Goal: Task Accomplishment & Management: Manage account settings

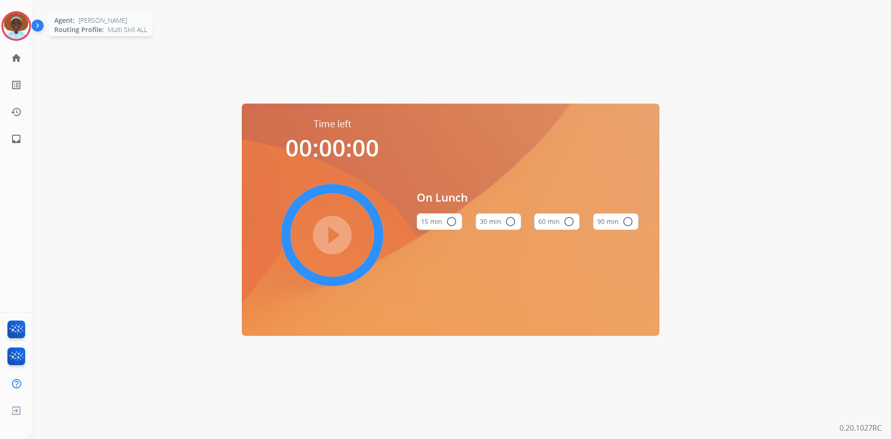
click at [18, 26] on img at bounding box center [16, 26] width 26 height 26
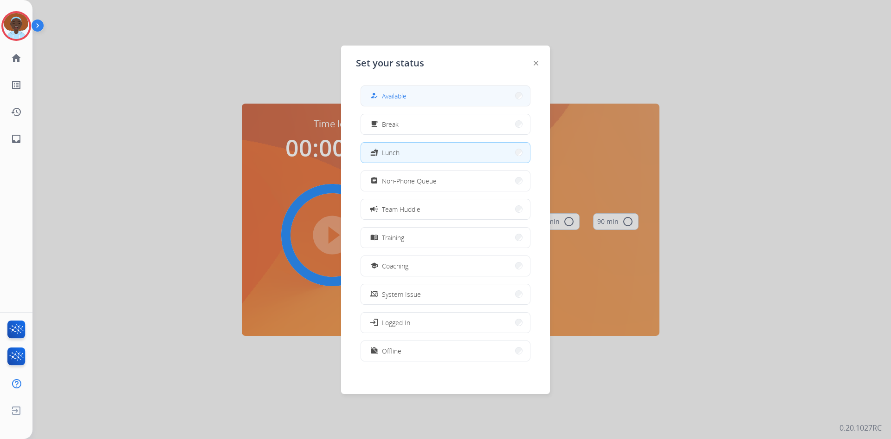
click at [397, 94] on span "Available" at bounding box center [394, 96] width 25 height 10
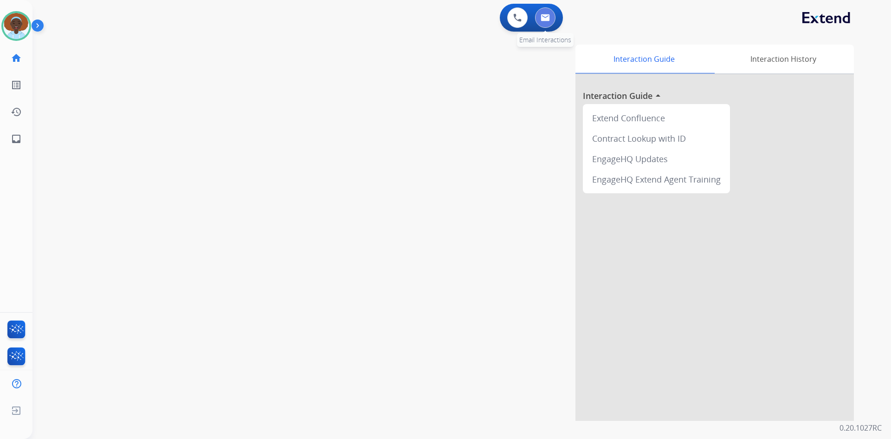
click at [546, 18] on img at bounding box center [545, 17] width 9 height 7
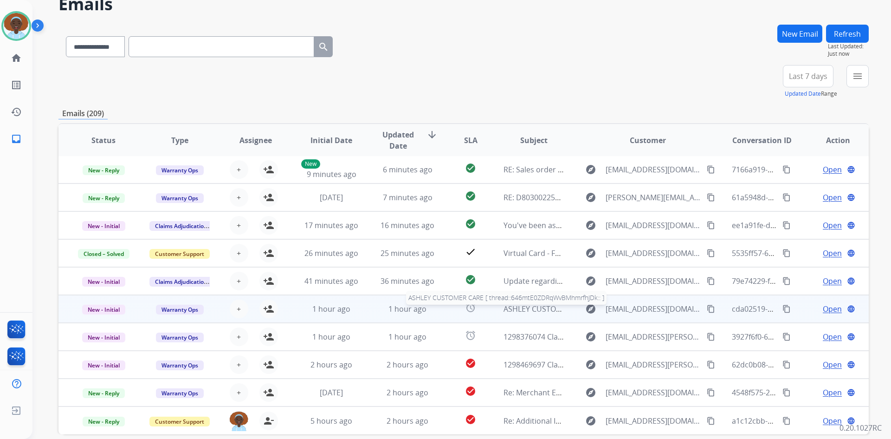
scroll to position [90, 0]
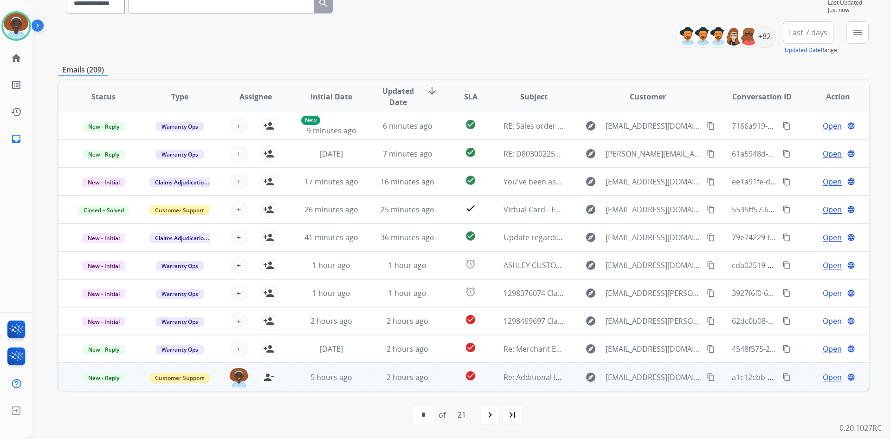
click at [824, 377] on span "Open" at bounding box center [832, 376] width 19 height 11
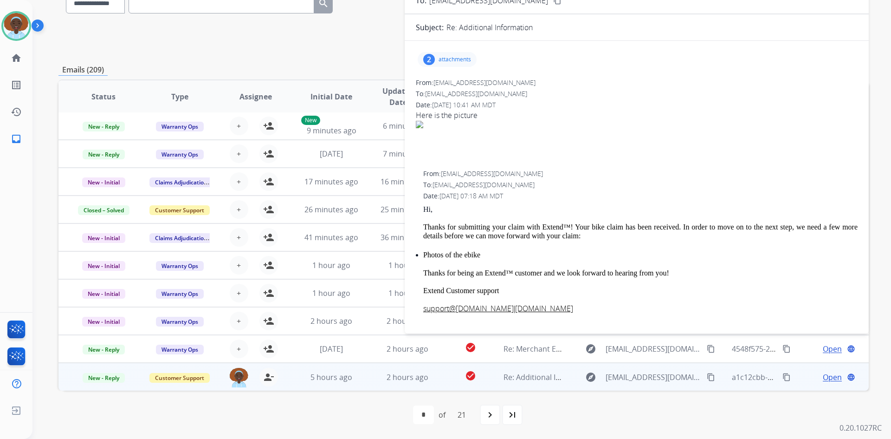
scroll to position [0, 0]
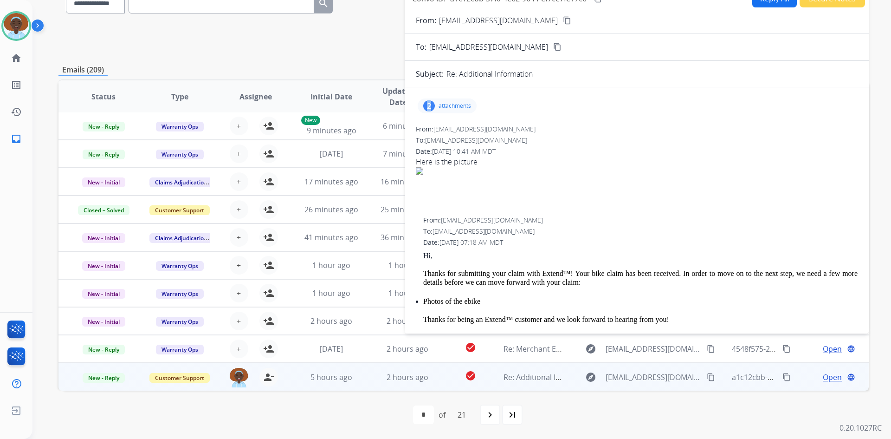
click at [429, 105] on div "2" at bounding box center [429, 105] width 12 height 11
click at [452, 161] on div at bounding box center [448, 162] width 46 height 32
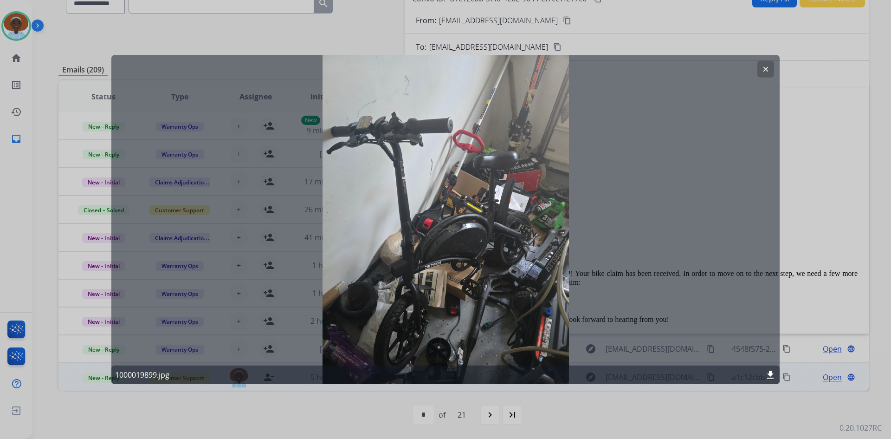
click at [764, 70] on mat-icon "clear" at bounding box center [766, 69] width 8 height 8
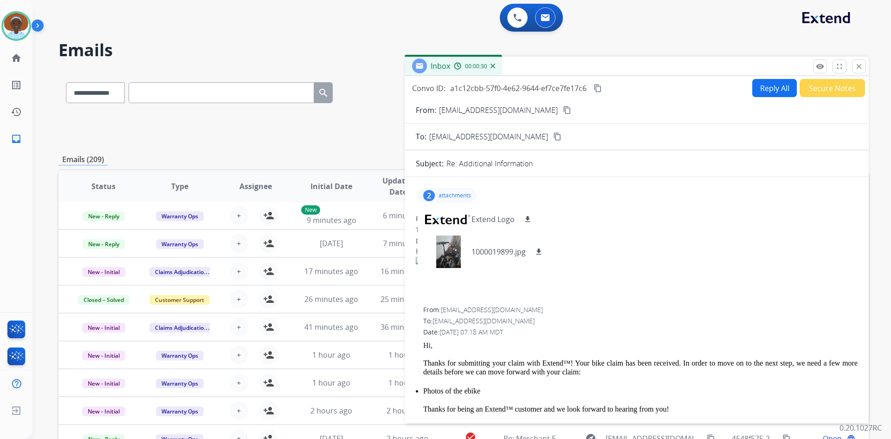
click at [563, 109] on mat-icon "content_copy" at bounding box center [567, 110] width 8 height 8
click at [537, 249] on mat-icon "download" at bounding box center [539, 251] width 8 height 8
click at [443, 194] on p "attachments" at bounding box center [455, 195] width 32 height 7
click at [428, 195] on div "2" at bounding box center [429, 195] width 12 height 11
click at [448, 193] on p "attachments" at bounding box center [455, 195] width 32 height 7
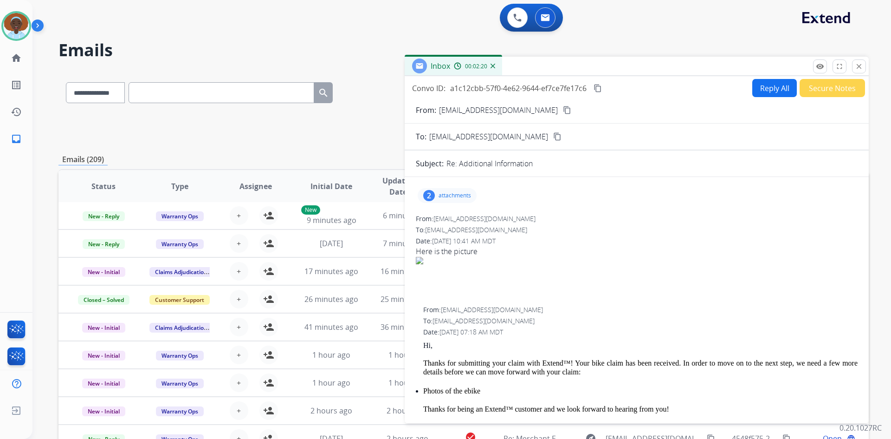
click at [761, 91] on button "Reply All" at bounding box center [774, 88] width 45 height 18
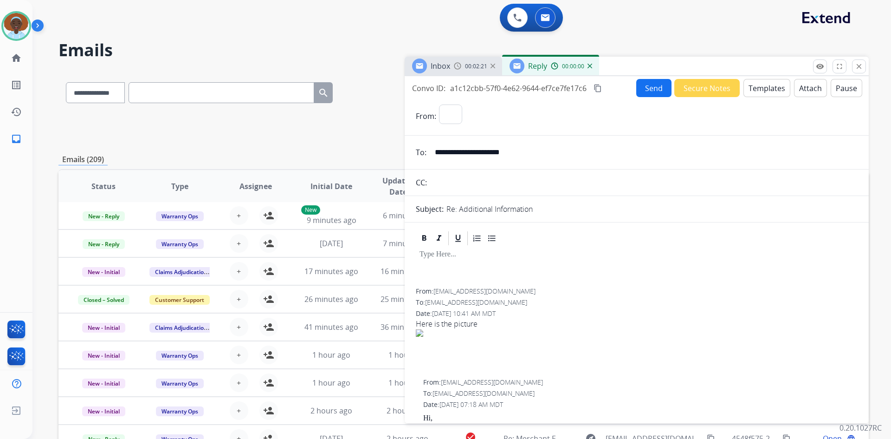
select select "**********"
click at [753, 92] on button "Templates" at bounding box center [767, 88] width 47 height 18
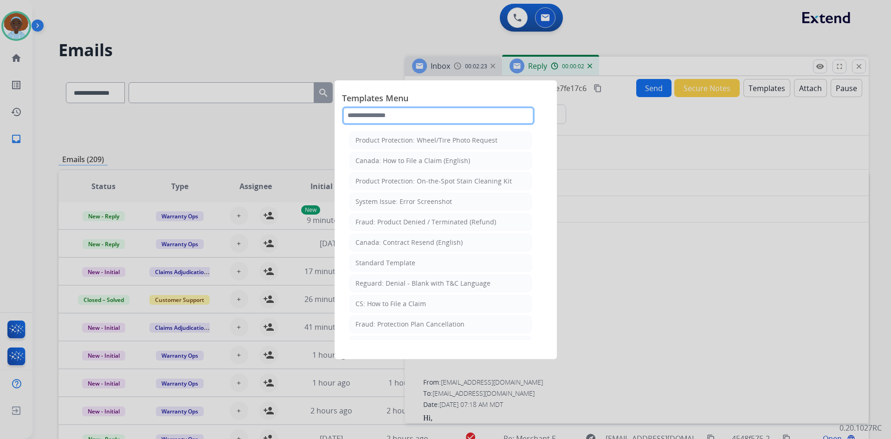
click at [382, 116] on input "text" at bounding box center [438, 115] width 193 height 19
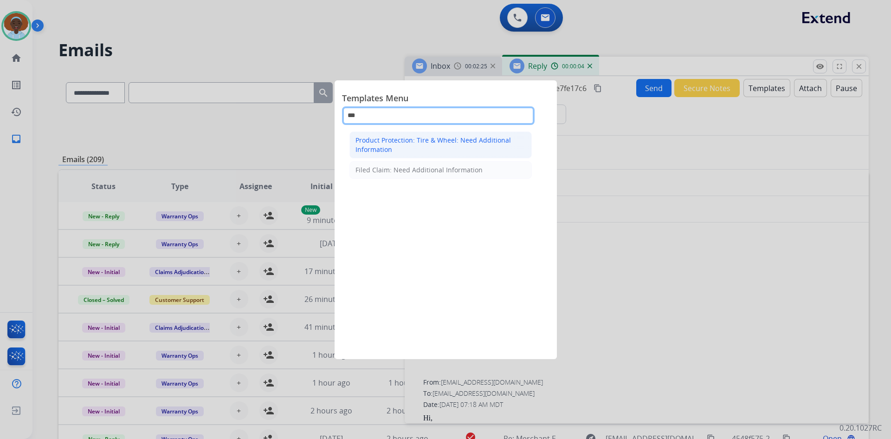
type input "***"
drag, startPoint x: 395, startPoint y: 141, endPoint x: 447, endPoint y: 155, distance: 53.9
click at [395, 141] on div "Product Protection: Tire & Wheel: Need Additional Information" at bounding box center [441, 145] width 170 height 19
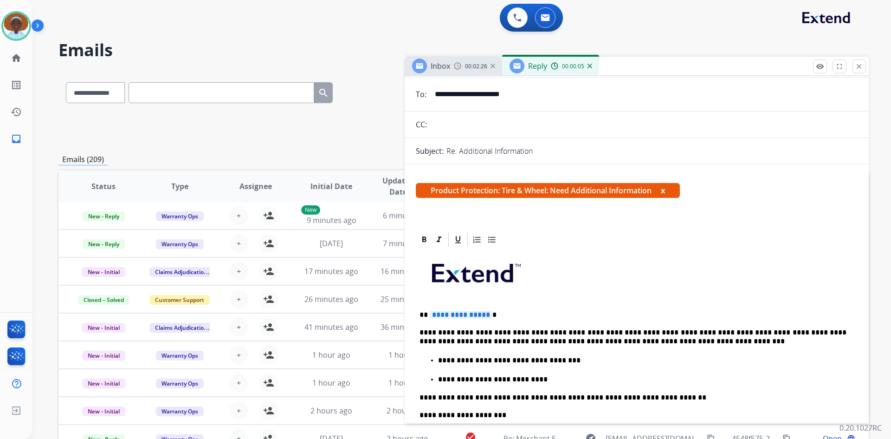
scroll to position [139, 0]
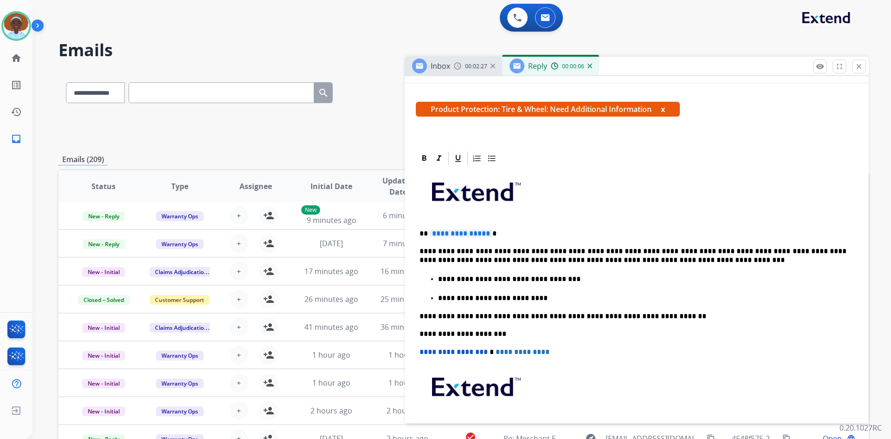
click at [462, 231] on span "**********" at bounding box center [461, 233] width 63 height 8
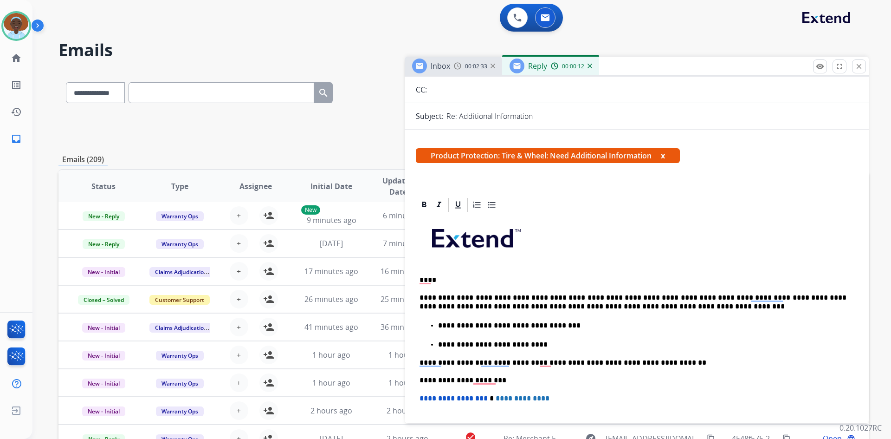
click at [588, 66] on img at bounding box center [590, 66] width 5 height 5
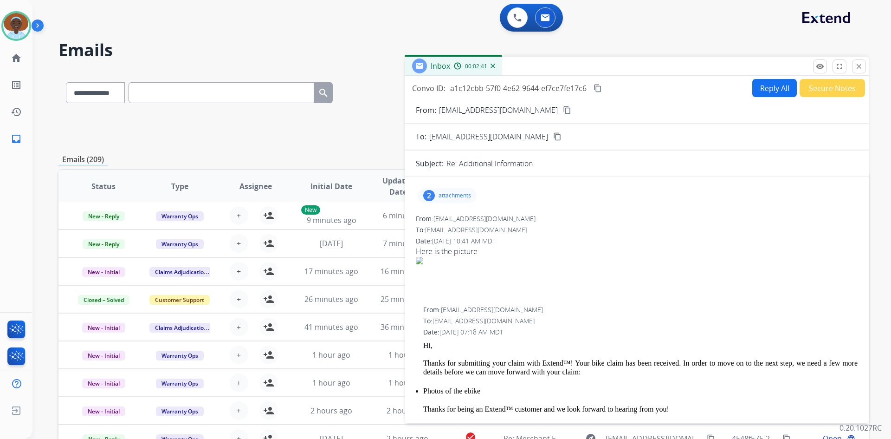
click at [600, 87] on mat-icon "content_copy" at bounding box center [598, 88] width 8 height 8
click at [764, 87] on button "Reply All" at bounding box center [774, 88] width 45 height 18
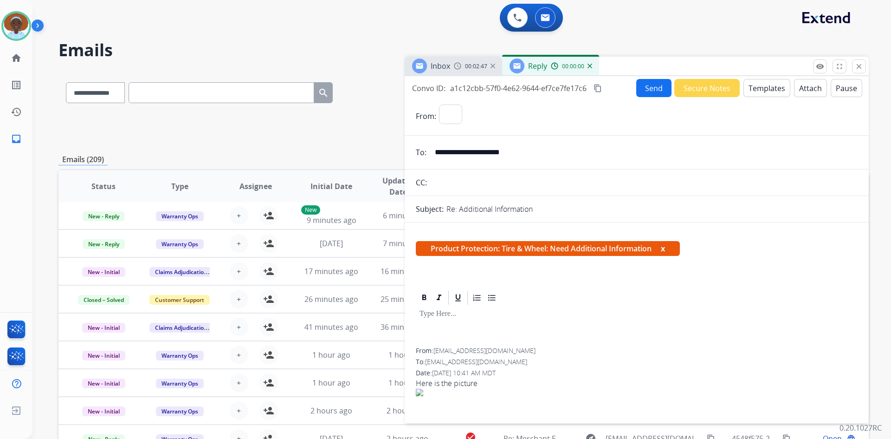
select select "**********"
click at [765, 90] on button "Templates" at bounding box center [767, 88] width 47 height 18
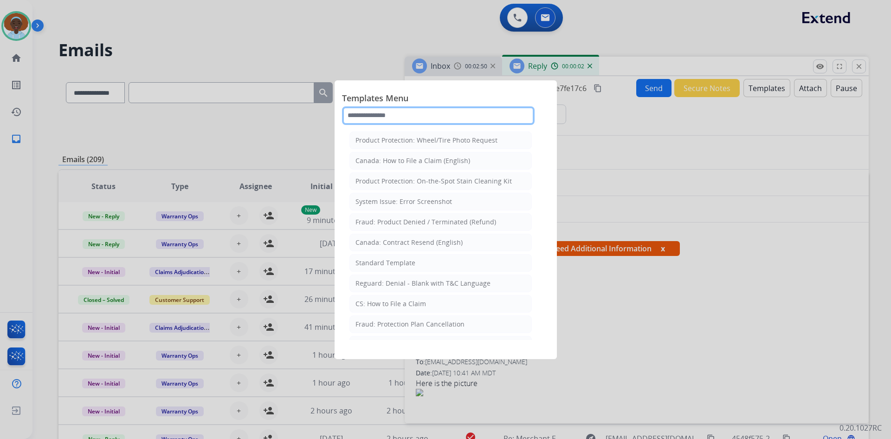
click at [395, 117] on input "text" at bounding box center [438, 115] width 193 height 19
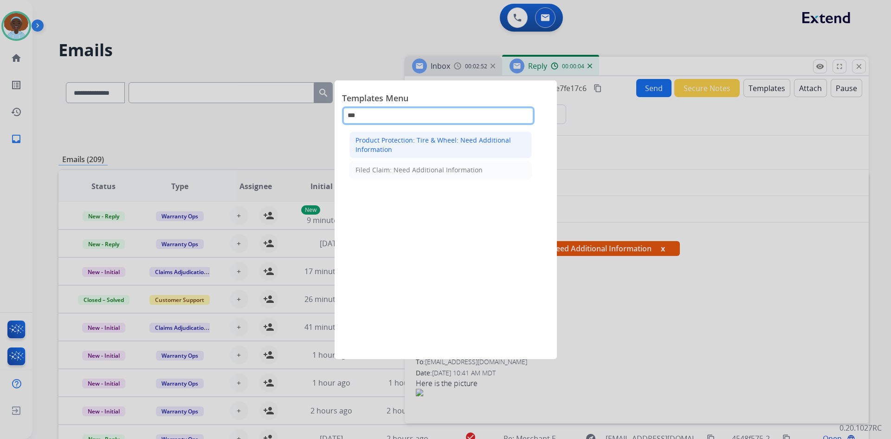
type input "***"
click at [411, 140] on div "Product Protection: Tire & Wheel: Need Additional Information" at bounding box center [441, 145] width 170 height 19
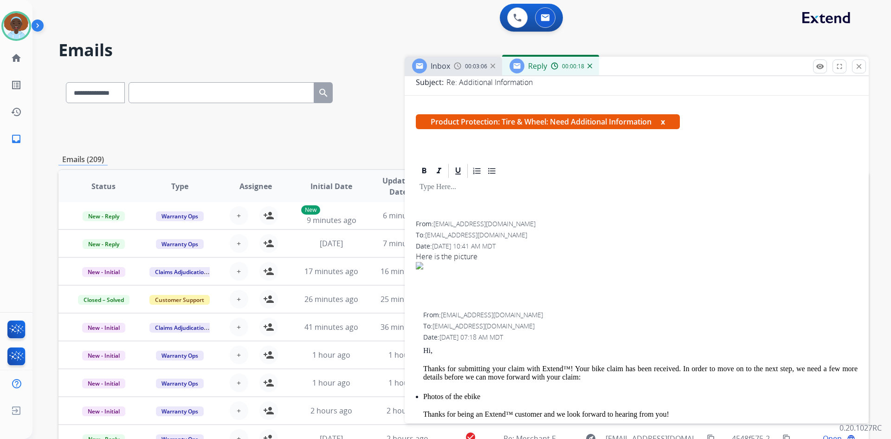
scroll to position [0, 0]
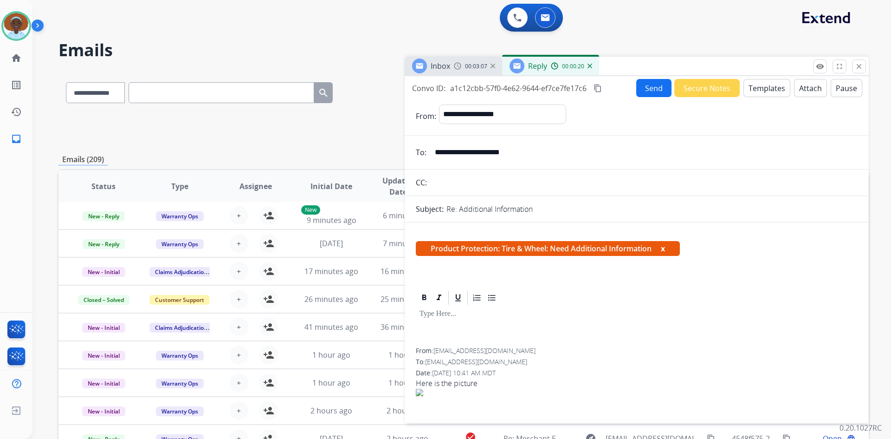
click at [665, 249] on button "x" at bounding box center [663, 248] width 4 height 11
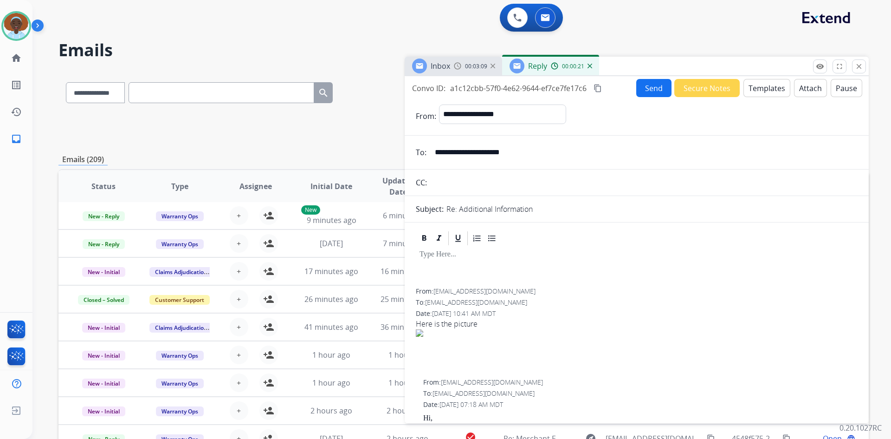
click at [760, 86] on button "Templates" at bounding box center [767, 88] width 47 height 18
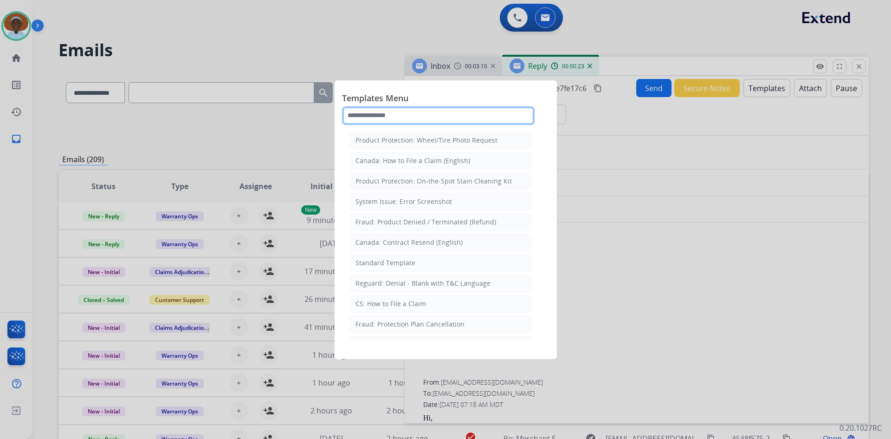
click at [415, 113] on input "text" at bounding box center [438, 115] width 193 height 19
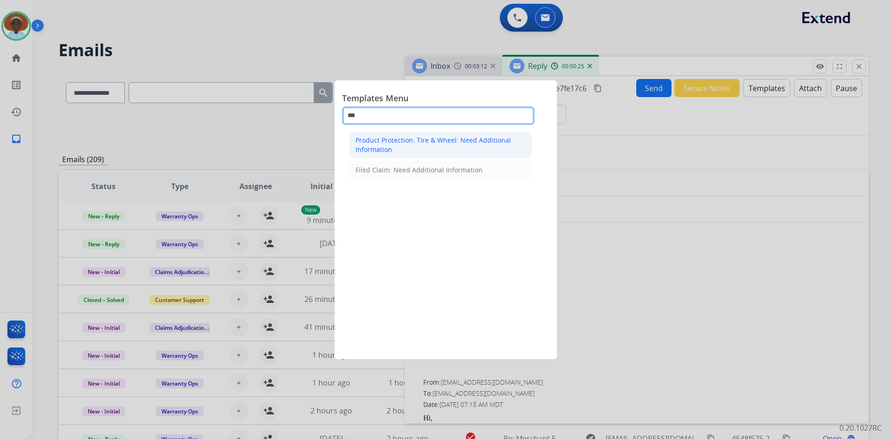
type input "***"
click at [408, 143] on div "Product Protection: Tire & Wheel: Need Additional Information" at bounding box center [441, 145] width 170 height 19
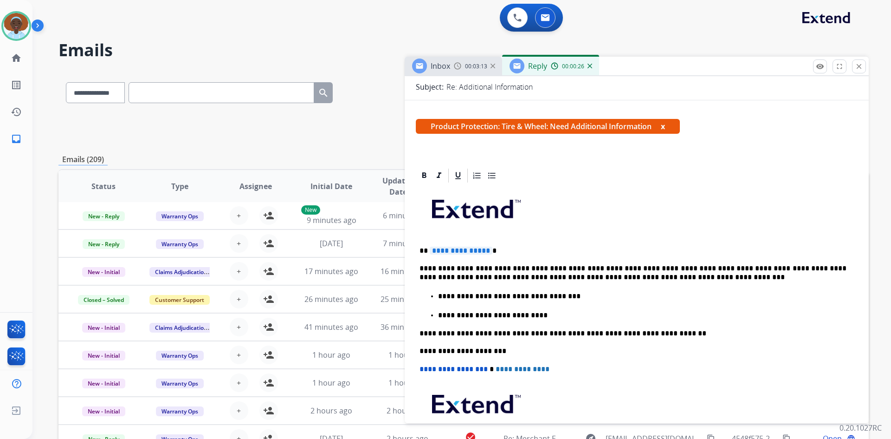
scroll to position [139, 0]
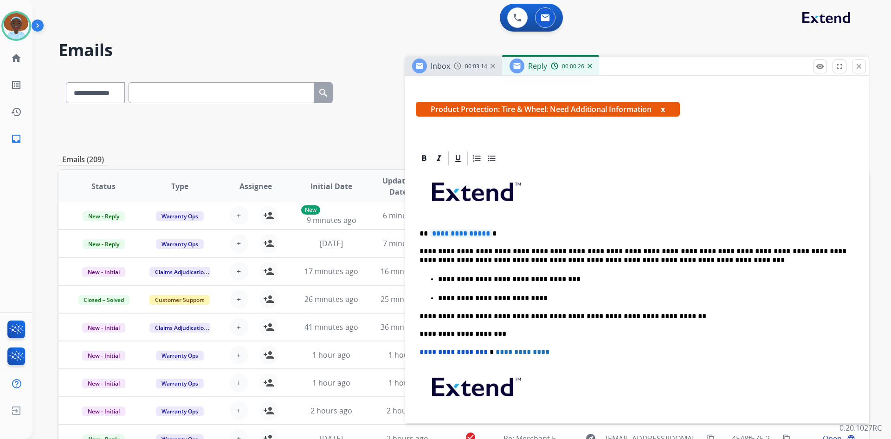
click at [466, 233] on span "**********" at bounding box center [461, 233] width 63 height 8
click at [600, 250] on p "**********" at bounding box center [633, 255] width 427 height 17
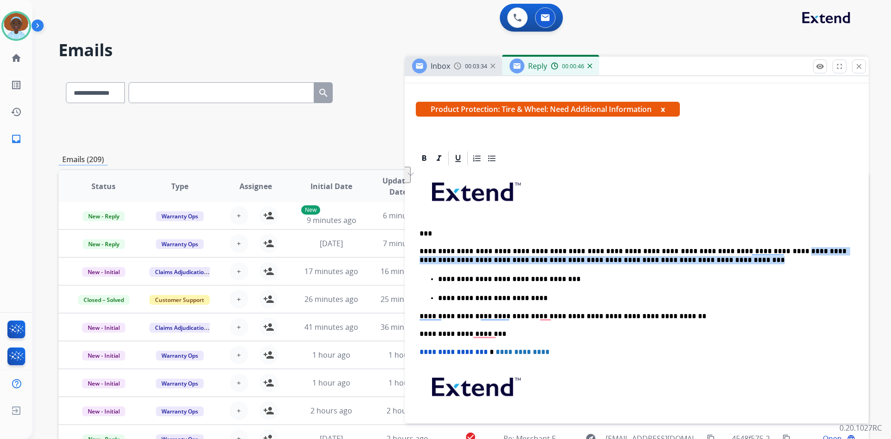
drag, startPoint x: 752, startPoint y: 252, endPoint x: 851, endPoint y: 261, distance: 98.8
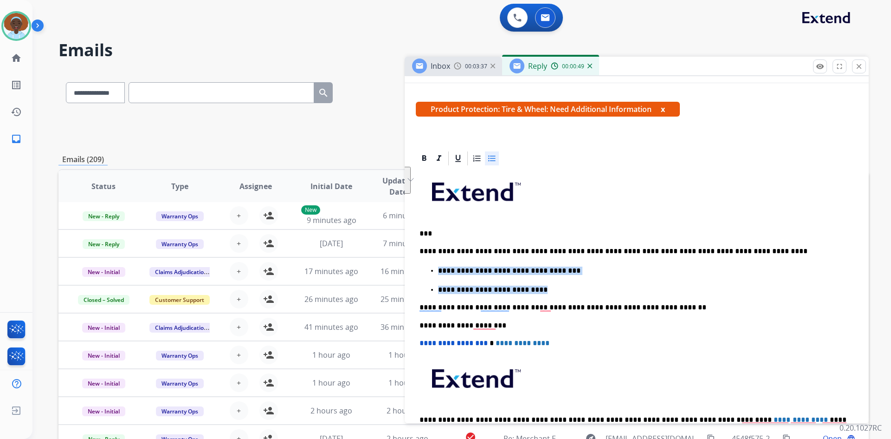
drag, startPoint x: 502, startPoint y: 288, endPoint x: 441, endPoint y: 264, distance: 65.6
click at [441, 264] on div "**********" at bounding box center [637, 315] width 442 height 296
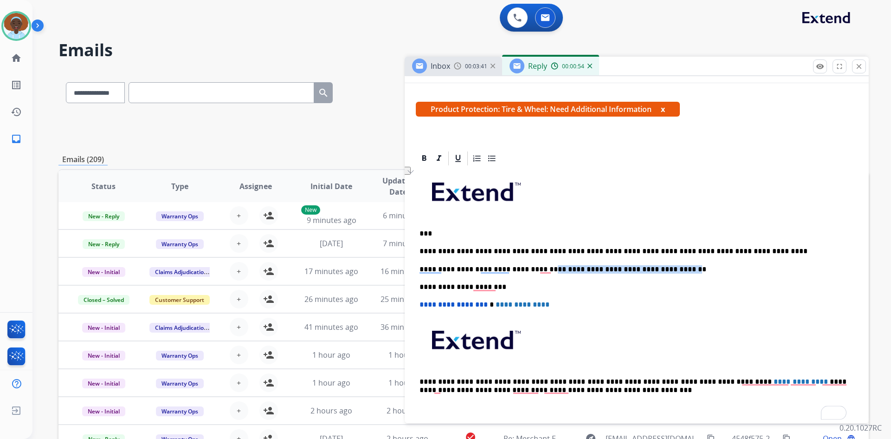
drag, startPoint x: 540, startPoint y: 267, endPoint x: 662, endPoint y: 269, distance: 122.1
click at [662, 269] on p "**********" at bounding box center [633, 269] width 427 height 8
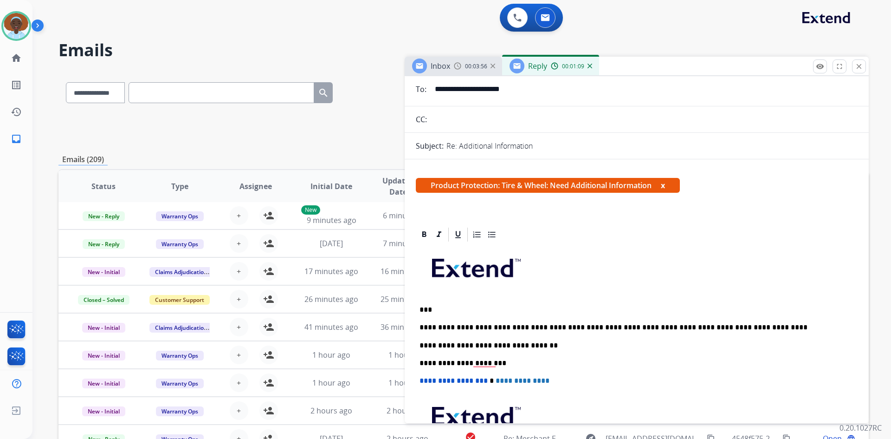
scroll to position [0, 0]
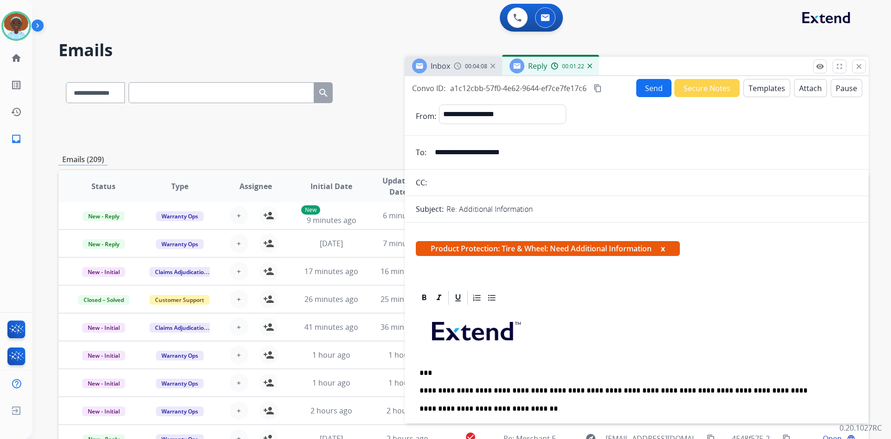
click at [649, 94] on button "Send" at bounding box center [653, 88] width 35 height 18
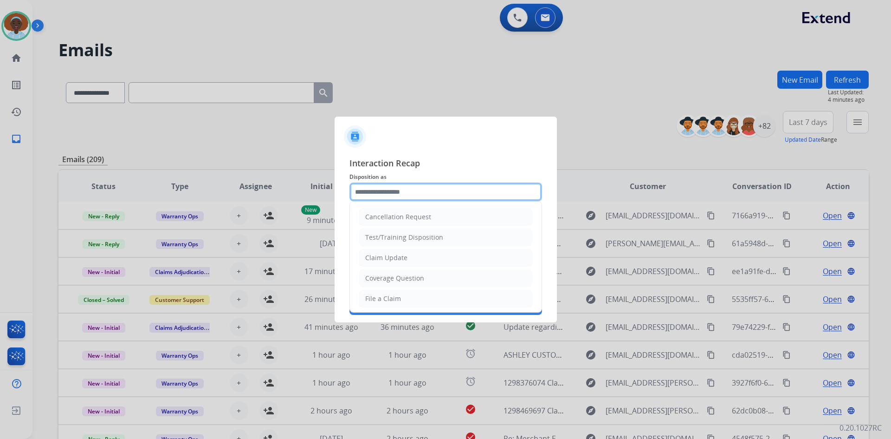
click at [422, 191] on input "text" at bounding box center [446, 191] width 193 height 19
click at [422, 255] on li "Claim Update" at bounding box center [445, 258] width 173 height 18
type input "**********"
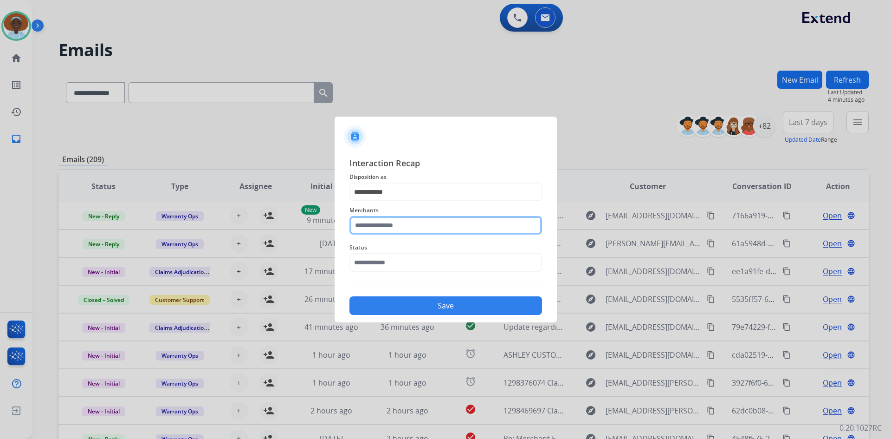
click at [421, 226] on input "text" at bounding box center [446, 225] width 193 height 19
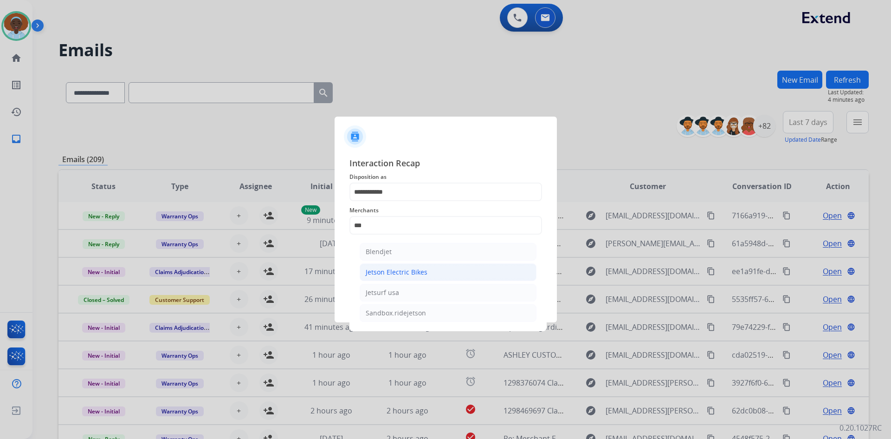
click at [413, 272] on div "Jetson Electric Bikes" at bounding box center [397, 271] width 62 height 9
type input "**********"
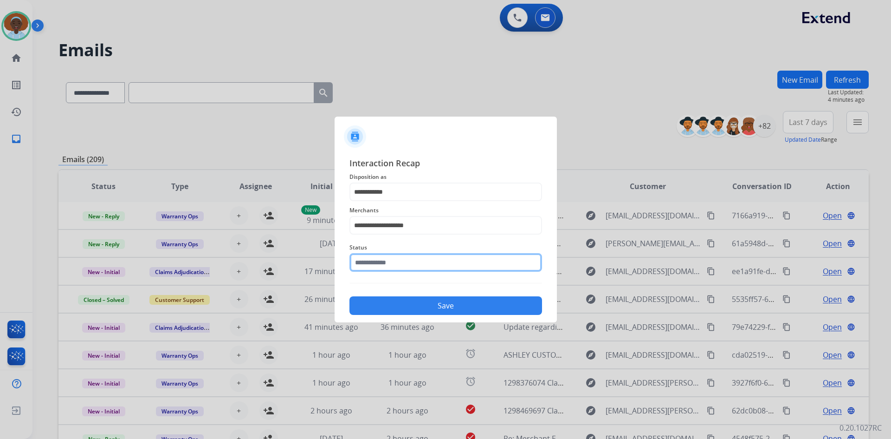
click at [414, 259] on input "text" at bounding box center [446, 262] width 193 height 19
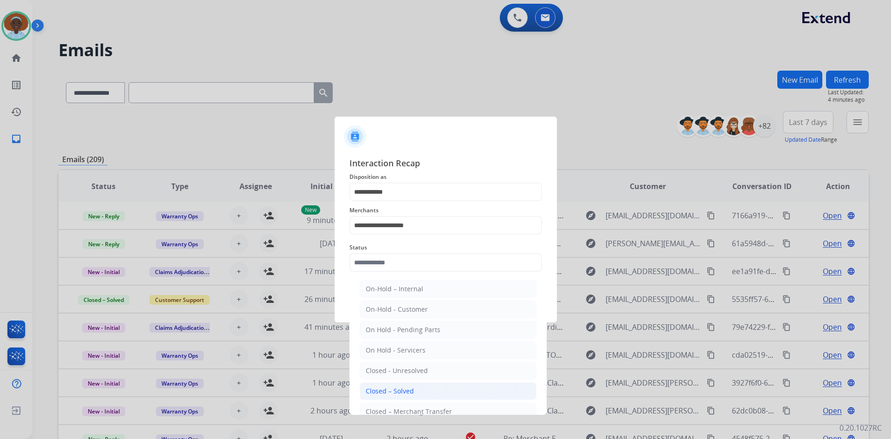
click at [395, 389] on div "Closed – Solved" at bounding box center [390, 390] width 48 height 9
type input "**********"
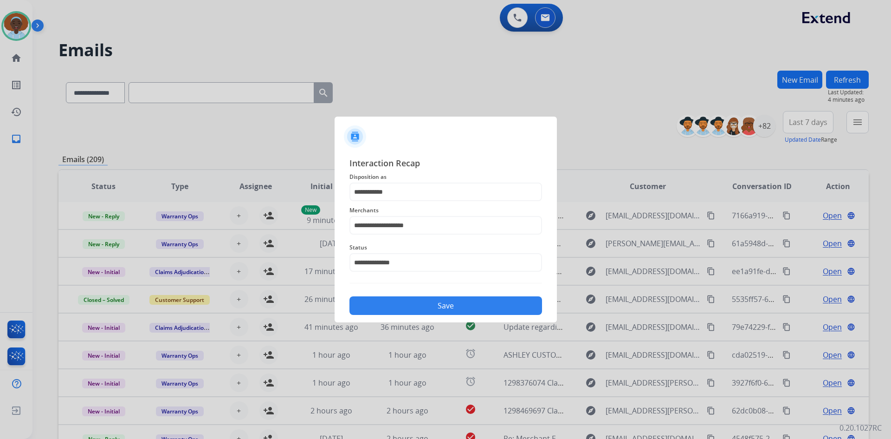
click at [450, 301] on button "Save" at bounding box center [446, 305] width 193 height 19
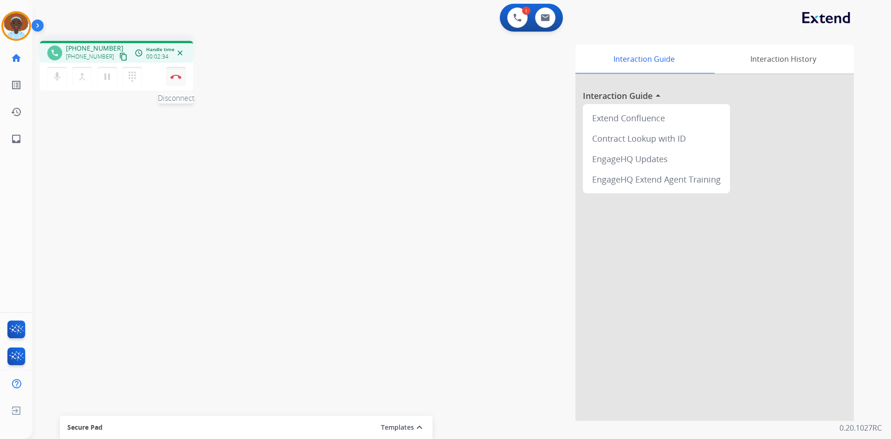
click at [174, 77] on img at bounding box center [175, 76] width 11 height 5
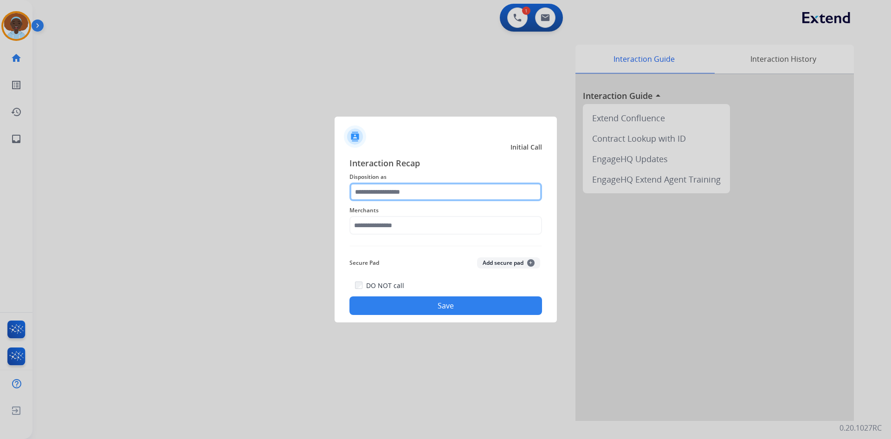
click at [419, 190] on input "text" at bounding box center [446, 191] width 193 height 19
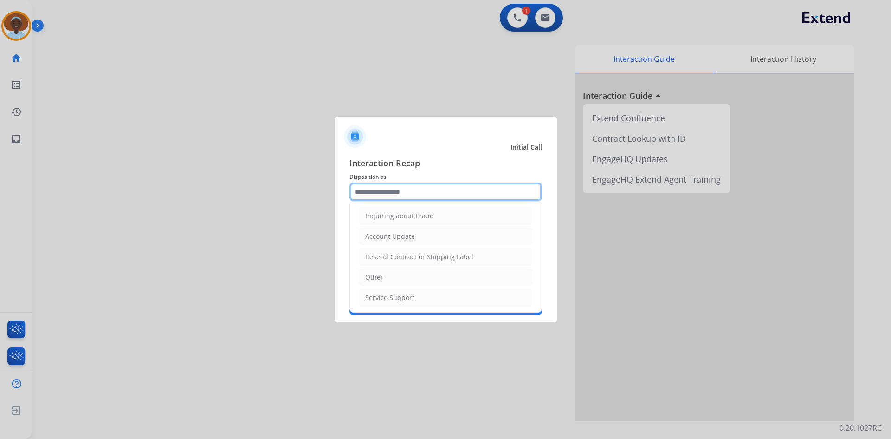
scroll to position [145, 0]
click at [400, 274] on li "Other" at bounding box center [445, 276] width 173 height 18
type input "*****"
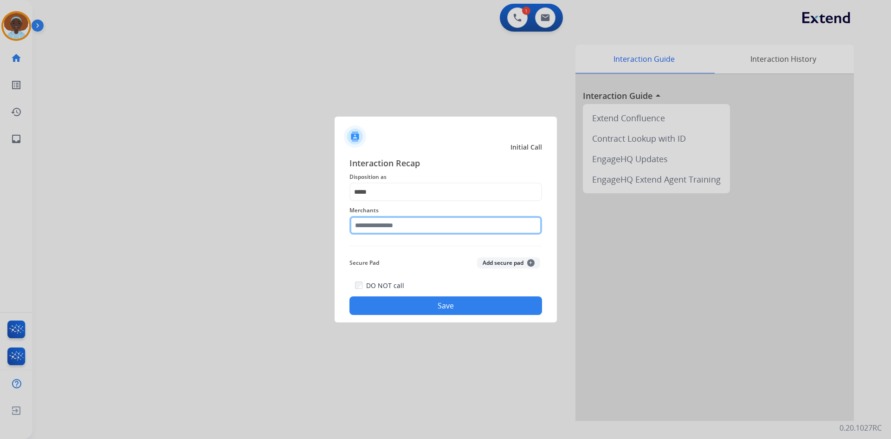
click at [395, 223] on input "text" at bounding box center [446, 225] width 193 height 19
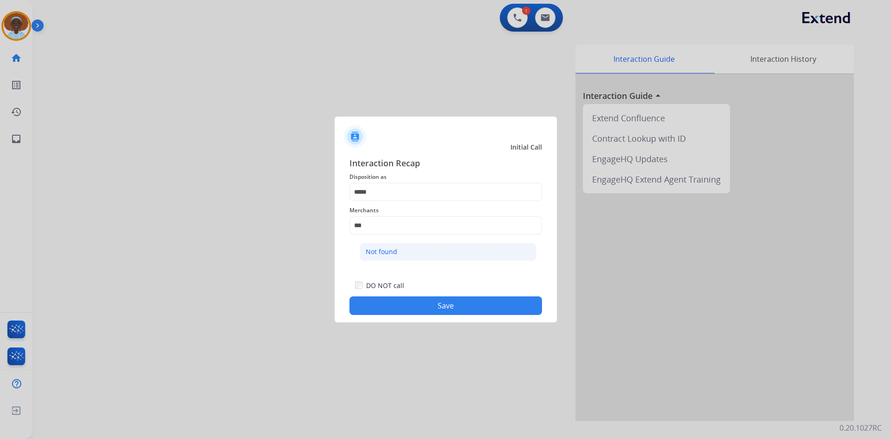
click at [404, 248] on li "Not found" at bounding box center [448, 252] width 177 height 18
type input "*********"
click at [440, 310] on button "Save" at bounding box center [446, 305] width 193 height 19
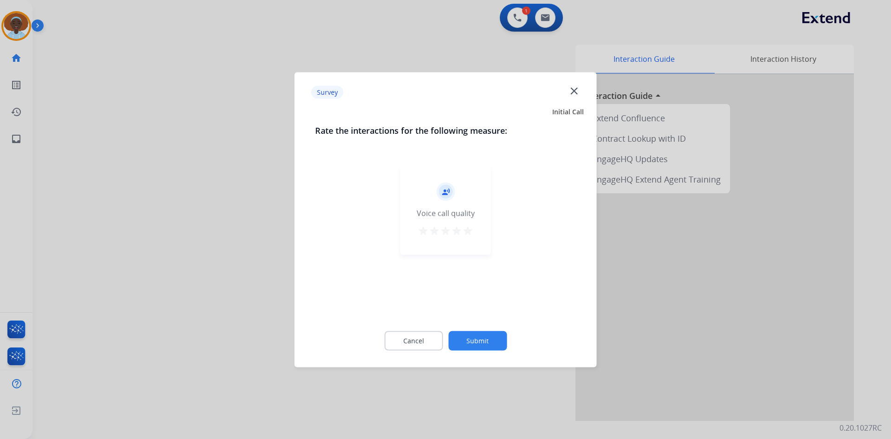
click at [466, 233] on mat-icon "star" at bounding box center [467, 230] width 11 height 11
click at [490, 343] on button "Submit" at bounding box center [477, 340] width 58 height 19
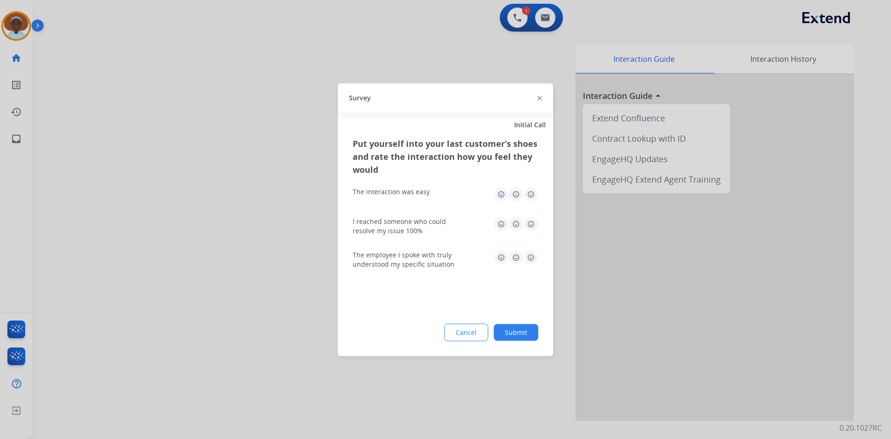
click at [530, 223] on img at bounding box center [531, 223] width 15 height 15
click at [531, 198] on img at bounding box center [531, 194] width 15 height 15
click at [528, 256] on img at bounding box center [531, 257] width 15 height 15
click at [513, 335] on button "Submit" at bounding box center [516, 332] width 45 height 17
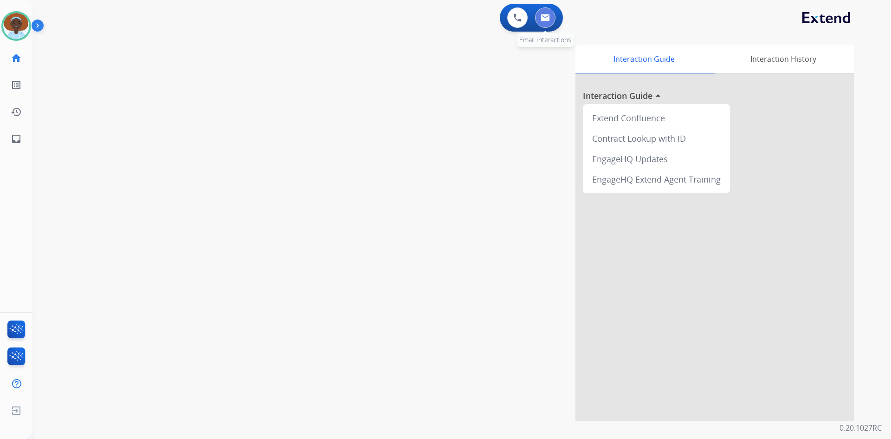
click at [547, 15] on img at bounding box center [545, 17] width 9 height 7
select select "**********"
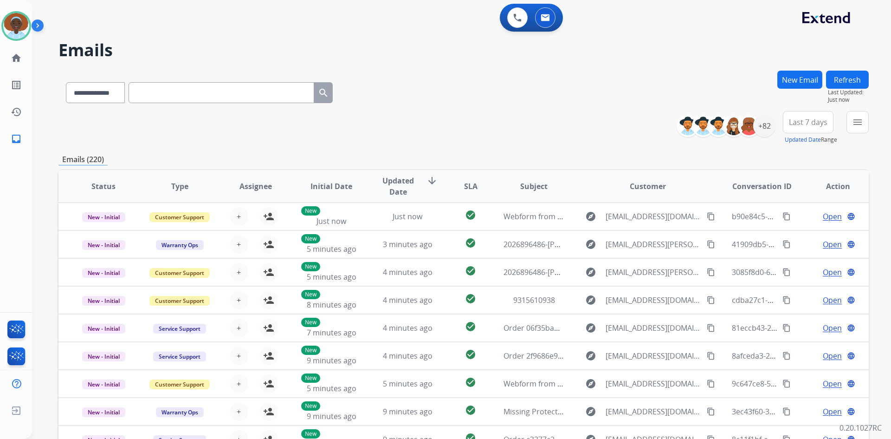
click at [812, 122] on span "Last 7 days" at bounding box center [808, 122] width 39 height 4
click at [794, 234] on div "Last 90 days" at bounding box center [805, 235] width 51 height 14
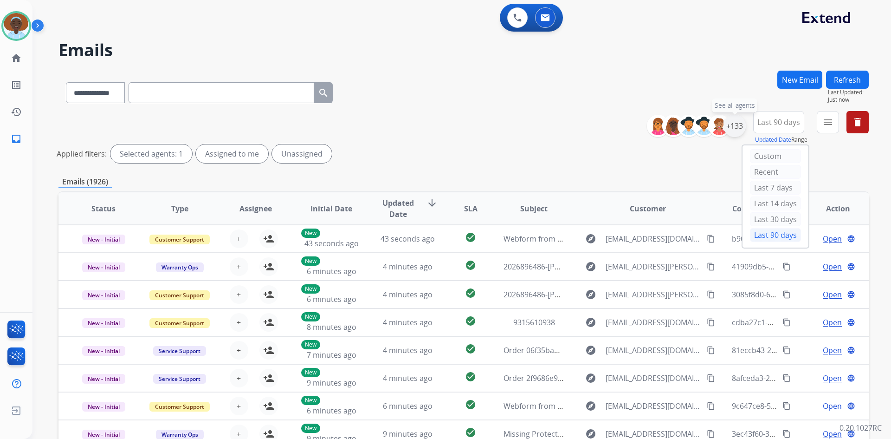
click at [737, 128] on div "+133" at bounding box center [735, 126] width 22 height 22
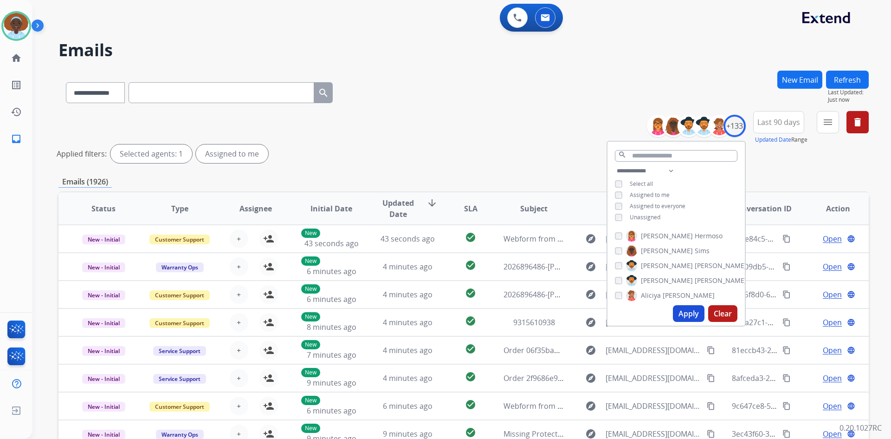
click at [686, 310] on button "Apply" at bounding box center [689, 313] width 32 height 17
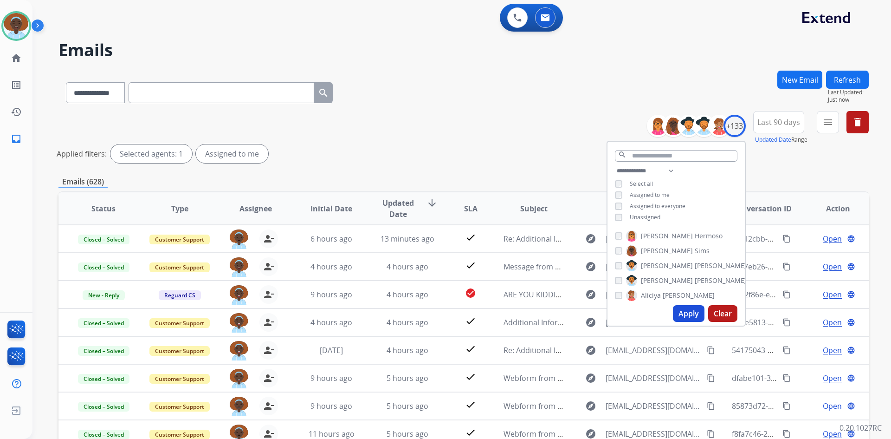
click at [560, 162] on div "Applied filters: Selected agents: 1 Assigned to me" at bounding box center [462, 153] width 810 height 19
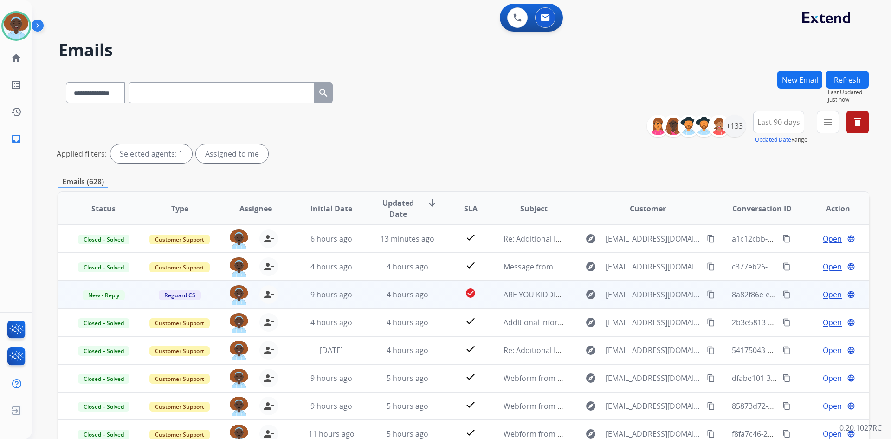
click at [831, 294] on span "Open" at bounding box center [832, 294] width 19 height 11
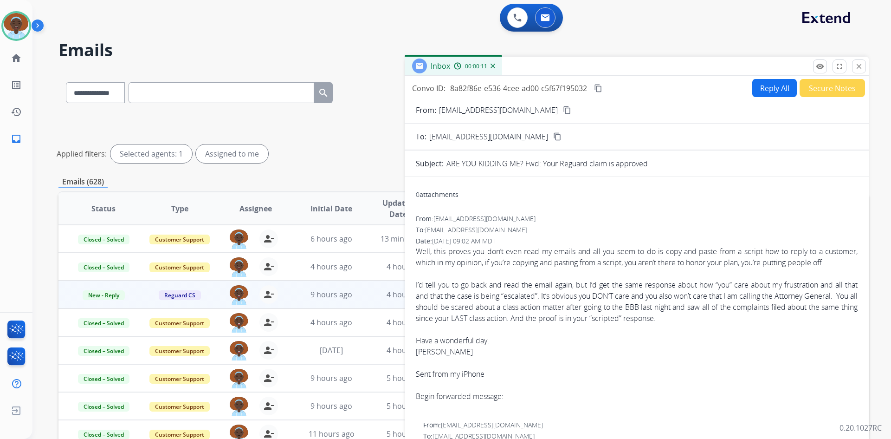
click at [829, 80] on button "Secure Notes" at bounding box center [832, 88] width 65 height 18
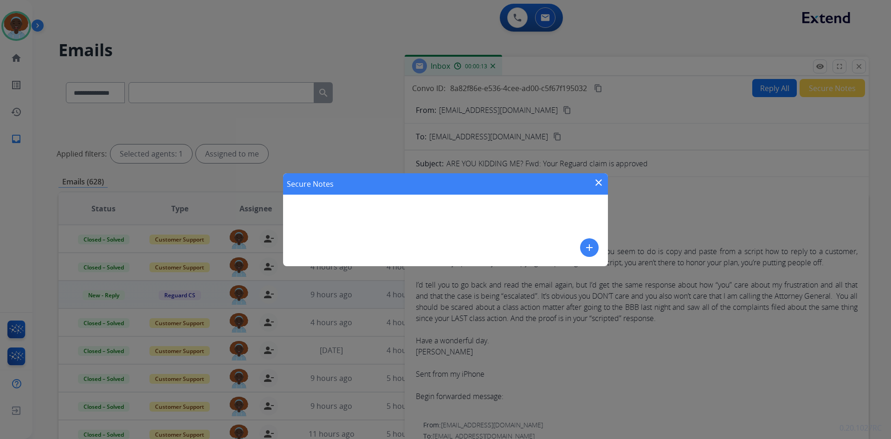
click at [599, 181] on mat-icon "close" at bounding box center [598, 182] width 11 height 11
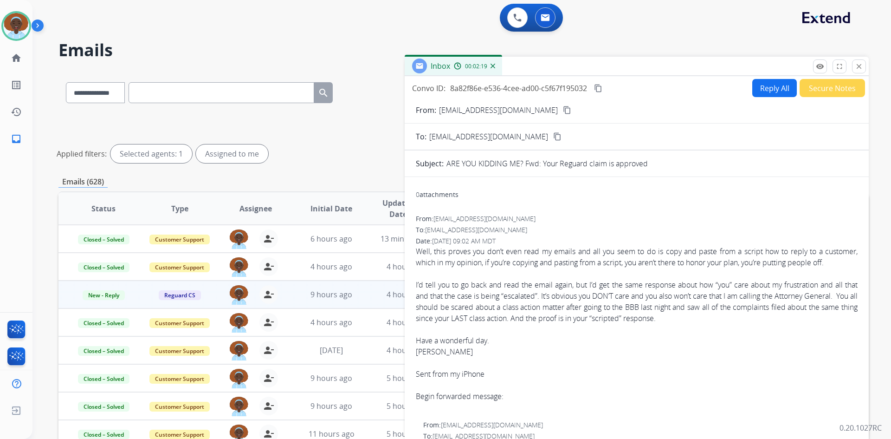
click at [818, 91] on button "Secure Notes" at bounding box center [832, 88] width 65 height 18
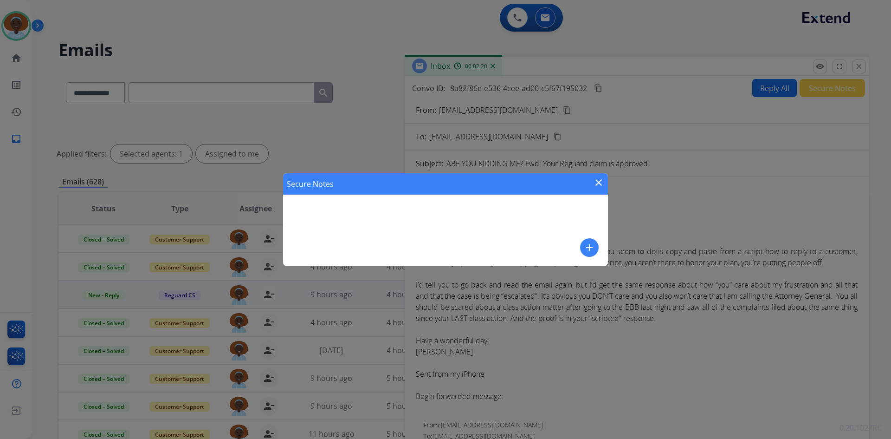
click at [587, 246] on mat-icon "add" at bounding box center [589, 247] width 11 height 11
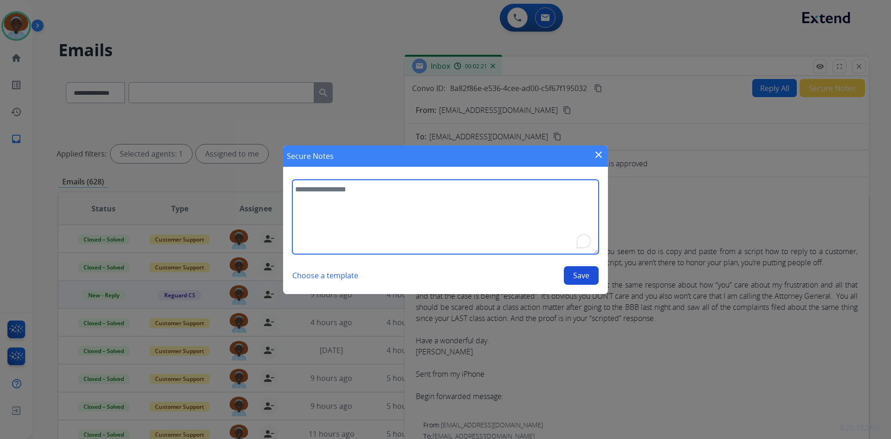
click at [351, 188] on textarea "To enrich screen reader interactions, please activate Accessibility in Grammarl…" at bounding box center [445, 217] width 306 height 74
type textarea "**********"
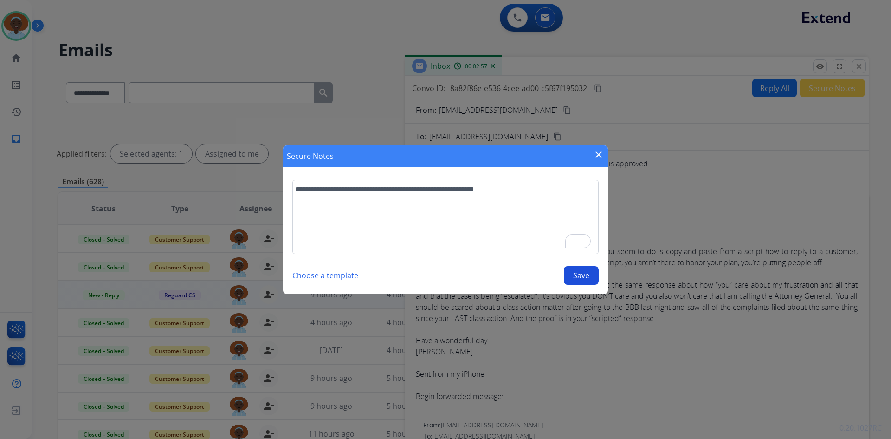
click at [574, 277] on button "Save" at bounding box center [581, 275] width 35 height 19
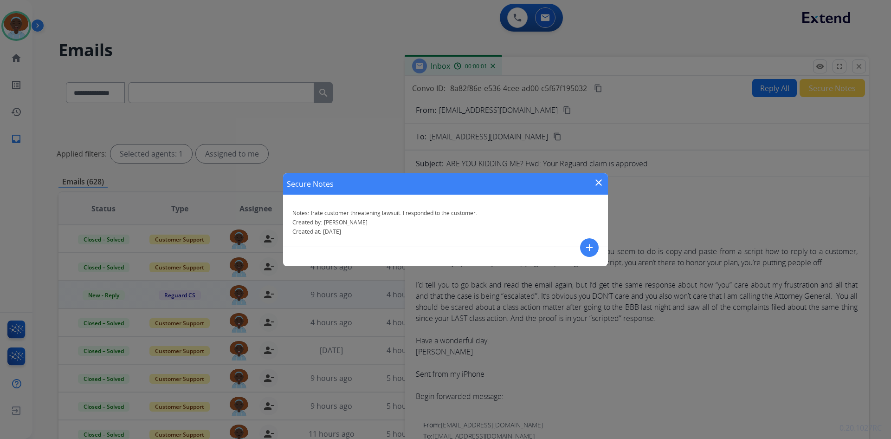
drag, startPoint x: 601, startPoint y: 182, endPoint x: 600, endPoint y: 188, distance: 6.1
click at [600, 182] on mat-icon "close" at bounding box center [598, 182] width 11 height 11
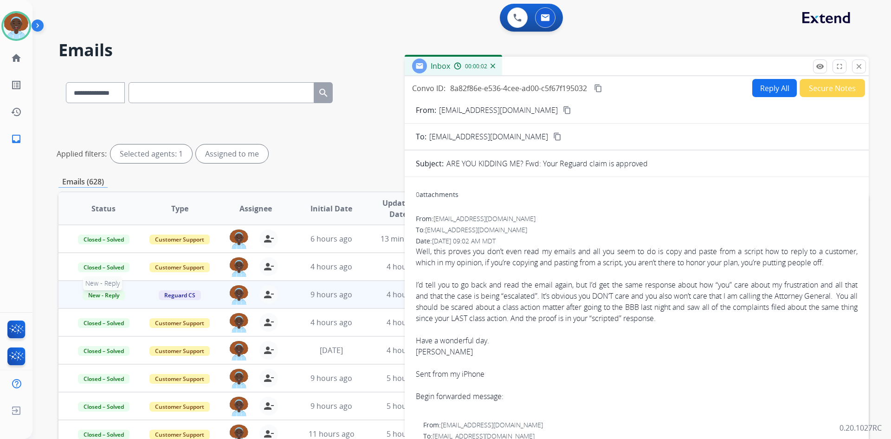
click at [113, 295] on span "New - Reply" at bounding box center [104, 295] width 42 height 10
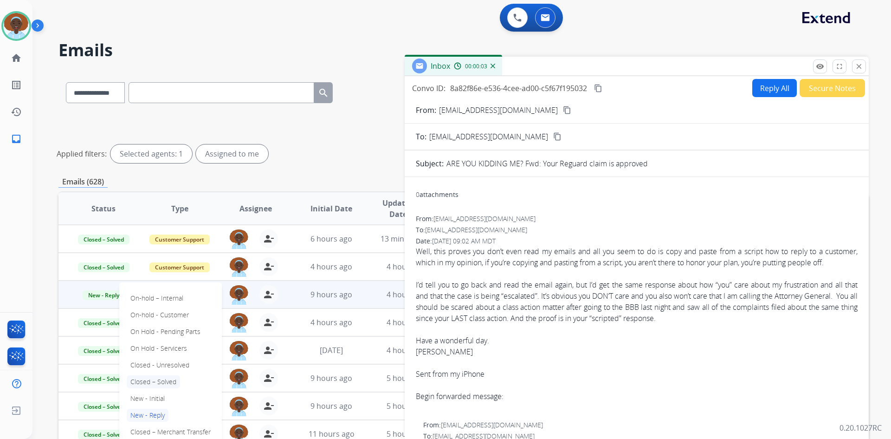
click at [155, 382] on p "Closed – Solved" at bounding box center [153, 381] width 53 height 13
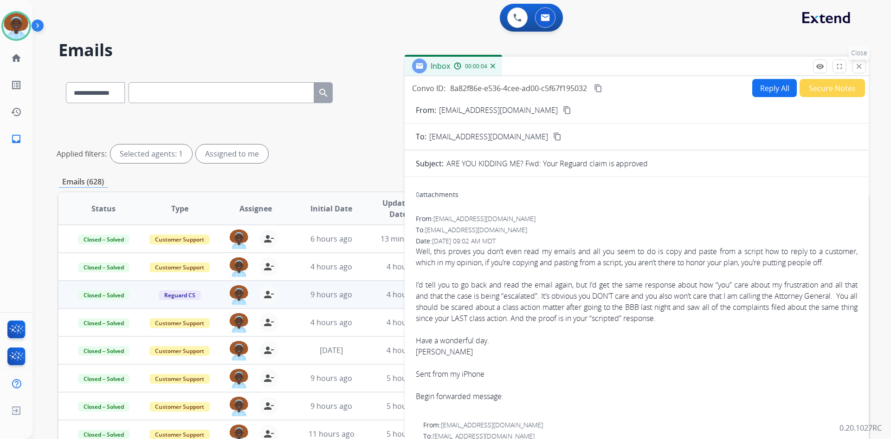
click at [856, 67] on mat-icon "close" at bounding box center [859, 66] width 8 height 8
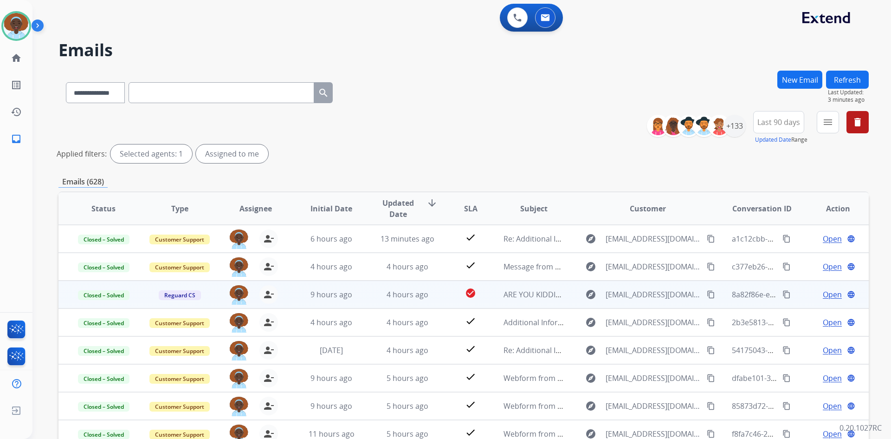
click at [853, 84] on button "Refresh" at bounding box center [847, 80] width 43 height 18
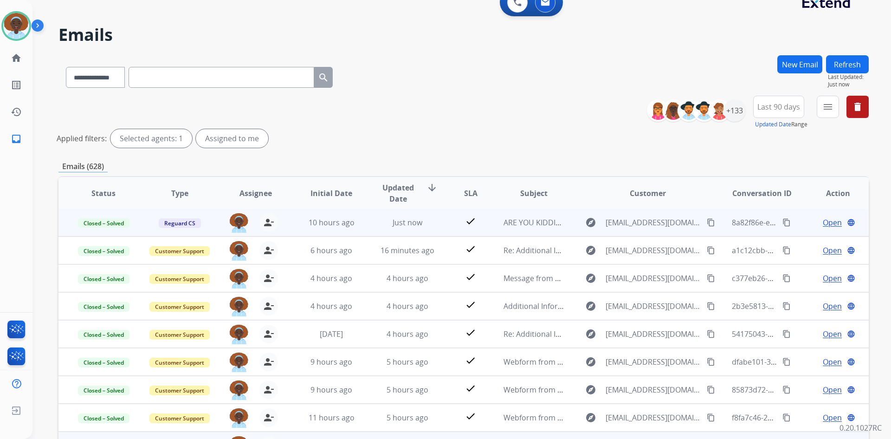
scroll to position [112, 0]
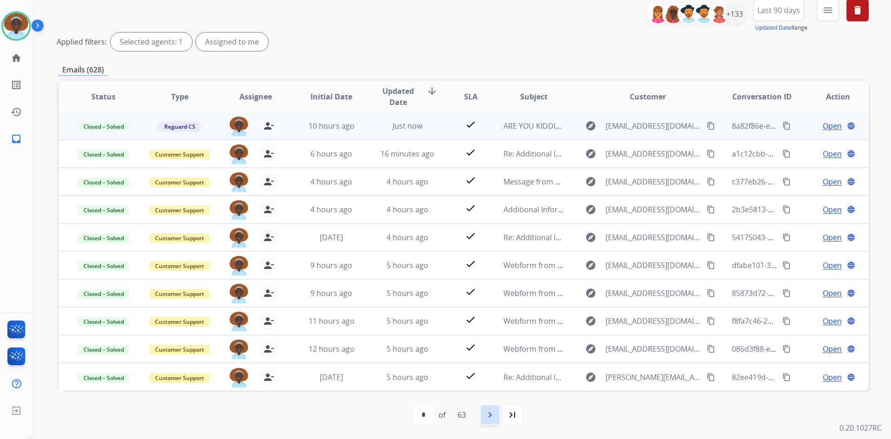
click at [493, 414] on mat-icon "navigate_next" at bounding box center [490, 414] width 11 height 11
select select "*"
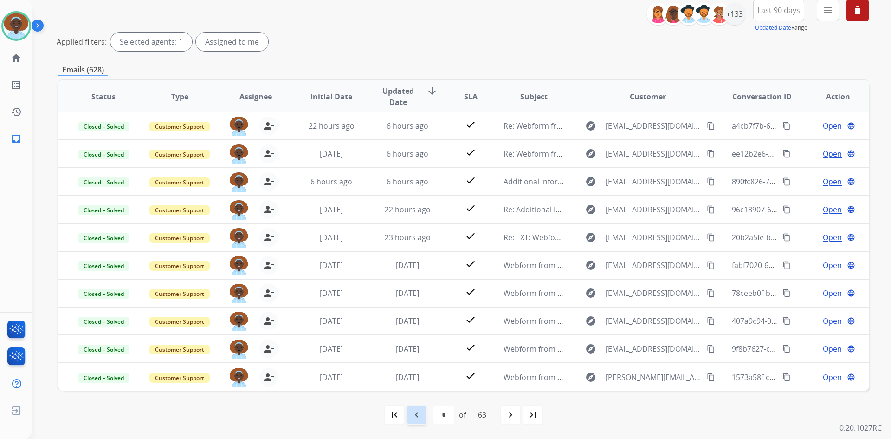
click at [413, 418] on mat-icon "navigate_before" at bounding box center [416, 414] width 11 height 11
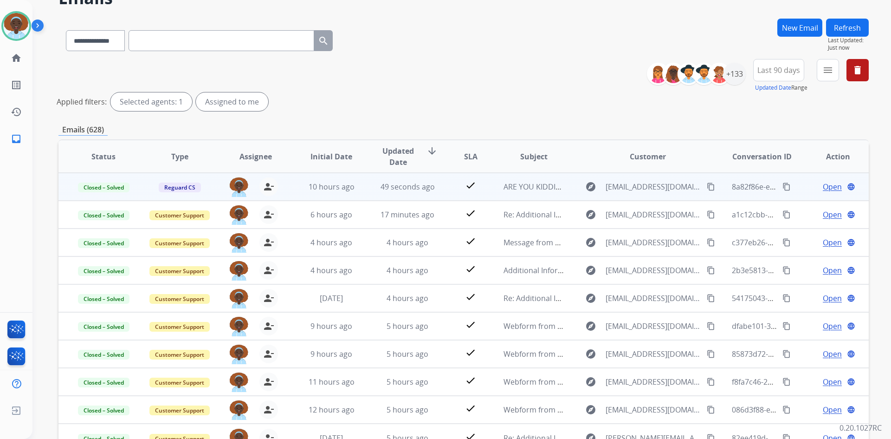
scroll to position [46, 0]
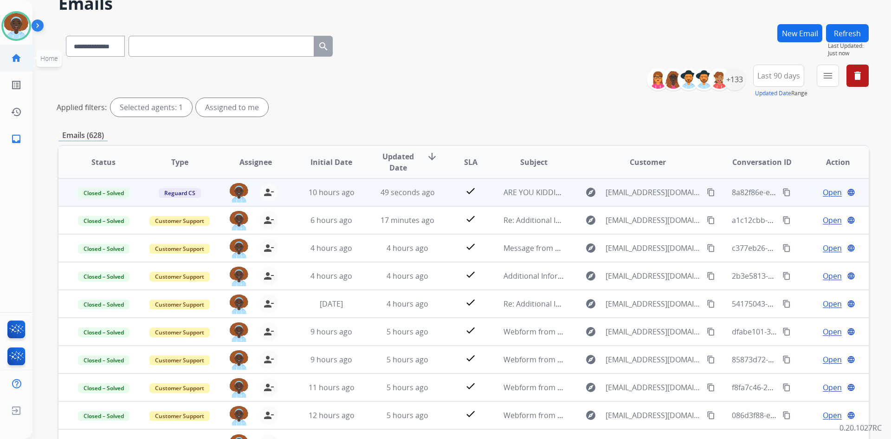
click at [17, 56] on mat-icon "home" at bounding box center [16, 57] width 11 height 11
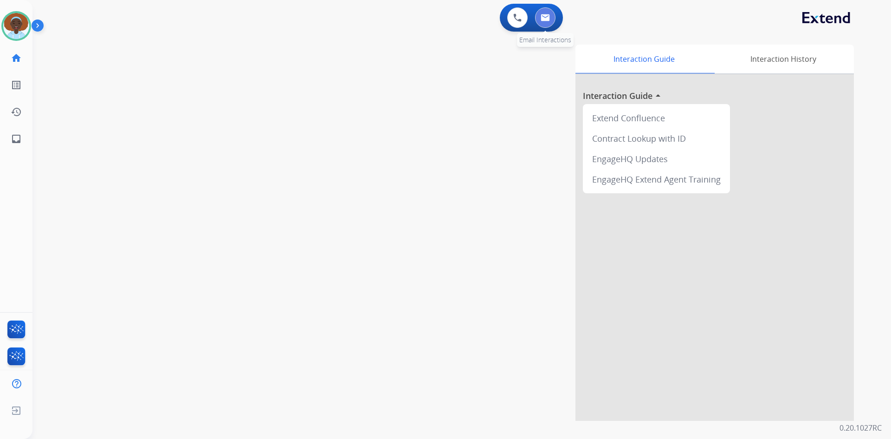
click at [546, 16] on img at bounding box center [545, 17] width 9 height 7
select select "**********"
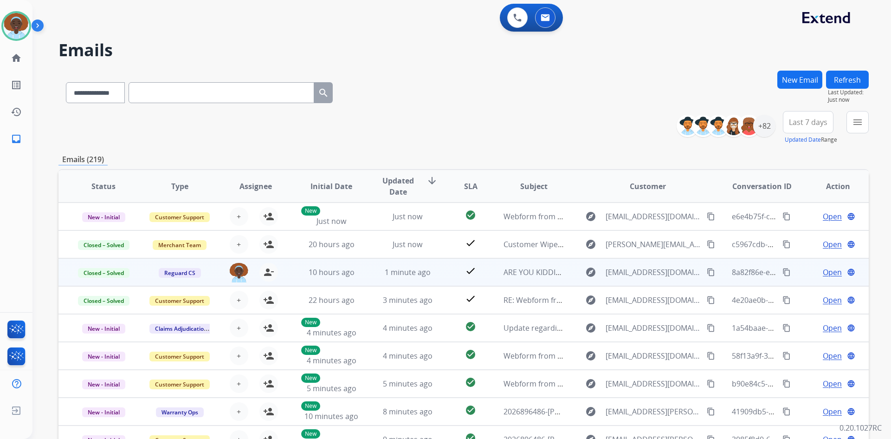
click at [823, 273] on span "Open" at bounding box center [832, 271] width 19 height 11
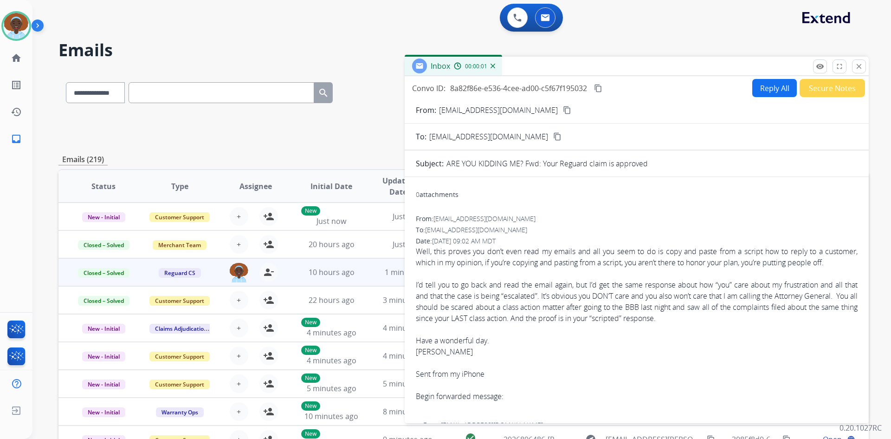
click at [826, 86] on button "Secure Notes" at bounding box center [832, 88] width 65 height 18
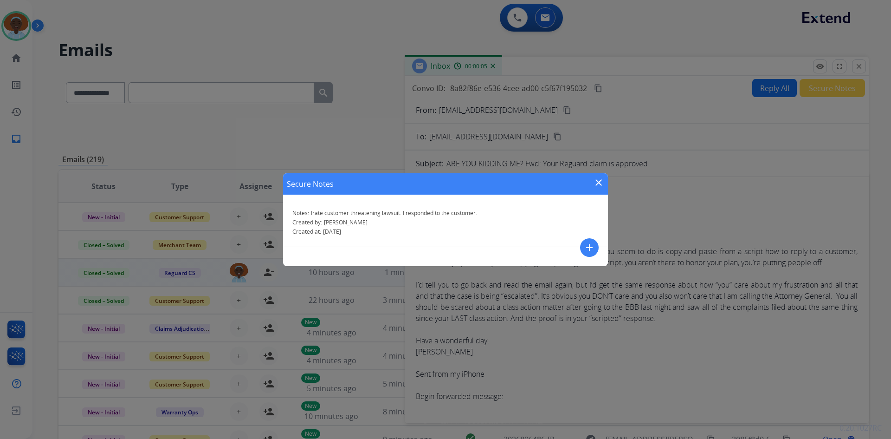
click at [596, 181] on mat-icon "close" at bounding box center [598, 182] width 11 height 11
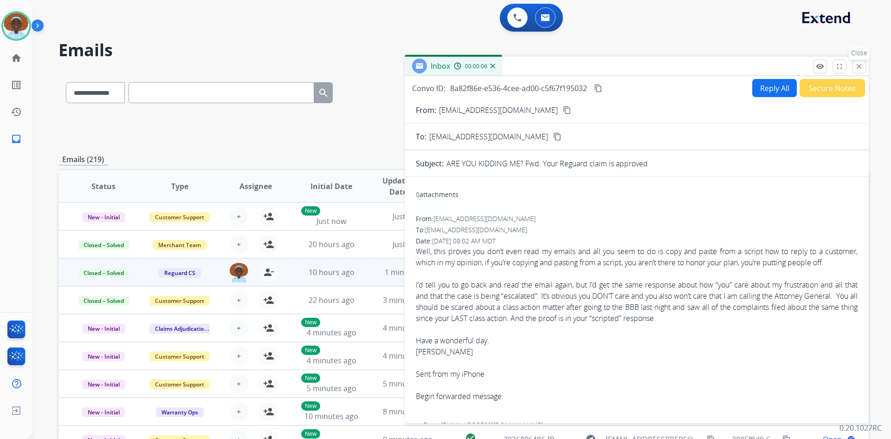
click at [862, 65] on mat-icon "close" at bounding box center [859, 66] width 8 height 8
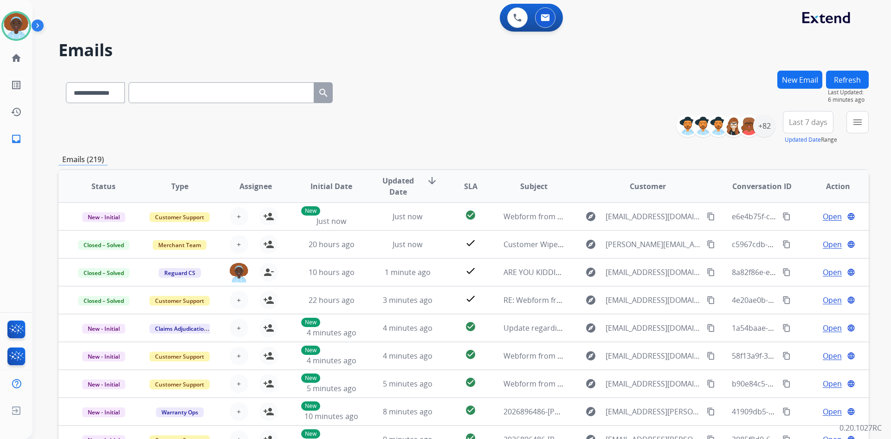
click at [854, 78] on button "Refresh" at bounding box center [847, 80] width 43 height 18
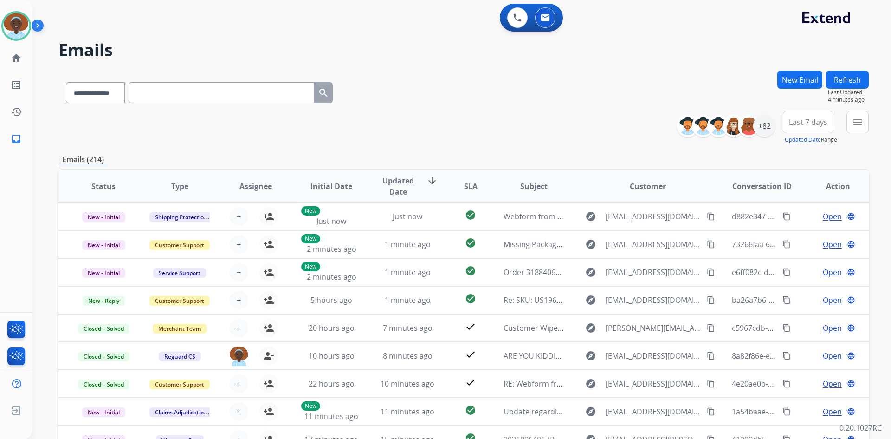
click at [852, 80] on button "Refresh" at bounding box center [847, 80] width 43 height 18
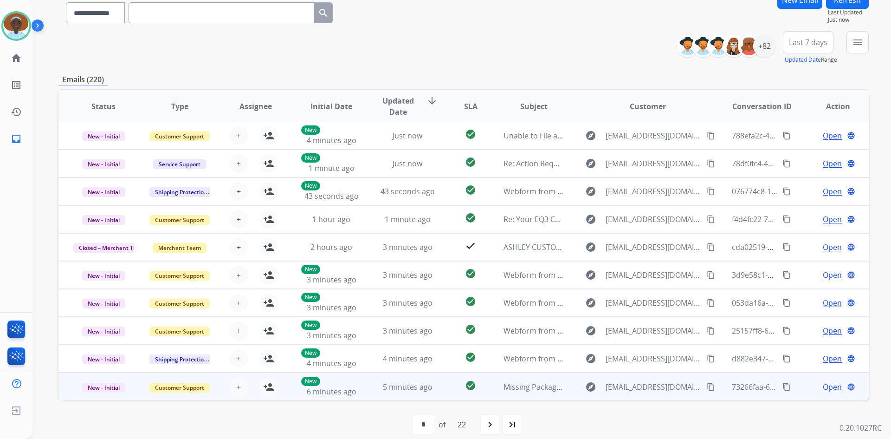
scroll to position [90, 0]
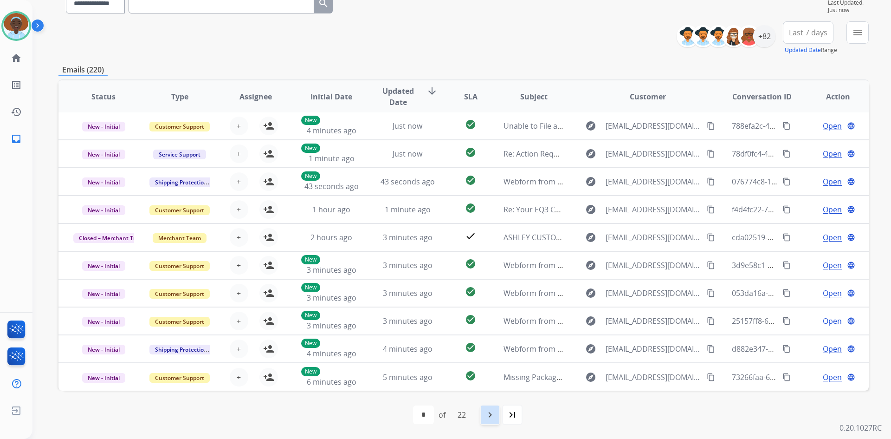
click at [488, 415] on mat-icon "navigate_next" at bounding box center [490, 414] width 11 height 11
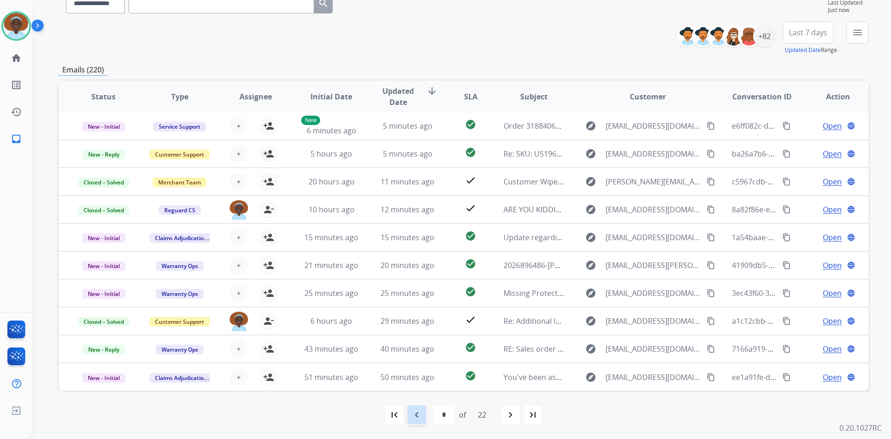
click at [414, 413] on mat-icon "navigate_before" at bounding box center [416, 414] width 11 height 11
select select "*"
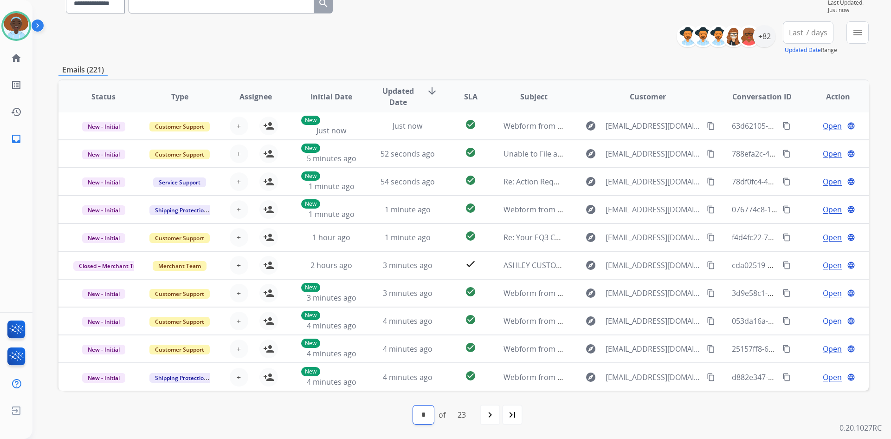
click at [429, 413] on select "* * * * * * * * * ** ** ** ** ** ** ** ** ** ** ** ** ** **" at bounding box center [423, 414] width 21 height 19
click at [564, 411] on div "first_page navigate_before * * * * * * * * * ** ** ** ** ** ** ** ** ** ** ** *…" at bounding box center [463, 414] width 810 height 19
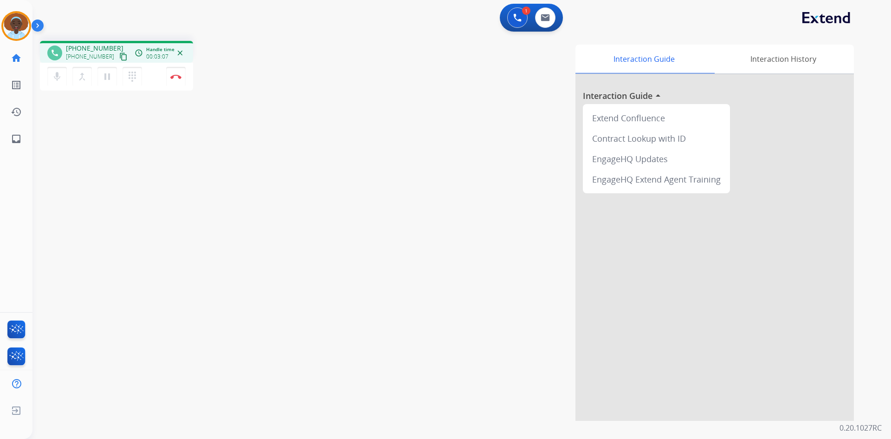
click at [180, 52] on mat-icon "close" at bounding box center [180, 53] width 8 height 8
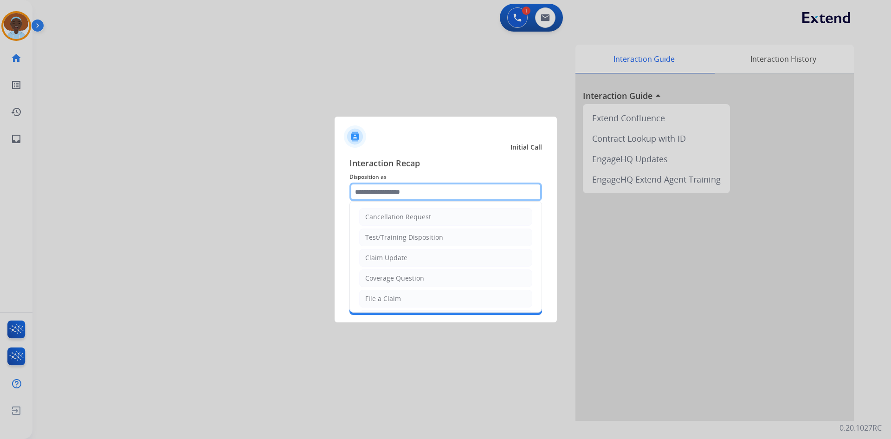
click at [406, 188] on input "text" at bounding box center [446, 191] width 193 height 19
click at [411, 255] on li "Claim Update" at bounding box center [445, 258] width 173 height 18
type input "**********"
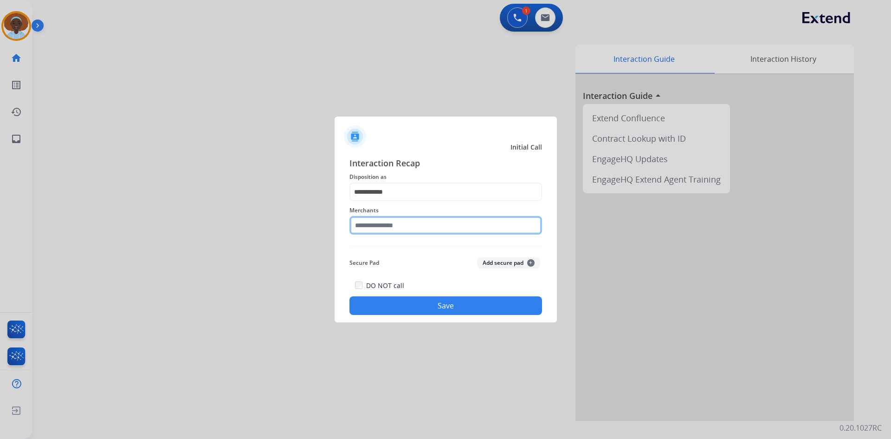
click at [409, 222] on input "text" at bounding box center [446, 225] width 193 height 19
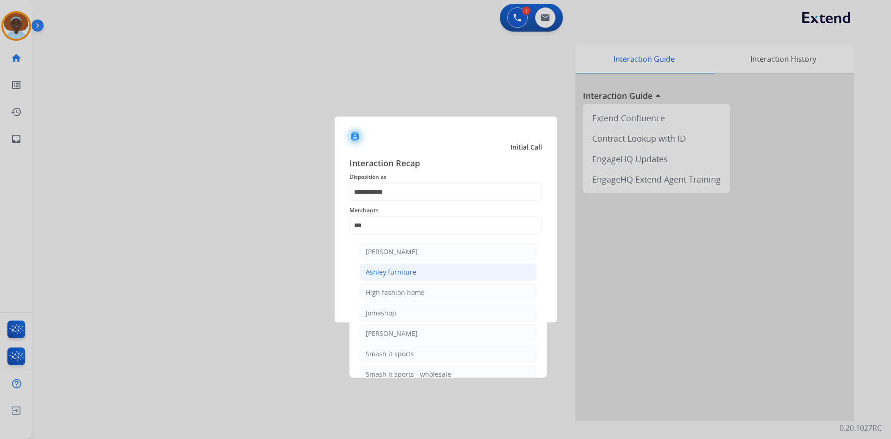
click at [429, 272] on li "Ashley furniture" at bounding box center [448, 272] width 177 height 18
type input "**********"
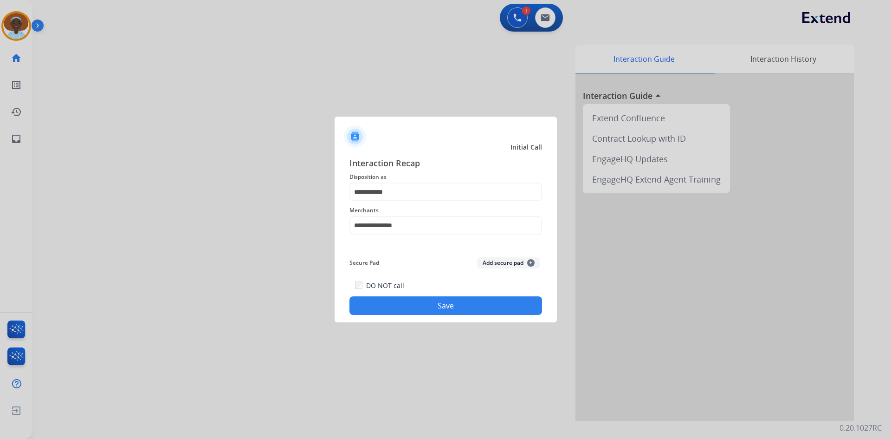
click at [456, 306] on button "Save" at bounding box center [446, 305] width 193 height 19
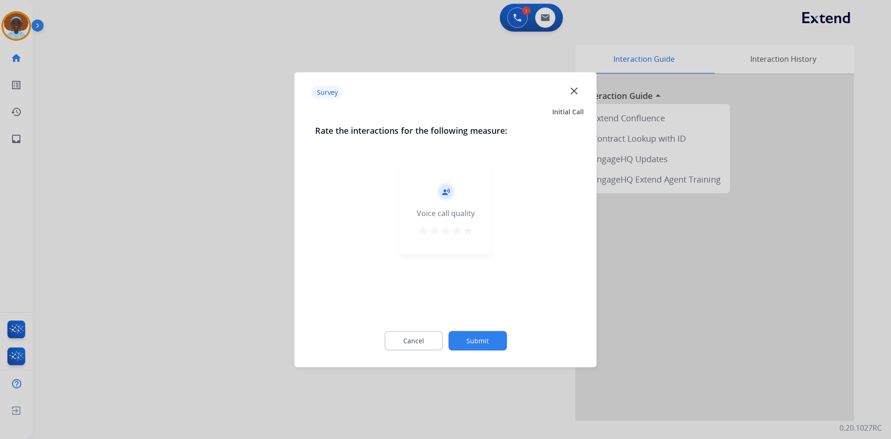
drag, startPoint x: 467, startPoint y: 227, endPoint x: 469, endPoint y: 242, distance: 14.5
click at [467, 227] on mat-icon "star" at bounding box center [467, 230] width 11 height 11
click at [483, 332] on div "Cancel Submit" at bounding box center [445, 340] width 261 height 42
click at [484, 331] on button "Submit" at bounding box center [477, 340] width 58 height 19
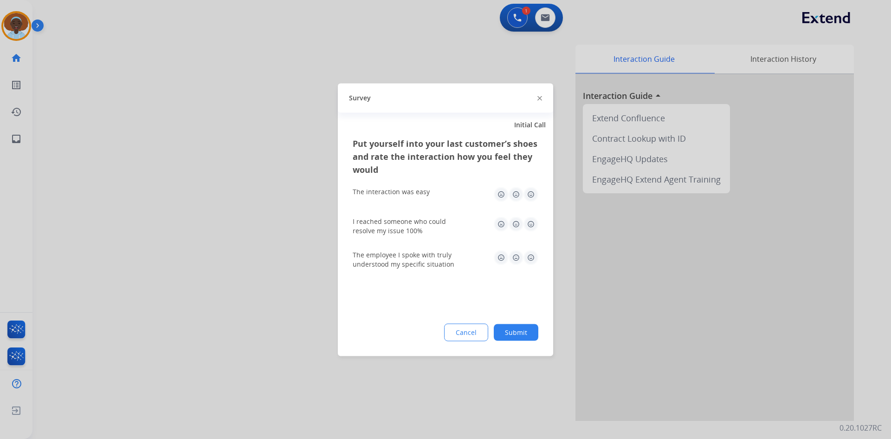
click at [531, 255] on img at bounding box center [531, 257] width 15 height 15
click at [529, 222] on img at bounding box center [531, 223] width 15 height 15
drag, startPoint x: 528, startPoint y: 195, endPoint x: 516, endPoint y: 227, distance: 33.8
click at [528, 194] on img at bounding box center [531, 194] width 15 height 15
click at [521, 334] on button "Submit" at bounding box center [516, 332] width 45 height 17
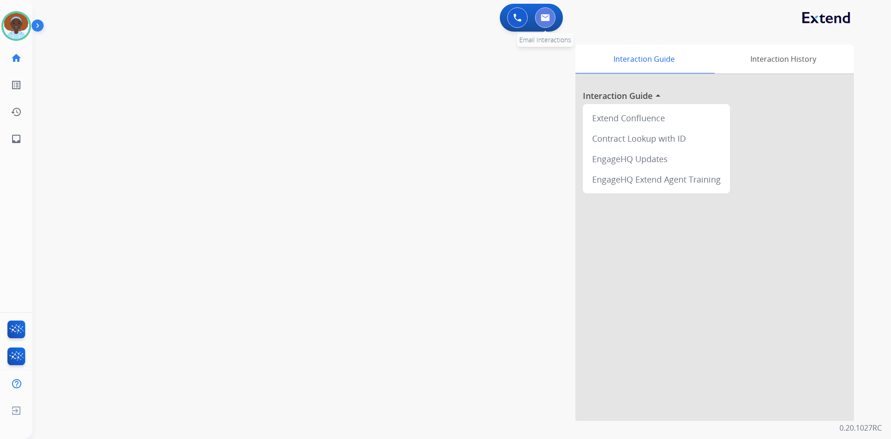
click at [546, 18] on img at bounding box center [545, 17] width 9 height 7
click at [545, 16] on img at bounding box center [545, 17] width 9 height 7
select select "**********"
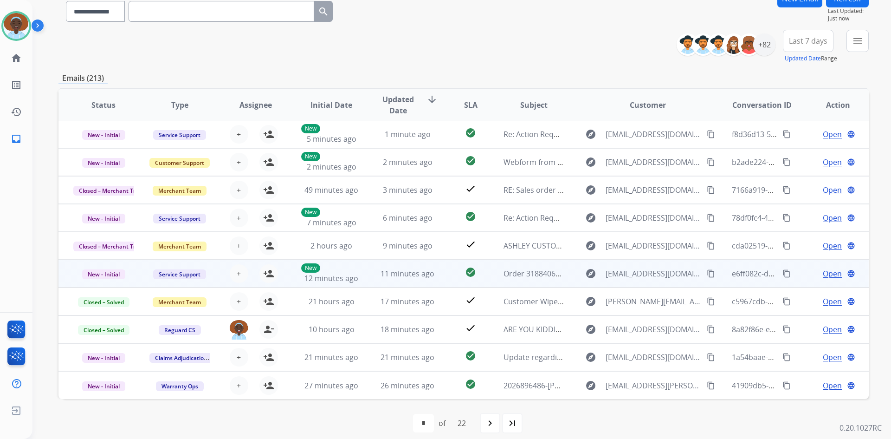
scroll to position [90, 0]
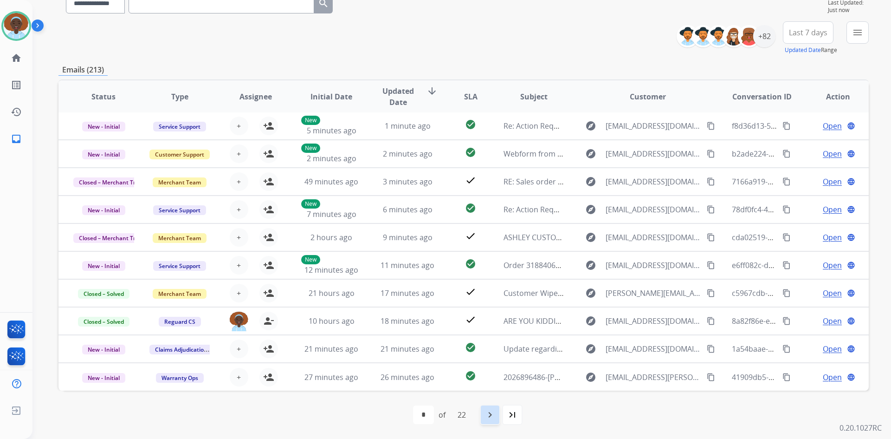
click at [495, 416] on mat-icon "navigate_next" at bounding box center [490, 414] width 11 height 11
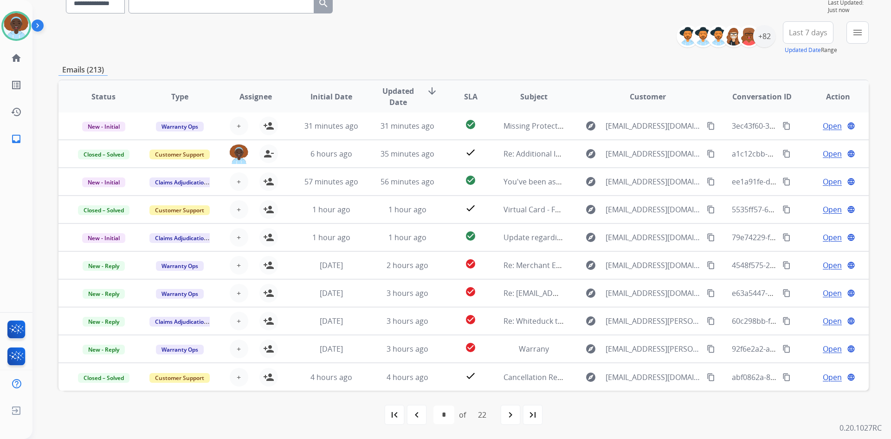
click at [414, 412] on mat-icon "navigate_before" at bounding box center [416, 414] width 11 height 11
select select "*"
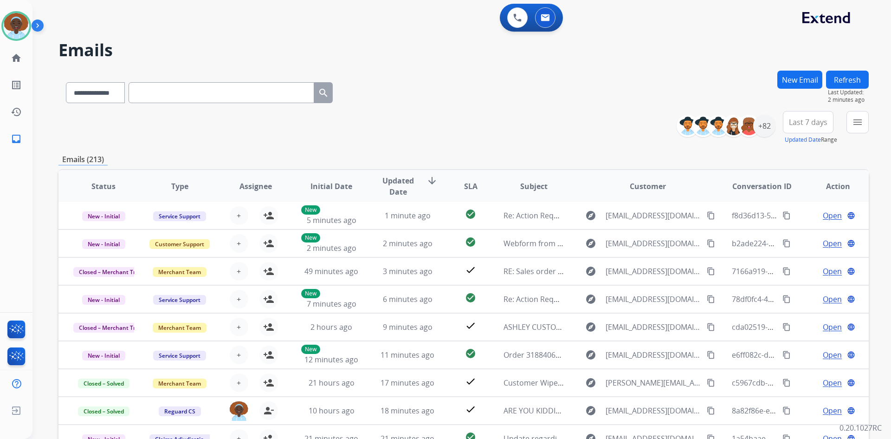
click at [798, 82] on button "New Email" at bounding box center [800, 80] width 45 height 18
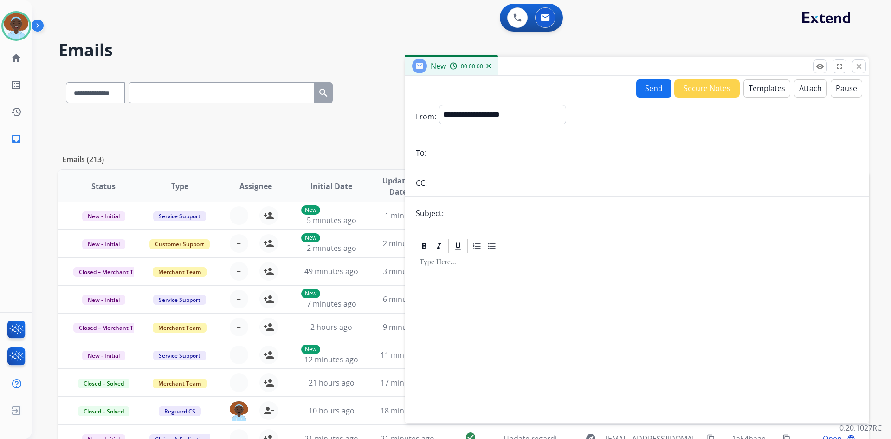
click at [436, 152] on input "email" at bounding box center [643, 152] width 428 height 19
paste input "**********"
type input "**********"
click at [493, 115] on select "**********" at bounding box center [502, 114] width 126 height 19
select select "**********"
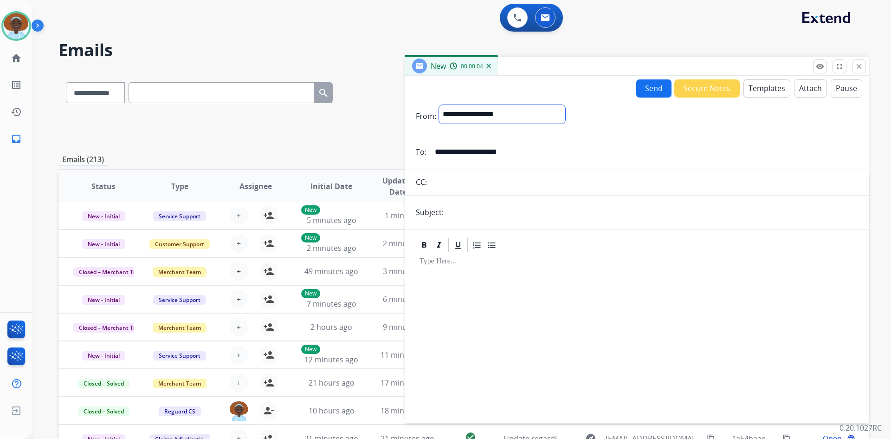
click at [439, 105] on select "**********" at bounding box center [502, 114] width 126 height 19
click at [479, 208] on input "text" at bounding box center [652, 213] width 411 height 19
type input "**********"
click at [754, 93] on button "Templates" at bounding box center [767, 88] width 47 height 18
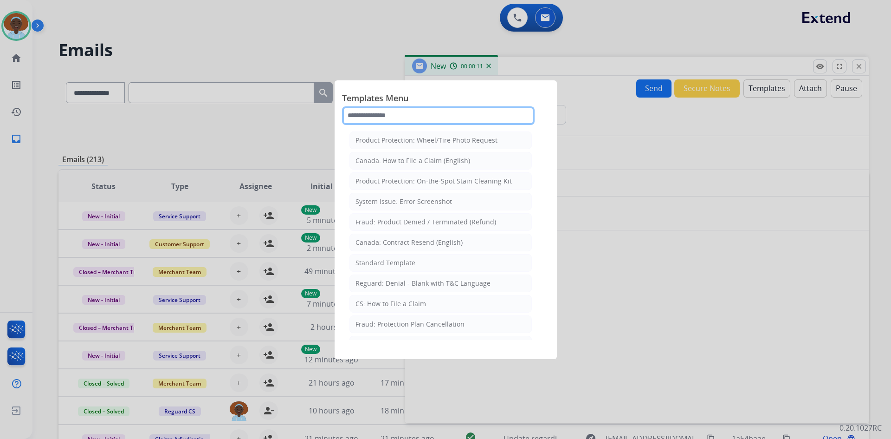
click at [392, 117] on input "text" at bounding box center [438, 115] width 193 height 19
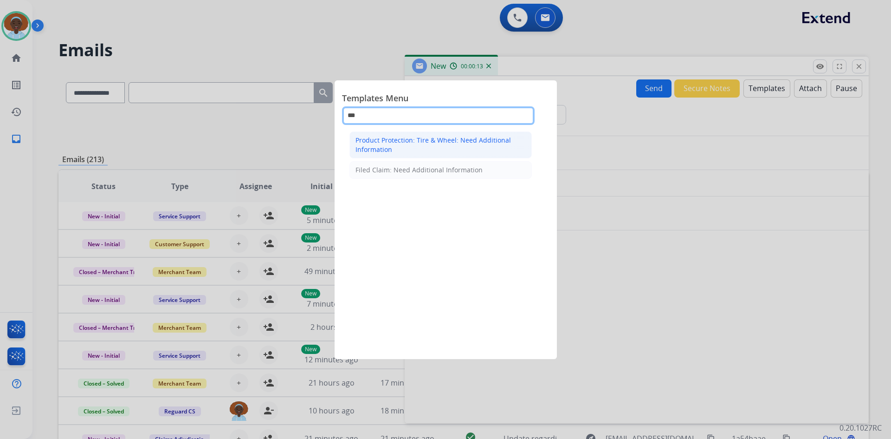
type input "***"
click at [407, 146] on div "Product Protection: Tire & Wheel: Need Additional Information" at bounding box center [441, 145] width 170 height 19
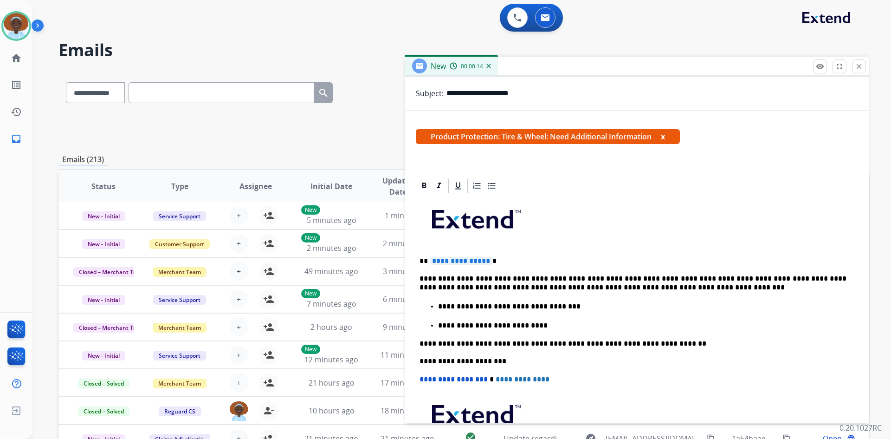
scroll to position [139, 0]
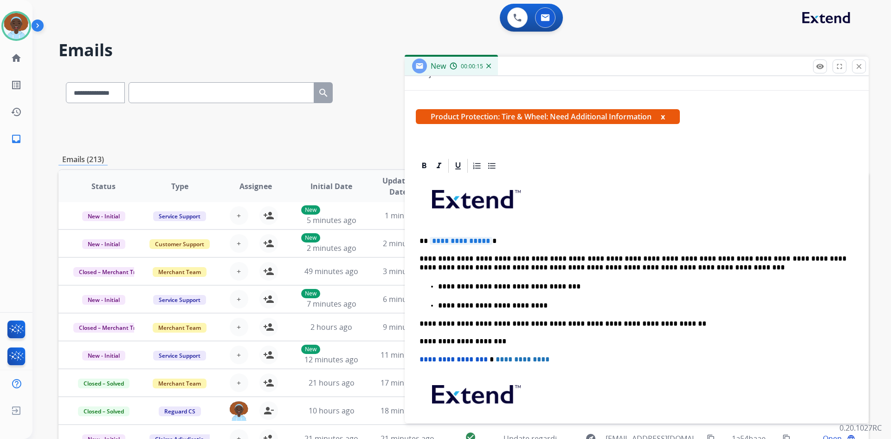
click at [464, 237] on span "**********" at bounding box center [461, 241] width 63 height 8
click at [598, 257] on p "**********" at bounding box center [633, 262] width 427 height 17
drag, startPoint x: 681, startPoint y: 256, endPoint x: 752, endPoint y: 259, distance: 71.1
click at [751, 259] on p "**********" at bounding box center [633, 262] width 427 height 17
drag, startPoint x: 752, startPoint y: 259, endPoint x: 743, endPoint y: 259, distance: 9.3
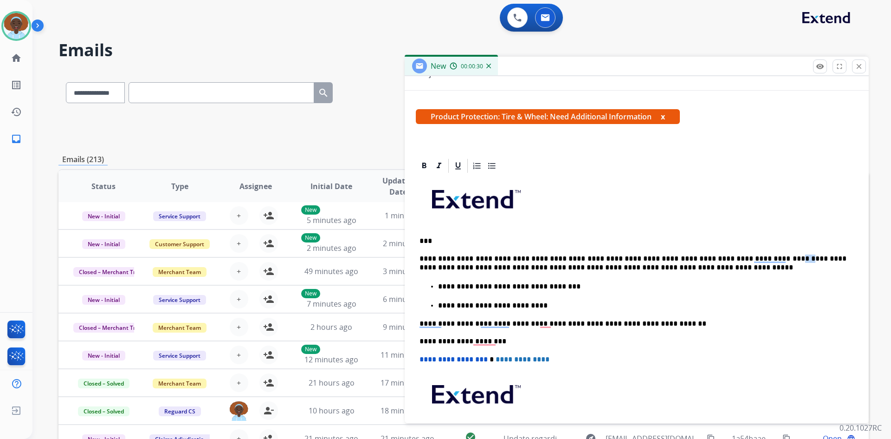
click at [743, 259] on p "**********" at bounding box center [633, 262] width 427 height 17
click at [740, 277] on div "**********" at bounding box center [637, 326] width 442 height 305
drag, startPoint x: 682, startPoint y: 257, endPoint x: 742, endPoint y: 257, distance: 59.9
click at [741, 257] on p "**********" at bounding box center [633, 262] width 427 height 17
click at [742, 257] on p "**********" at bounding box center [633, 262] width 427 height 17
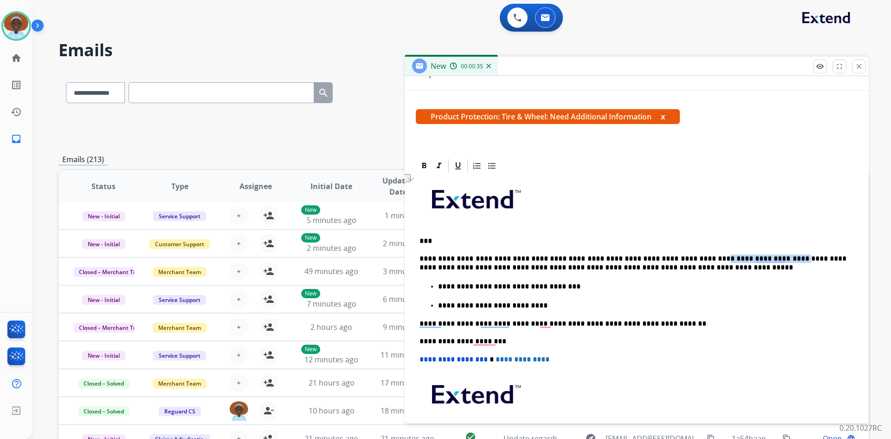
drag, startPoint x: 750, startPoint y: 257, endPoint x: 683, endPoint y: 257, distance: 66.8
click at [683, 257] on p "**********" at bounding box center [633, 262] width 427 height 17
drag, startPoint x: 563, startPoint y: 286, endPoint x: 434, endPoint y: 286, distance: 129.0
click at [434, 286] on ul "**********" at bounding box center [637, 295] width 434 height 29
drag, startPoint x: 522, startPoint y: 307, endPoint x: 434, endPoint y: 307, distance: 87.3
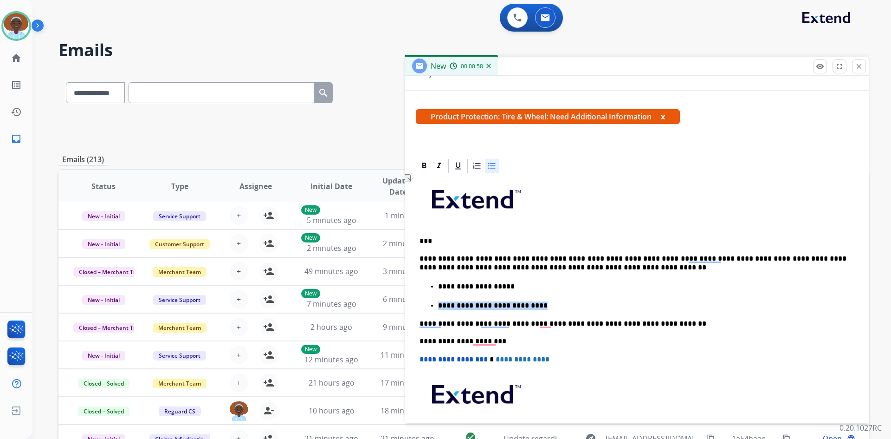
click at [434, 307] on ul "**********" at bounding box center [637, 295] width 434 height 29
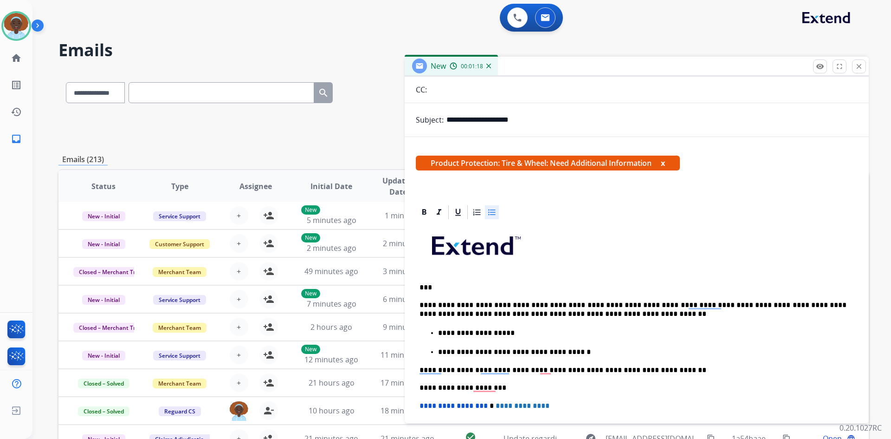
scroll to position [0, 0]
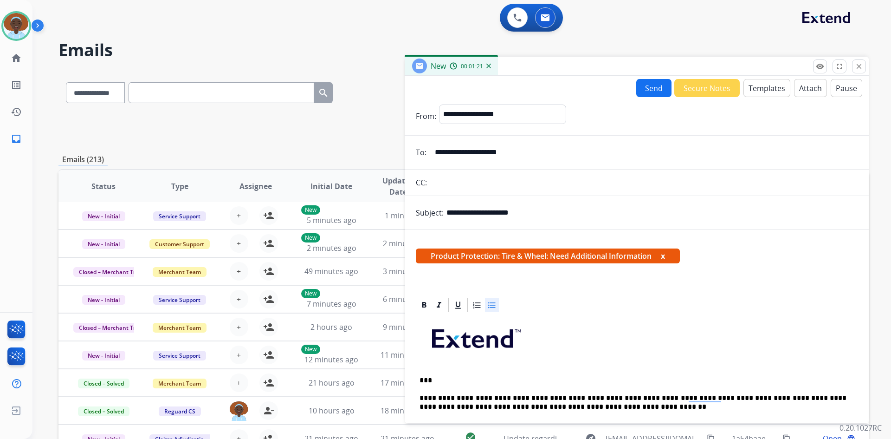
click at [646, 92] on button "Send" at bounding box center [653, 88] width 35 height 18
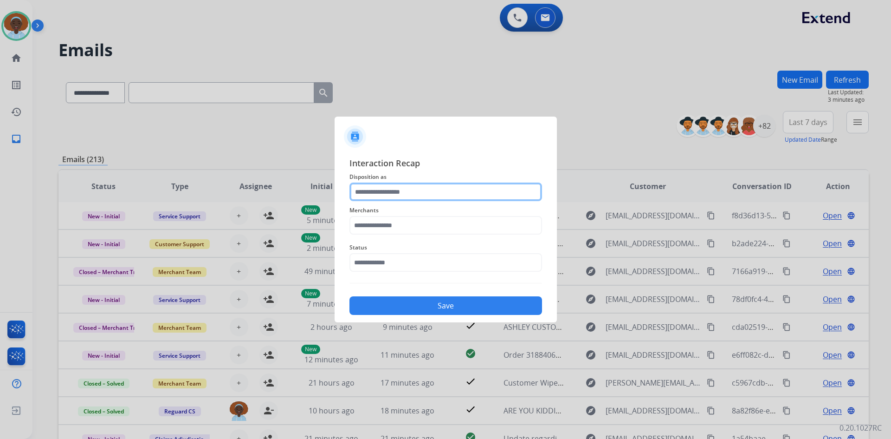
click at [403, 190] on input "text" at bounding box center [446, 191] width 193 height 19
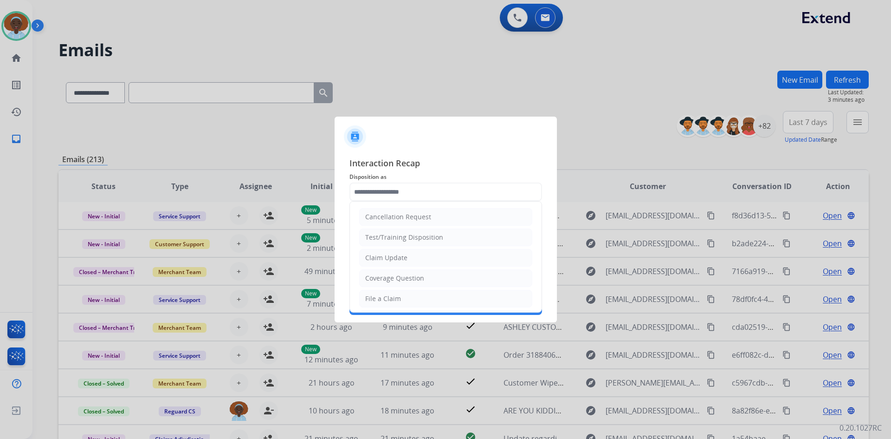
drag, startPoint x: 405, startPoint y: 257, endPoint x: 402, endPoint y: 252, distance: 5.6
click at [404, 256] on div "Claim Update" at bounding box center [386, 257] width 42 height 9
type input "**********"
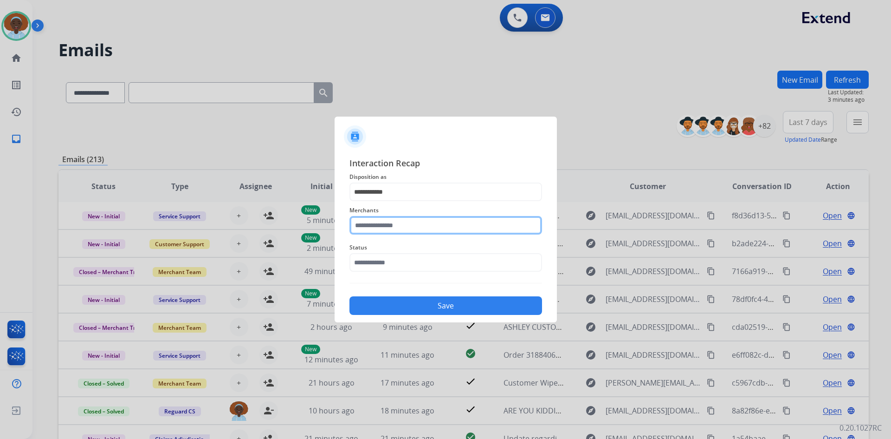
click at [413, 221] on input "text" at bounding box center [446, 225] width 193 height 19
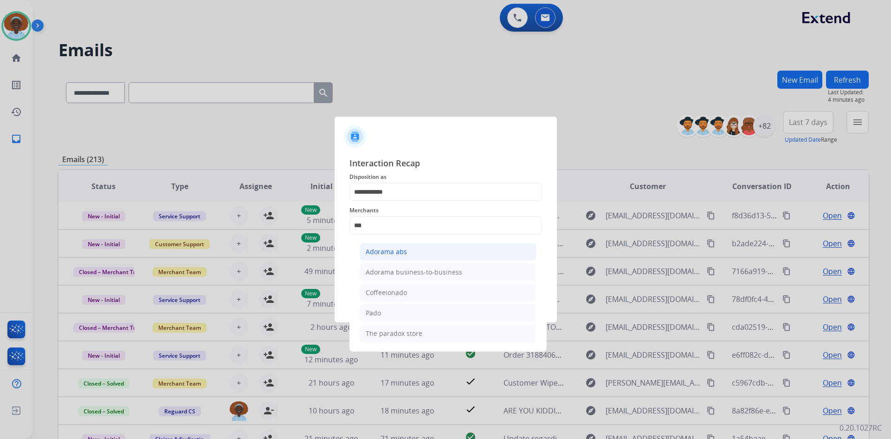
click at [407, 251] on li "Adorama abs" at bounding box center [448, 252] width 177 height 18
type input "**********"
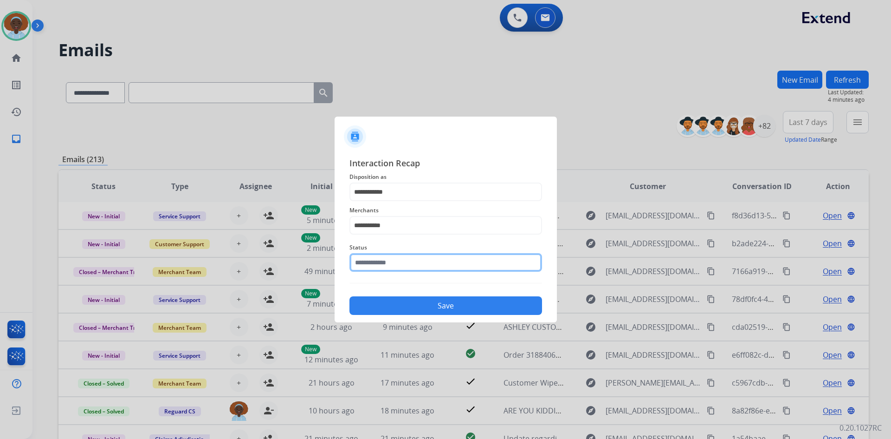
click at [406, 262] on input "text" at bounding box center [446, 262] width 193 height 19
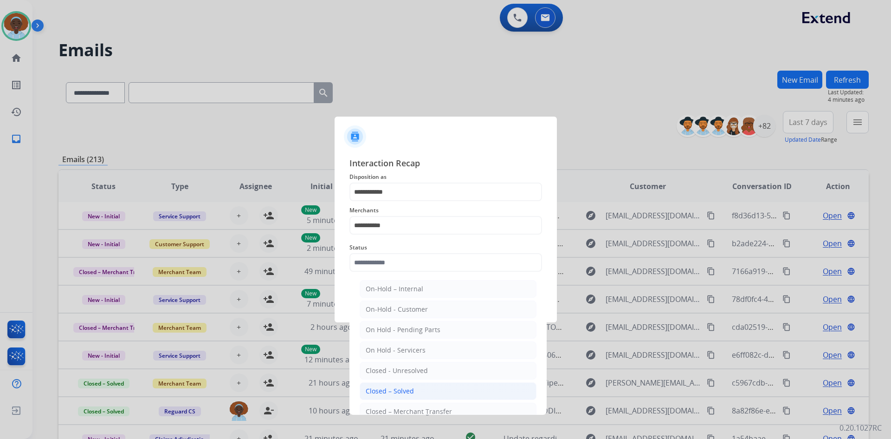
click at [400, 393] on div "Closed – Solved" at bounding box center [390, 390] width 48 height 9
type input "**********"
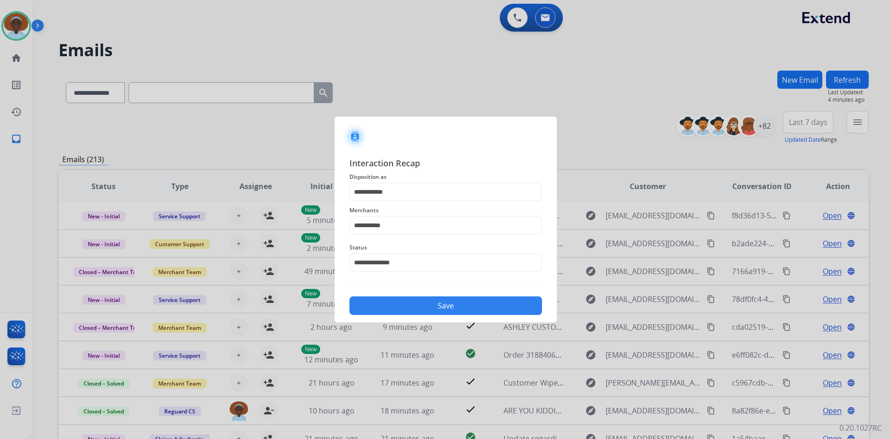
click at [438, 300] on button "Save" at bounding box center [446, 305] width 193 height 19
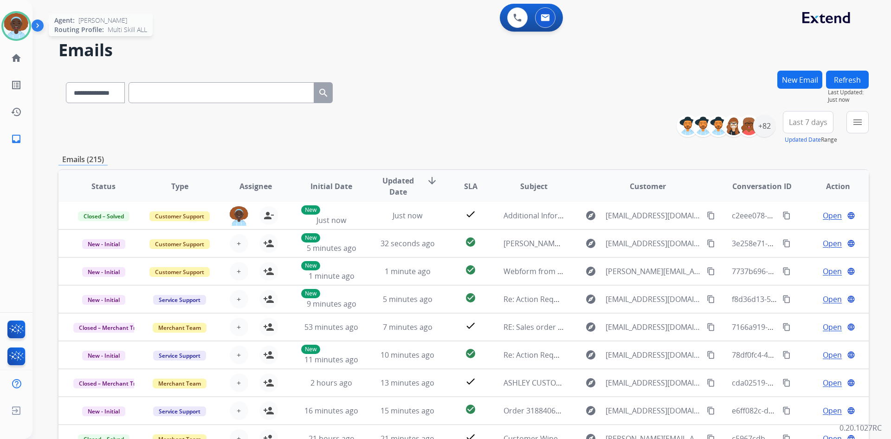
click at [20, 23] on img at bounding box center [16, 26] width 26 height 26
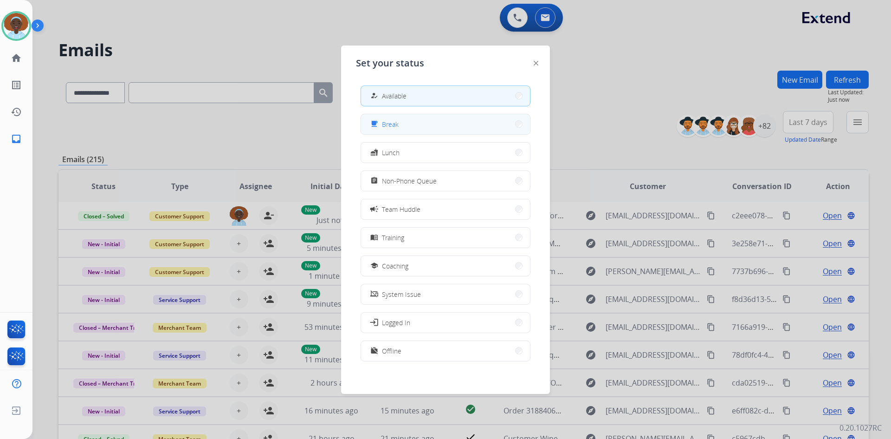
click at [408, 129] on button "free_breakfast Break" at bounding box center [445, 124] width 169 height 20
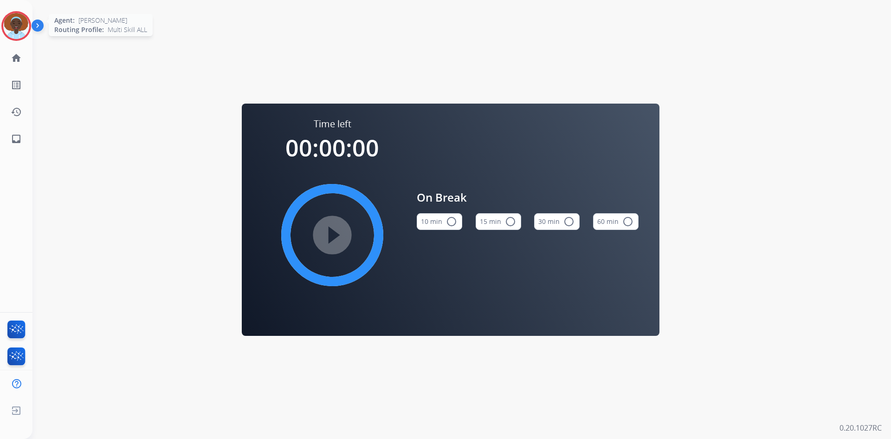
click at [10, 26] on img at bounding box center [16, 26] width 26 height 26
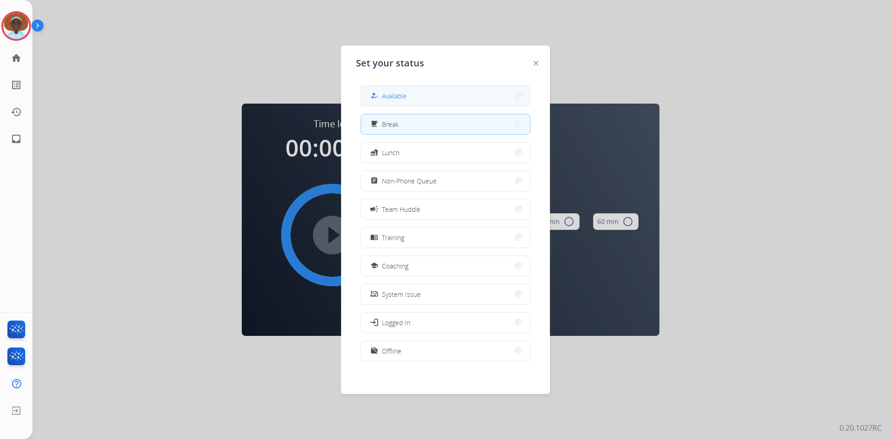
click at [402, 92] on span "Available" at bounding box center [394, 96] width 25 height 10
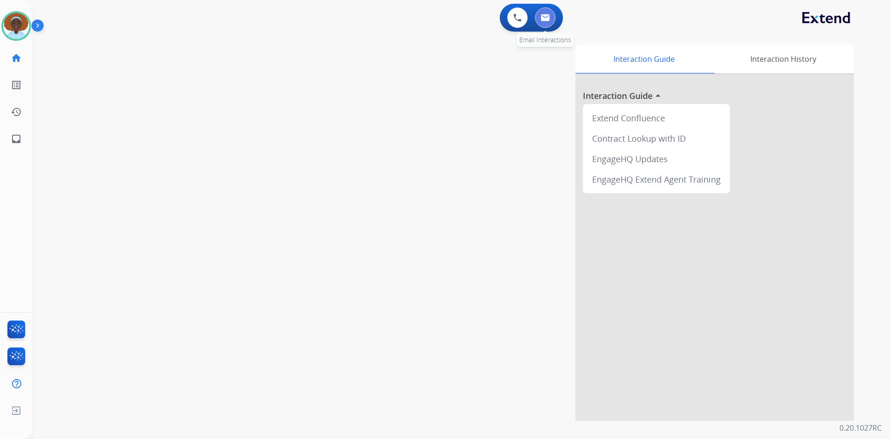
click at [544, 18] on img at bounding box center [545, 17] width 9 height 7
select select "**********"
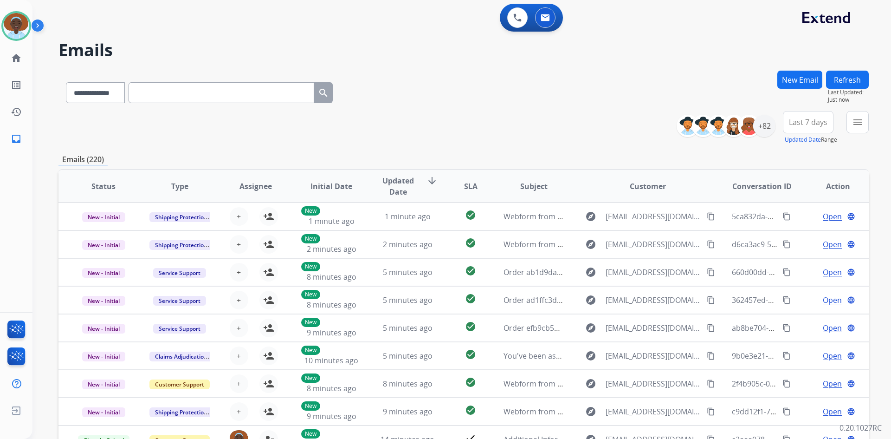
click at [815, 121] on span "Last 7 days" at bounding box center [808, 122] width 39 height 4
click at [798, 234] on div "Last 90 days" at bounding box center [805, 235] width 51 height 14
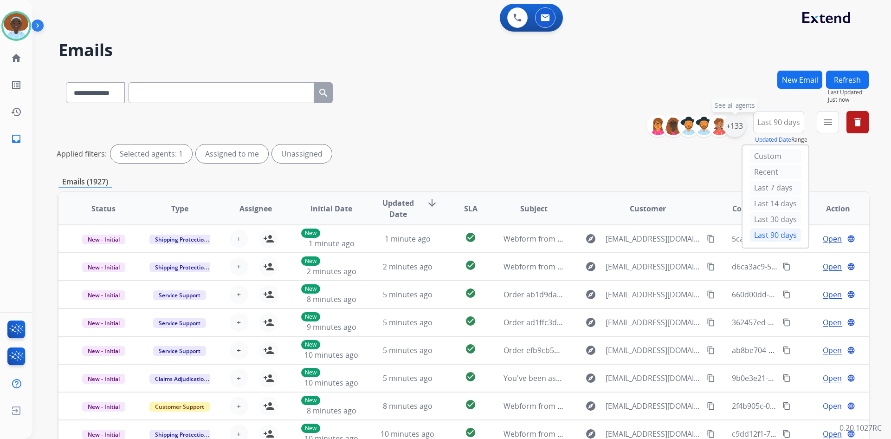
click at [733, 124] on div "+133" at bounding box center [735, 126] width 22 height 22
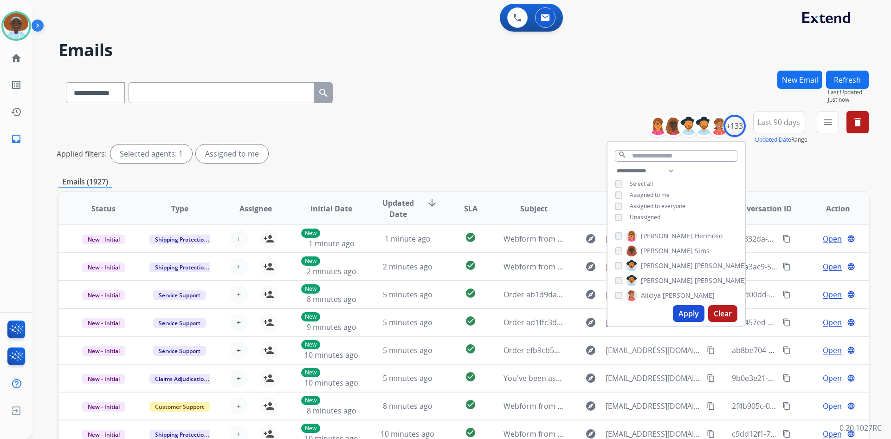
click at [685, 311] on button "Apply" at bounding box center [689, 313] width 32 height 17
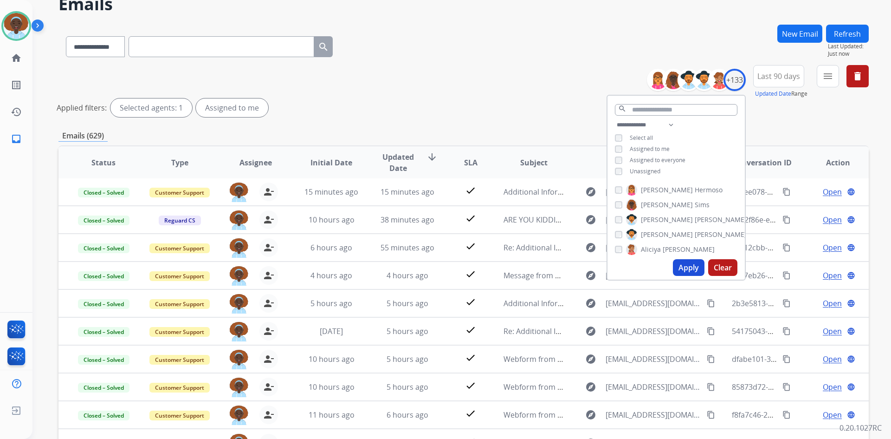
scroll to position [46, 0]
click at [558, 110] on div "Applied filters: Selected agents: 1 Assigned to me" at bounding box center [462, 107] width 810 height 19
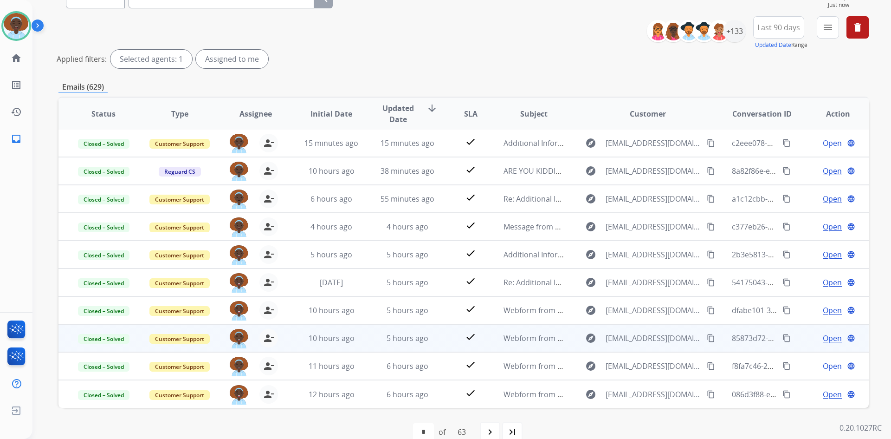
scroll to position [112, 0]
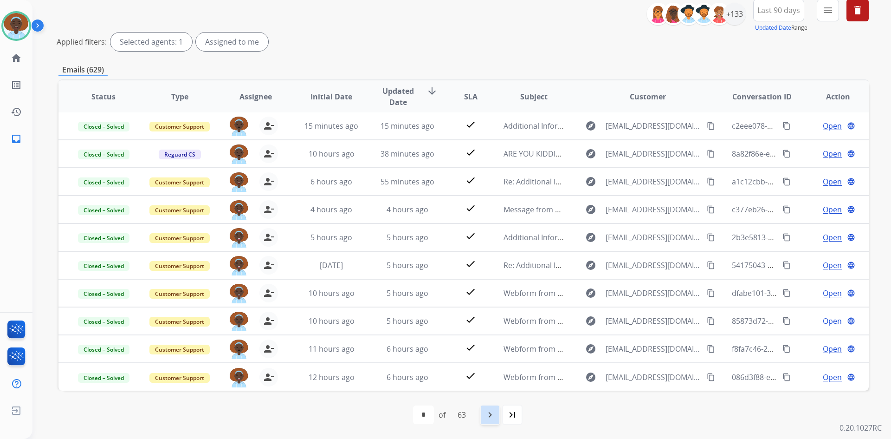
click at [489, 413] on mat-icon "navigate_next" at bounding box center [490, 414] width 11 height 11
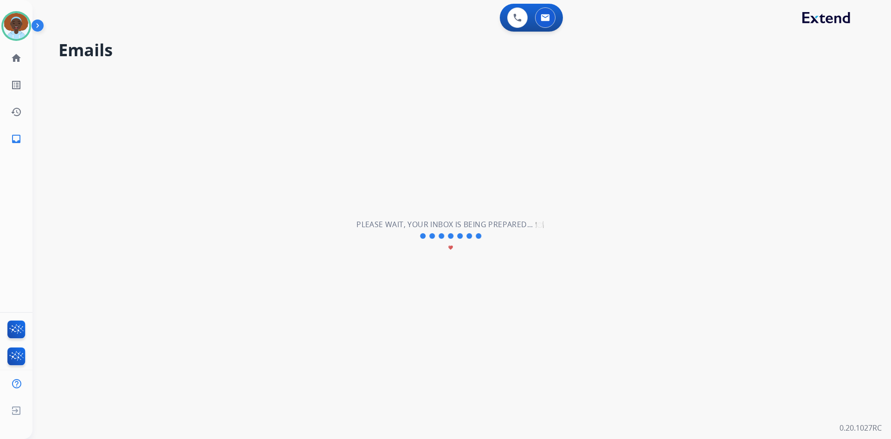
scroll to position [0, 0]
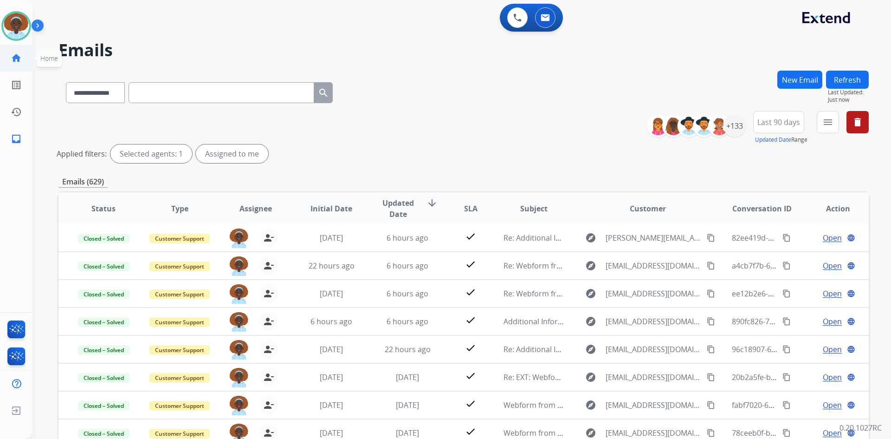
click at [16, 58] on mat-icon "home" at bounding box center [16, 57] width 11 height 11
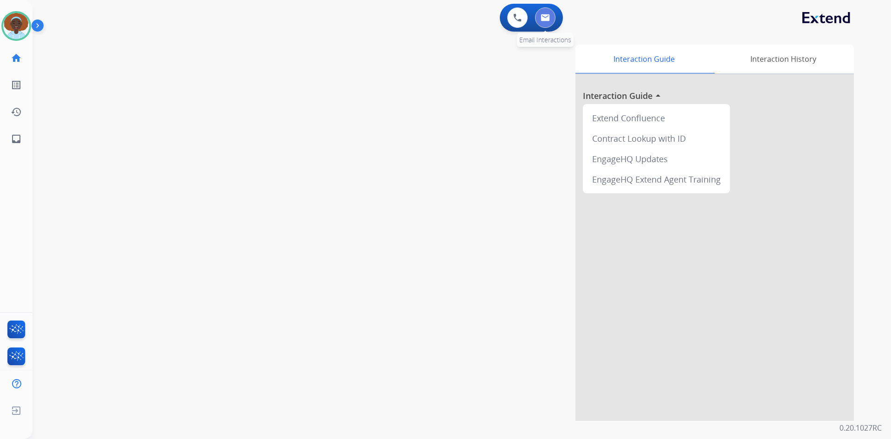
click at [543, 19] on img at bounding box center [545, 17] width 9 height 7
select select "**********"
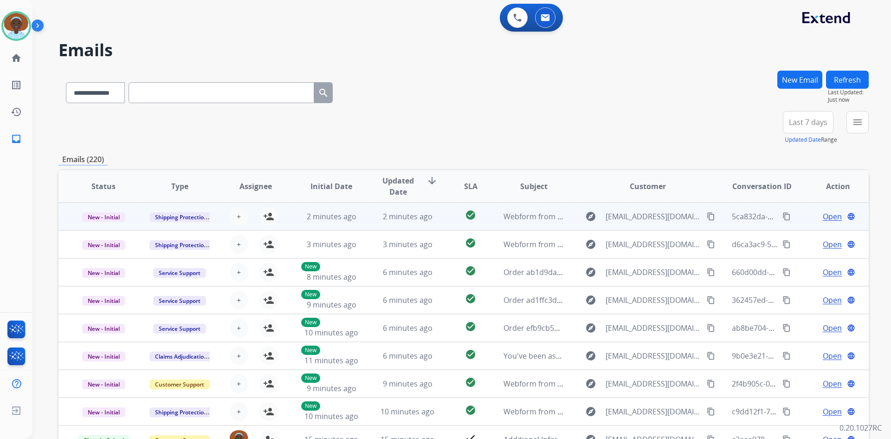
click at [832, 217] on span "Open" at bounding box center [832, 216] width 19 height 11
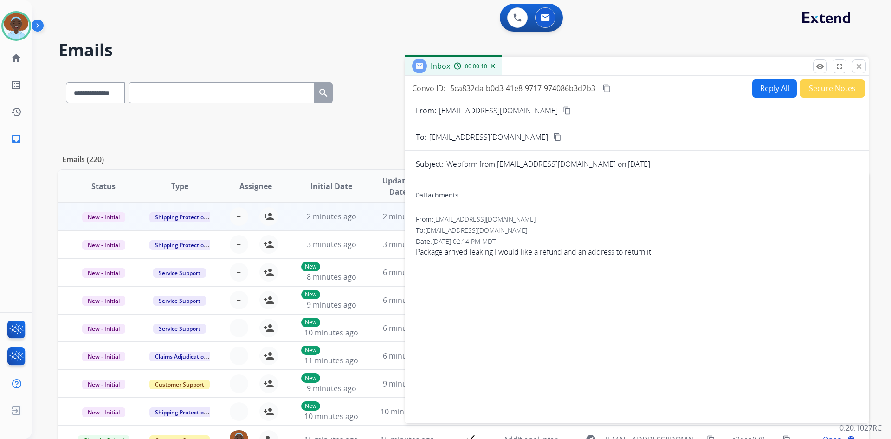
click at [563, 113] on mat-icon "content_copy" at bounding box center [567, 110] width 8 height 8
click at [776, 86] on button "Reply All" at bounding box center [774, 88] width 45 height 18
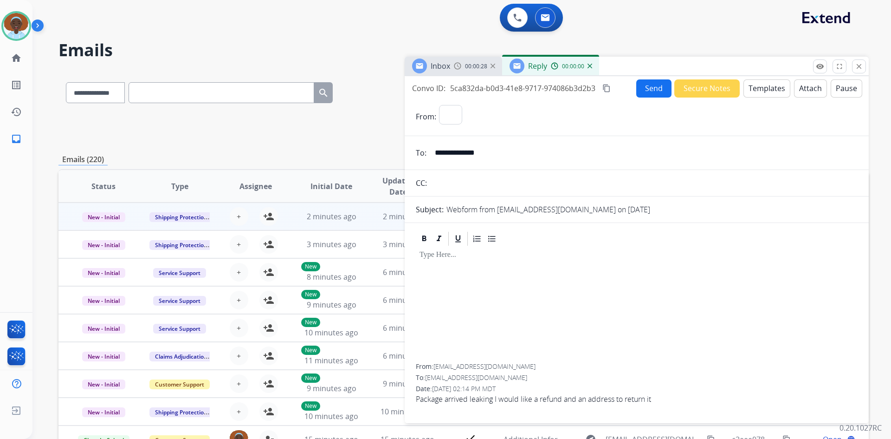
select select "**********"
click at [765, 88] on button "Templates" at bounding box center [767, 88] width 47 height 18
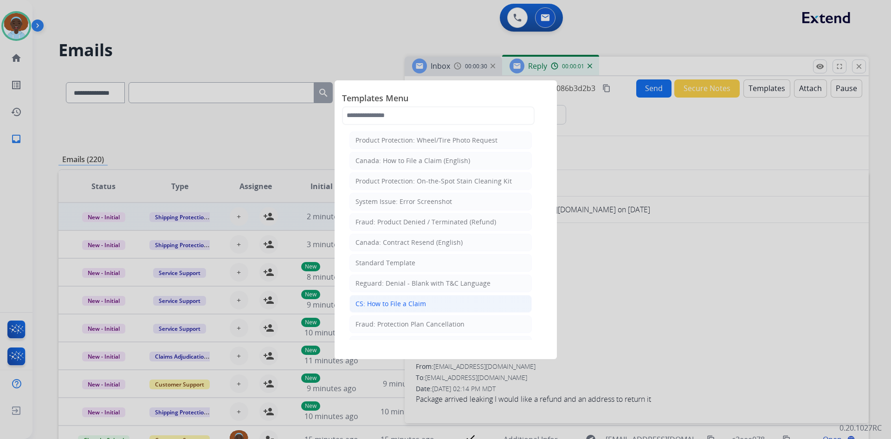
click at [400, 301] on div "CS: How to File a Claim" at bounding box center [391, 303] width 71 height 9
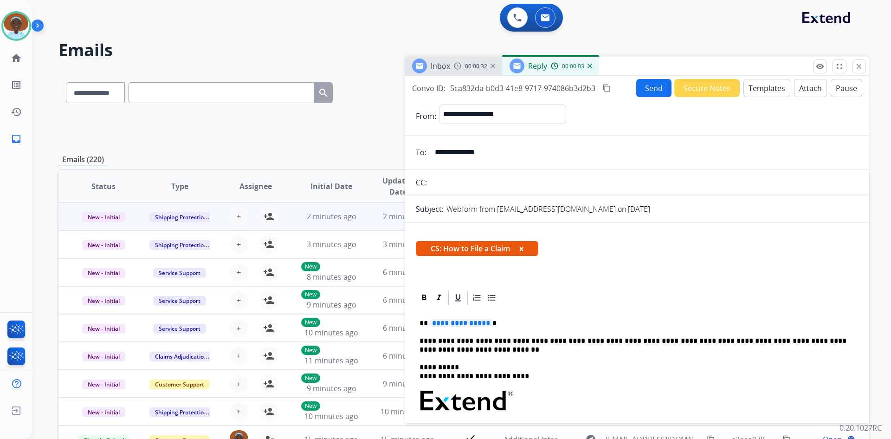
click at [459, 324] on span "**********" at bounding box center [461, 323] width 63 height 8
click at [644, 85] on button "Send" at bounding box center [653, 88] width 35 height 18
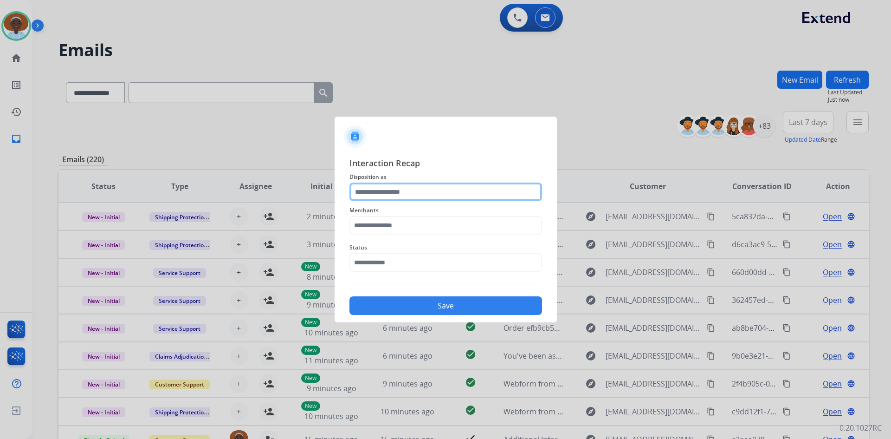
click at [408, 190] on input "text" at bounding box center [446, 191] width 193 height 19
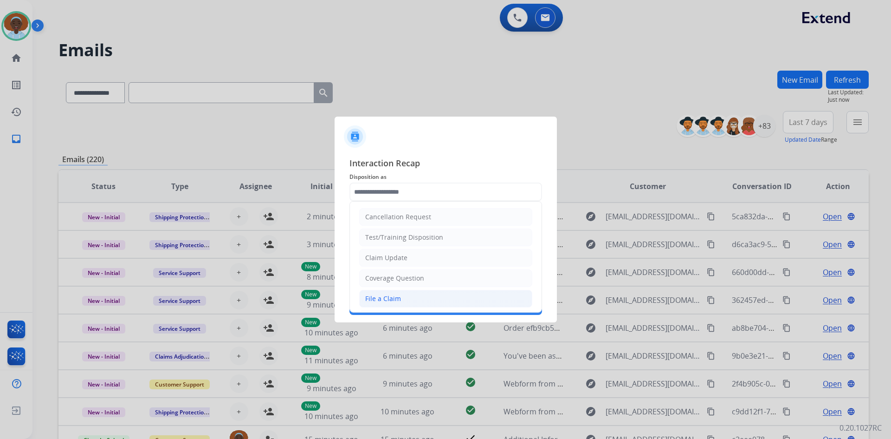
click at [397, 297] on div "File a Claim" at bounding box center [383, 298] width 36 height 9
type input "**********"
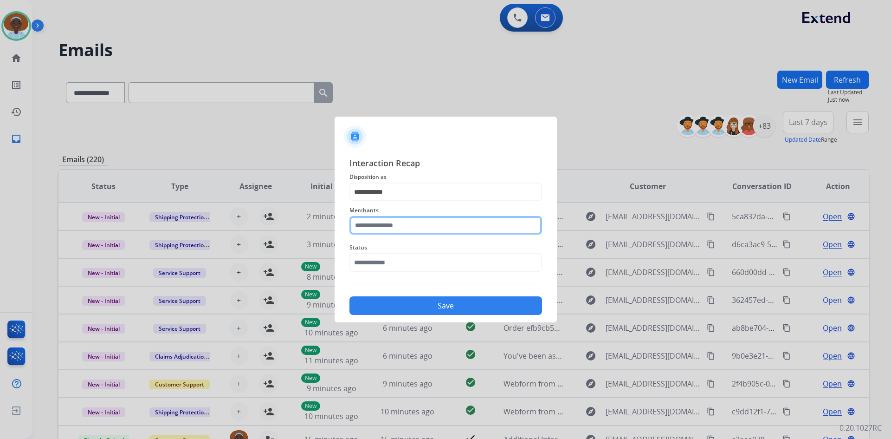
click at [418, 220] on input "text" at bounding box center [446, 225] width 193 height 19
click at [410, 248] on li "Jomashop" at bounding box center [448, 252] width 177 height 18
type input "********"
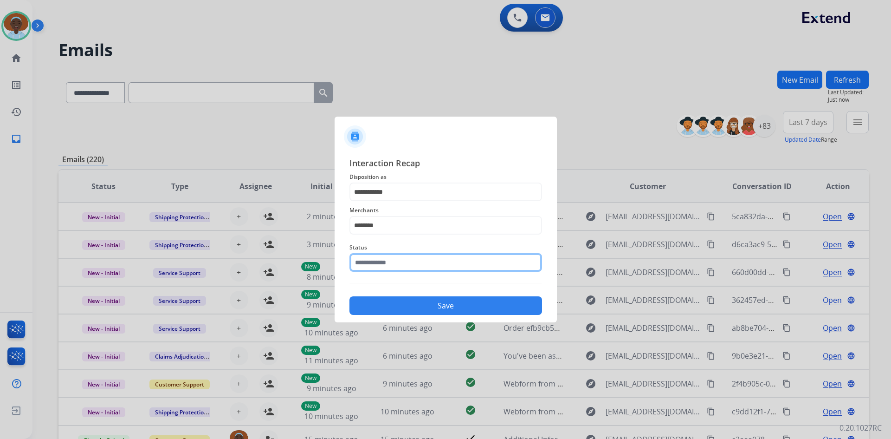
click at [413, 264] on input "text" at bounding box center [446, 262] width 193 height 19
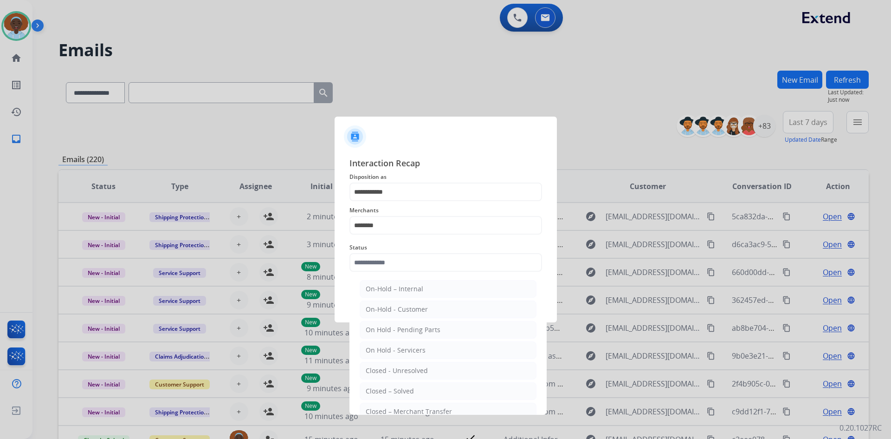
drag, startPoint x: 409, startPoint y: 394, endPoint x: 426, endPoint y: 344, distance: 52.8
click at [409, 392] on div "Closed – Solved" at bounding box center [390, 390] width 48 height 9
type input "**********"
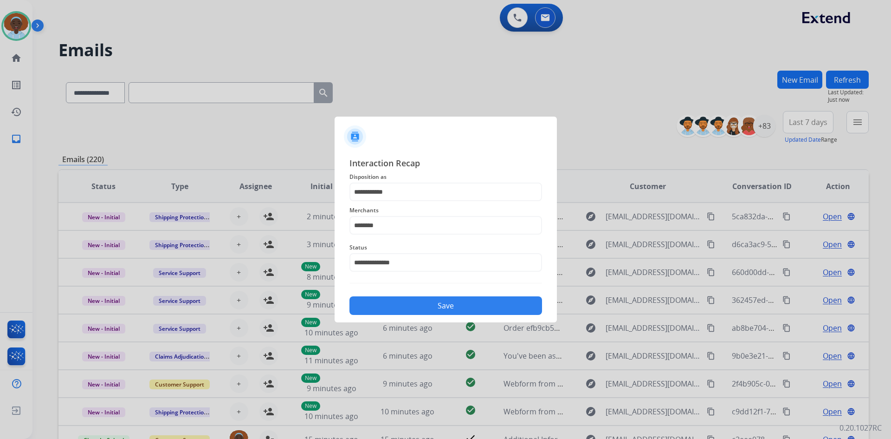
click at [441, 304] on button "Save" at bounding box center [446, 305] width 193 height 19
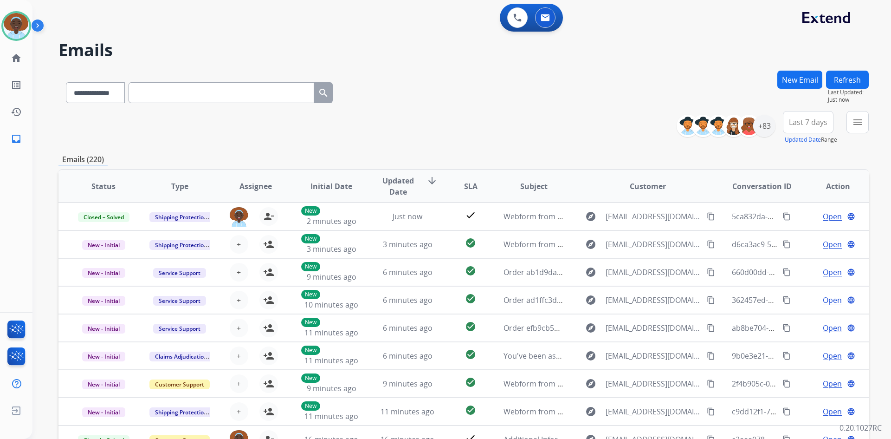
click at [801, 123] on span "Last 7 days" at bounding box center [808, 122] width 39 height 4
click at [791, 229] on div "Last 90 days" at bounding box center [805, 235] width 51 height 14
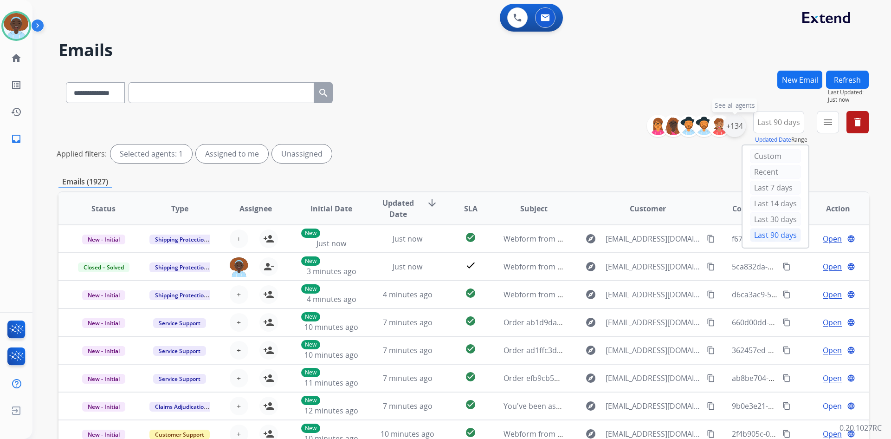
click at [729, 130] on div "+134" at bounding box center [735, 126] width 22 height 22
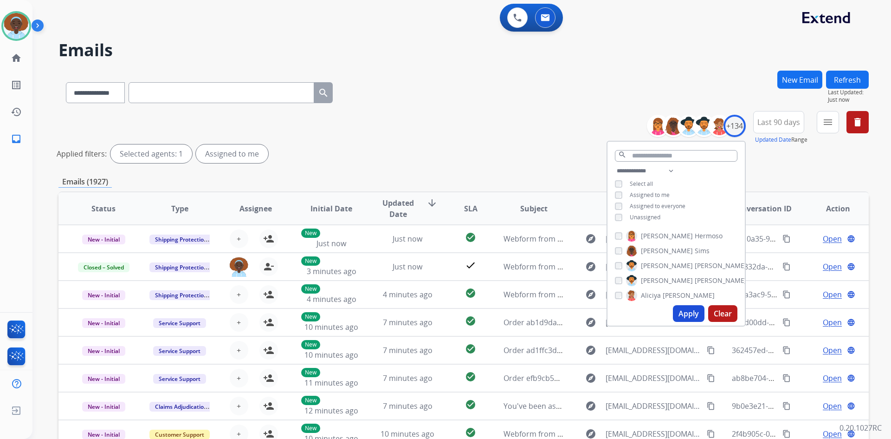
click at [685, 315] on button "Apply" at bounding box center [689, 313] width 32 height 17
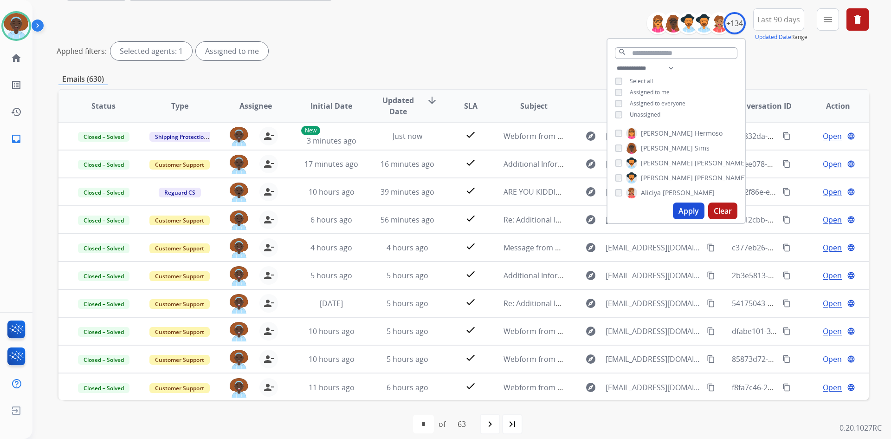
scroll to position [112, 0]
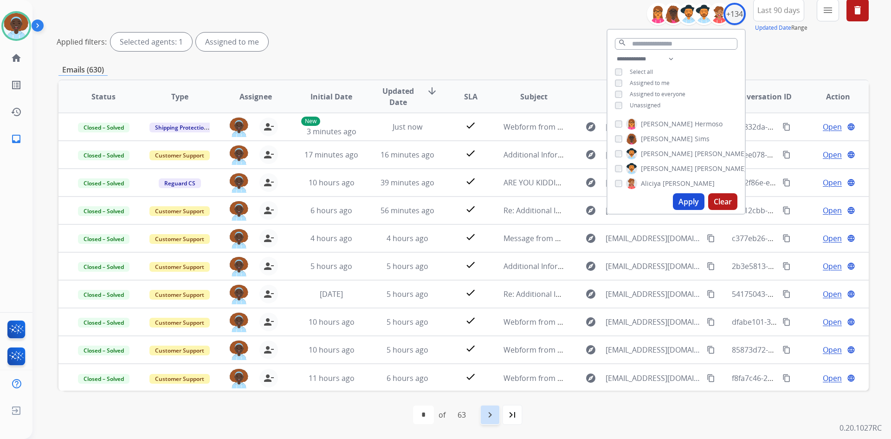
click at [492, 413] on mat-icon "navigate_next" at bounding box center [490, 414] width 11 height 11
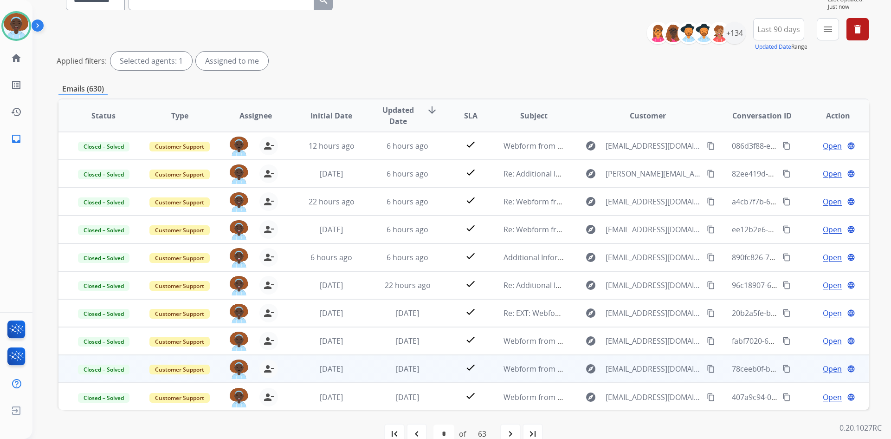
scroll to position [1, 0]
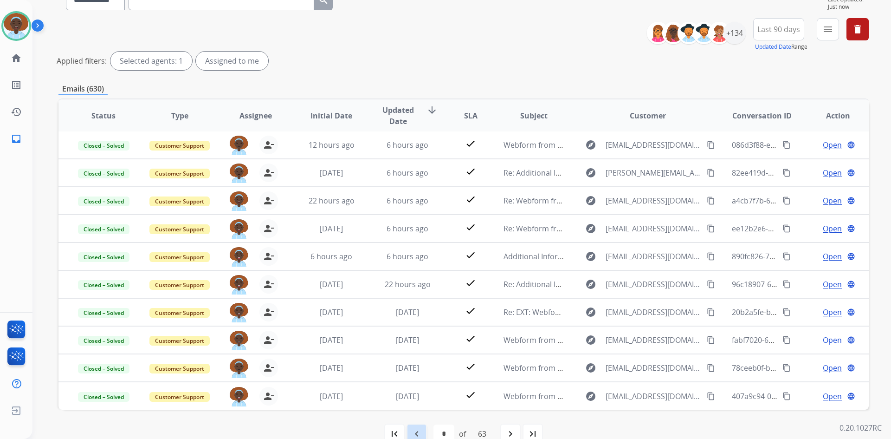
click at [410, 427] on div "navigate_before" at bounding box center [417, 433] width 20 height 20
select select "*"
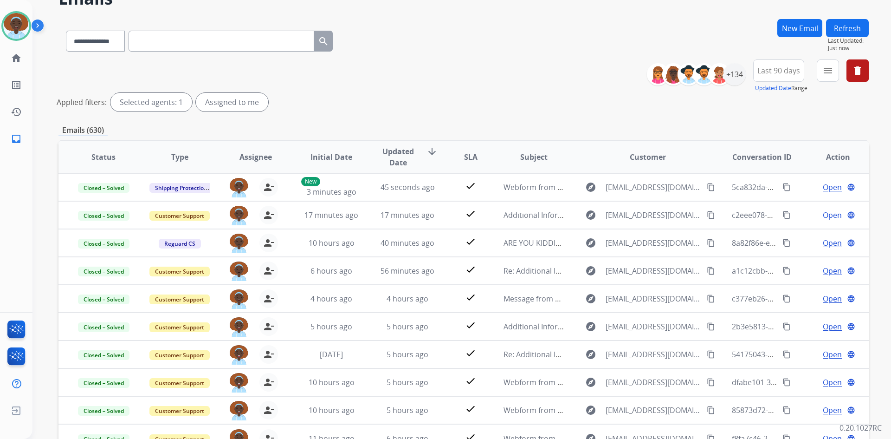
scroll to position [0, 0]
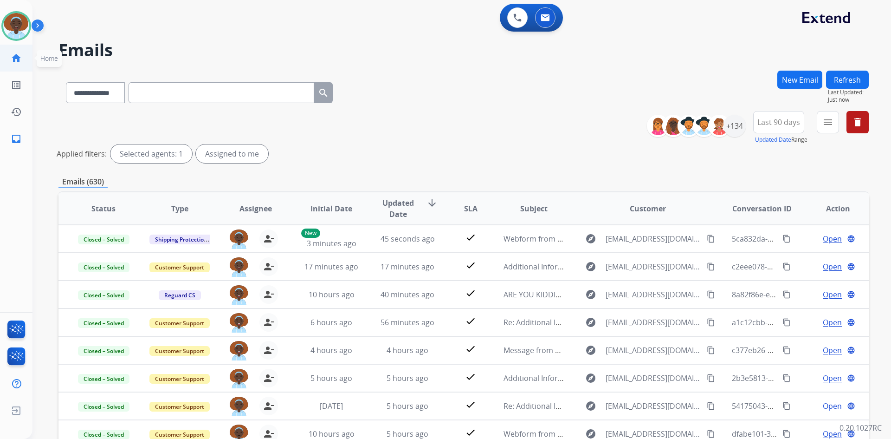
click at [12, 56] on mat-icon "home" at bounding box center [16, 57] width 11 height 11
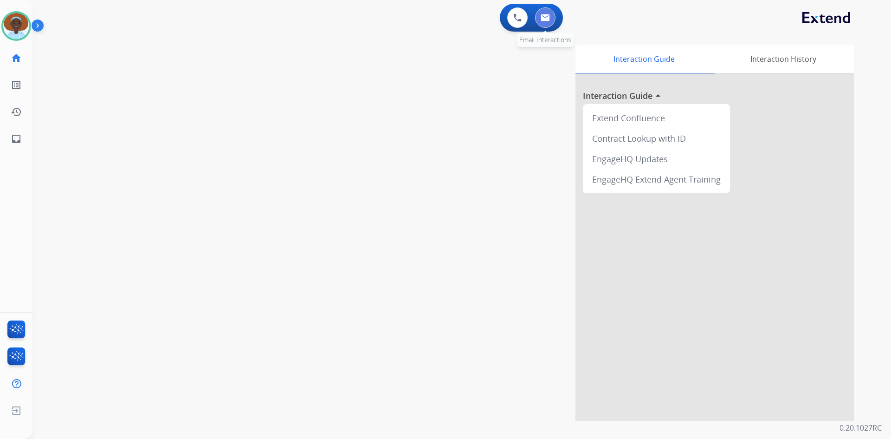
click at [547, 16] on img at bounding box center [545, 17] width 9 height 7
select select "**********"
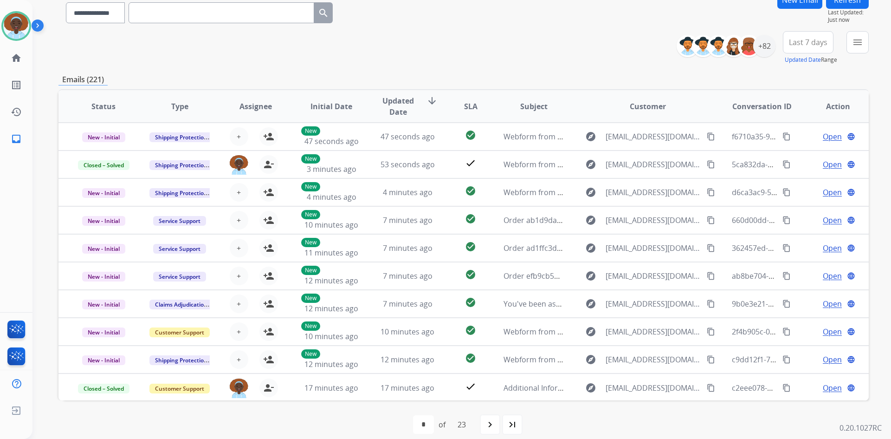
scroll to position [90, 0]
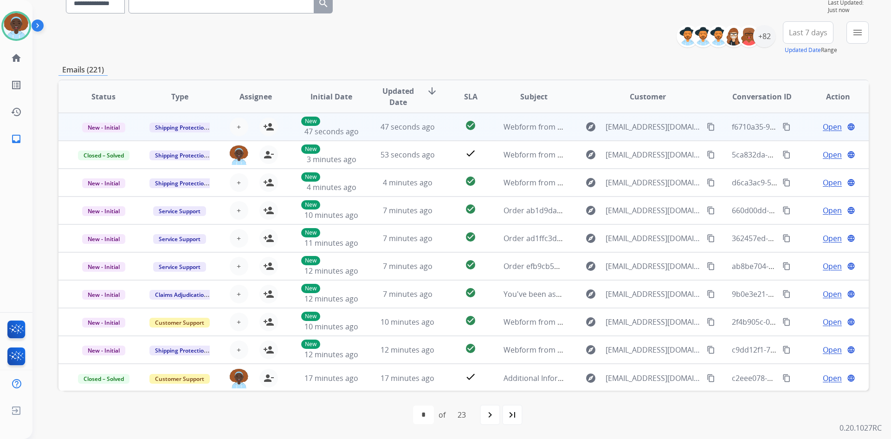
click at [825, 129] on span "Open" at bounding box center [832, 126] width 19 height 11
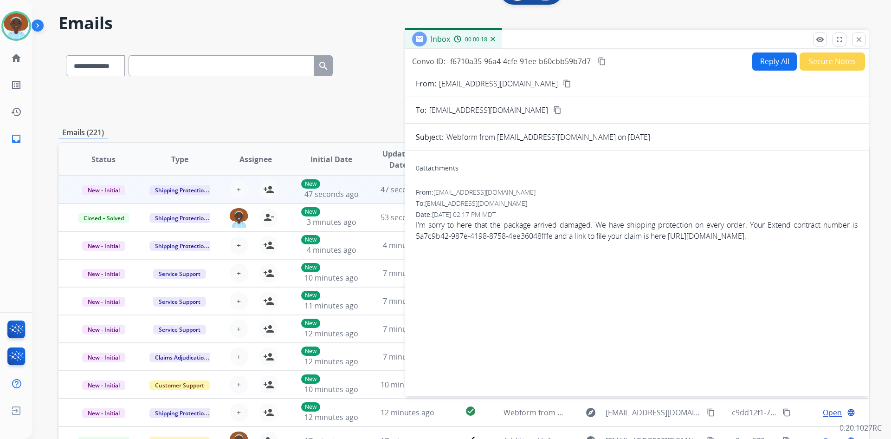
scroll to position [0, 0]
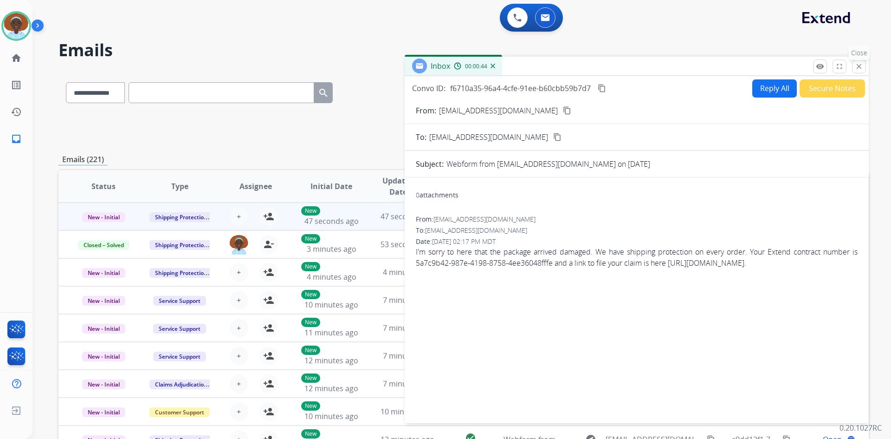
click at [860, 67] on mat-icon "close" at bounding box center [859, 66] width 8 height 8
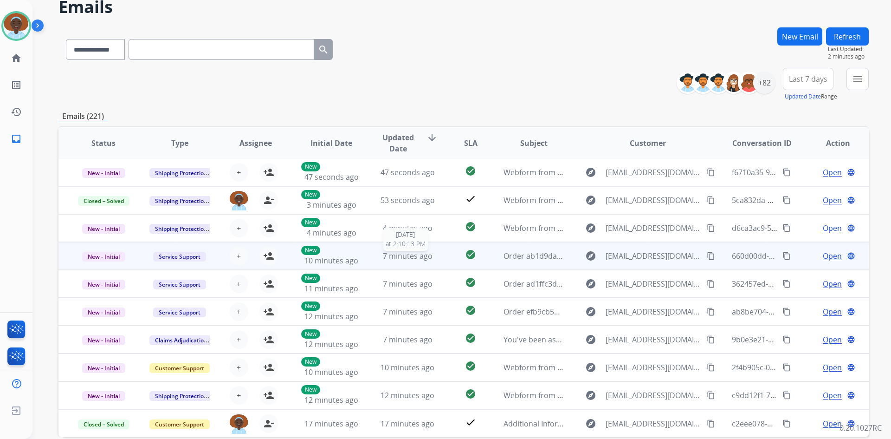
scroll to position [90, 0]
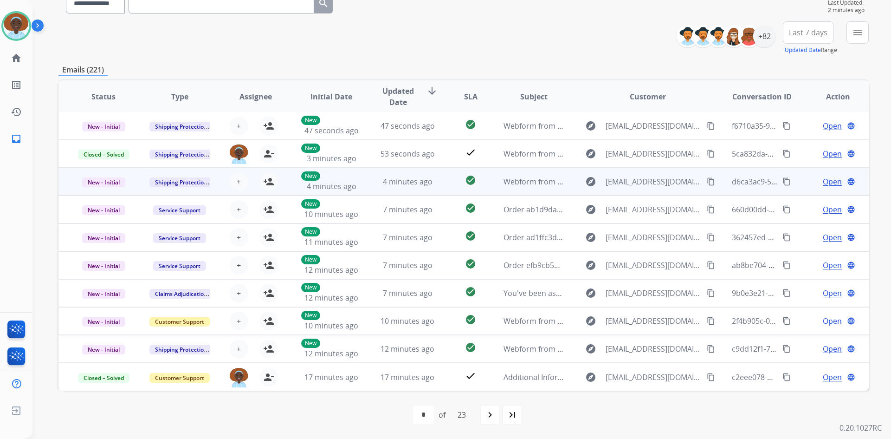
click at [823, 183] on span "Open" at bounding box center [832, 181] width 19 height 11
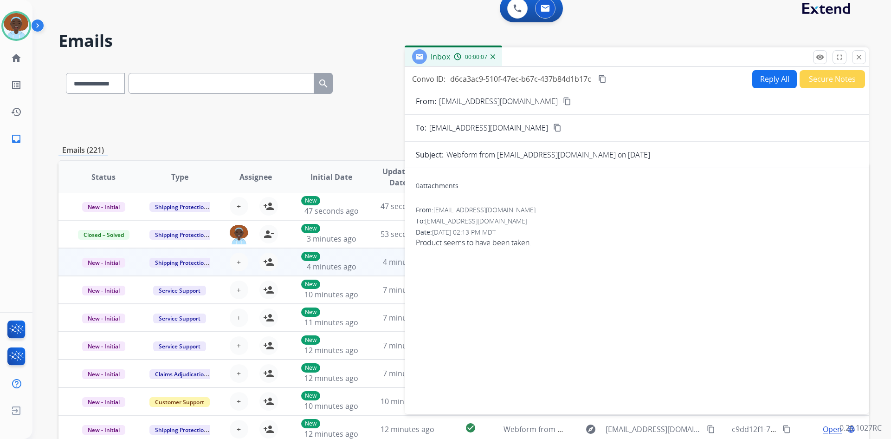
scroll to position [0, 0]
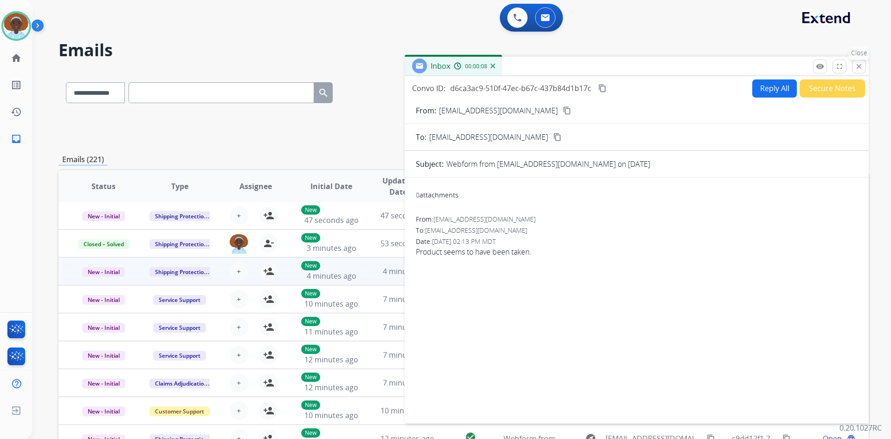
click at [861, 65] on mat-icon "close" at bounding box center [859, 66] width 8 height 8
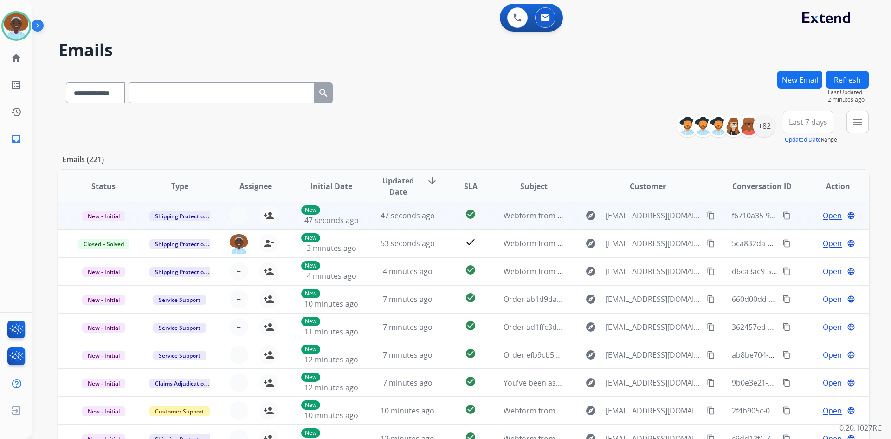
click at [823, 218] on span "Open" at bounding box center [832, 215] width 19 height 11
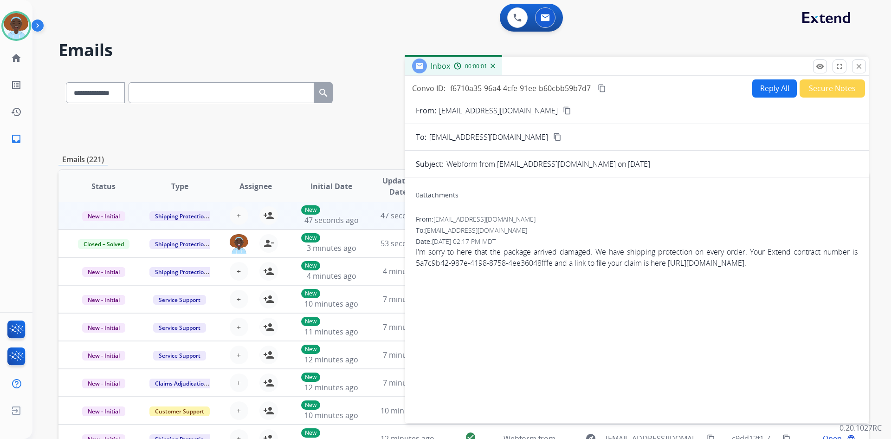
click at [858, 68] on mat-icon "close" at bounding box center [859, 66] width 8 height 8
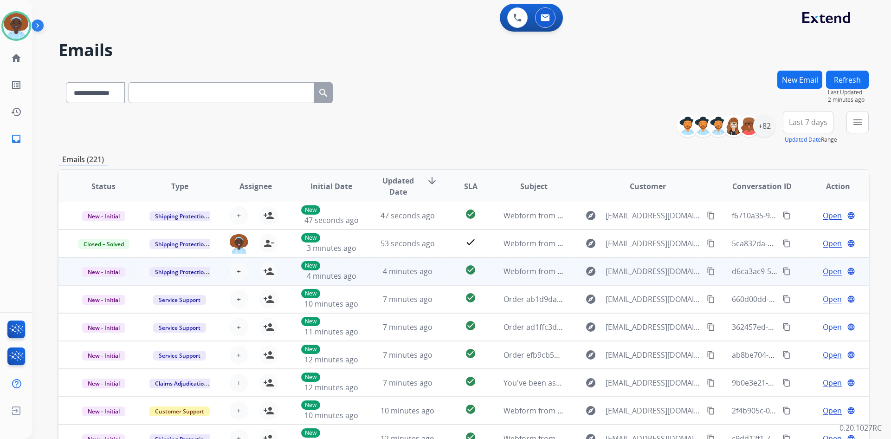
click at [827, 269] on span "Open" at bounding box center [832, 271] width 19 height 11
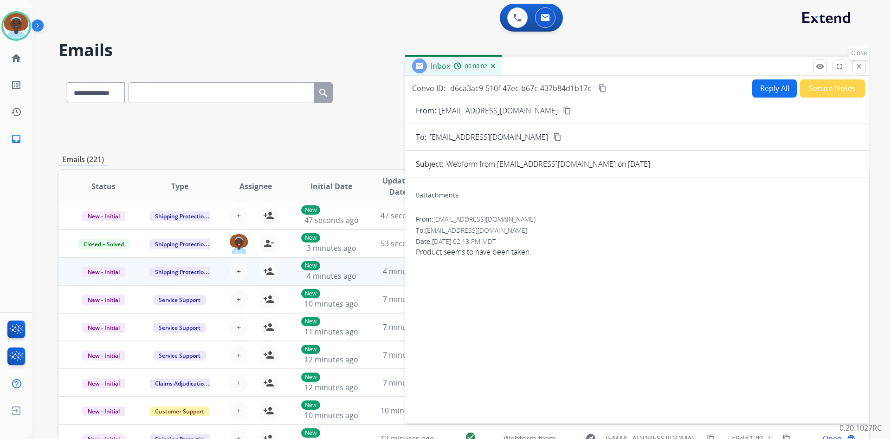
click at [860, 70] on mat-icon "close" at bounding box center [859, 66] width 8 height 8
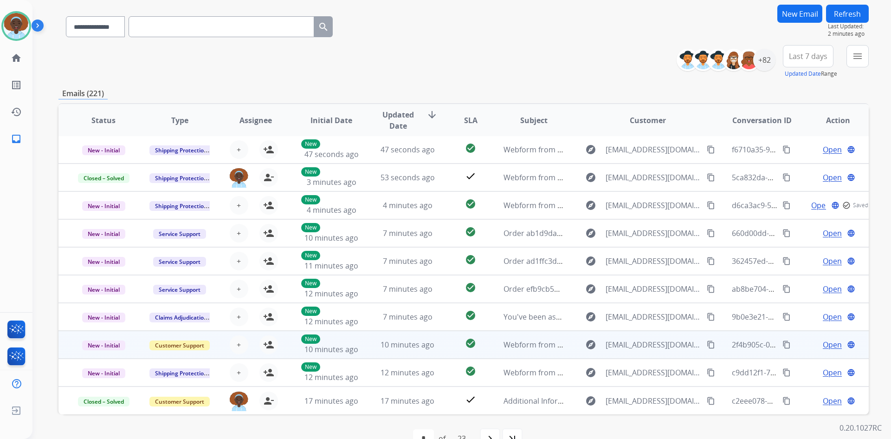
scroll to position [90, 0]
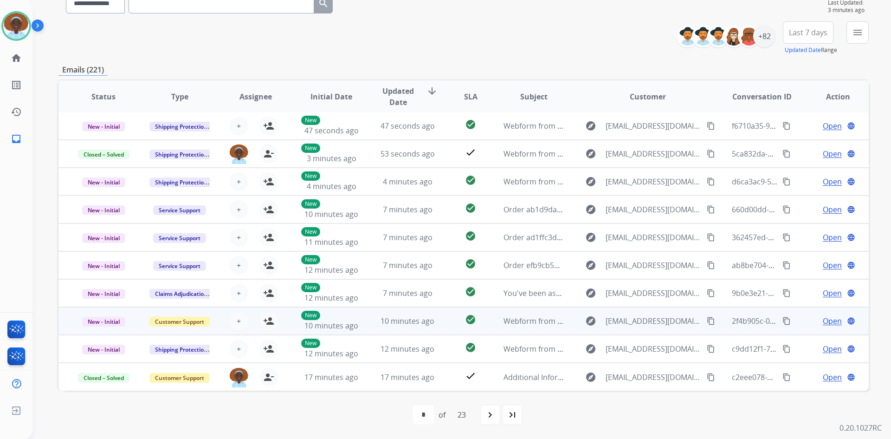
click at [823, 319] on span "Open" at bounding box center [832, 320] width 19 height 11
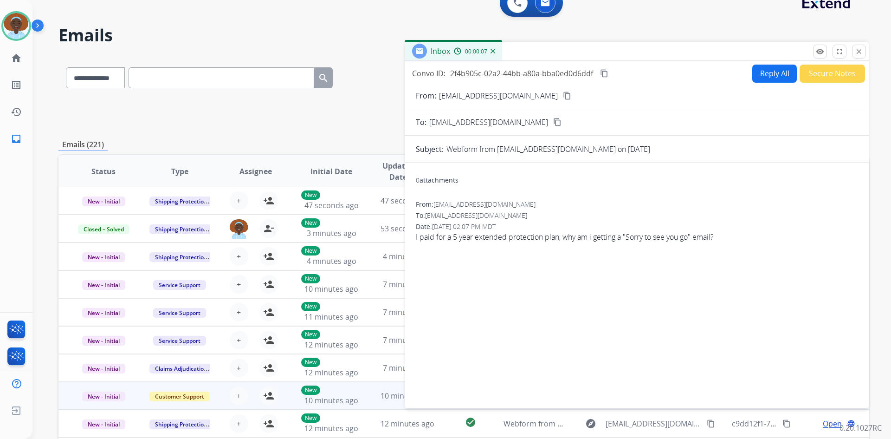
scroll to position [0, 0]
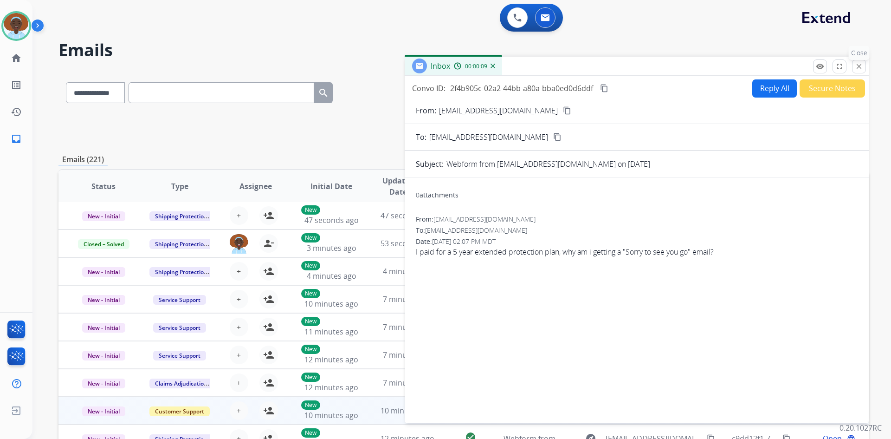
click at [856, 67] on mat-icon "close" at bounding box center [859, 66] width 8 height 8
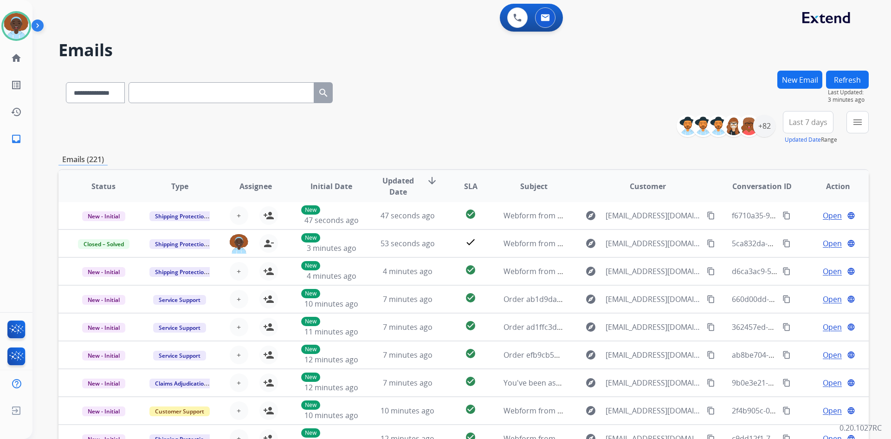
click at [842, 77] on button "Refresh" at bounding box center [847, 80] width 43 height 18
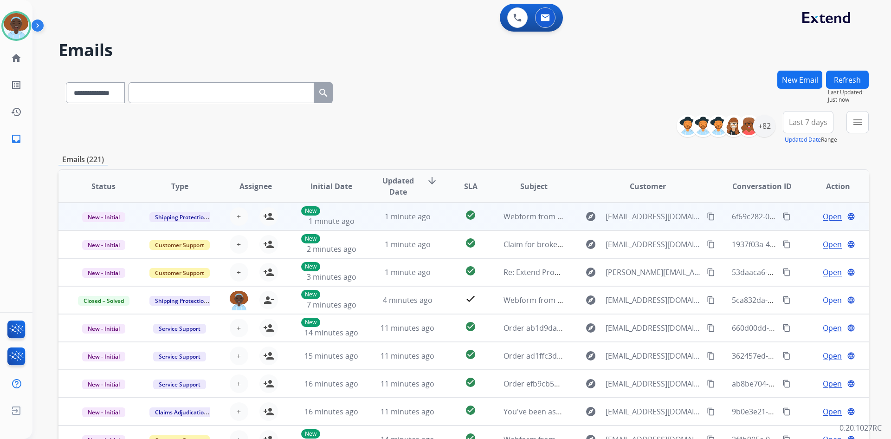
click at [823, 220] on span "Open" at bounding box center [832, 216] width 19 height 11
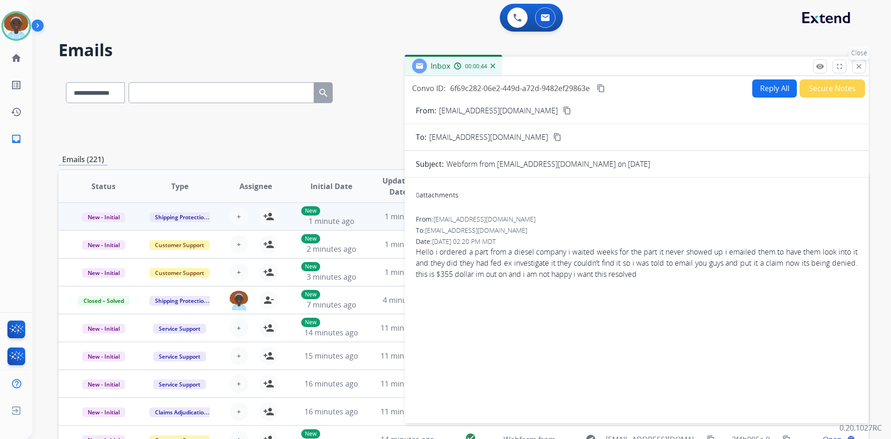
click at [862, 65] on mat-icon "close" at bounding box center [859, 66] width 8 height 8
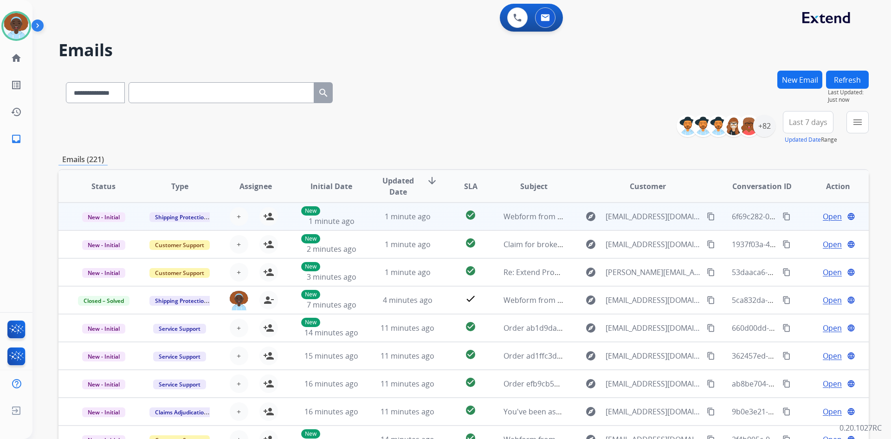
click at [826, 221] on span "Open" at bounding box center [832, 216] width 19 height 11
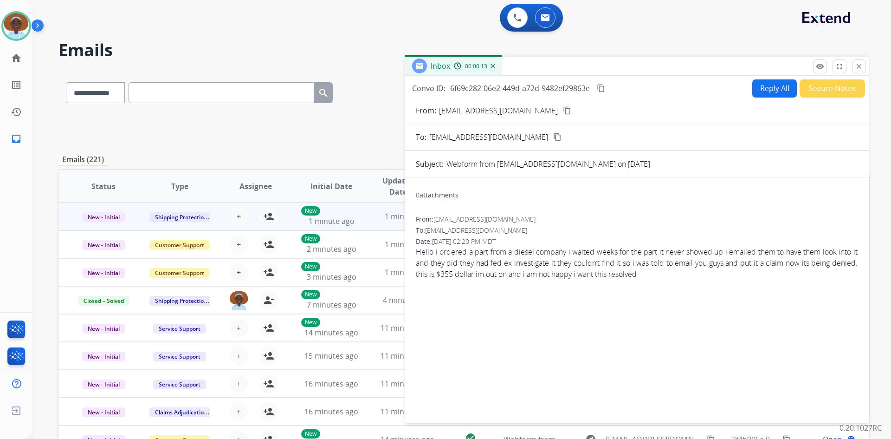
click at [563, 112] on mat-icon "content_copy" at bounding box center [567, 110] width 8 height 8
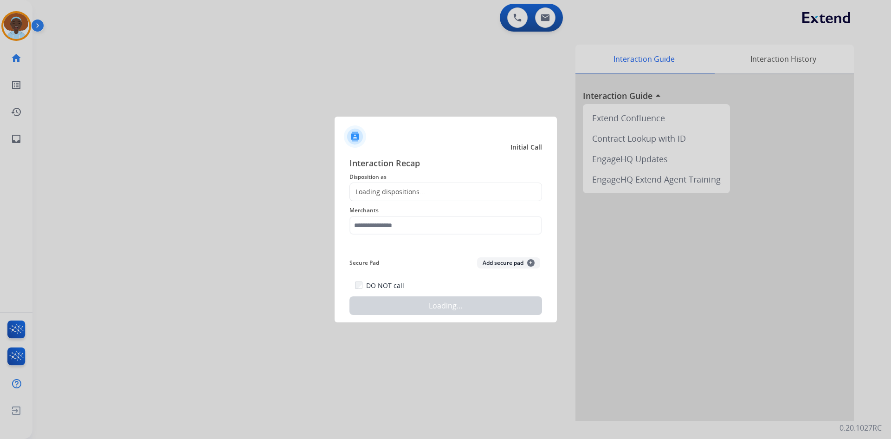
click at [174, 74] on div at bounding box center [445, 219] width 891 height 439
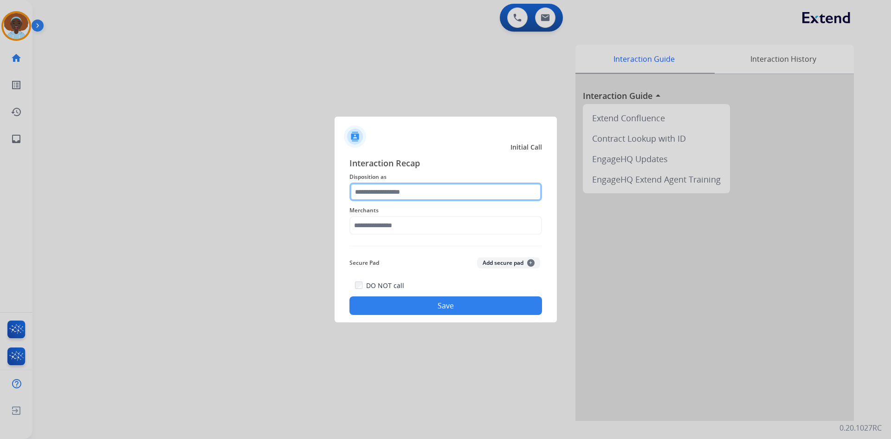
click at [409, 194] on input "text" at bounding box center [446, 191] width 193 height 19
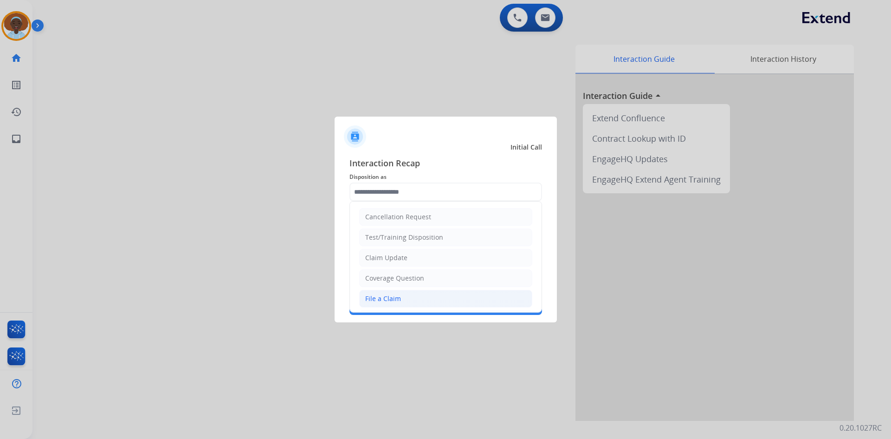
click at [399, 298] on div "File a Claim" at bounding box center [383, 298] width 36 height 9
type input "**********"
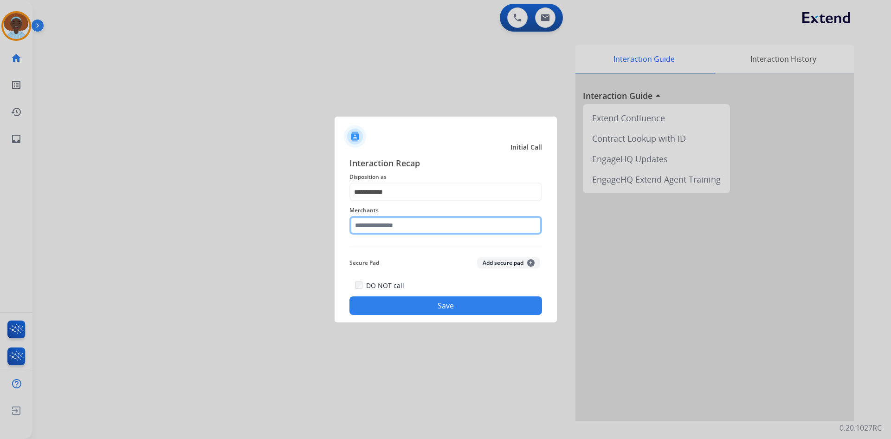
click at [402, 223] on input "text" at bounding box center [446, 225] width 193 height 19
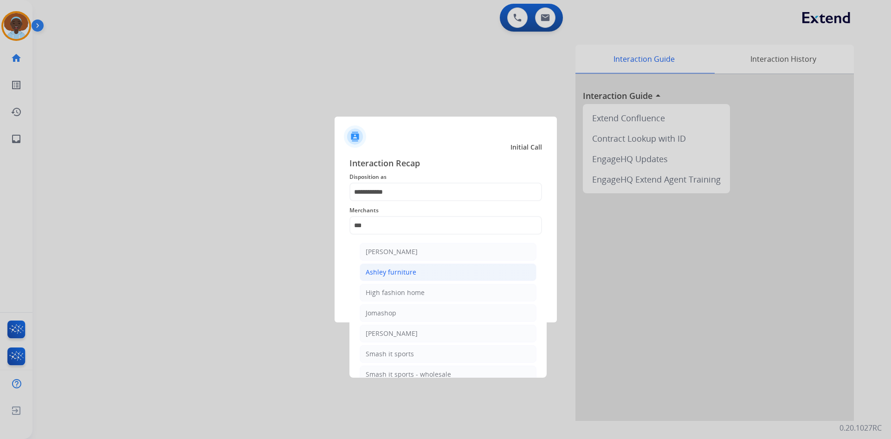
click at [403, 272] on div "Ashley furniture" at bounding box center [391, 271] width 51 height 9
type input "**********"
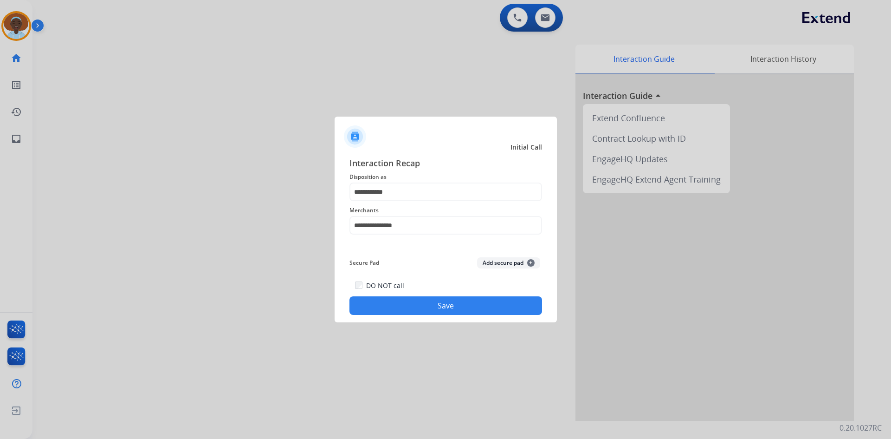
click at [443, 310] on button "Save" at bounding box center [446, 305] width 193 height 19
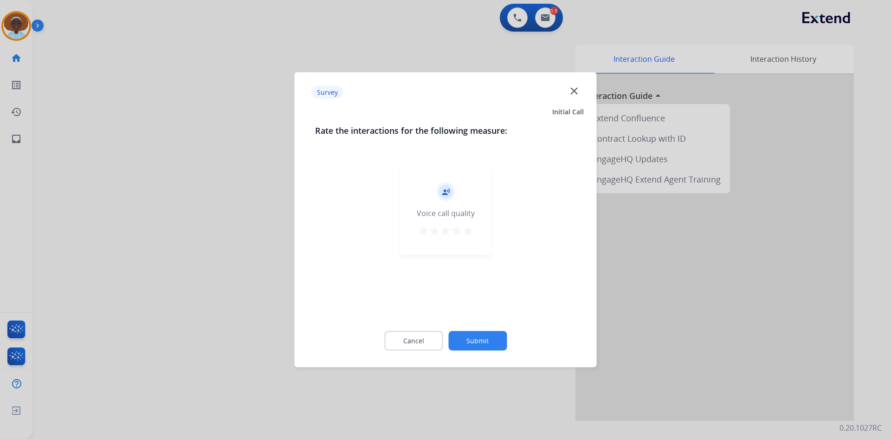
click at [471, 229] on mat-icon "star" at bounding box center [467, 230] width 11 height 11
click at [475, 342] on button "Submit" at bounding box center [477, 340] width 58 height 19
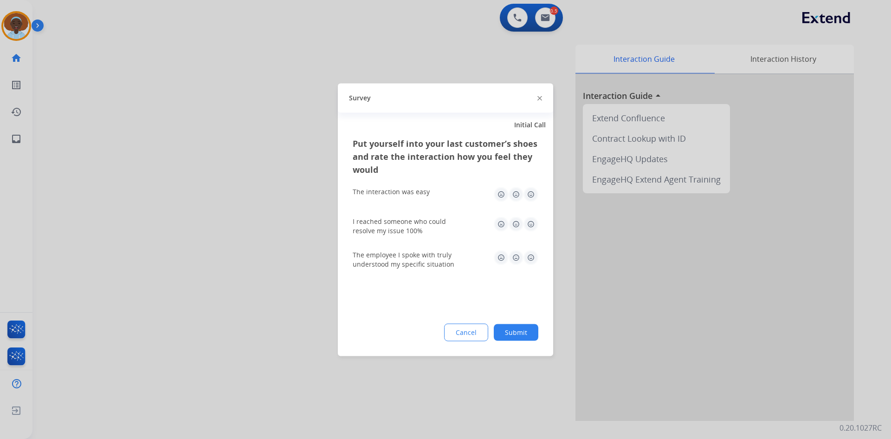
click at [530, 255] on img at bounding box center [531, 257] width 15 height 15
click at [530, 194] on img at bounding box center [531, 194] width 15 height 15
click at [528, 224] on img at bounding box center [531, 223] width 15 height 15
click at [512, 334] on button "Submit" at bounding box center [516, 332] width 45 height 17
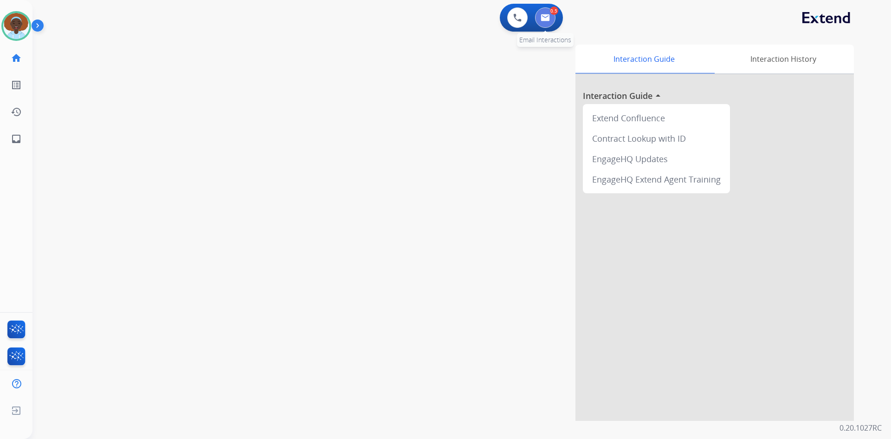
click at [548, 19] on img at bounding box center [545, 17] width 9 height 7
select select "**********"
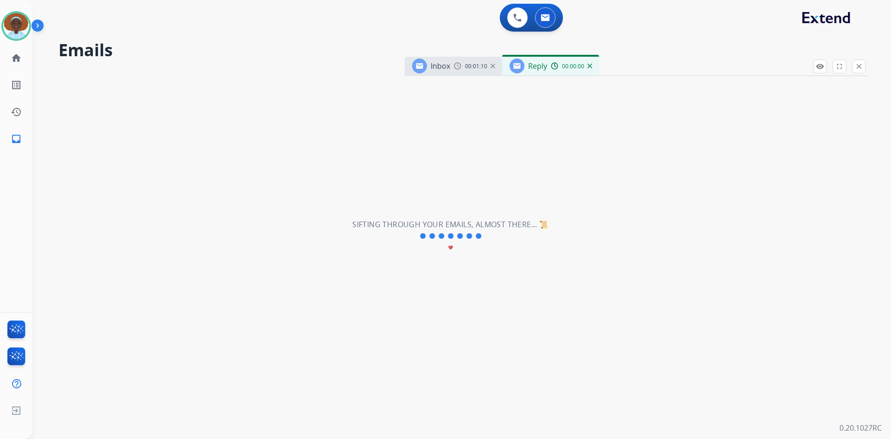
select select "**********"
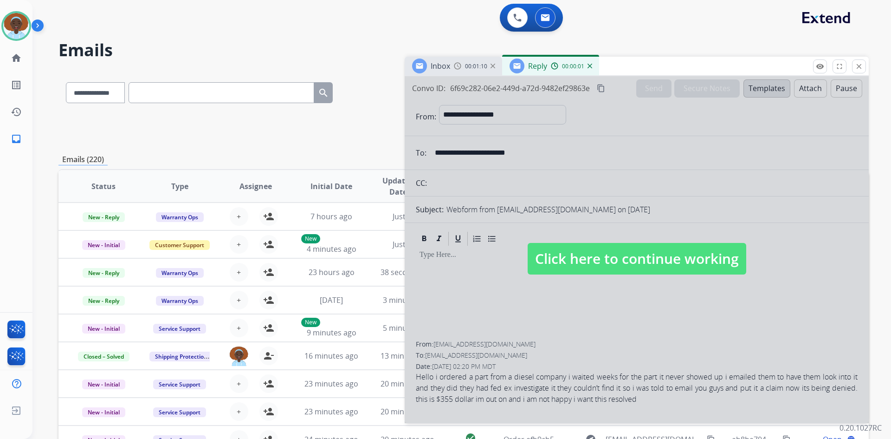
click at [610, 259] on span "Click here to continue working" at bounding box center [637, 259] width 219 height 32
select select
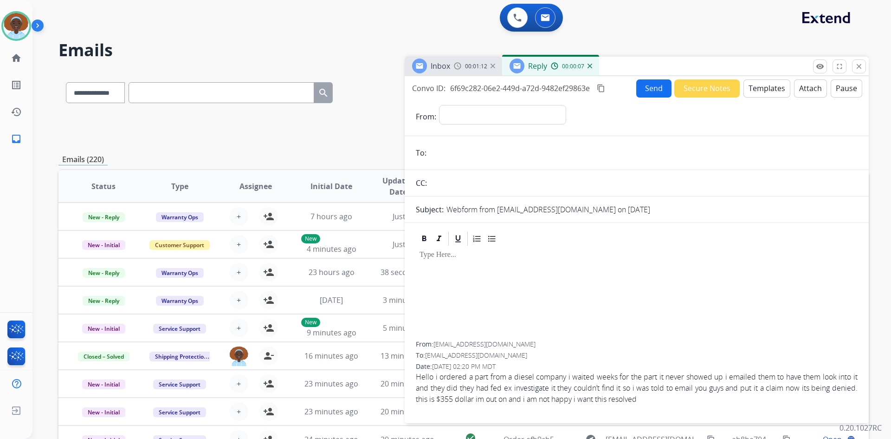
click at [589, 65] on img at bounding box center [590, 66] width 5 height 5
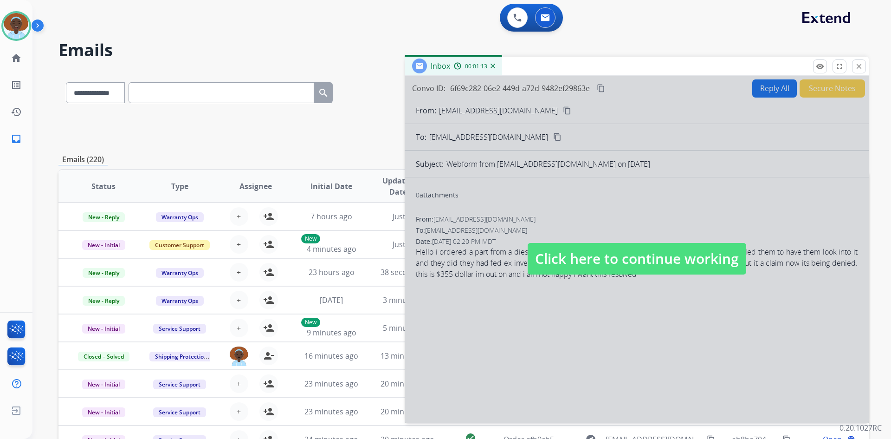
click at [584, 256] on span "Click here to continue working" at bounding box center [637, 259] width 219 height 32
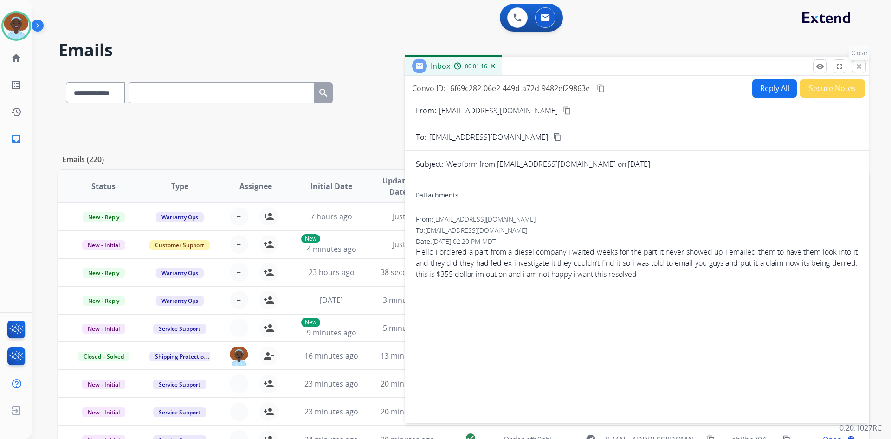
click at [860, 65] on mat-icon "close" at bounding box center [859, 66] width 8 height 8
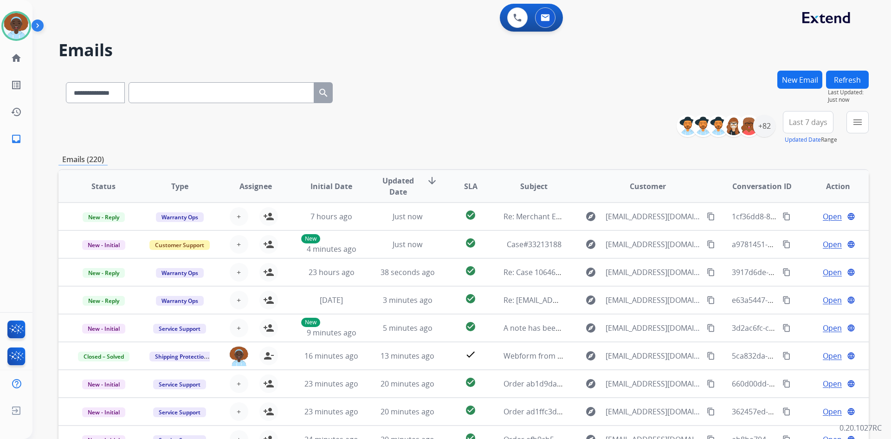
click at [837, 78] on button "Refresh" at bounding box center [847, 80] width 43 height 18
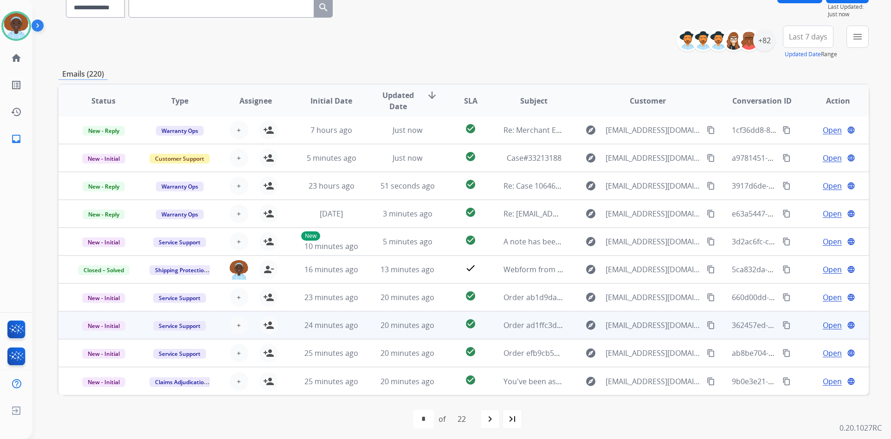
scroll to position [90, 0]
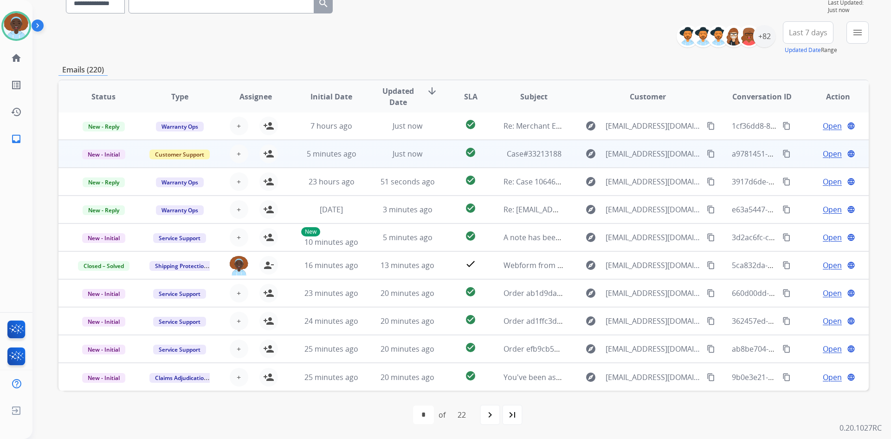
click at [823, 155] on span "Open" at bounding box center [832, 153] width 19 height 11
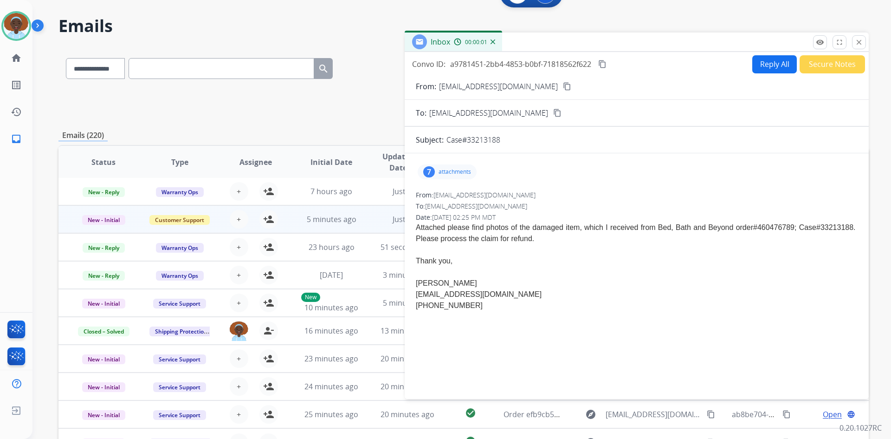
scroll to position [0, 0]
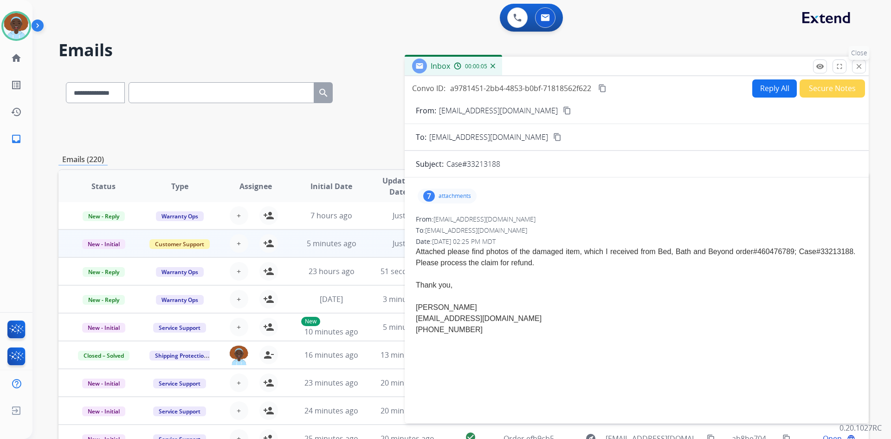
click at [857, 71] on button "close Close" at bounding box center [859, 66] width 14 height 14
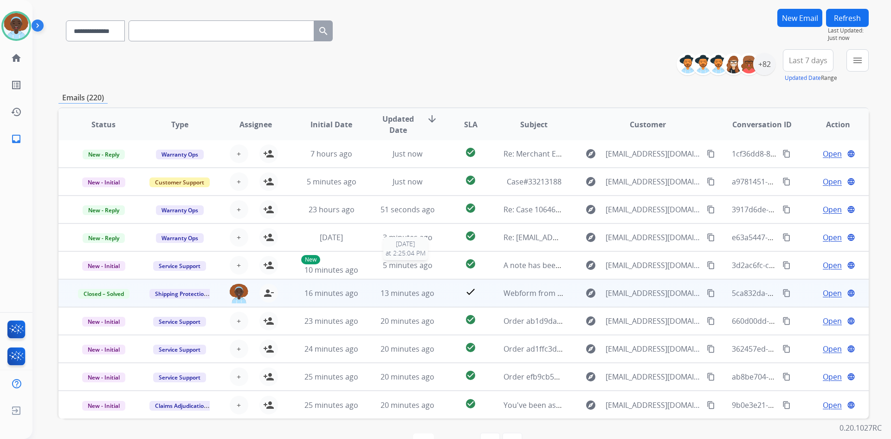
scroll to position [90, 0]
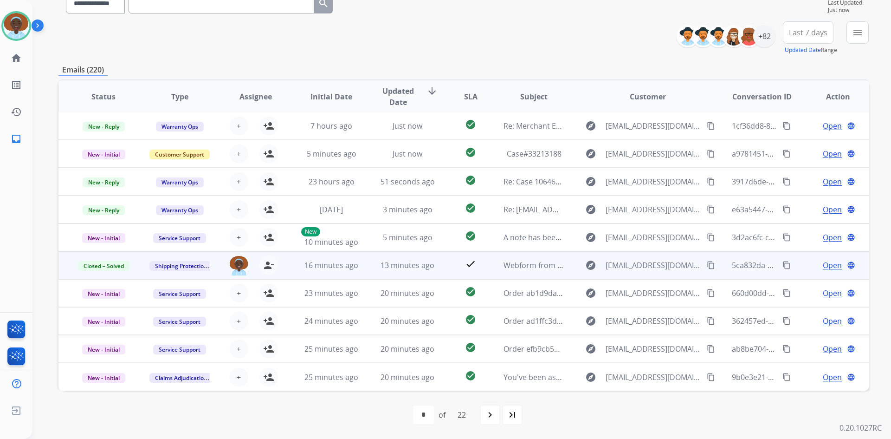
click at [830, 266] on span "Open" at bounding box center [832, 264] width 19 height 11
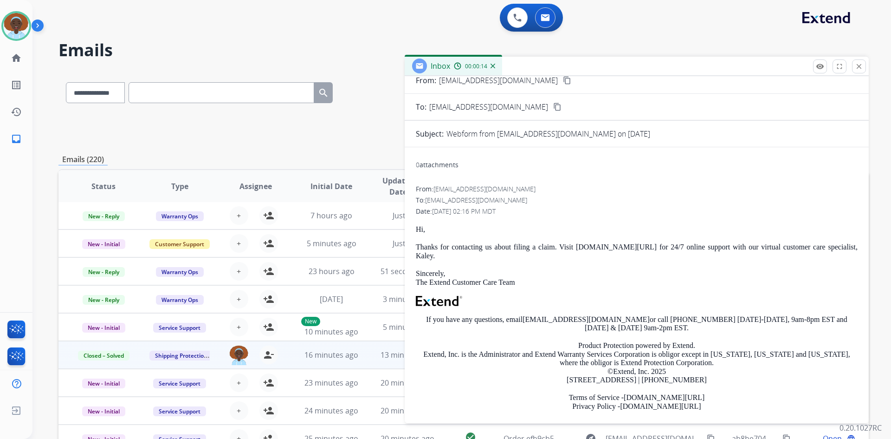
scroll to position [0, 0]
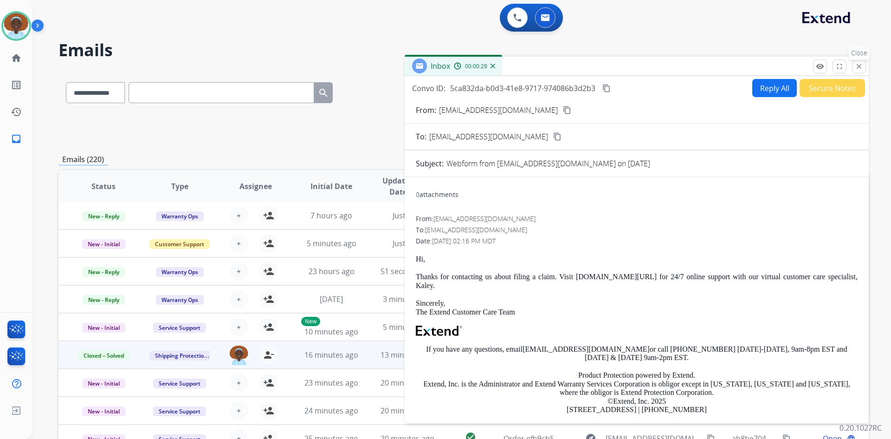
click at [858, 68] on mat-icon "close" at bounding box center [859, 66] width 8 height 8
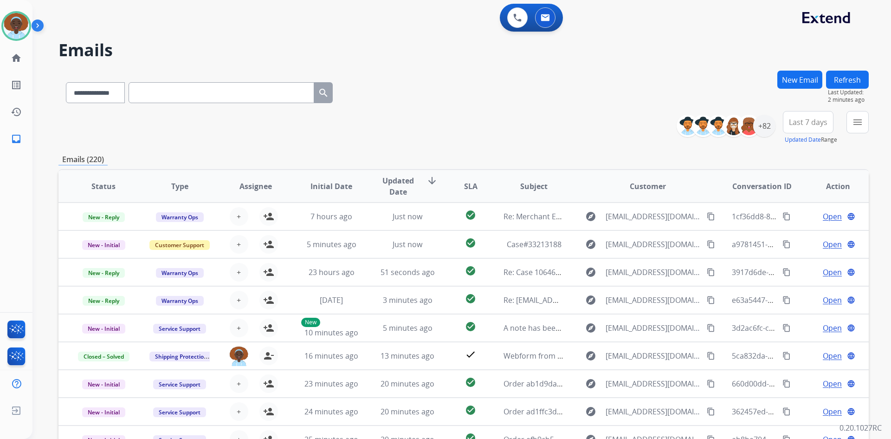
click at [839, 80] on button "Refresh" at bounding box center [847, 80] width 43 height 18
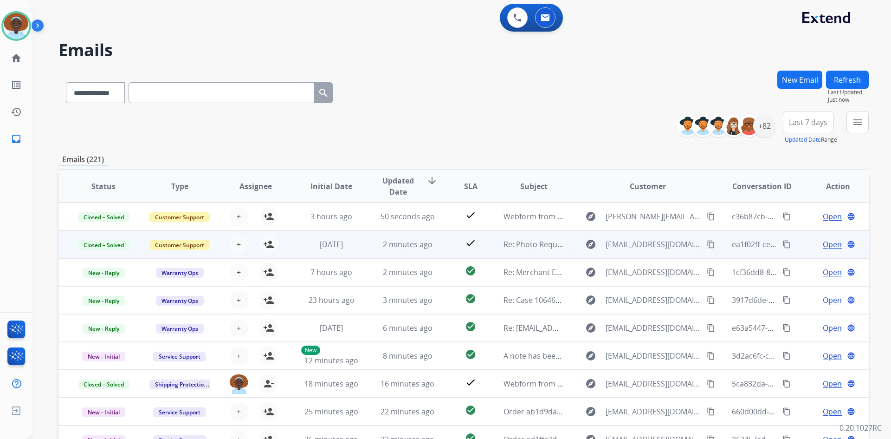
click at [823, 245] on span "Open" at bounding box center [832, 244] width 19 height 11
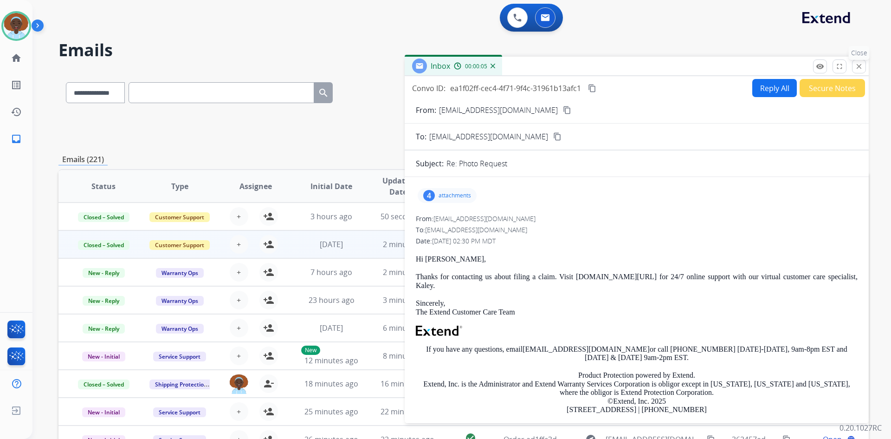
click at [863, 66] on mat-icon "close" at bounding box center [859, 66] width 8 height 8
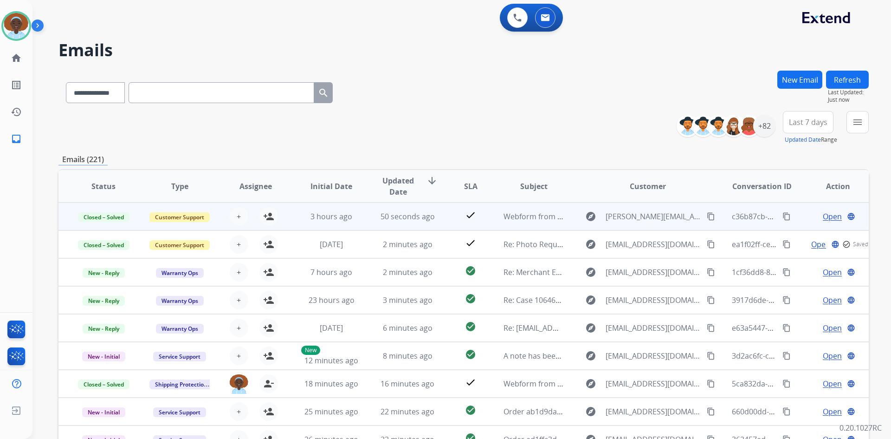
click at [830, 216] on span "Open" at bounding box center [832, 216] width 19 height 11
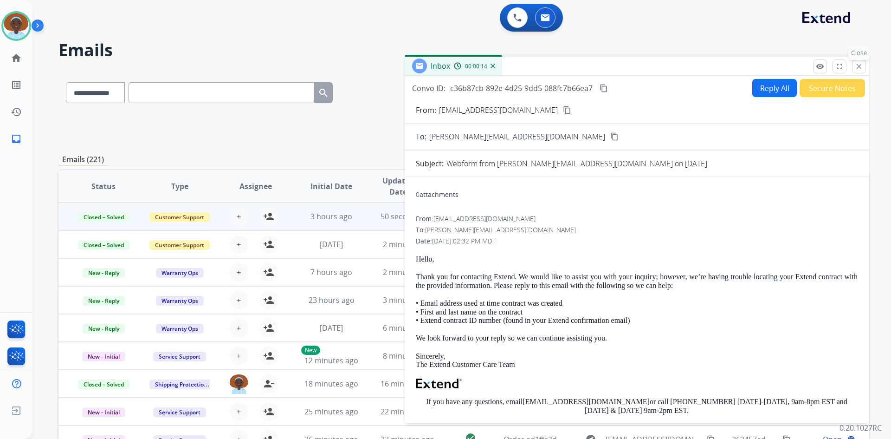
click at [857, 65] on mat-icon "close" at bounding box center [859, 66] width 8 height 8
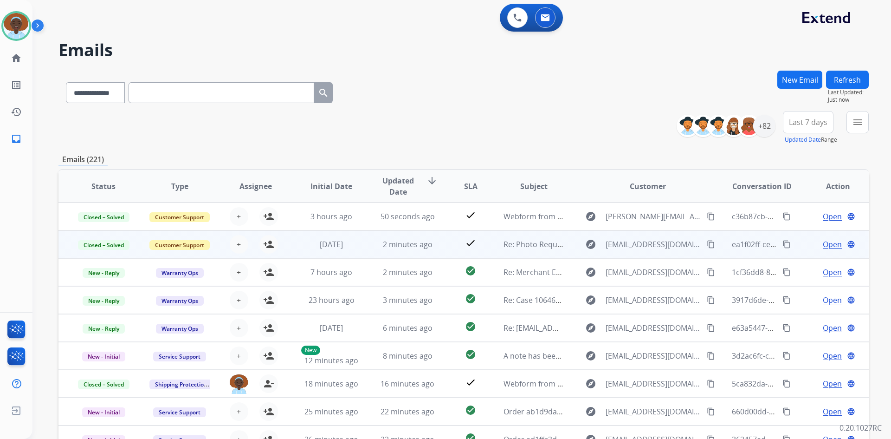
click at [827, 246] on span "Open" at bounding box center [832, 244] width 19 height 11
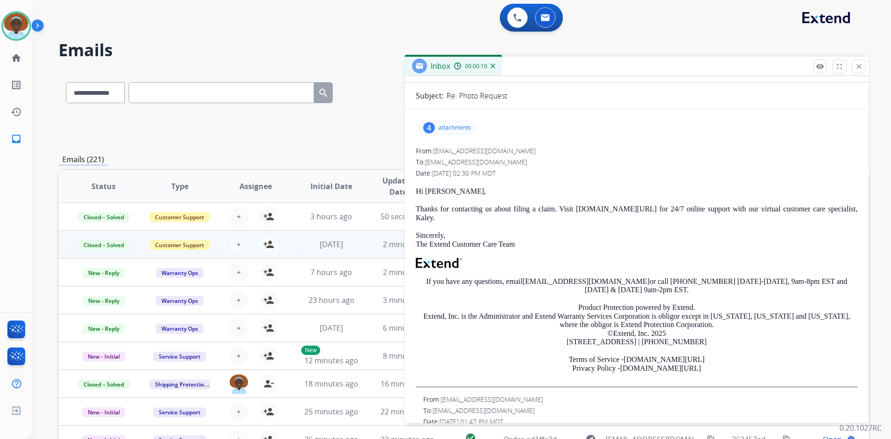
scroll to position [46, 0]
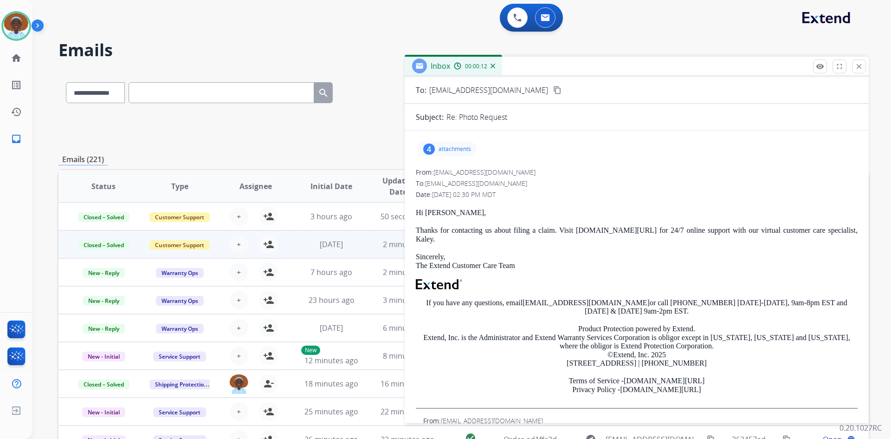
click at [434, 145] on div "4 attachments" at bounding box center [447, 149] width 59 height 15
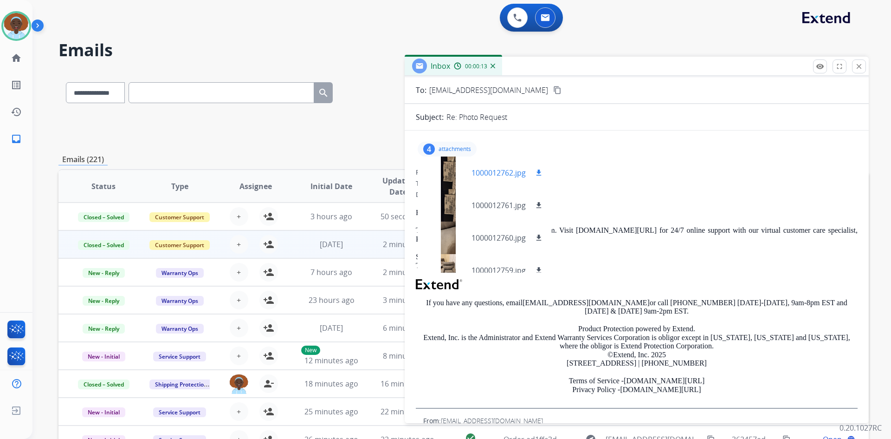
click at [447, 169] on div at bounding box center [448, 172] width 46 height 32
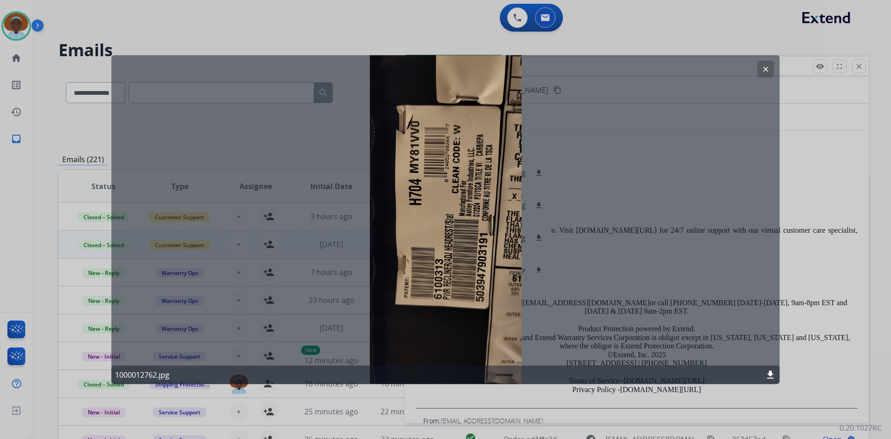
click at [762, 70] on mat-icon "clear" at bounding box center [766, 69] width 8 height 8
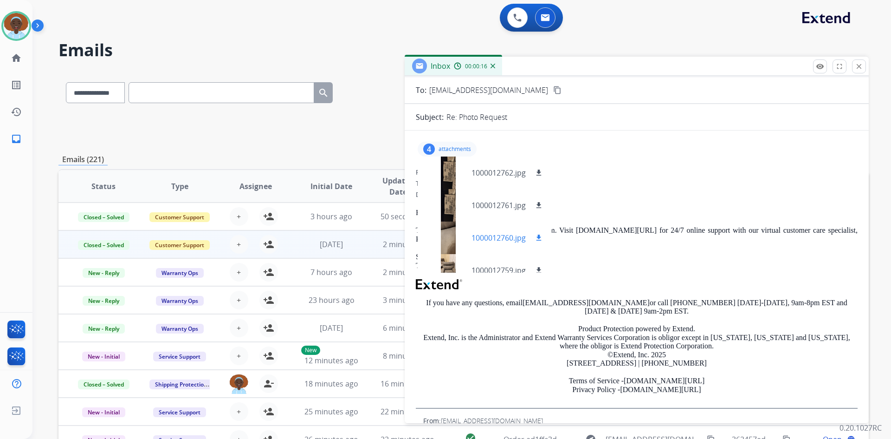
click at [449, 236] on div at bounding box center [448, 237] width 46 height 32
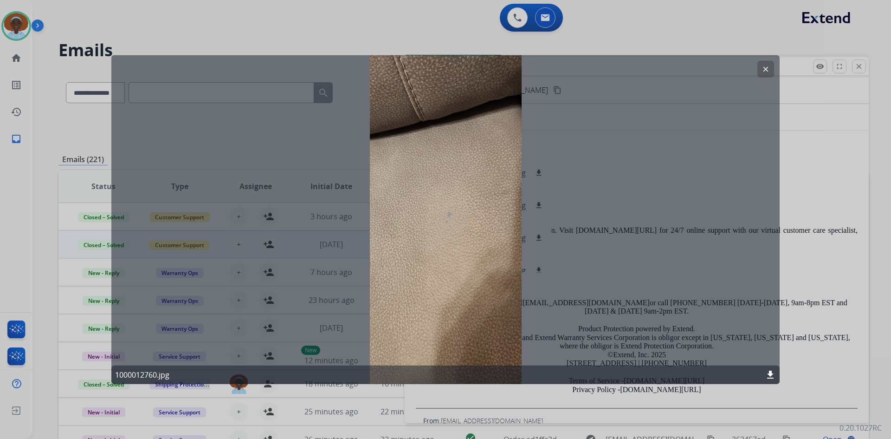
click at [766, 65] on mat-icon "clear" at bounding box center [766, 69] width 8 height 8
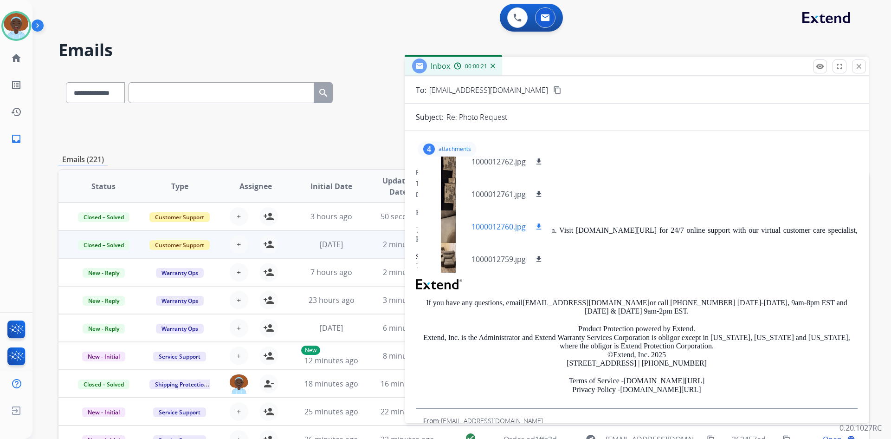
scroll to position [14, 0]
click at [449, 257] on div at bounding box center [448, 256] width 46 height 32
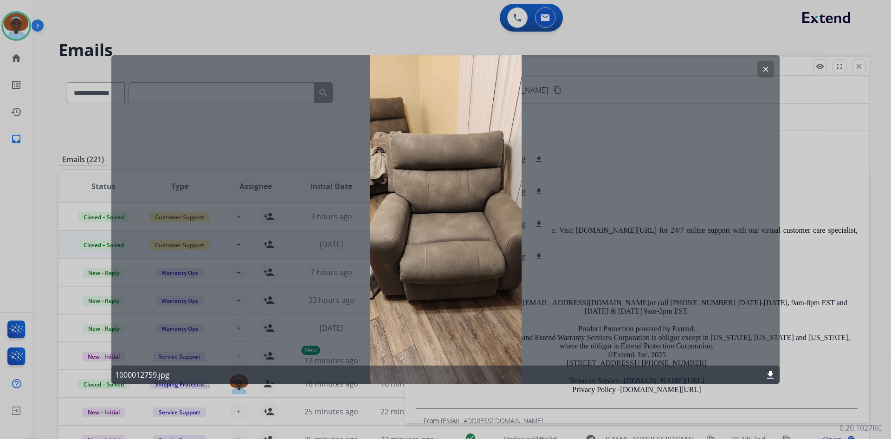
click at [764, 65] on mat-icon "clear" at bounding box center [766, 69] width 8 height 8
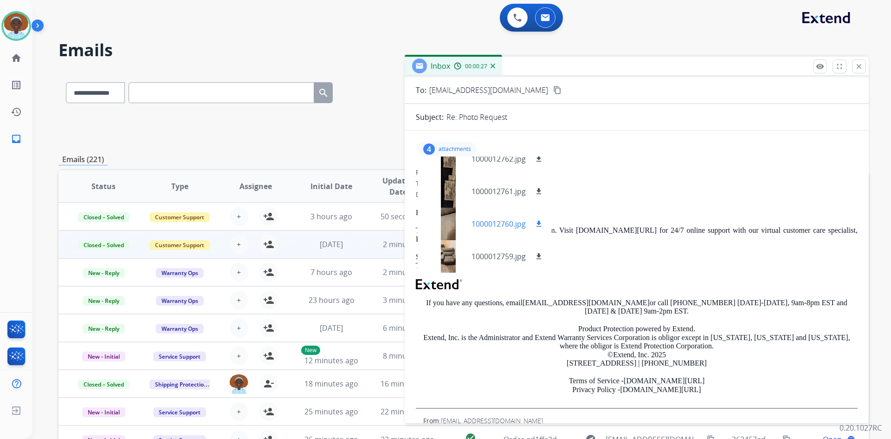
click at [445, 223] on div at bounding box center [448, 223] width 46 height 32
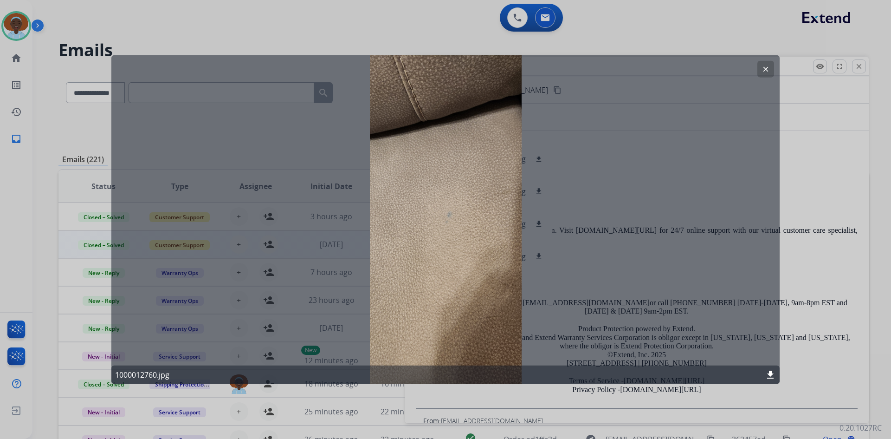
click at [761, 71] on button "clear" at bounding box center [766, 68] width 17 height 17
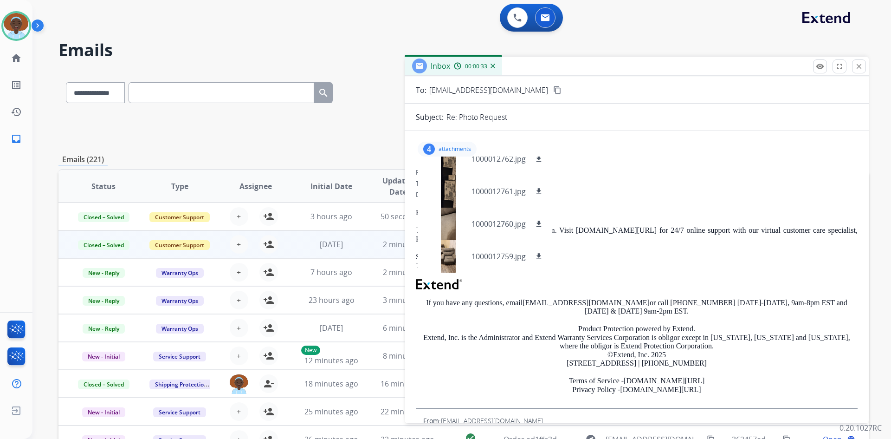
click at [460, 147] on p "attachments" at bounding box center [455, 148] width 32 height 7
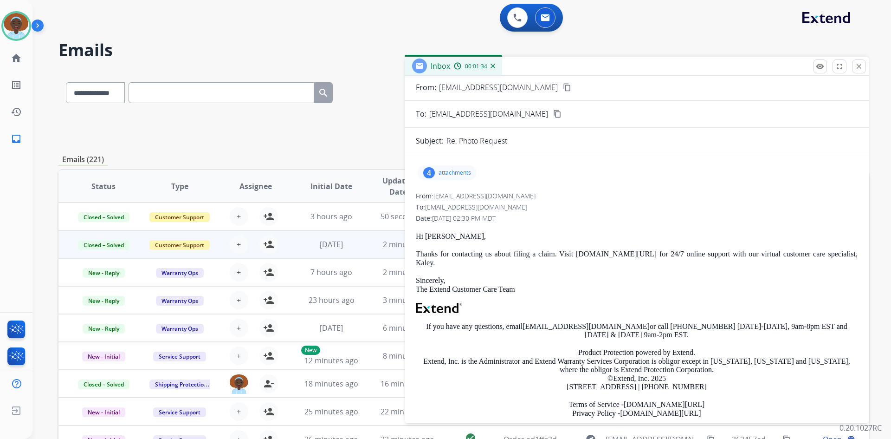
scroll to position [0, 0]
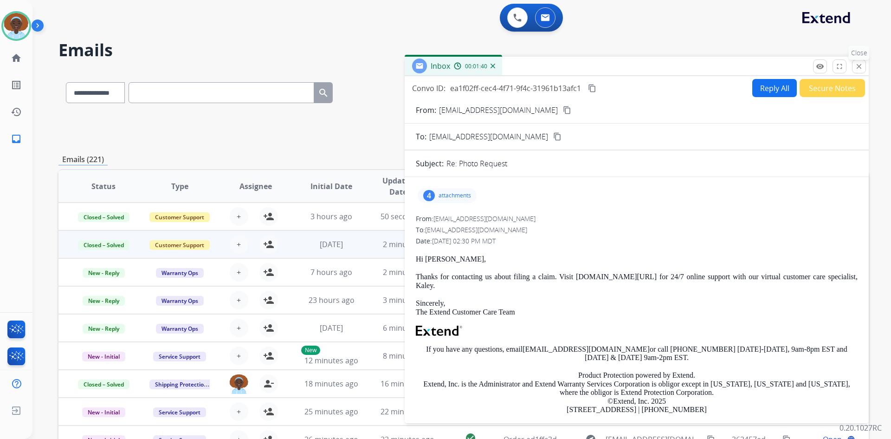
click at [859, 62] on button "close Close" at bounding box center [859, 66] width 14 height 14
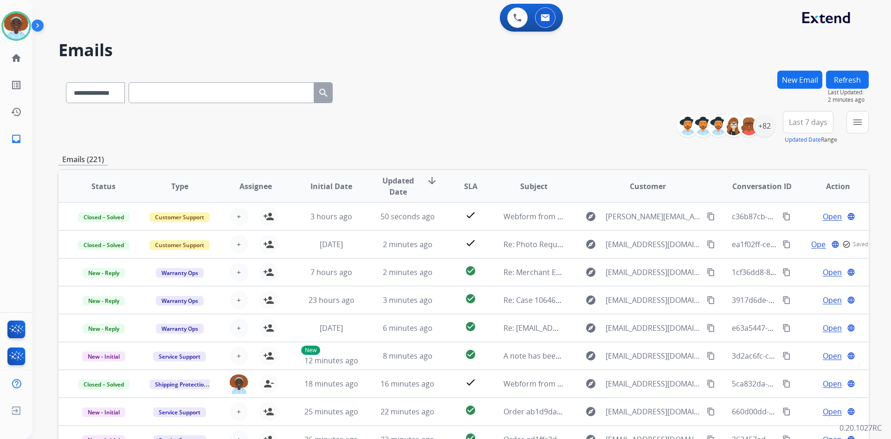
click at [847, 83] on button "Refresh" at bounding box center [847, 80] width 43 height 18
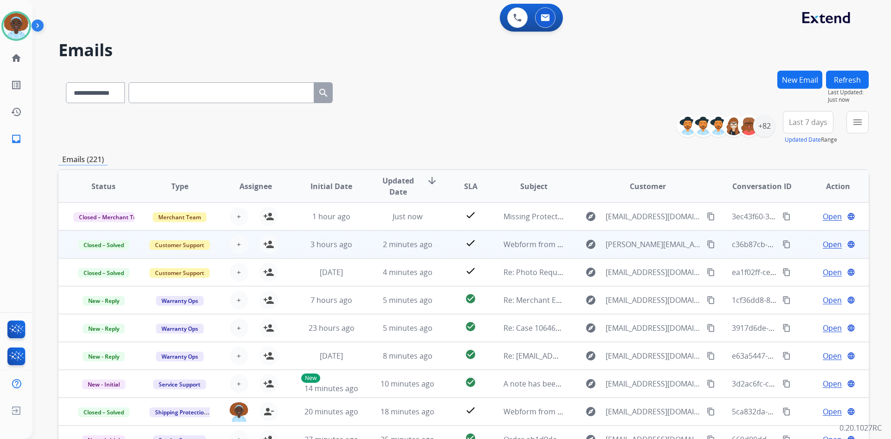
click at [830, 243] on span "Open" at bounding box center [832, 244] width 19 height 11
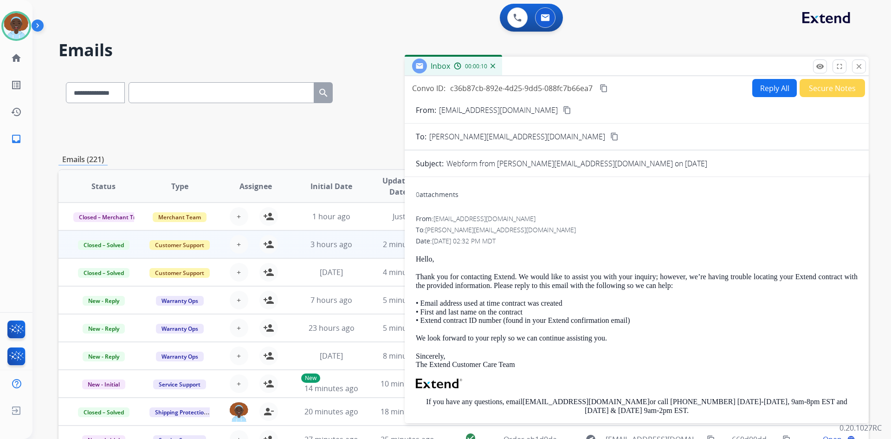
drag, startPoint x: 860, startPoint y: 63, endPoint x: 848, endPoint y: 73, distance: 15.8
click at [860, 63] on mat-icon "close" at bounding box center [859, 66] width 8 height 8
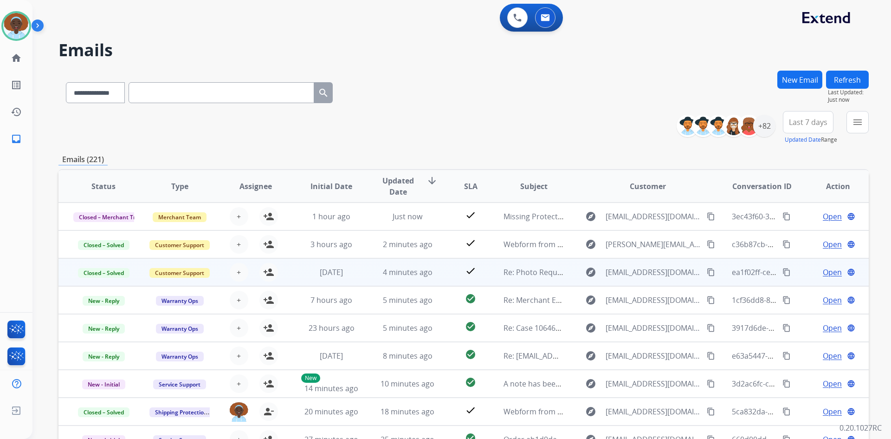
click at [825, 270] on span "Open" at bounding box center [832, 271] width 19 height 11
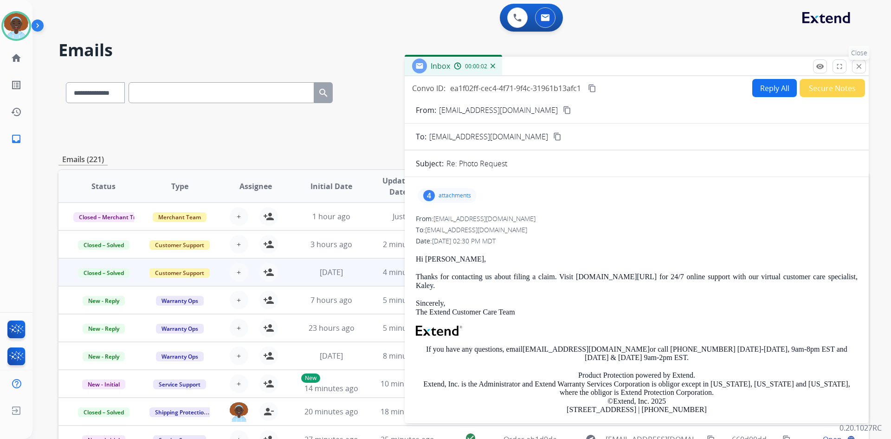
click at [862, 67] on mat-icon "close" at bounding box center [859, 66] width 8 height 8
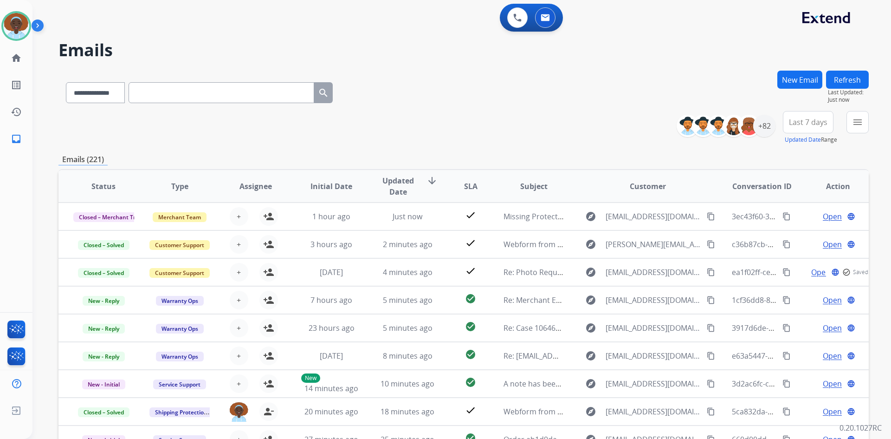
click at [836, 81] on button "Refresh" at bounding box center [847, 80] width 43 height 18
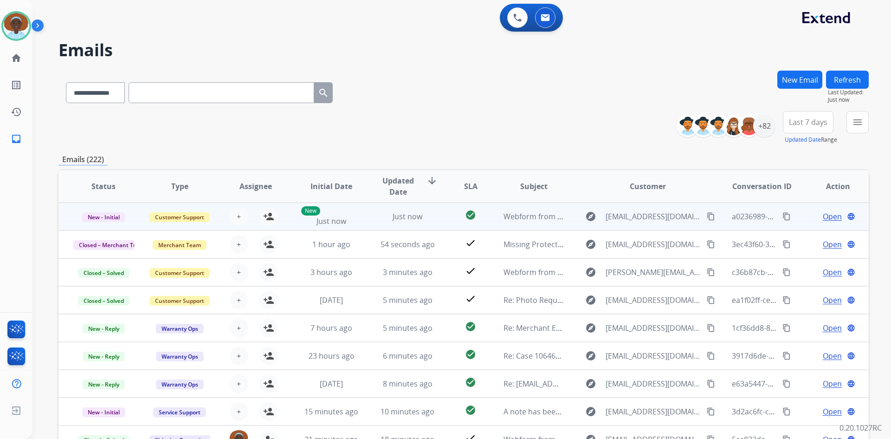
click at [829, 216] on span "Open" at bounding box center [832, 216] width 19 height 11
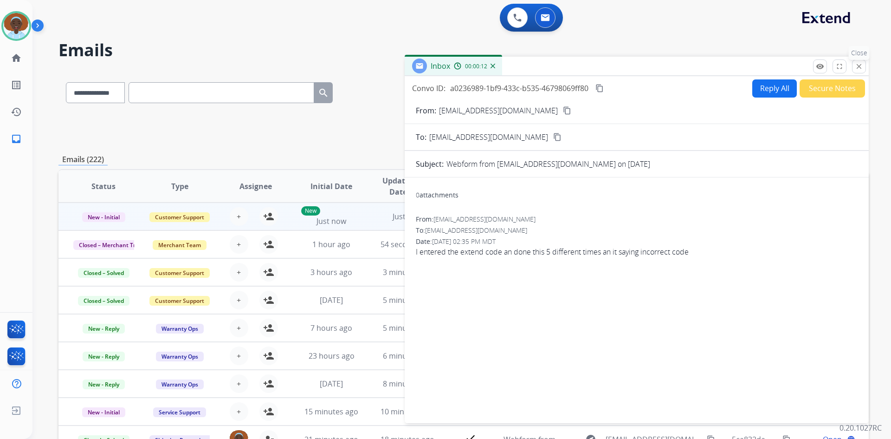
click at [860, 68] on mat-icon "close" at bounding box center [859, 66] width 8 height 8
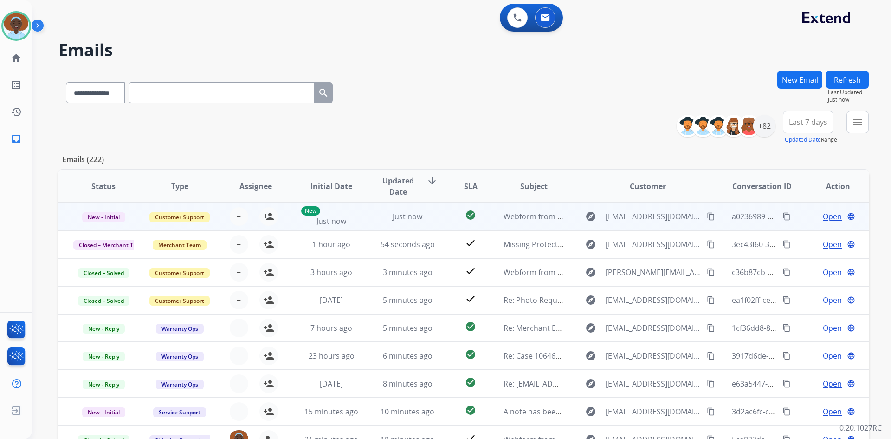
click at [823, 214] on span "Open" at bounding box center [832, 216] width 19 height 11
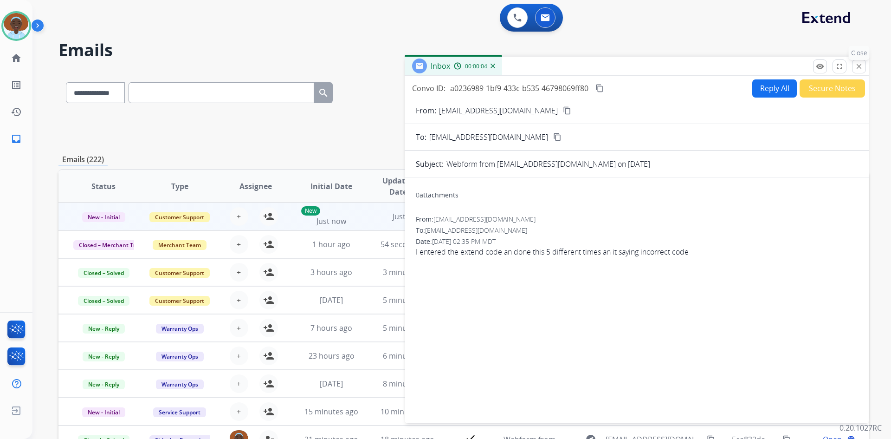
click at [857, 69] on mat-icon "close" at bounding box center [859, 66] width 8 height 8
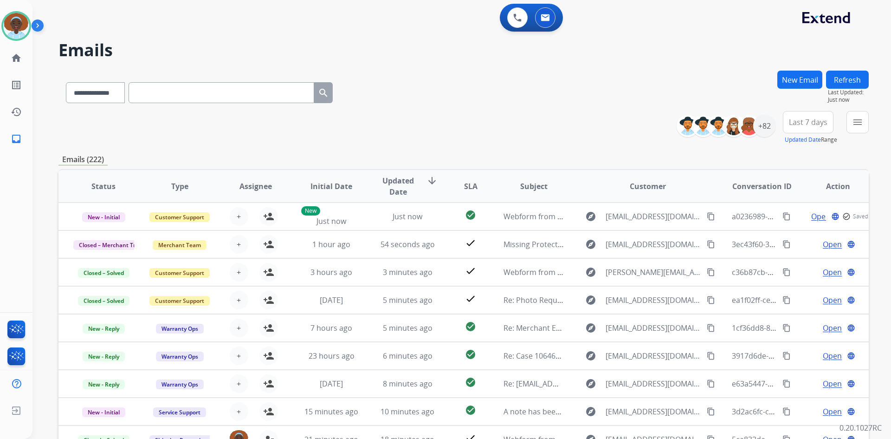
drag, startPoint x: 845, startPoint y: 81, endPoint x: 844, endPoint y: 88, distance: 7.0
click at [845, 81] on button "Refresh" at bounding box center [847, 80] width 43 height 18
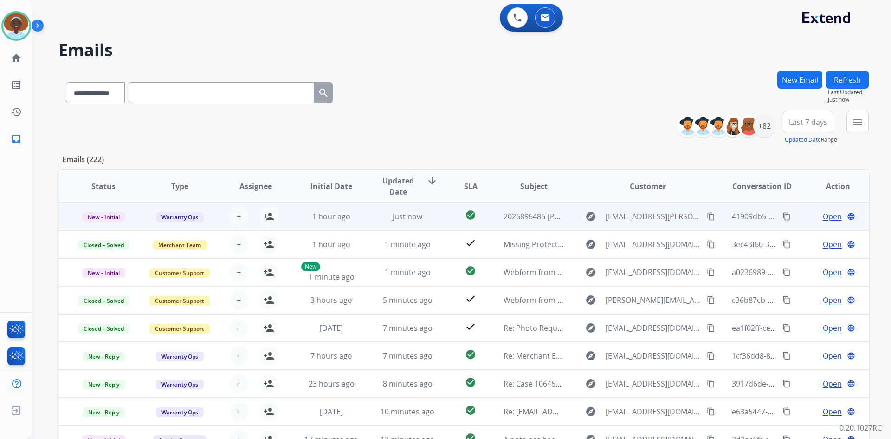
click at [831, 214] on span "Open" at bounding box center [832, 216] width 19 height 11
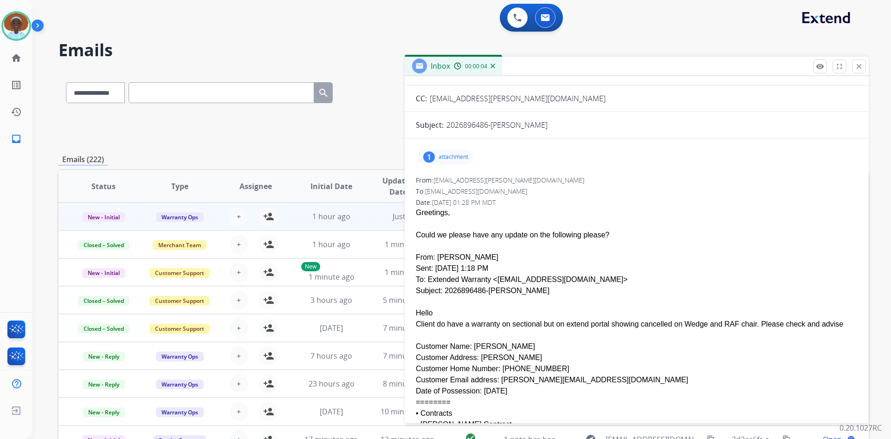
scroll to position [93, 0]
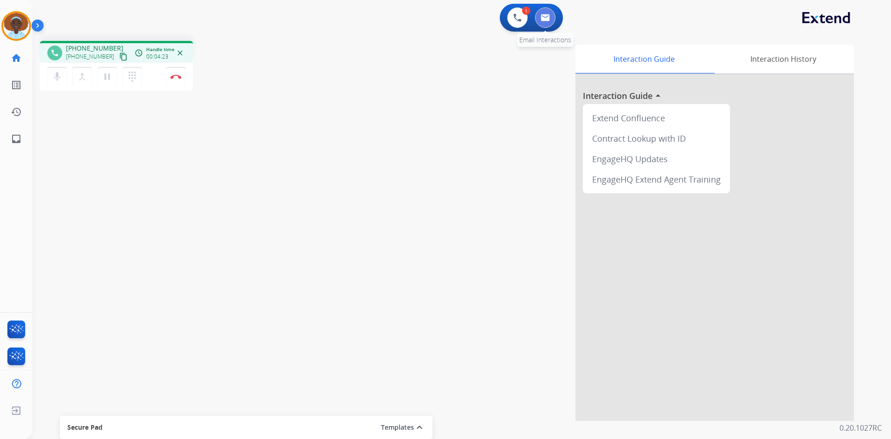
click at [547, 22] on button at bounding box center [545, 17] width 20 height 20
select select "**********"
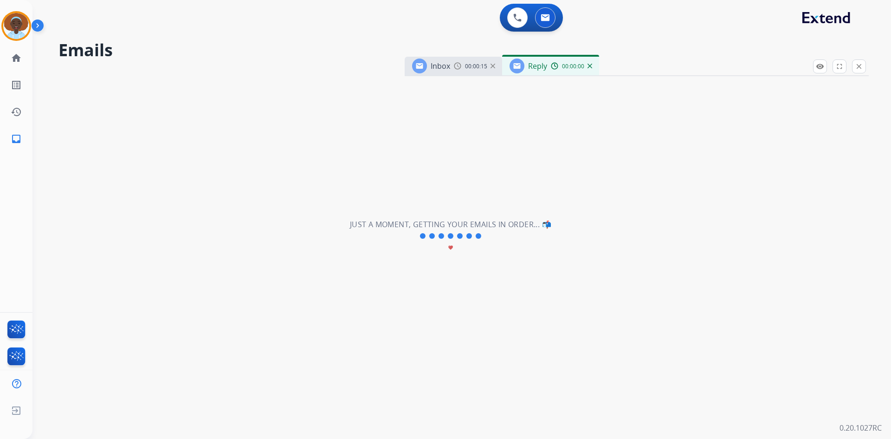
select select "**********"
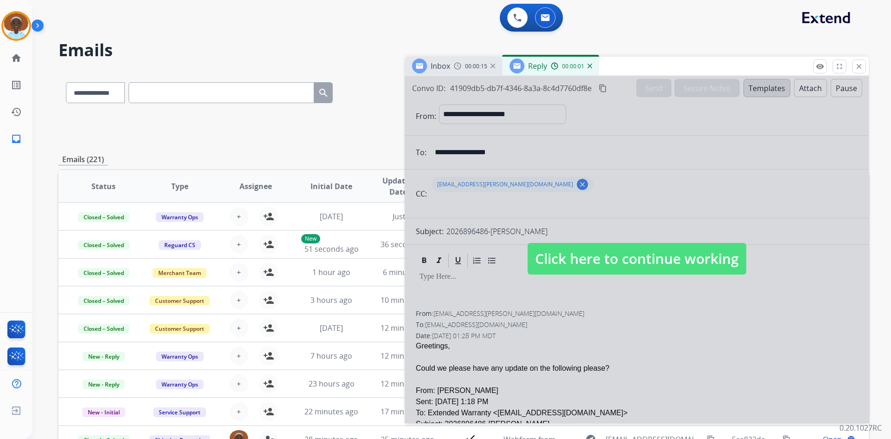
click at [609, 262] on span "Click here to continue working" at bounding box center [637, 259] width 219 height 32
select select
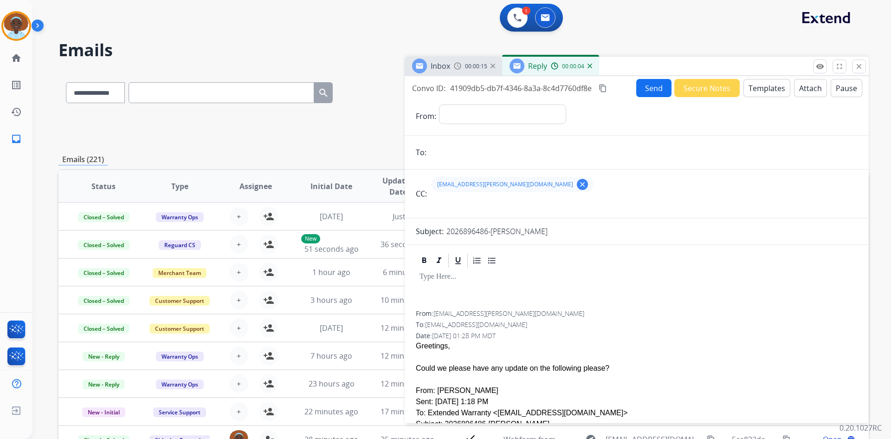
click at [589, 65] on img at bounding box center [590, 66] width 5 height 5
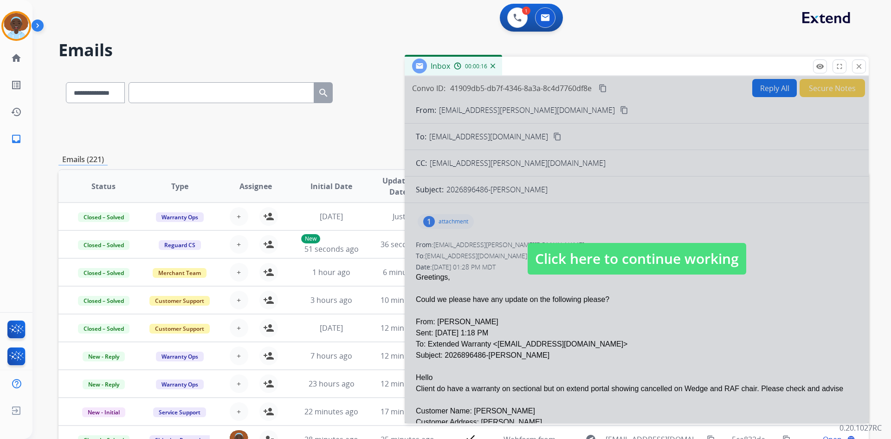
click at [590, 254] on span "Click here to continue working" at bounding box center [637, 259] width 219 height 32
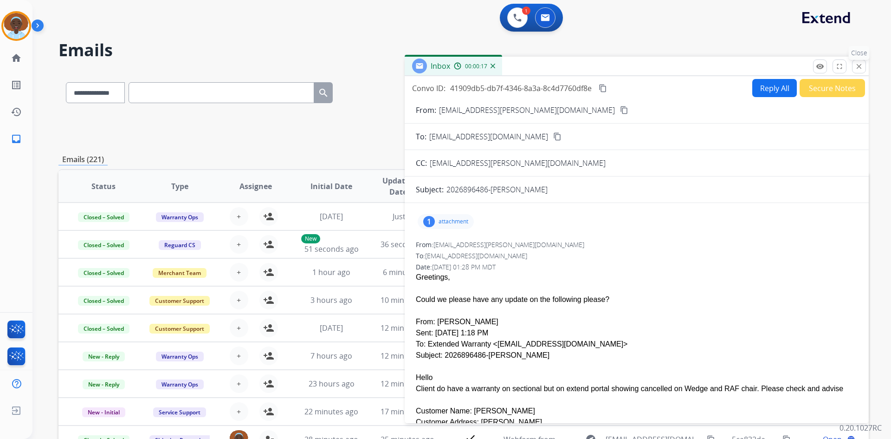
click at [858, 68] on mat-icon "close" at bounding box center [859, 66] width 8 height 8
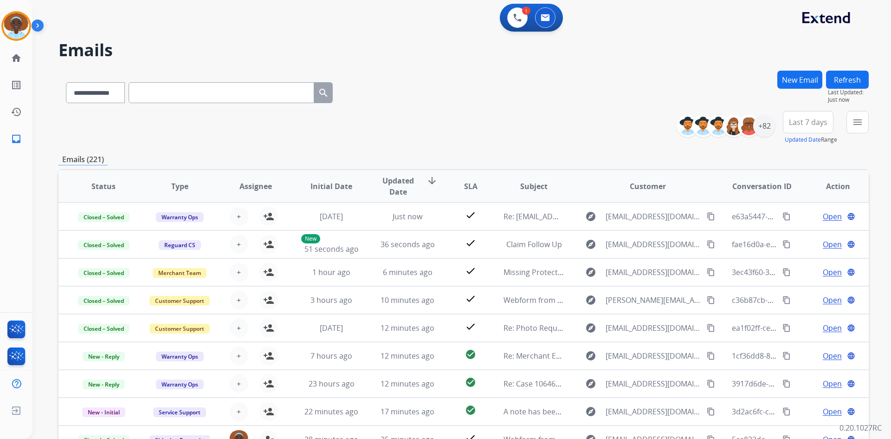
click at [798, 82] on button "New Email" at bounding box center [800, 80] width 45 height 18
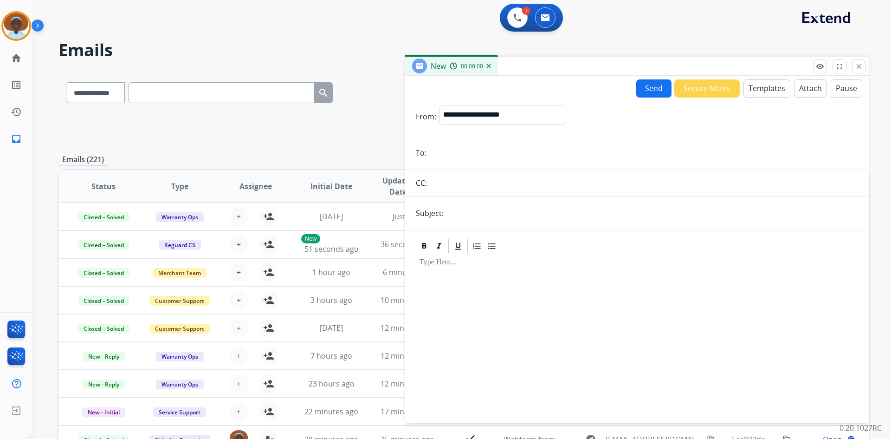
click at [461, 157] on input "email" at bounding box center [643, 152] width 428 height 19
paste input "**********"
type input "**********"
click at [520, 118] on select "**********" at bounding box center [502, 114] width 126 height 19
select select "**********"
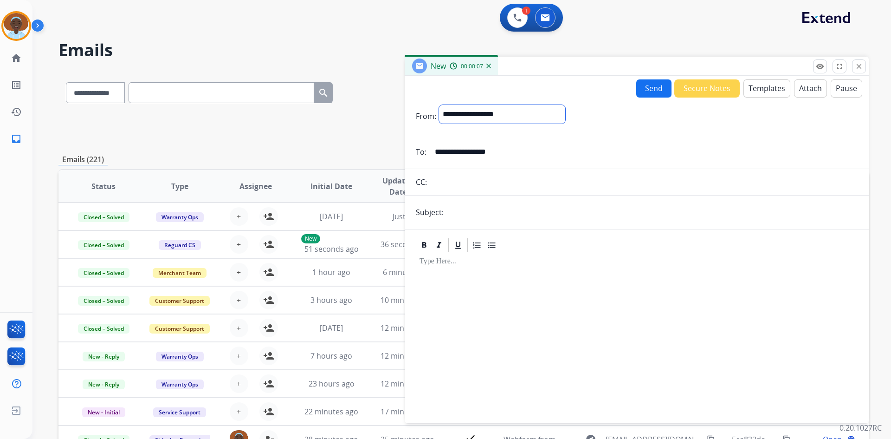
click at [439, 105] on select "**********" at bounding box center [502, 114] width 126 height 19
click at [500, 208] on input "text" at bounding box center [652, 213] width 411 height 19
type input "**********"
click at [759, 91] on button "Templates" at bounding box center [767, 88] width 47 height 18
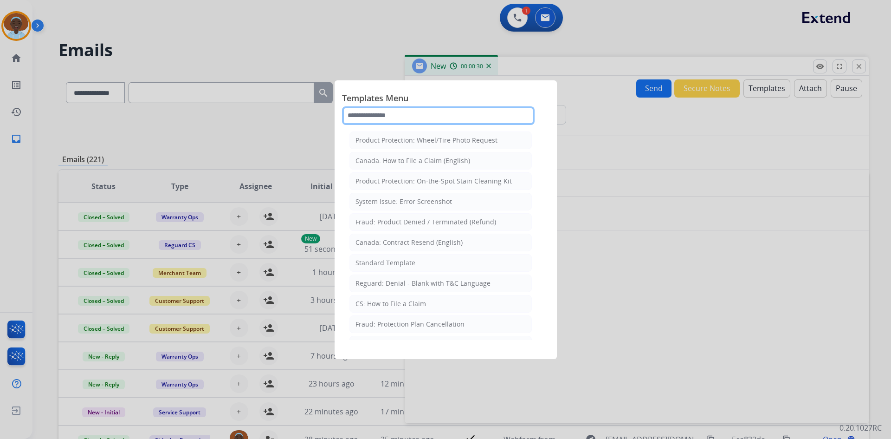
click at [409, 109] on input "text" at bounding box center [438, 115] width 193 height 19
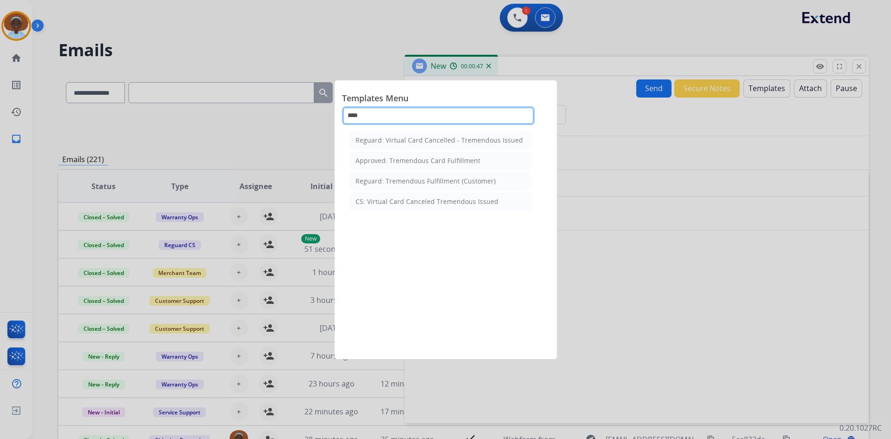
type input "****"
click at [308, 63] on div at bounding box center [445, 219] width 891 height 439
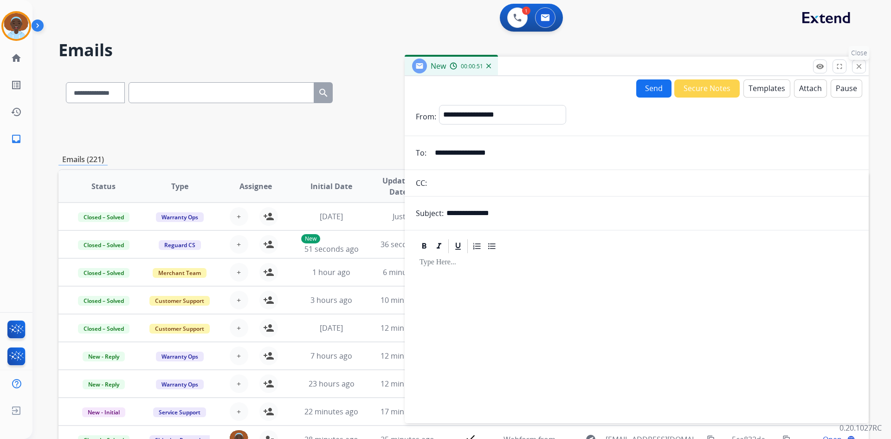
click at [858, 65] on mat-icon "close" at bounding box center [859, 66] width 8 height 8
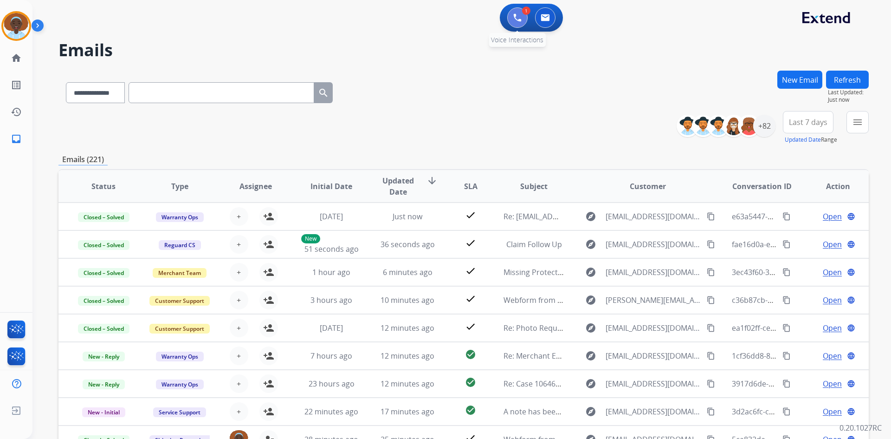
click at [518, 18] on img at bounding box center [517, 17] width 8 height 8
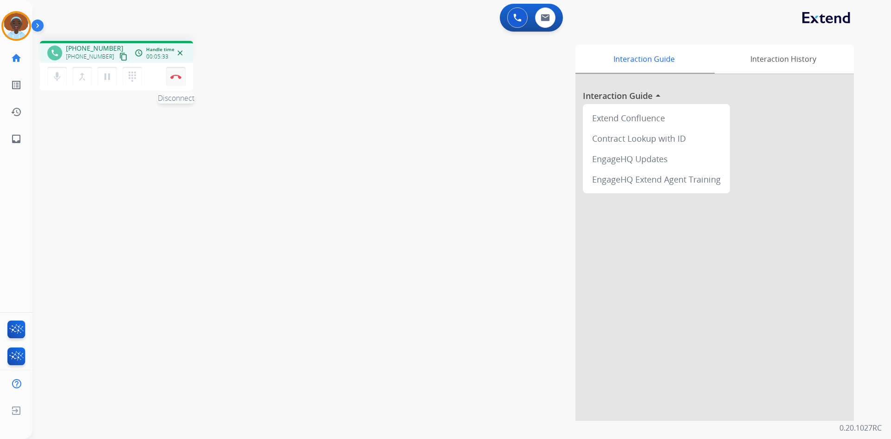
click at [174, 78] on img at bounding box center [175, 76] width 11 height 5
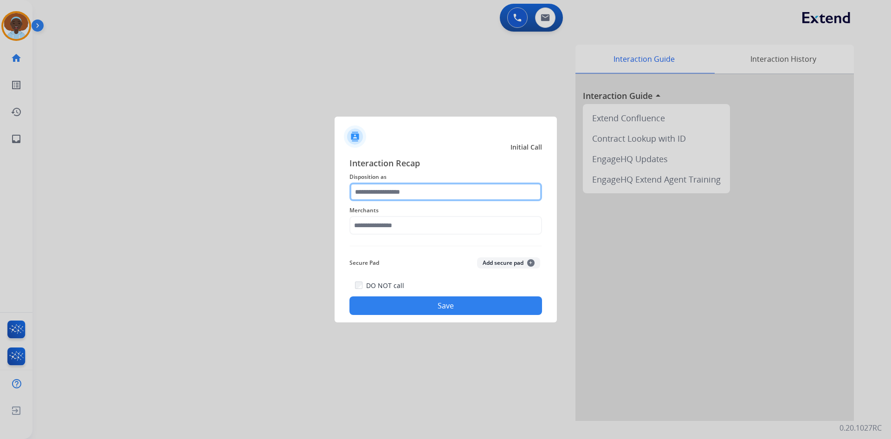
click at [397, 185] on input "text" at bounding box center [446, 191] width 193 height 19
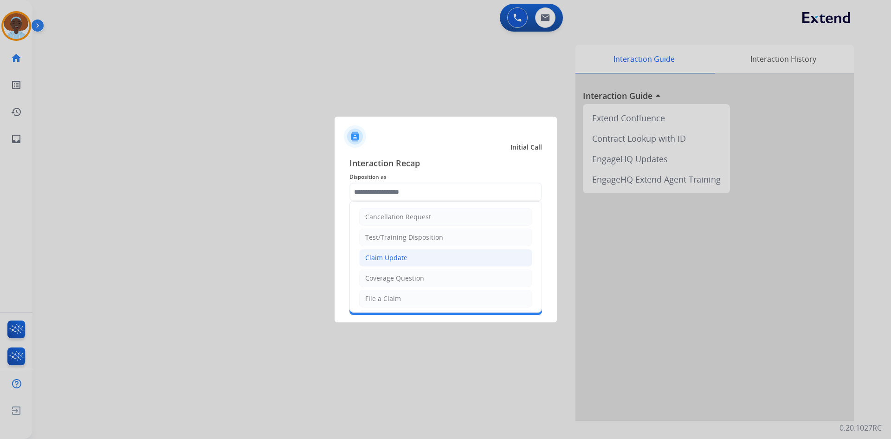
click at [400, 255] on div "Claim Update" at bounding box center [386, 257] width 42 height 9
type input "**********"
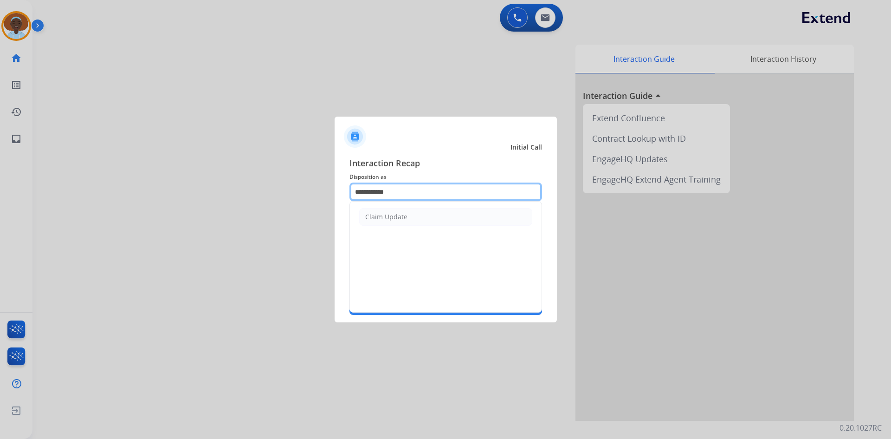
drag, startPoint x: 403, startPoint y: 190, endPoint x: 318, endPoint y: 182, distance: 85.3
click at [0, 182] on app-contact-recap-modal "**********" at bounding box center [0, 219] width 0 height 439
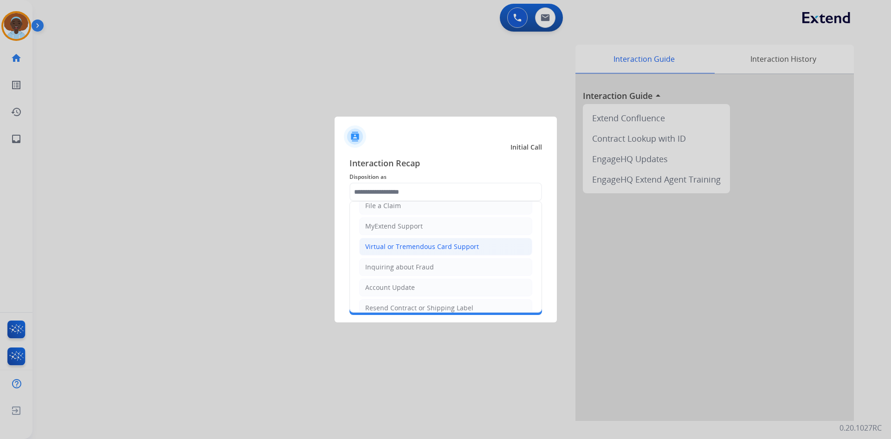
click at [421, 245] on div "Virtual or Tremendous Card Support" at bounding box center [422, 246] width 114 height 9
type input "**********"
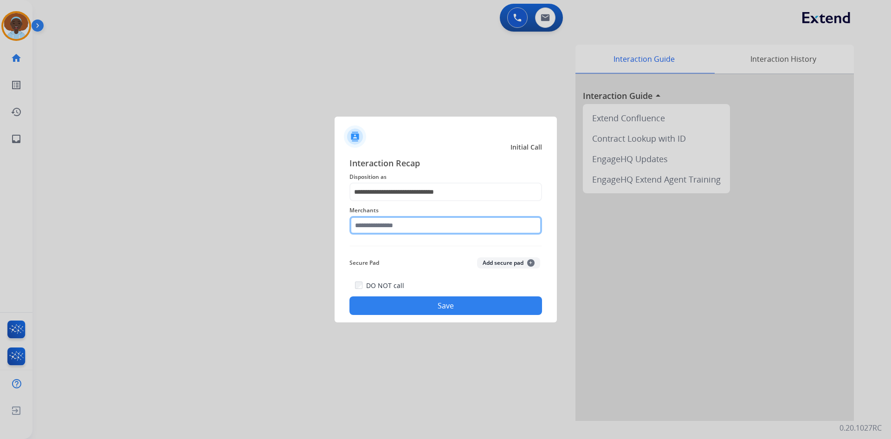
click at [401, 226] on input "text" at bounding box center [446, 225] width 193 height 19
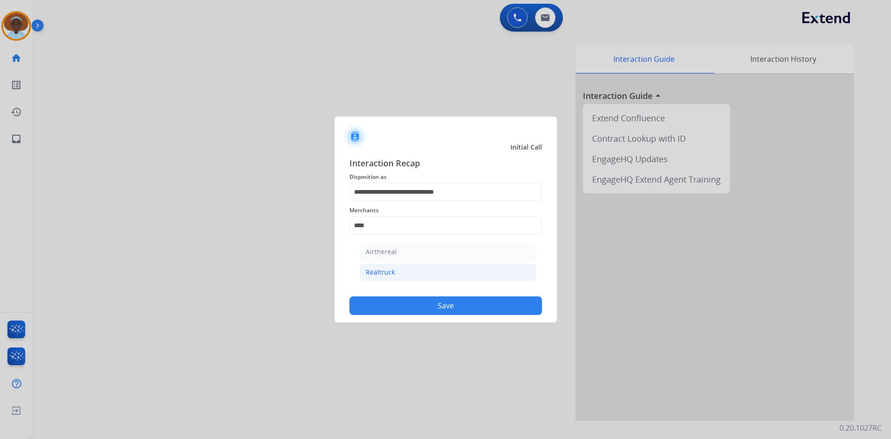
click at [399, 269] on li "Realtruck" at bounding box center [448, 272] width 177 height 18
type input "*********"
click at [427, 306] on button "Save" at bounding box center [446, 305] width 193 height 19
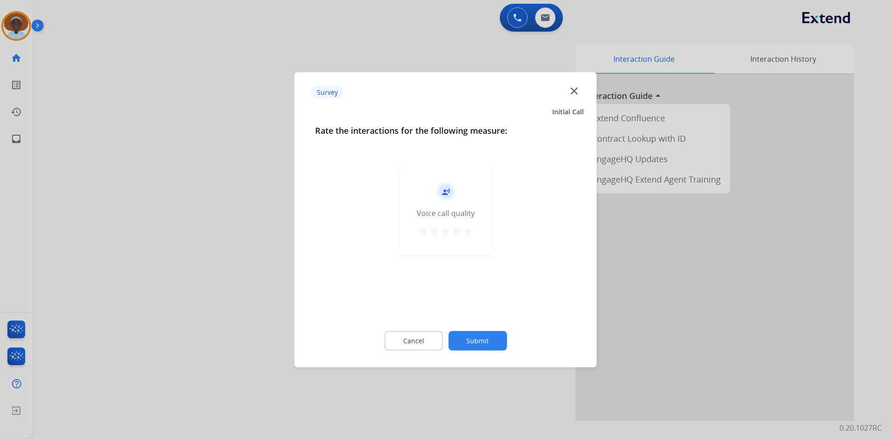
click at [469, 229] on mat-icon "star" at bounding box center [467, 230] width 11 height 11
click at [482, 342] on button "Submit" at bounding box center [477, 340] width 58 height 19
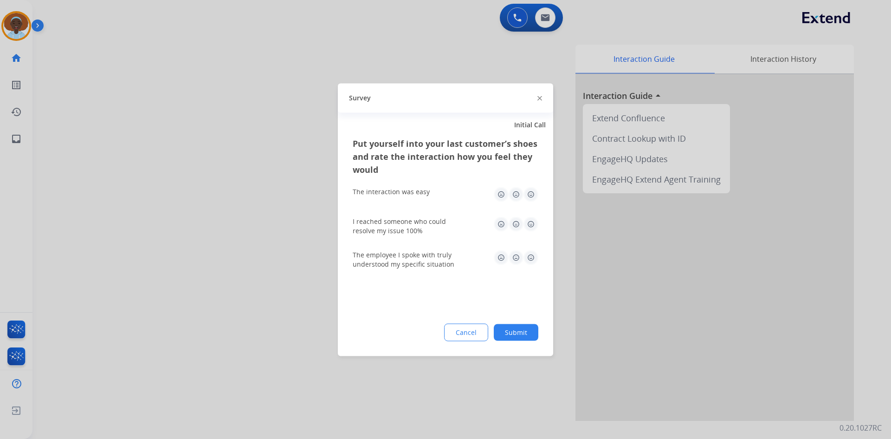
click at [530, 254] on img at bounding box center [531, 257] width 15 height 15
drag, startPoint x: 528, startPoint y: 223, endPoint x: 541, endPoint y: 202, distance: 24.6
click at [528, 221] on img at bounding box center [531, 223] width 15 height 15
drag, startPoint x: 530, startPoint y: 191, endPoint x: 549, endPoint y: 249, distance: 60.6
click at [529, 191] on img at bounding box center [531, 194] width 15 height 15
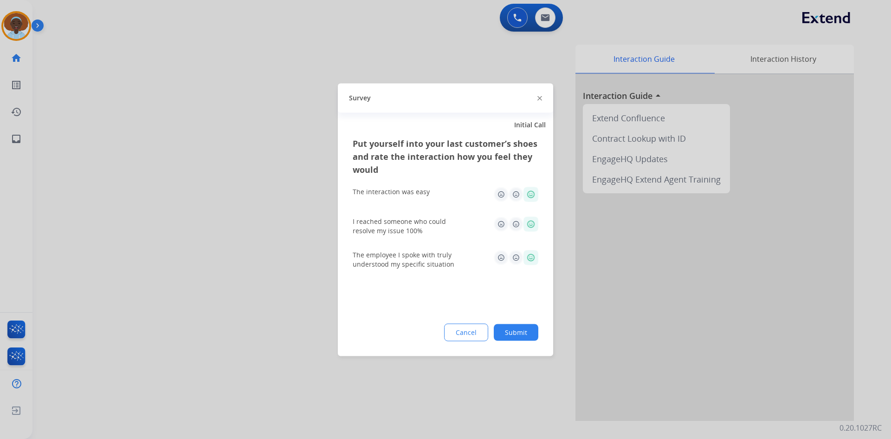
click at [518, 335] on button "Submit" at bounding box center [516, 332] width 45 height 17
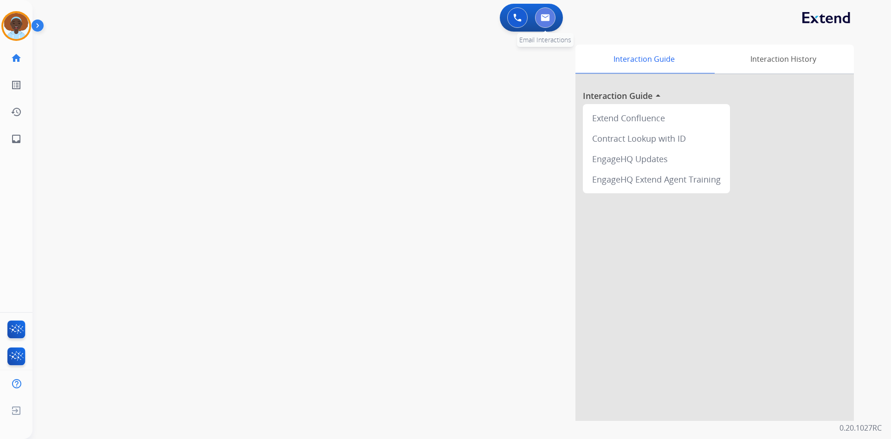
click at [551, 18] on button at bounding box center [545, 17] width 20 height 20
select select "**********"
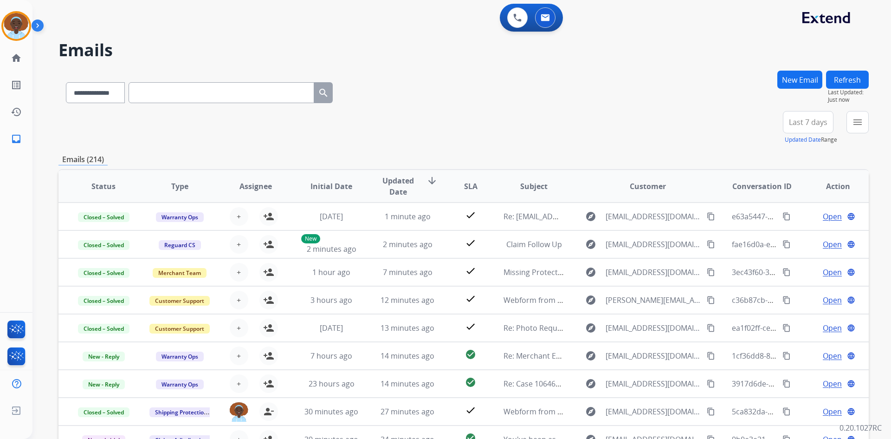
click at [805, 76] on button "New Email" at bounding box center [800, 80] width 45 height 18
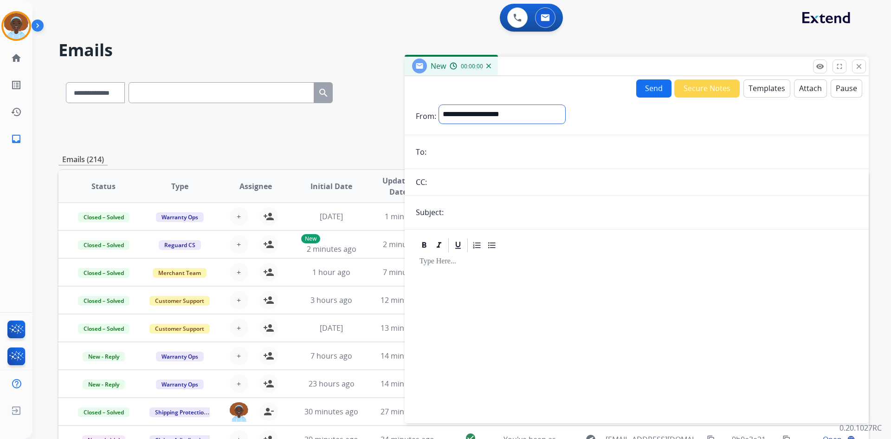
click at [482, 113] on select "**********" at bounding box center [502, 114] width 126 height 19
select select "**********"
click at [439, 105] on select "**********" at bounding box center [502, 114] width 126 height 19
click at [483, 150] on input "email" at bounding box center [643, 152] width 428 height 19
paste input "**********"
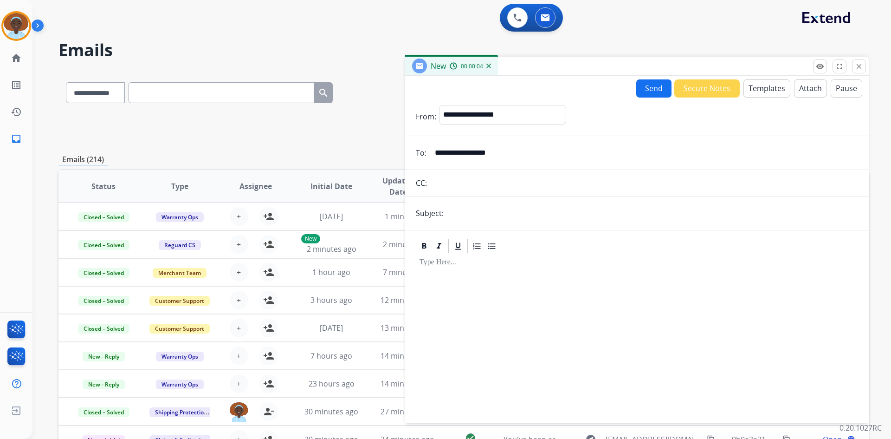
type input "**********"
click at [484, 209] on input "text" at bounding box center [652, 213] width 411 height 19
type input "**********"
click at [756, 89] on button "Templates" at bounding box center [767, 88] width 47 height 18
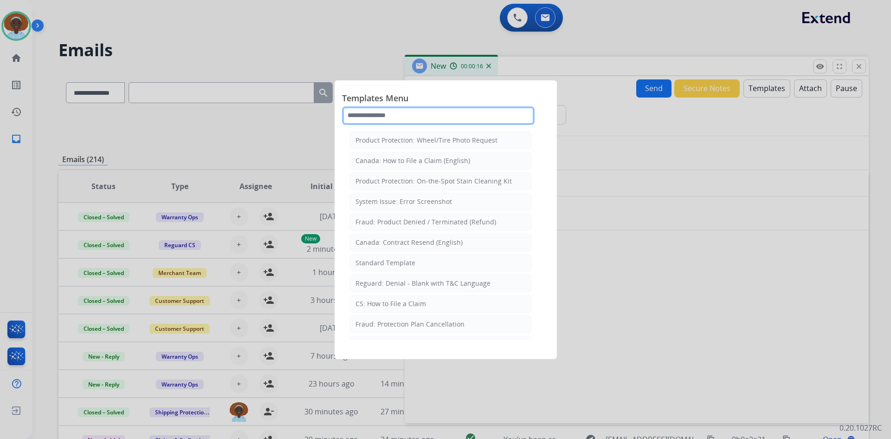
click at [421, 114] on input "text" at bounding box center [438, 115] width 193 height 19
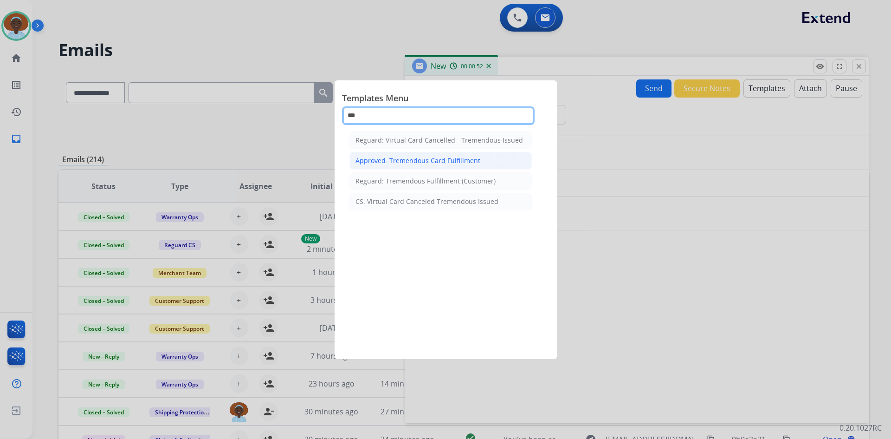
type input "***"
click at [428, 163] on div "Approved: Tremendous Card Fulfillment" at bounding box center [418, 160] width 125 height 9
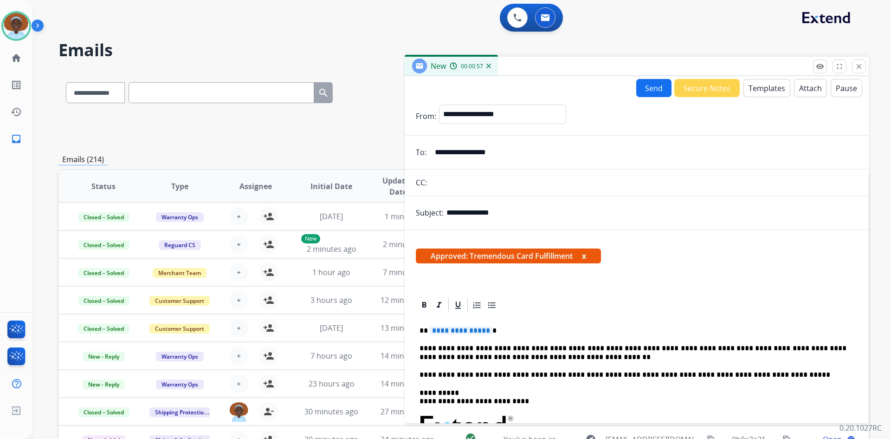
scroll to position [46, 0]
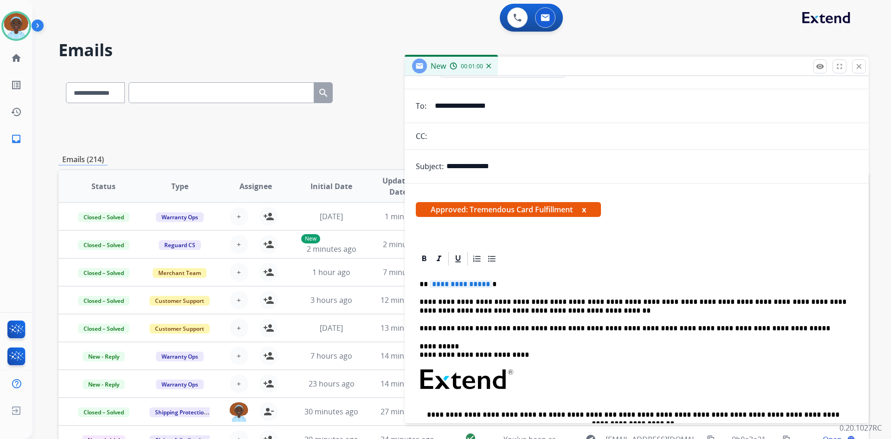
click at [460, 282] on span "**********" at bounding box center [461, 284] width 63 height 8
click at [544, 311] on p "**********" at bounding box center [633, 306] width 427 height 17
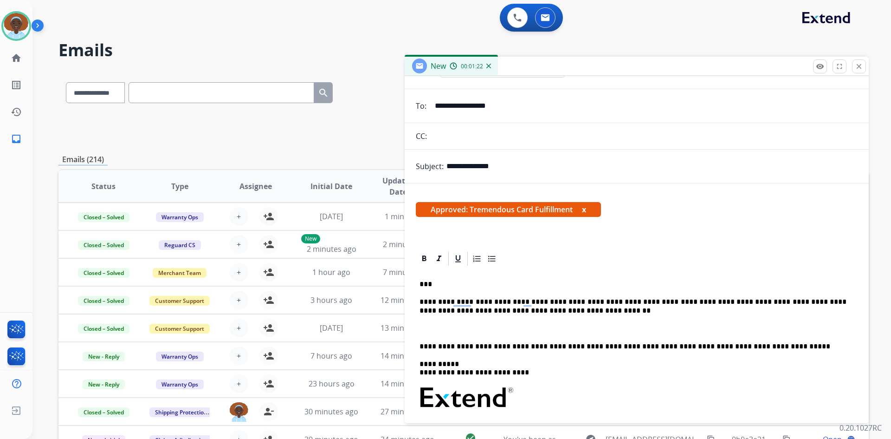
click at [463, 328] on p "To enrich screen reader interactions, please activate Accessibility in Grammarl…" at bounding box center [637, 328] width 434 height 8
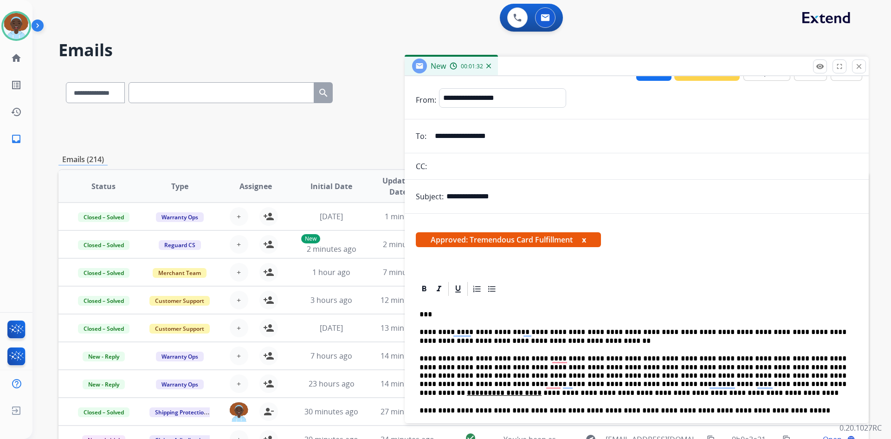
scroll to position [0, 0]
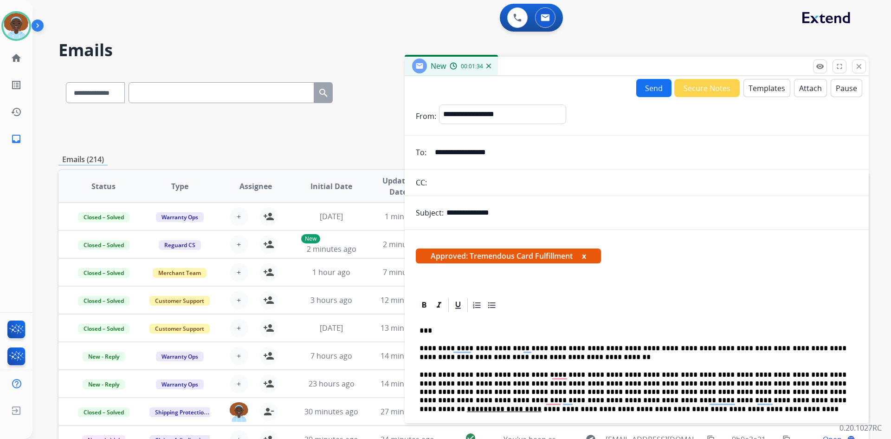
click at [652, 88] on button "Send" at bounding box center [653, 88] width 35 height 18
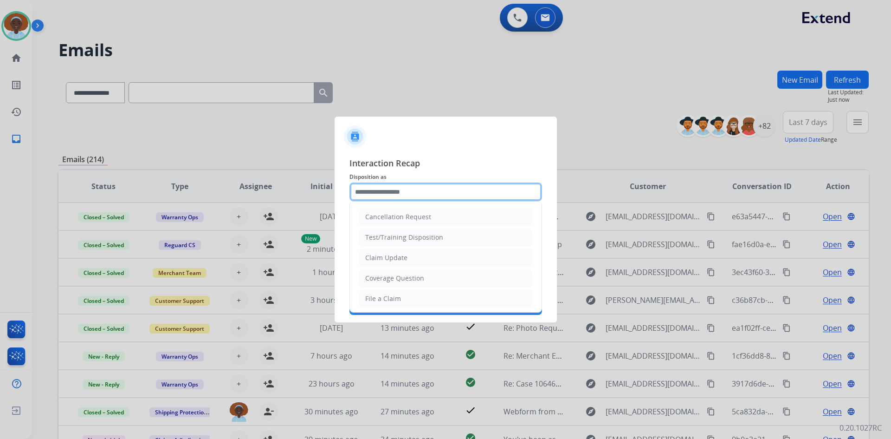
click at [401, 190] on input "text" at bounding box center [446, 191] width 193 height 19
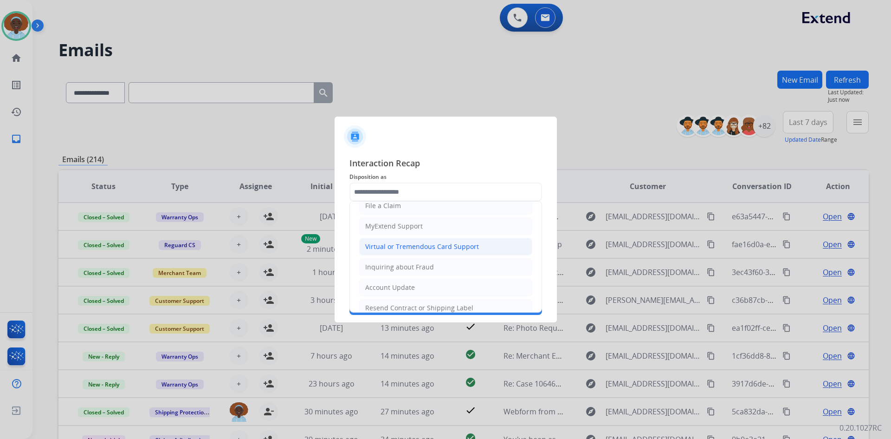
click at [404, 249] on div "Virtual or Tremendous Card Support" at bounding box center [422, 246] width 114 height 9
type input "**********"
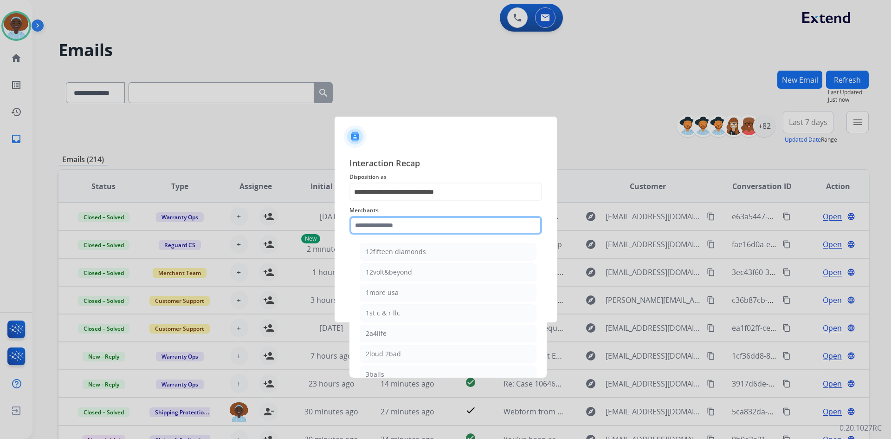
click at [396, 224] on input "text" at bounding box center [446, 225] width 193 height 19
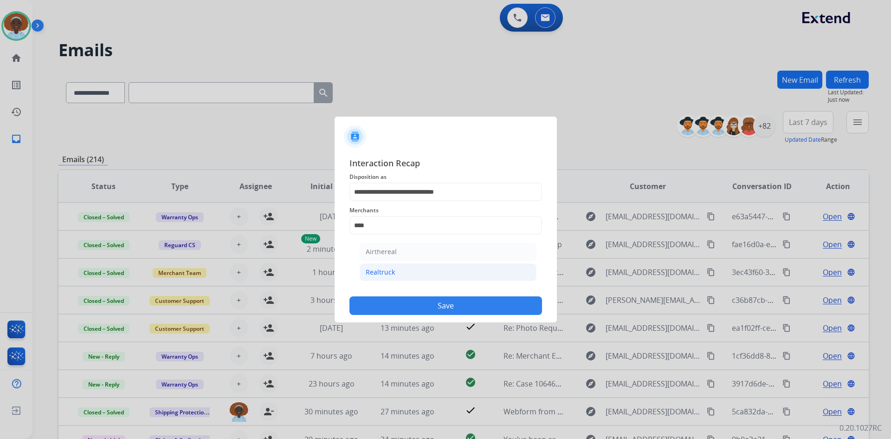
click at [387, 272] on div "Realtruck" at bounding box center [380, 271] width 29 height 9
type input "*********"
click at [391, 262] on input "text" at bounding box center [446, 262] width 193 height 19
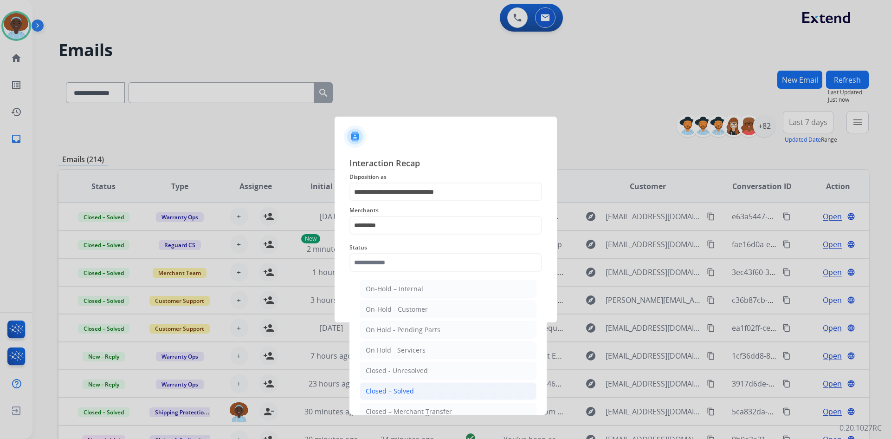
click at [404, 387] on div "Closed – Solved" at bounding box center [390, 390] width 48 height 9
type input "**********"
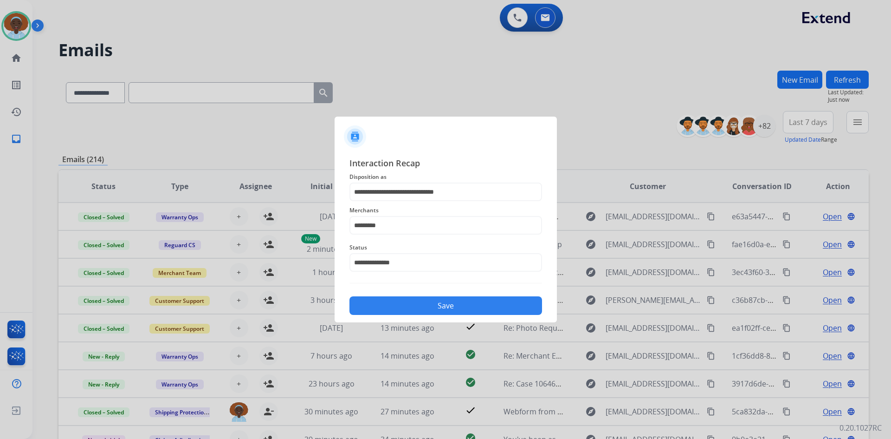
click at [420, 309] on button "Save" at bounding box center [446, 305] width 193 height 19
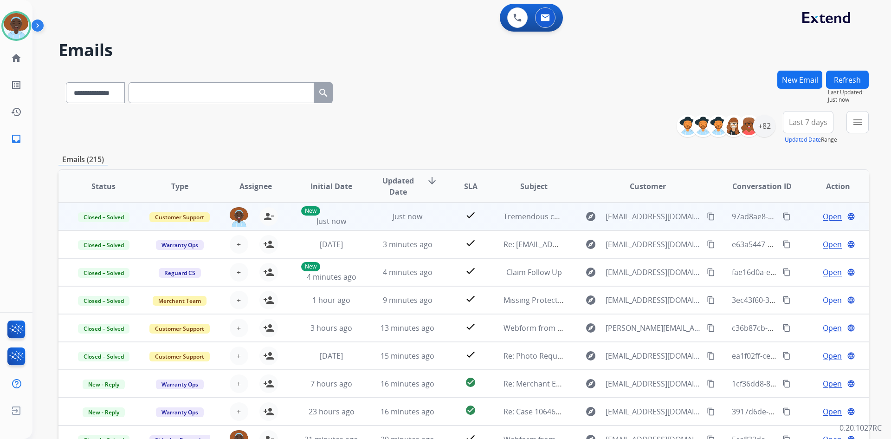
click at [823, 216] on span "Open" at bounding box center [832, 216] width 19 height 11
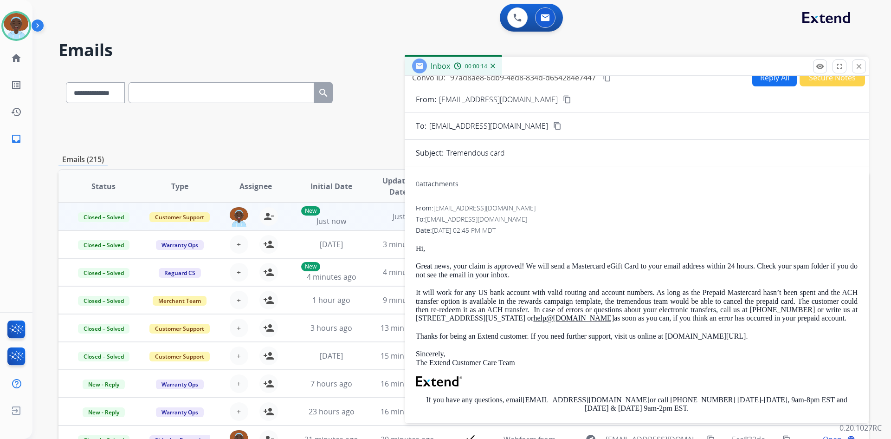
scroll to position [0, 0]
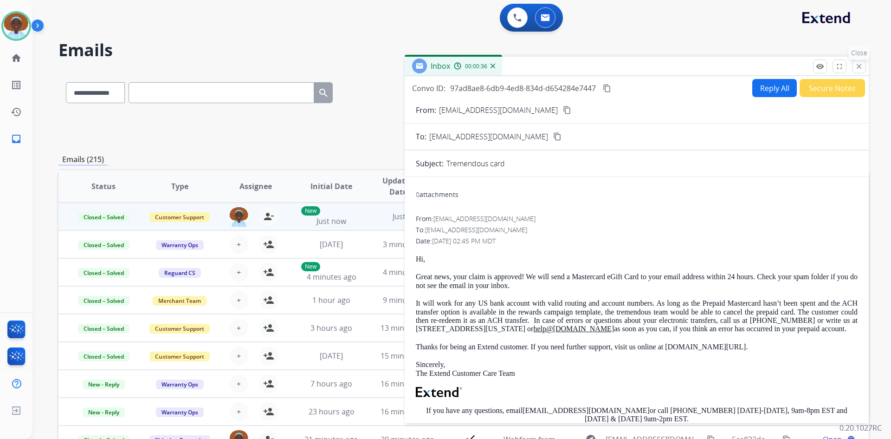
click at [863, 70] on button "close Close" at bounding box center [859, 66] width 14 height 14
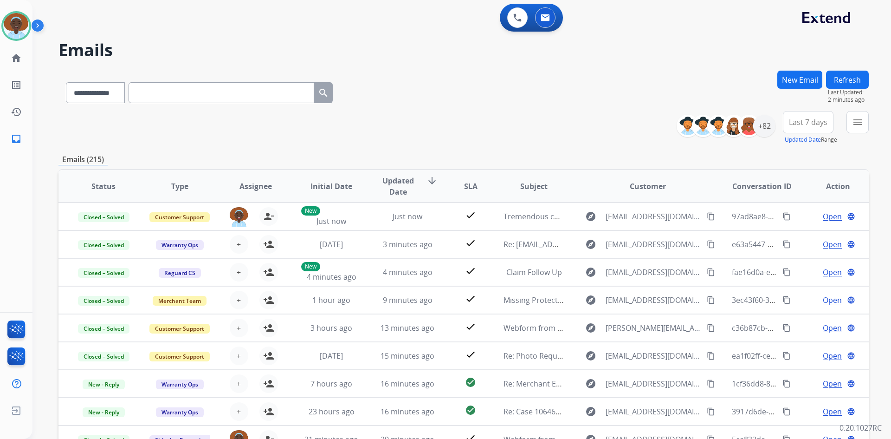
click at [834, 83] on button "Refresh" at bounding box center [847, 80] width 43 height 18
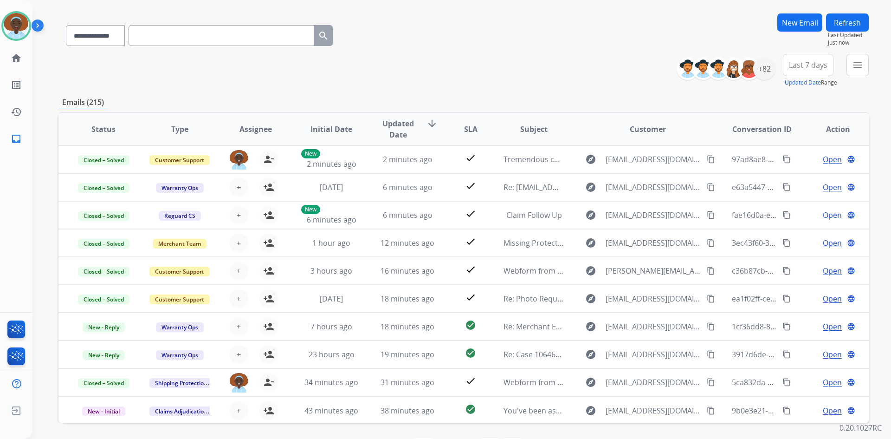
scroll to position [90, 0]
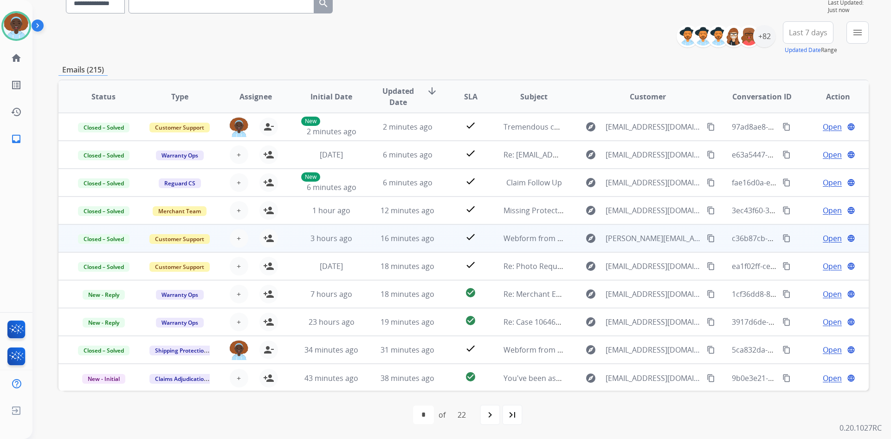
click at [823, 237] on span "Open" at bounding box center [832, 238] width 19 height 11
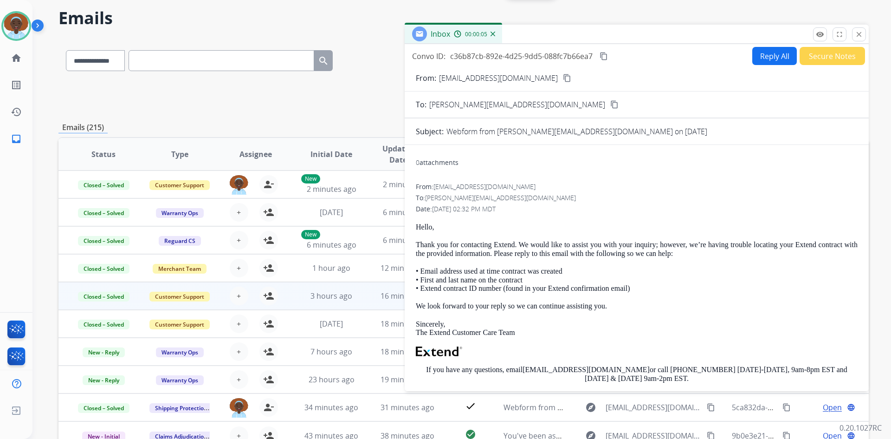
scroll to position [0, 0]
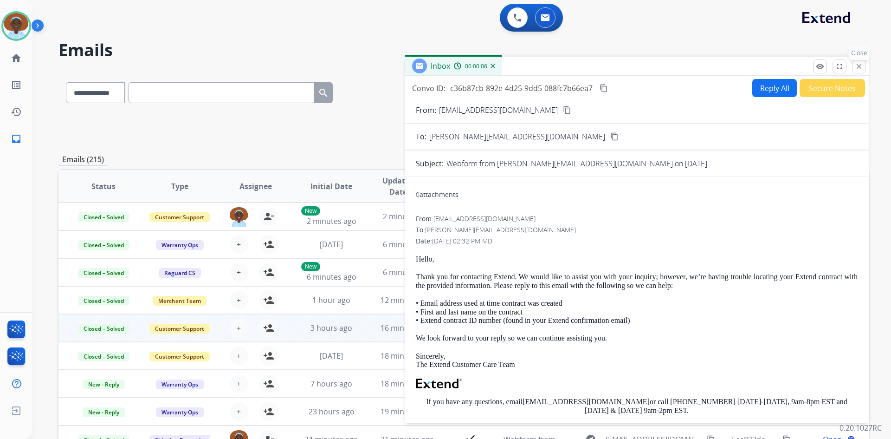
click at [856, 67] on mat-icon "close" at bounding box center [859, 66] width 8 height 8
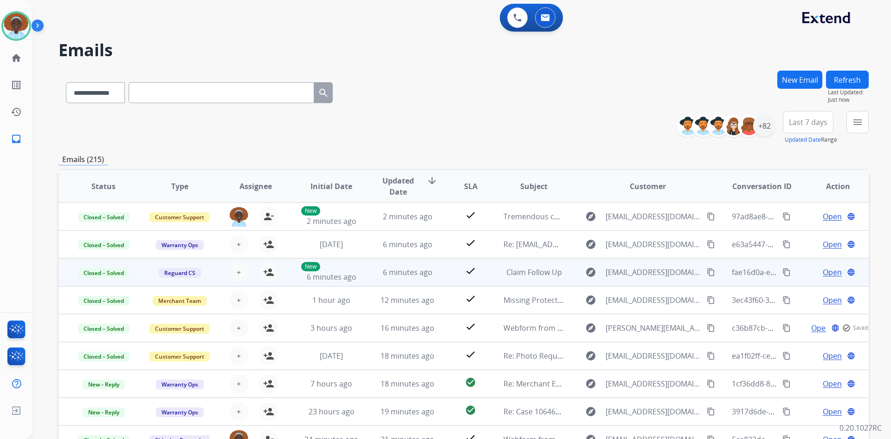
scroll to position [1, 0]
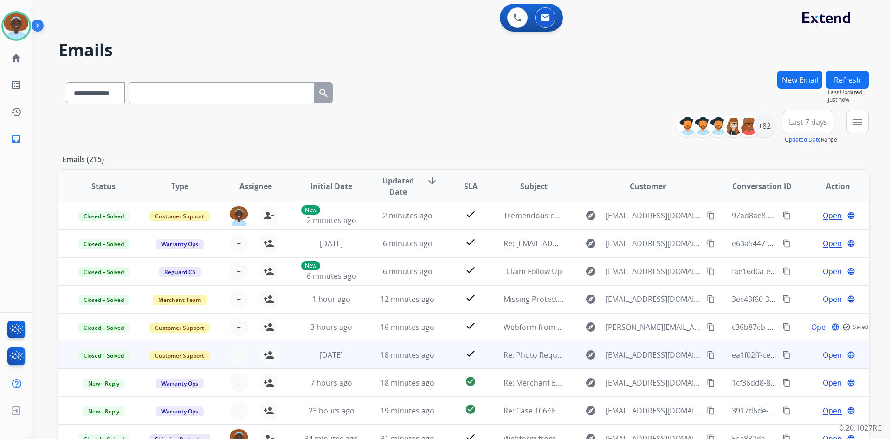
click at [828, 351] on span "Open" at bounding box center [832, 354] width 19 height 11
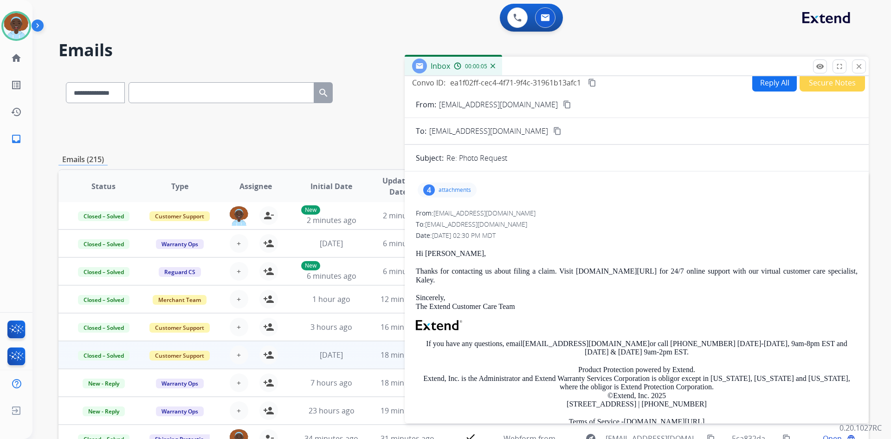
scroll to position [0, 0]
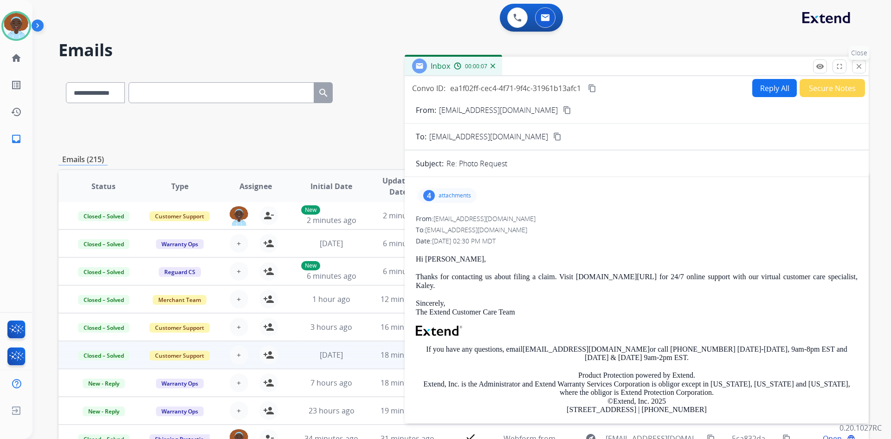
click at [856, 70] on mat-icon "close" at bounding box center [859, 66] width 8 height 8
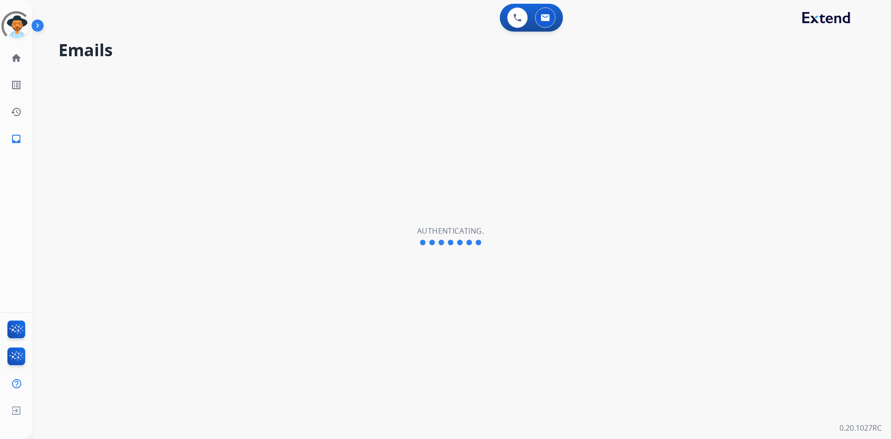
select select "**********"
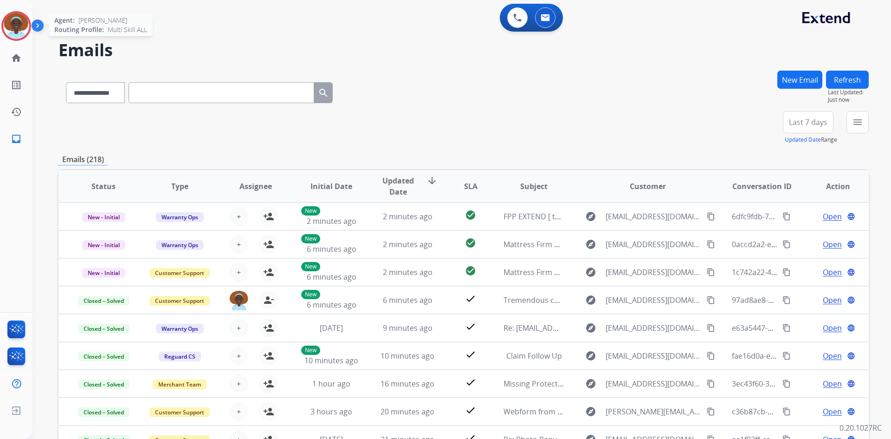
click at [14, 26] on img at bounding box center [16, 26] width 26 height 26
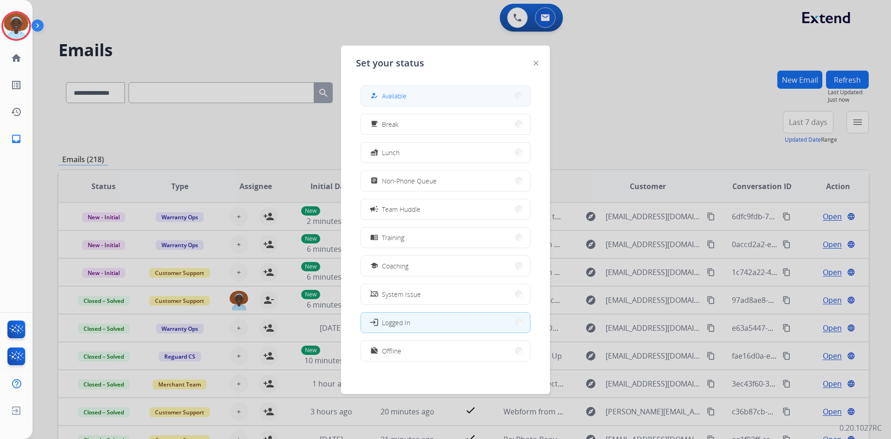
click at [381, 98] on div "how_to_reg" at bounding box center [375, 95] width 13 height 11
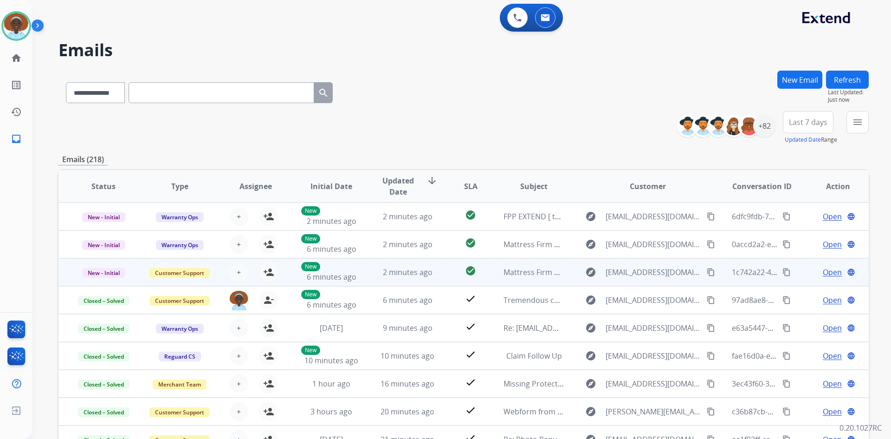
click at [829, 272] on span "Open" at bounding box center [832, 271] width 19 height 11
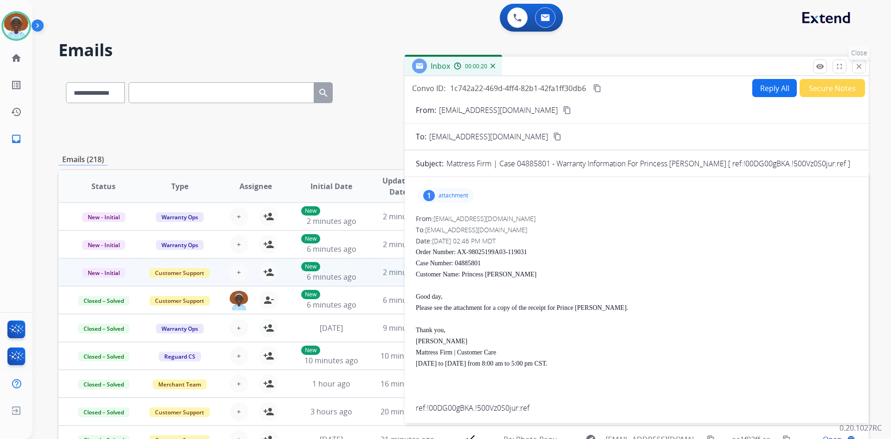
click at [859, 71] on button "close Close" at bounding box center [859, 66] width 14 height 14
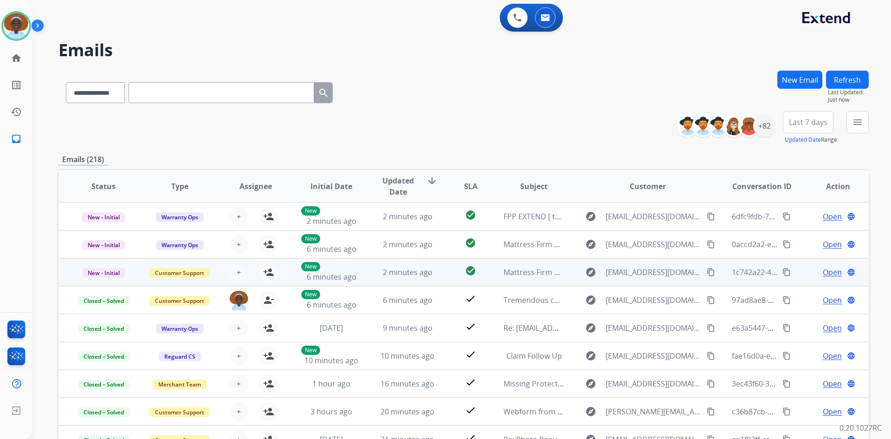
click at [823, 272] on span "Open" at bounding box center [832, 271] width 19 height 11
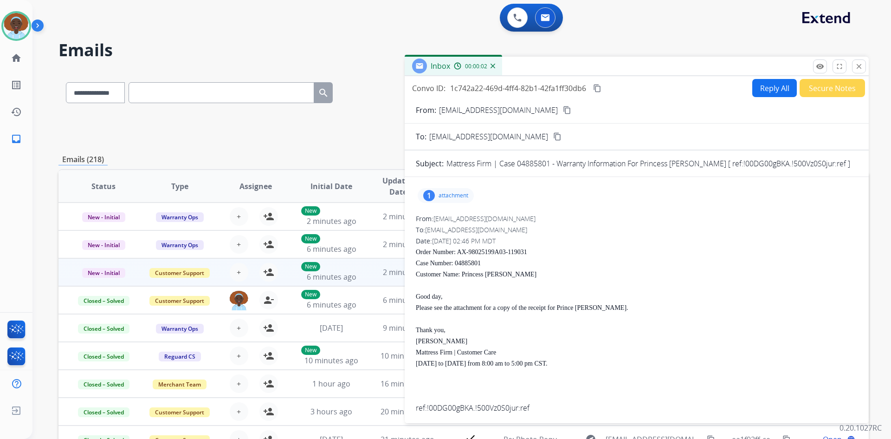
click at [432, 193] on div "1" at bounding box center [429, 195] width 12 height 11
click at [642, 221] on div "From: servicesupport@mfrm.com" at bounding box center [637, 218] width 442 height 9
click at [861, 71] on button "close Close" at bounding box center [859, 66] width 14 height 14
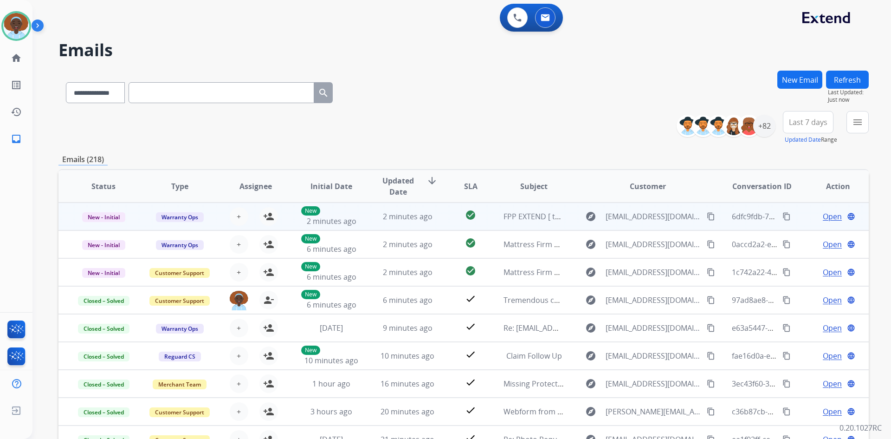
click at [821, 224] on td "Open language" at bounding box center [831, 216] width 76 height 28
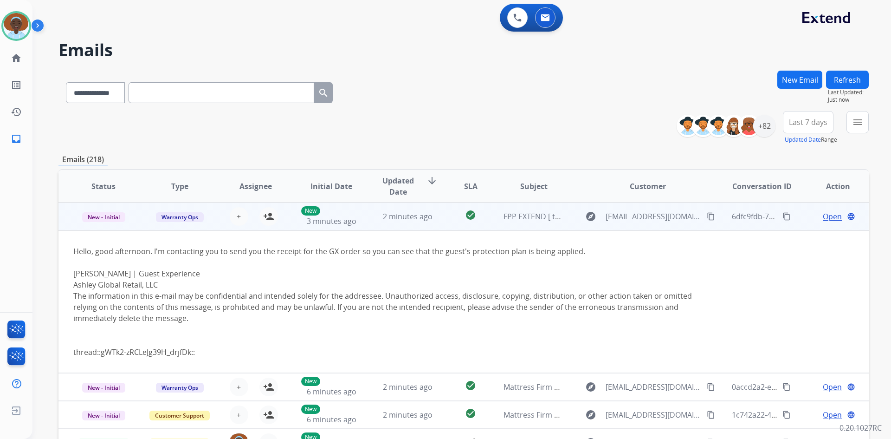
click at [797, 215] on td "Open language" at bounding box center [831, 216] width 76 height 28
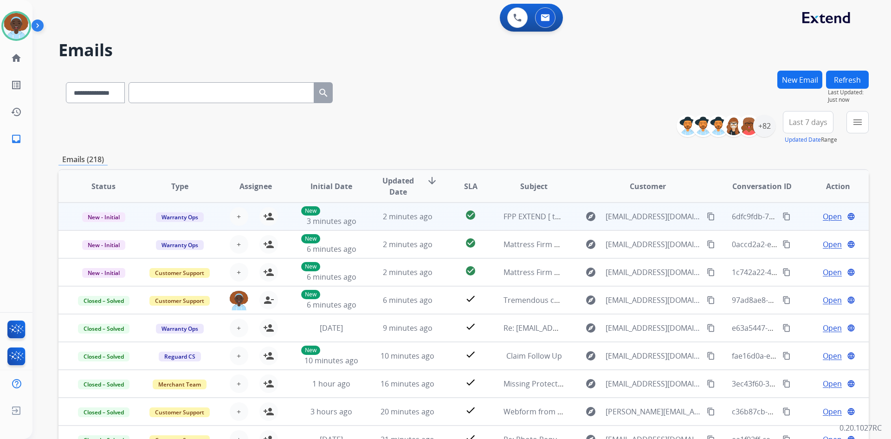
click at [830, 213] on span "Open" at bounding box center [832, 216] width 19 height 11
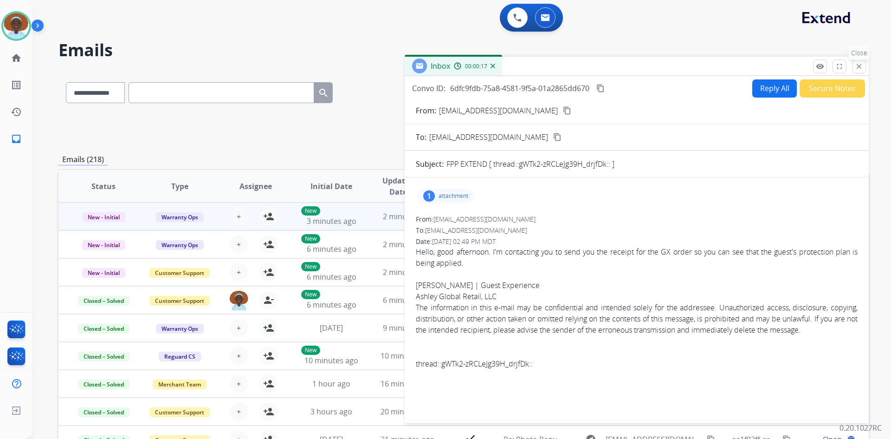
click at [861, 67] on mat-icon "close" at bounding box center [859, 66] width 8 height 8
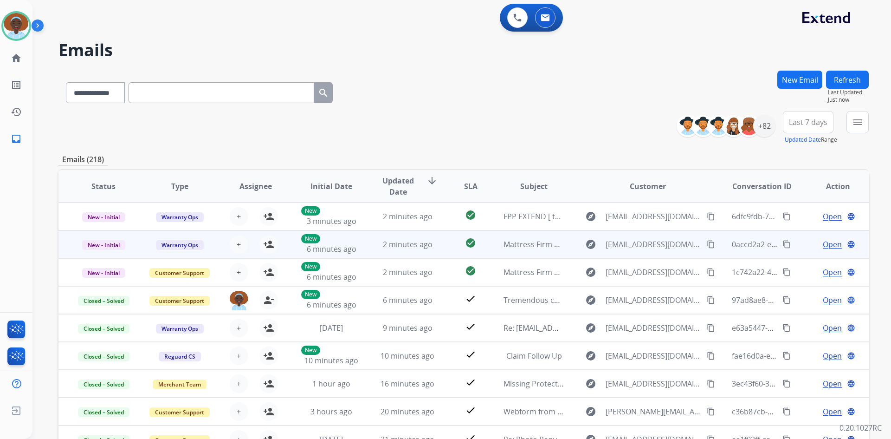
click at [829, 244] on span "Open" at bounding box center [832, 244] width 19 height 11
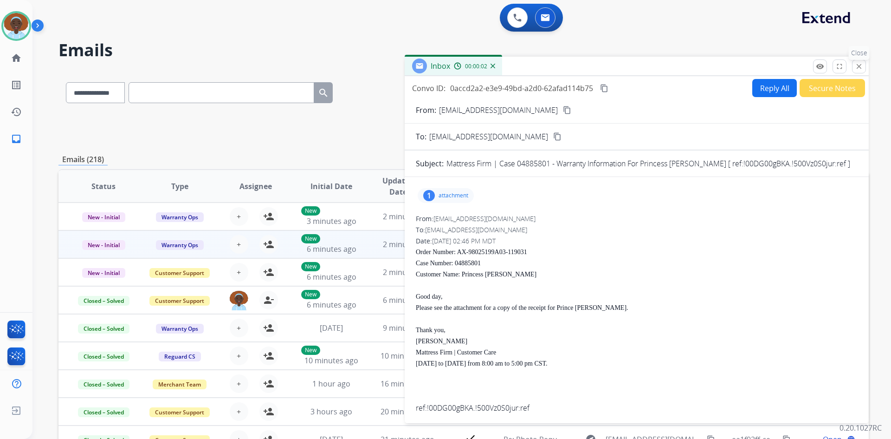
click at [859, 69] on mat-icon "close" at bounding box center [859, 66] width 8 height 8
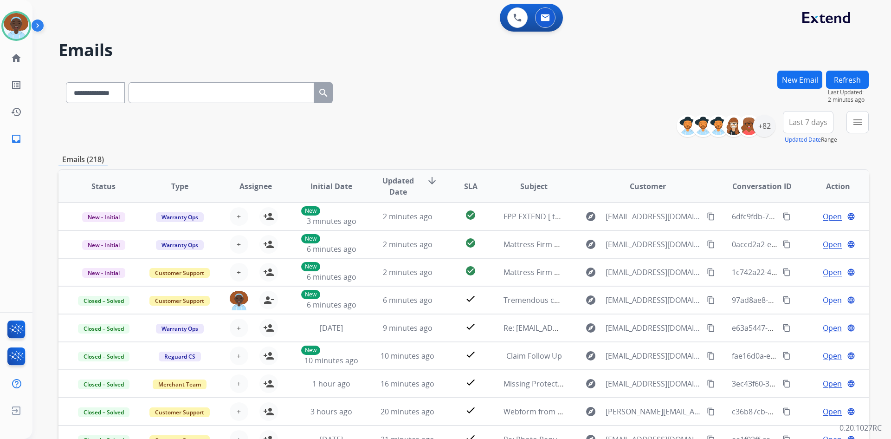
click at [849, 79] on button "Refresh" at bounding box center [847, 80] width 43 height 18
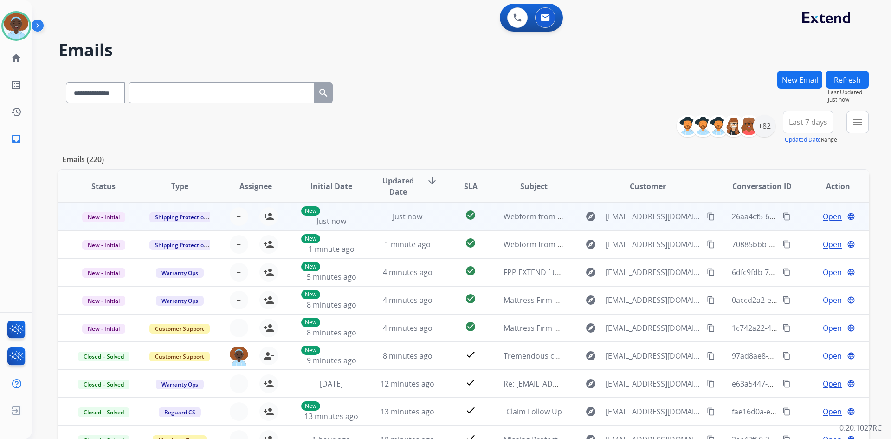
click at [823, 217] on span "Open" at bounding box center [832, 216] width 19 height 11
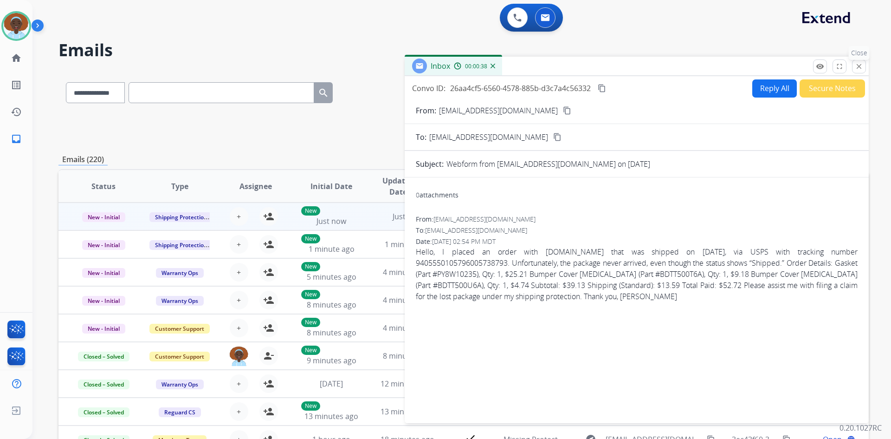
click at [861, 65] on mat-icon "close" at bounding box center [859, 66] width 8 height 8
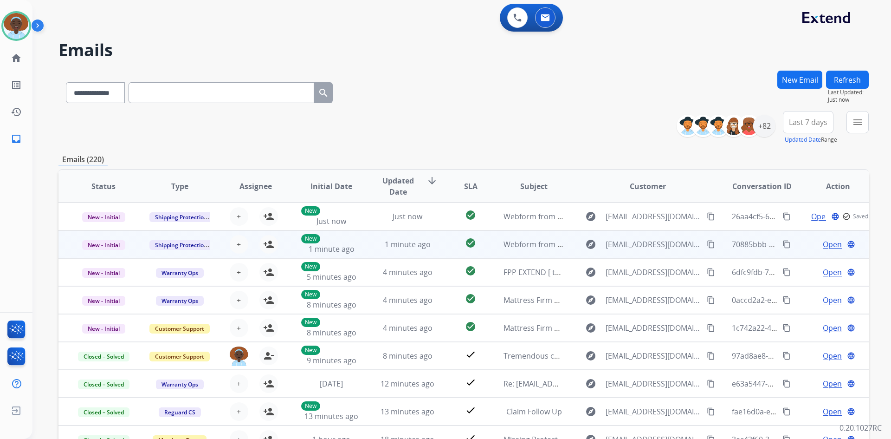
click at [823, 241] on span "Open" at bounding box center [832, 244] width 19 height 11
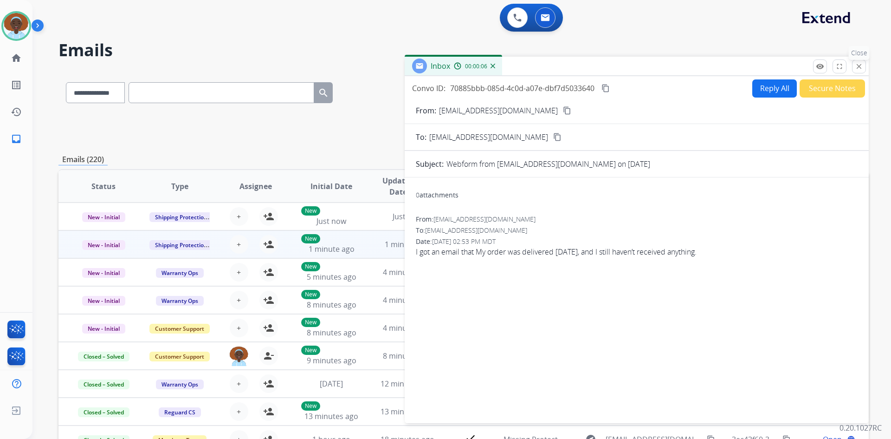
click at [857, 65] on mat-icon "close" at bounding box center [859, 66] width 8 height 8
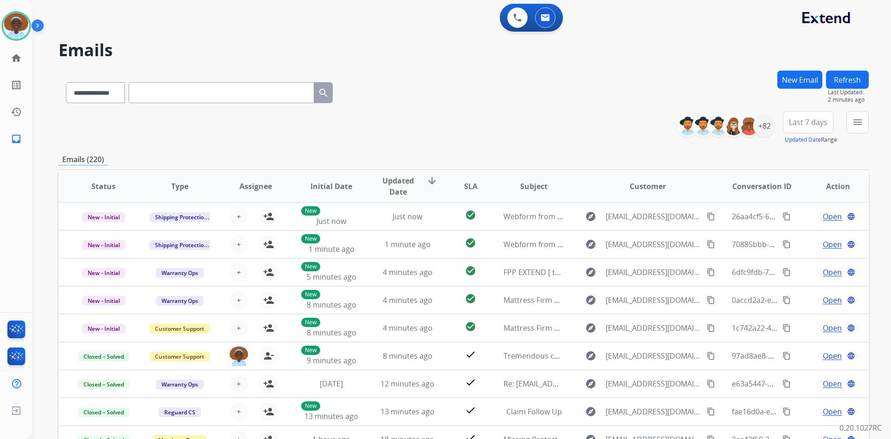
click at [839, 85] on button "Refresh" at bounding box center [847, 80] width 43 height 18
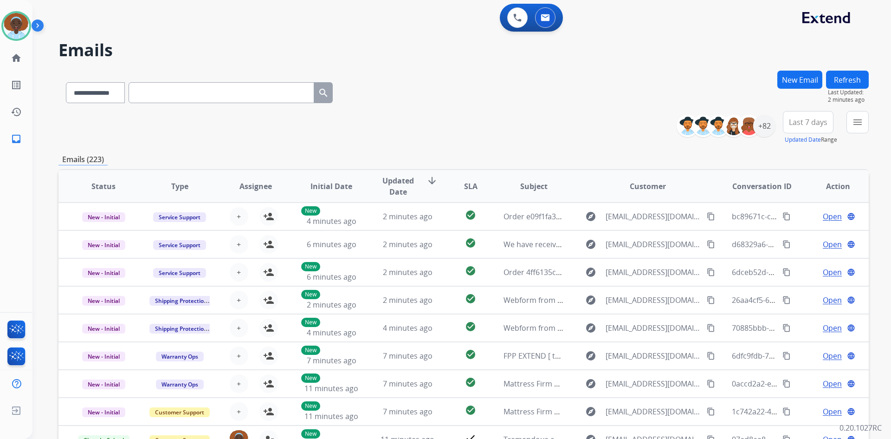
click at [852, 79] on button "Refresh" at bounding box center [847, 80] width 43 height 18
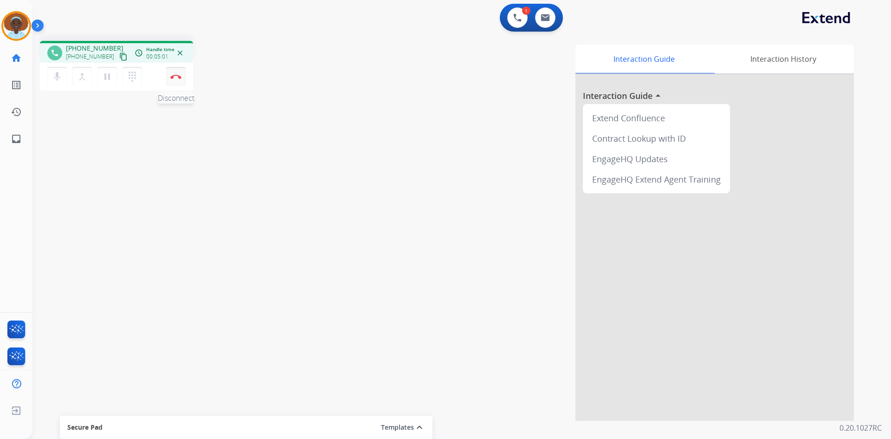
click at [175, 77] on img at bounding box center [175, 76] width 11 height 5
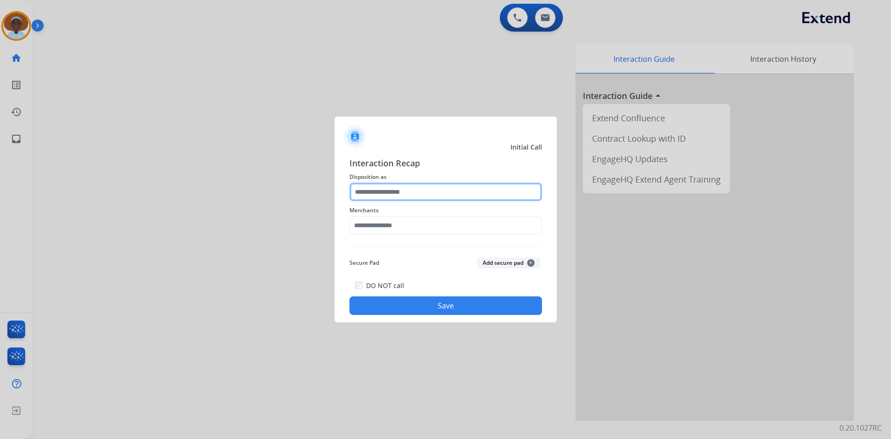
click at [412, 187] on input "text" at bounding box center [446, 191] width 193 height 19
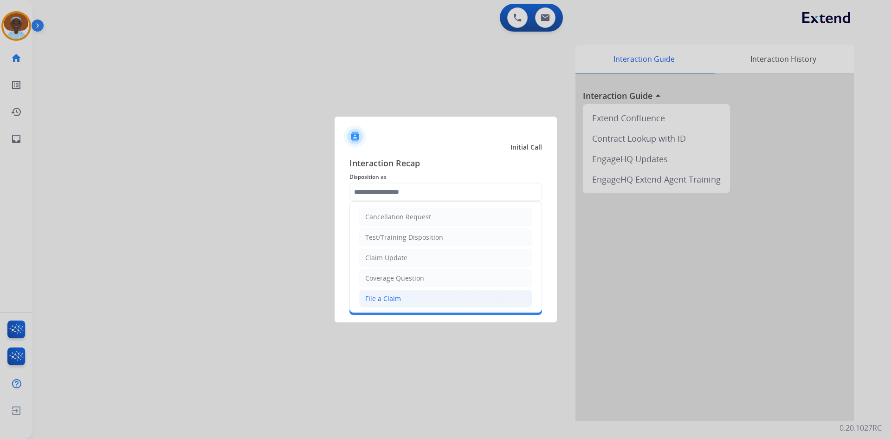
click at [402, 298] on li "File a Claim" at bounding box center [445, 299] width 173 height 18
type input "**********"
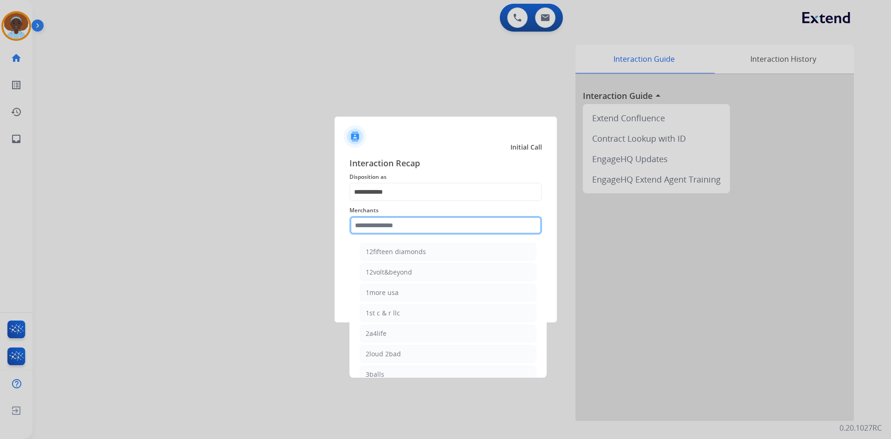
click at [402, 225] on input "text" at bounding box center [446, 225] width 193 height 19
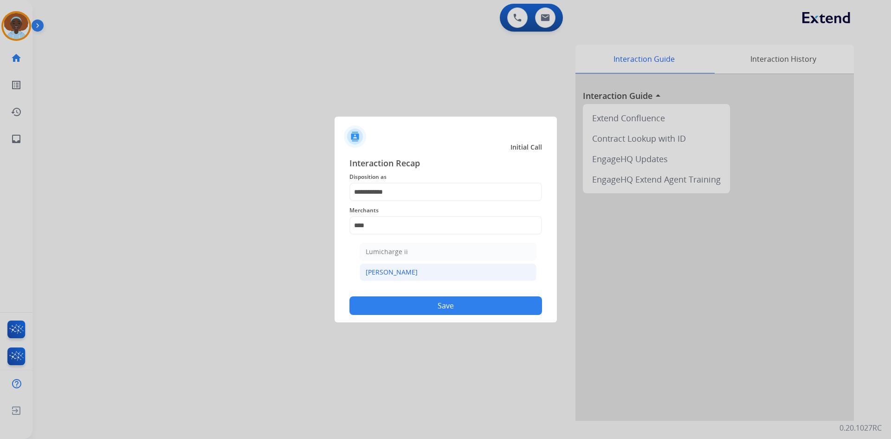
click at [393, 271] on li "[PERSON_NAME]" at bounding box center [448, 272] width 177 height 18
type input "********"
click at [443, 311] on button "Save" at bounding box center [446, 305] width 193 height 19
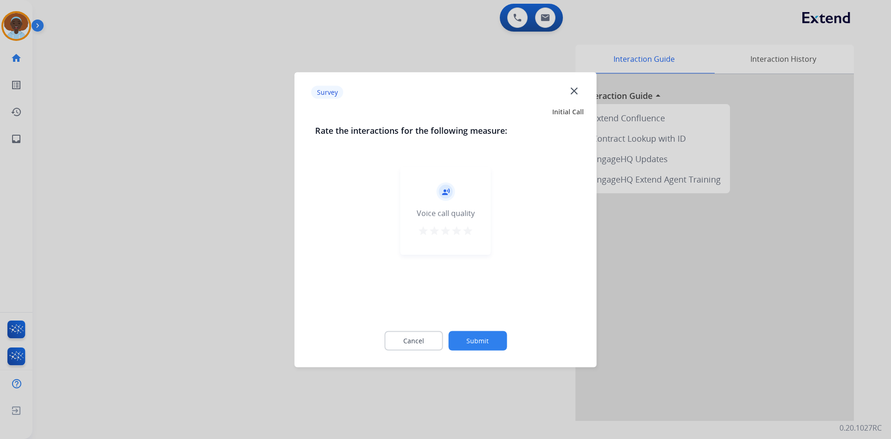
click at [470, 232] on mat-icon "star" at bounding box center [467, 230] width 11 height 11
click at [472, 342] on button "Submit" at bounding box center [477, 340] width 58 height 19
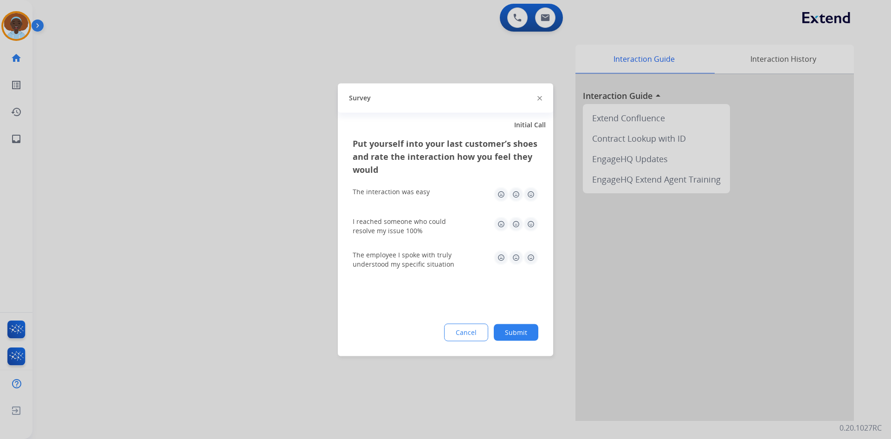
click at [531, 196] on img at bounding box center [531, 194] width 15 height 15
click at [531, 230] on img at bounding box center [531, 223] width 15 height 15
click at [531, 263] on img at bounding box center [531, 257] width 15 height 15
click at [521, 331] on button "Submit" at bounding box center [516, 332] width 45 height 17
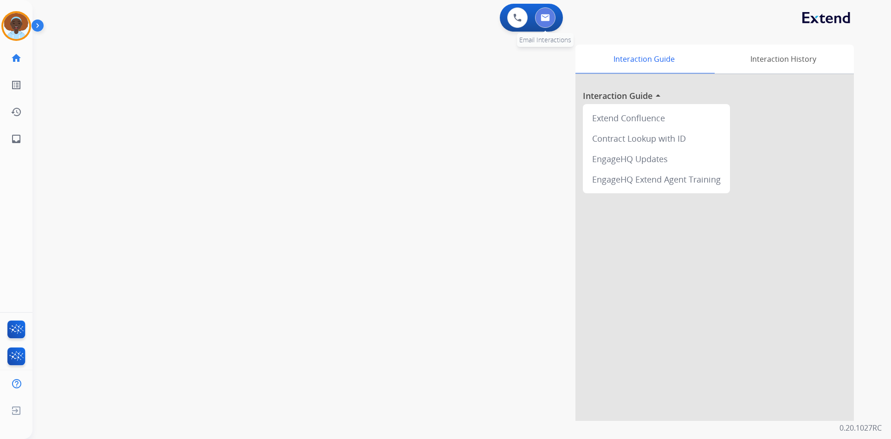
click at [544, 16] on img at bounding box center [545, 17] width 9 height 7
select select "**********"
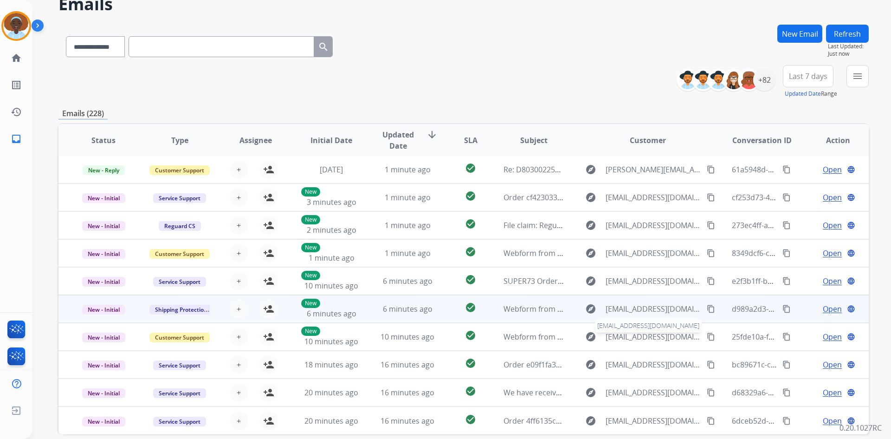
scroll to position [90, 0]
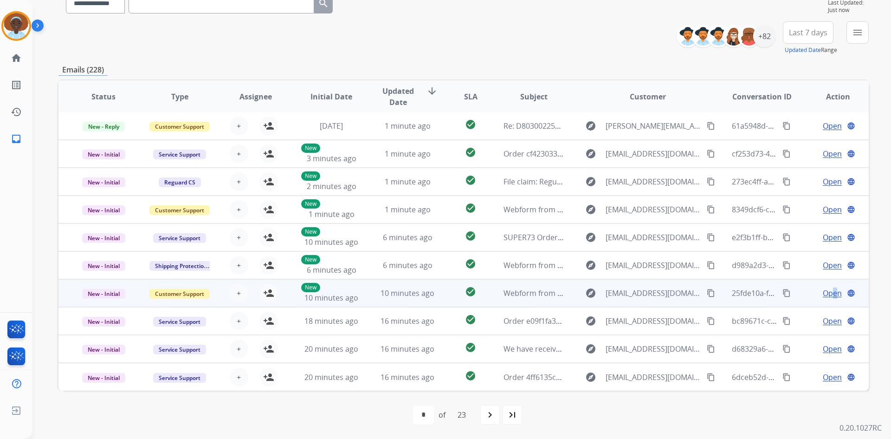
click at [828, 294] on span "Open" at bounding box center [832, 292] width 19 height 11
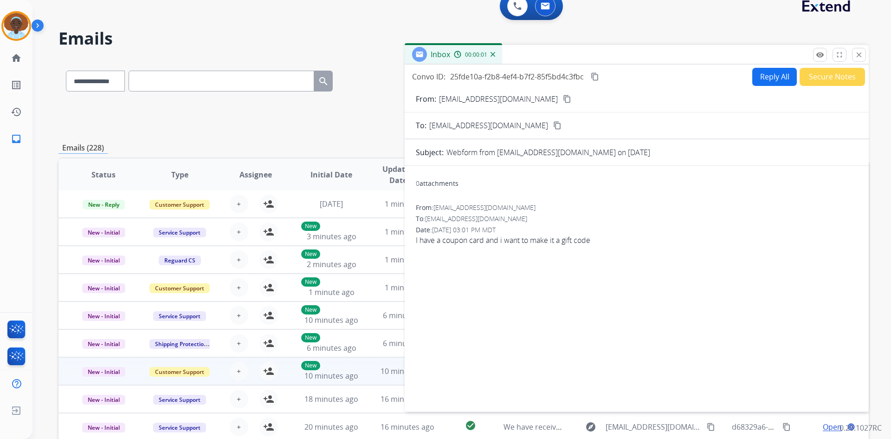
scroll to position [0, 0]
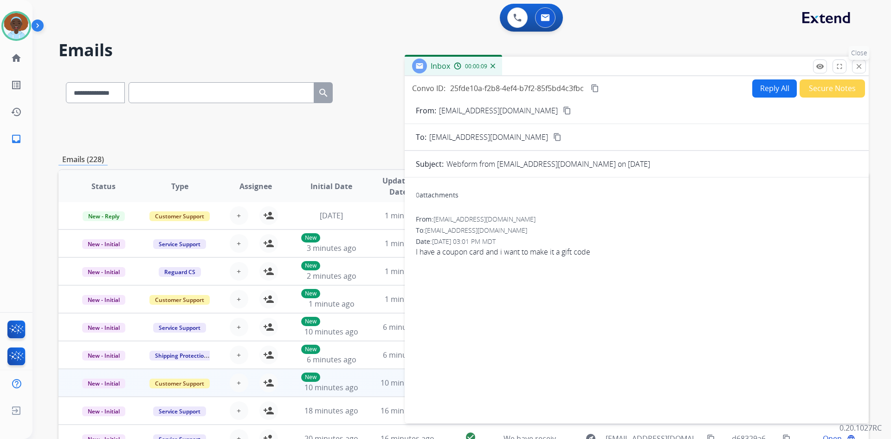
drag, startPoint x: 857, startPoint y: 63, endPoint x: 853, endPoint y: 75, distance: 12.6
click at [857, 63] on mat-icon "close" at bounding box center [859, 66] width 8 height 8
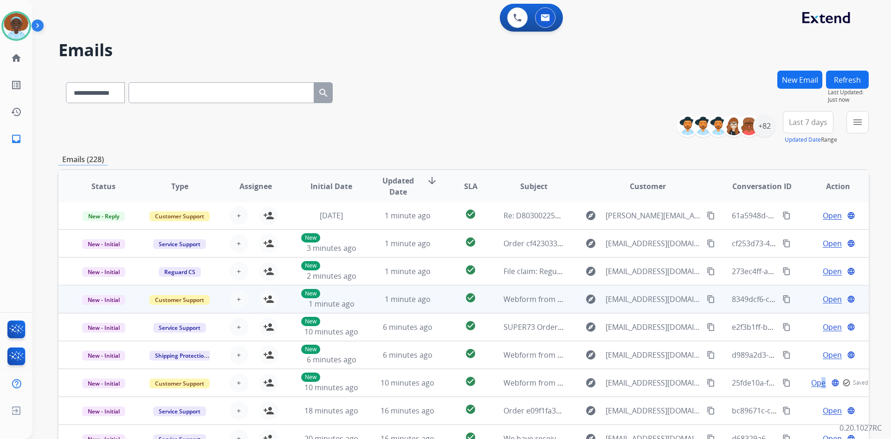
scroll to position [90, 0]
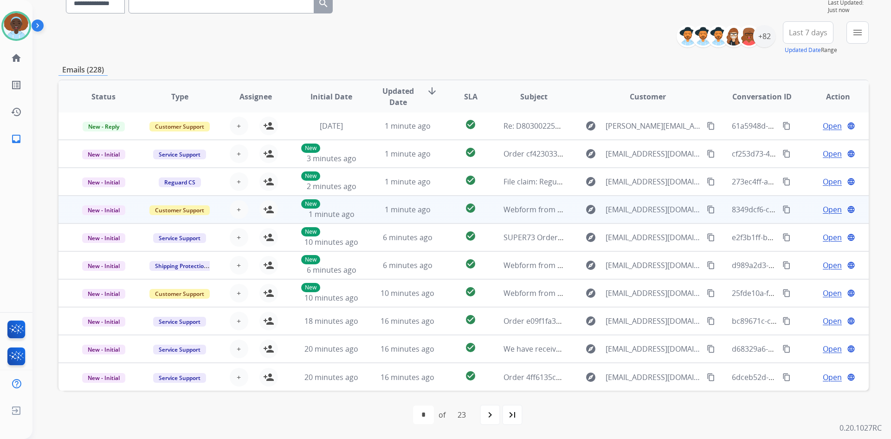
click at [824, 214] on span "Open" at bounding box center [832, 209] width 19 height 11
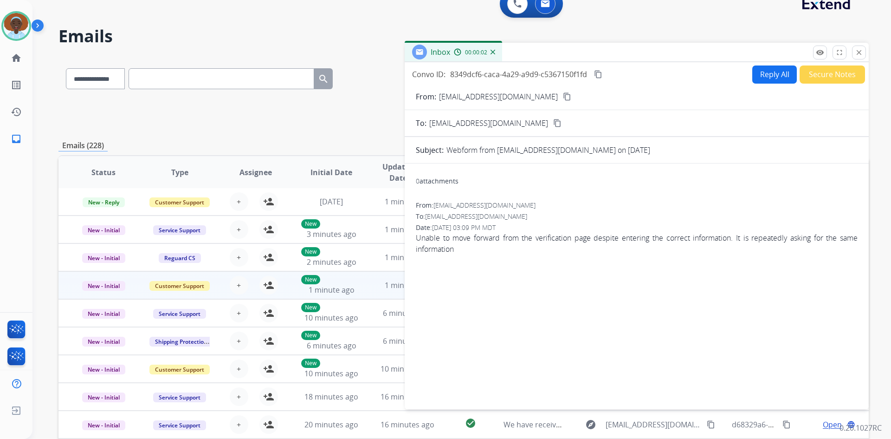
scroll to position [0, 0]
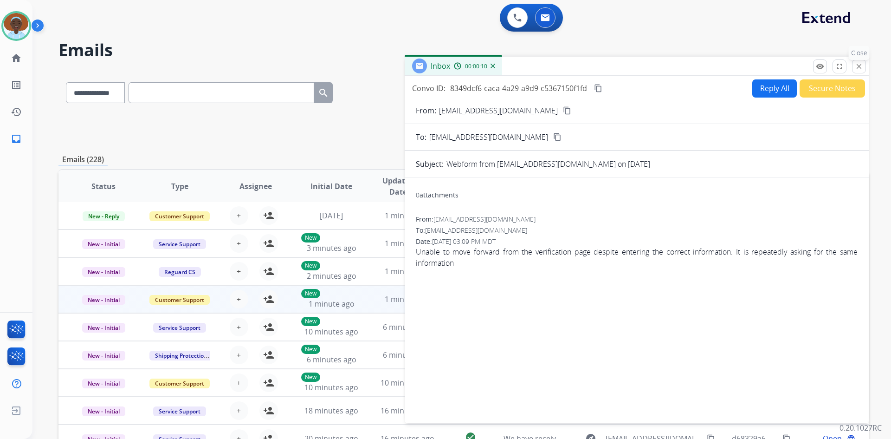
click at [863, 66] on mat-icon "close" at bounding box center [859, 66] width 8 height 8
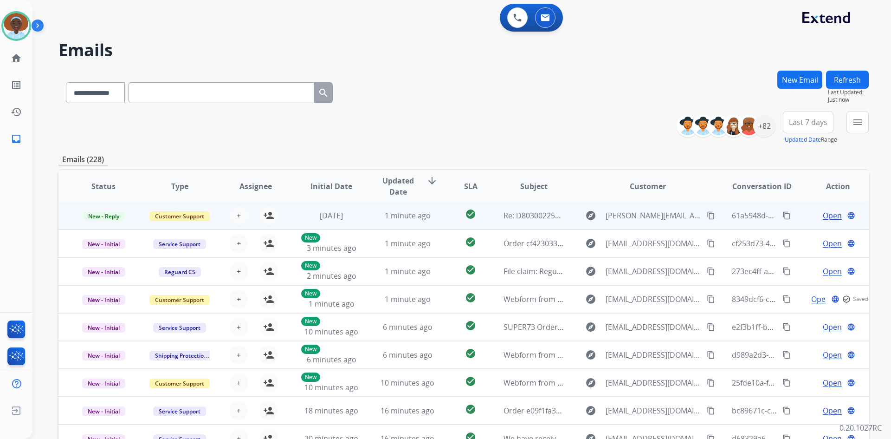
click at [830, 216] on span "Open" at bounding box center [832, 215] width 19 height 11
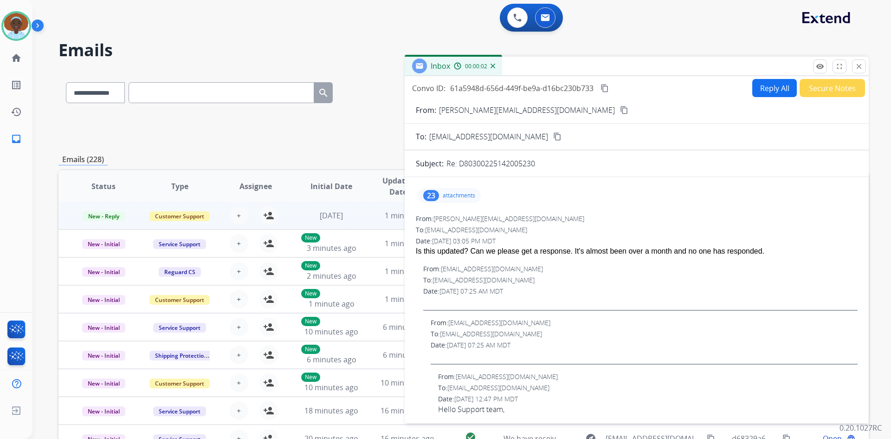
click at [430, 195] on div "23" at bounding box center [431, 195] width 16 height 11
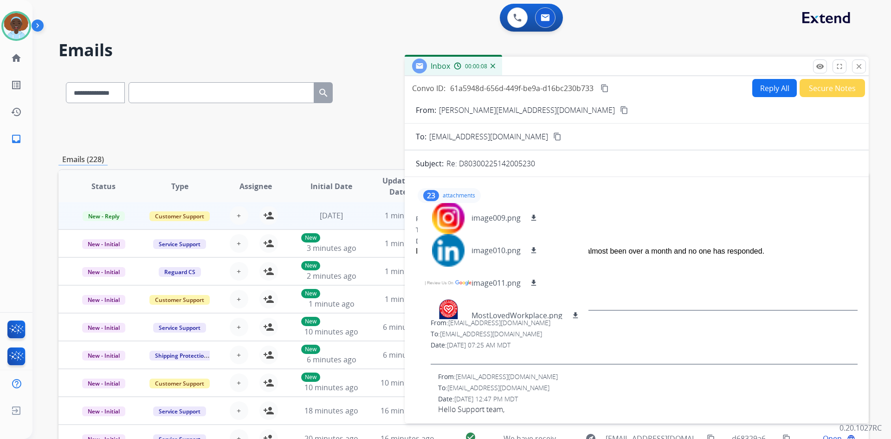
scroll to position [121, 0]
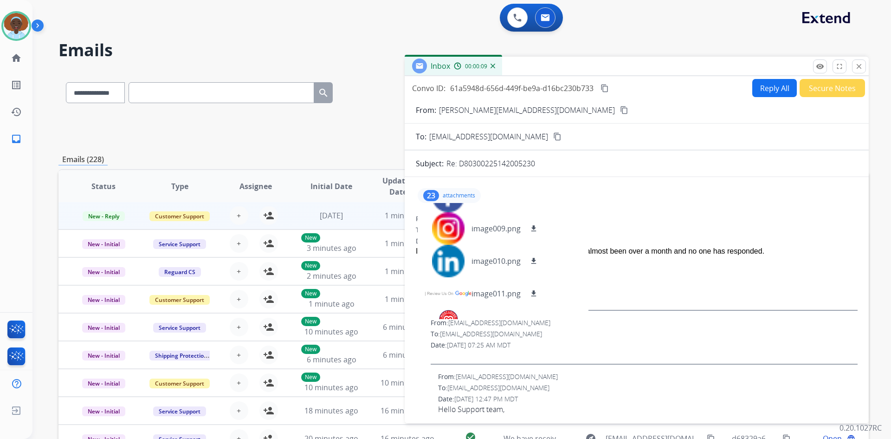
click at [444, 198] on p "attachments" at bounding box center [459, 195] width 32 height 7
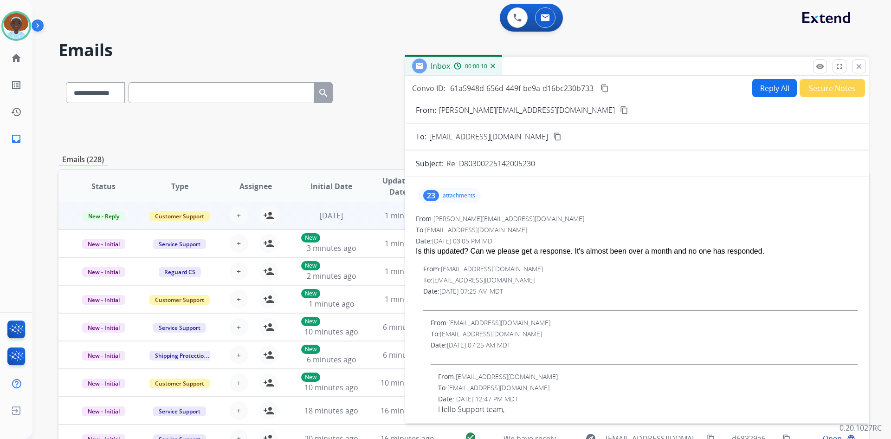
click at [430, 192] on div "23" at bounding box center [431, 195] width 16 height 11
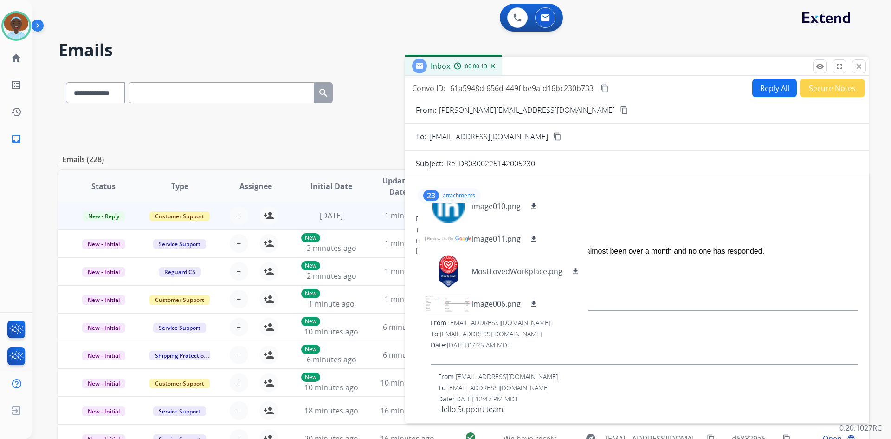
scroll to position [232, 0]
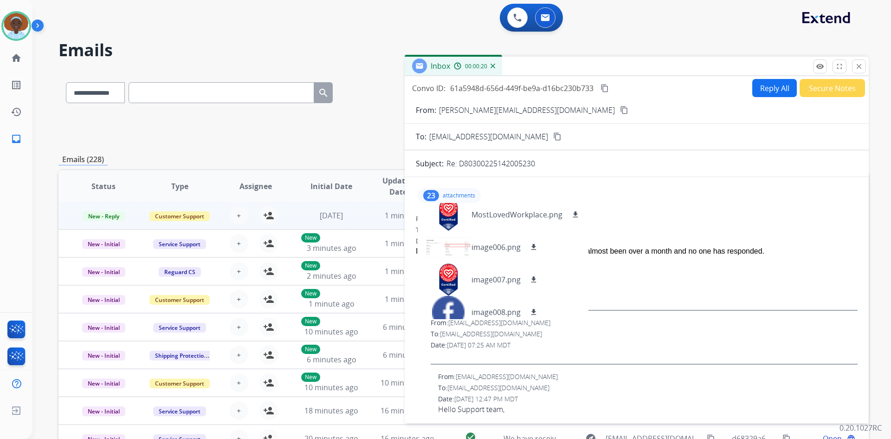
click at [433, 194] on div "23" at bounding box center [431, 195] width 16 height 11
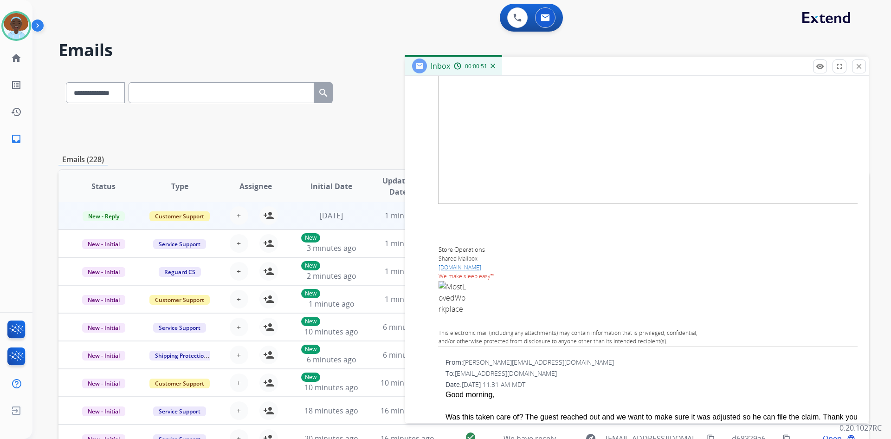
scroll to position [418, 0]
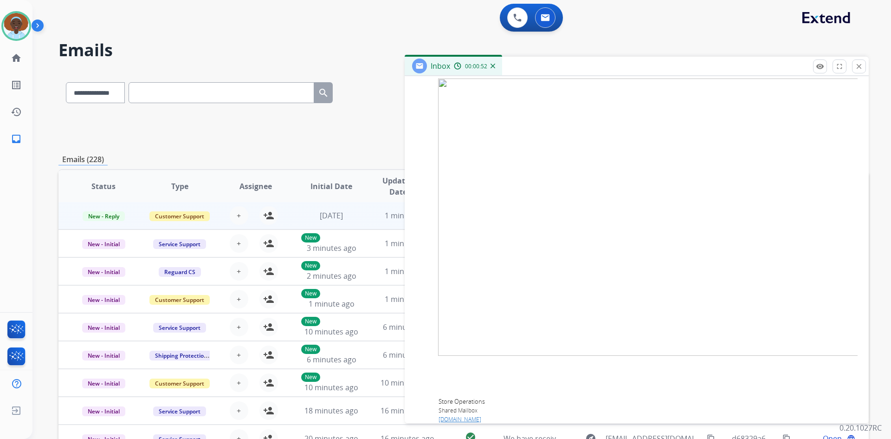
click at [856, 71] on button "close Close" at bounding box center [859, 66] width 14 height 14
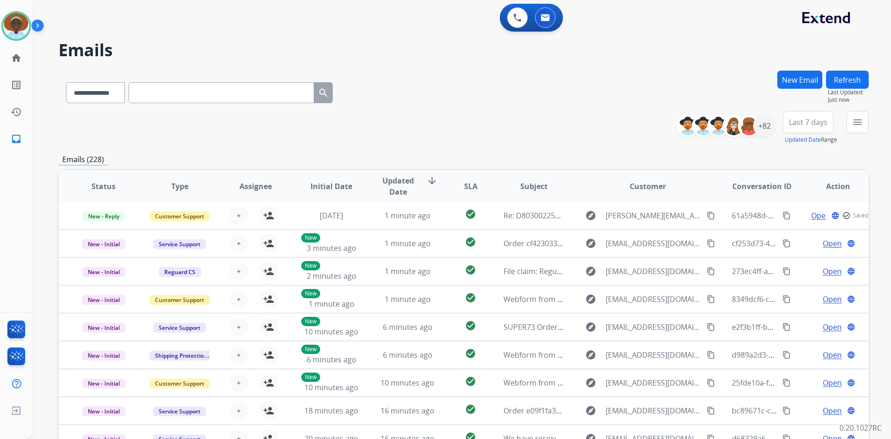
click at [842, 82] on button "Refresh" at bounding box center [847, 80] width 43 height 18
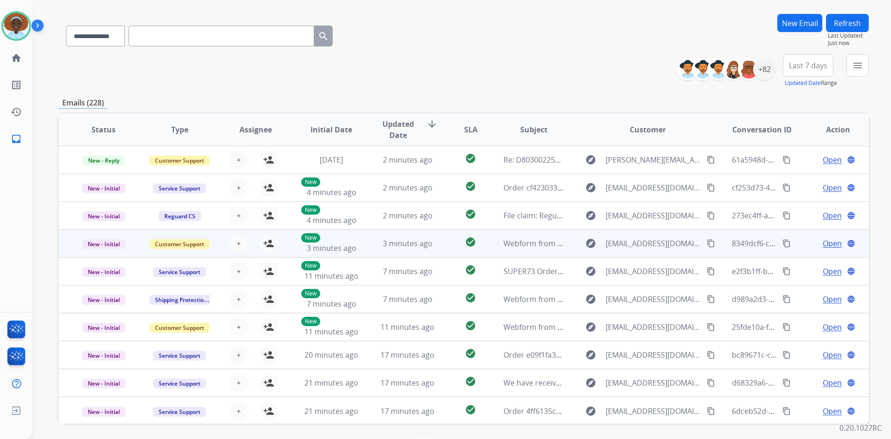
scroll to position [0, 0]
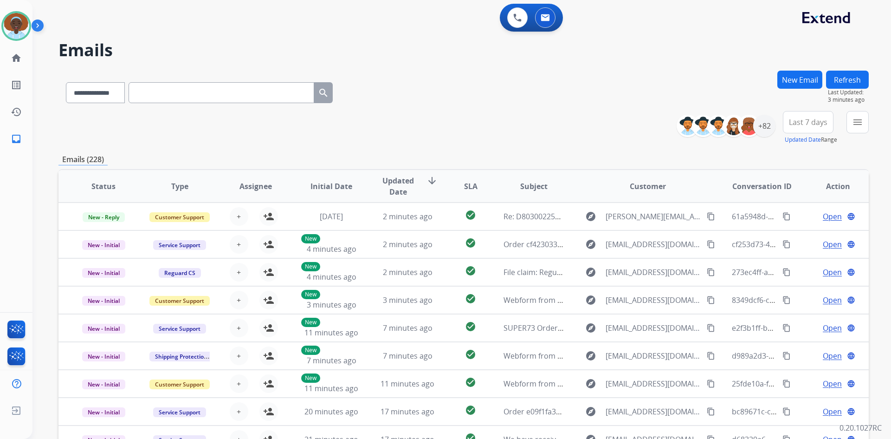
click at [834, 79] on button "Refresh" at bounding box center [847, 80] width 43 height 18
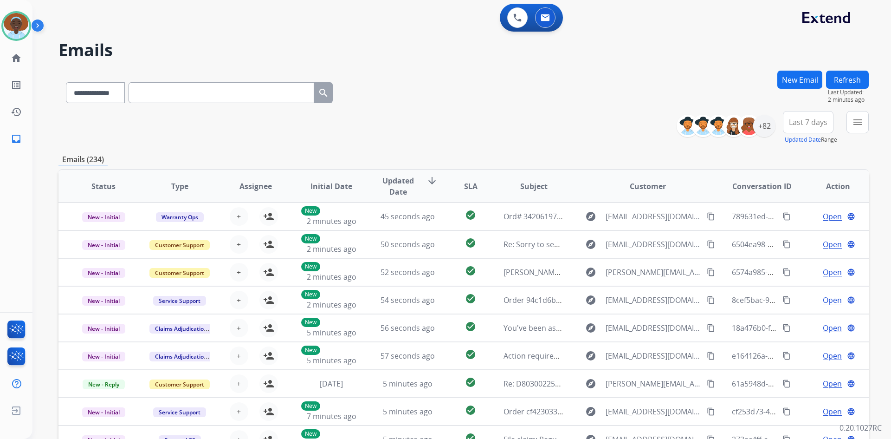
click at [844, 81] on button "Refresh" at bounding box center [847, 80] width 43 height 18
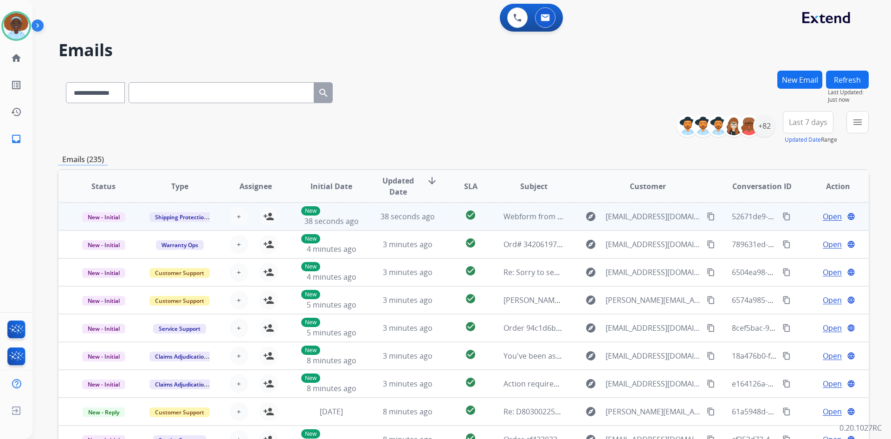
click at [823, 215] on span "Open" at bounding box center [832, 216] width 19 height 11
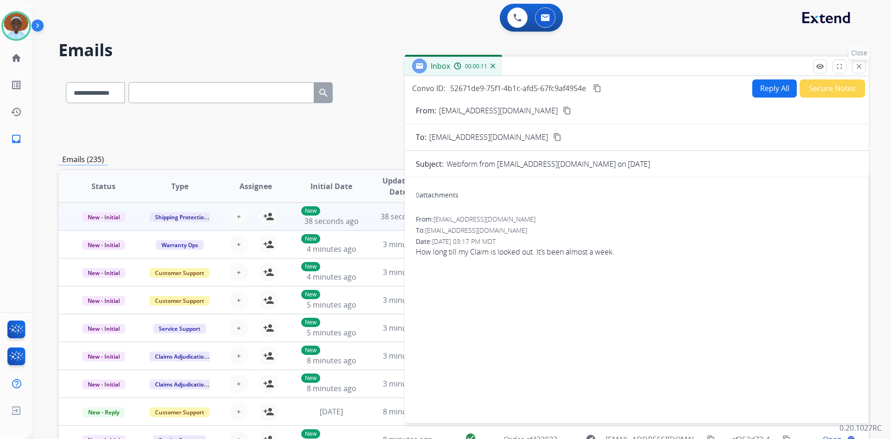
click at [864, 70] on button "close Close" at bounding box center [859, 66] width 14 height 14
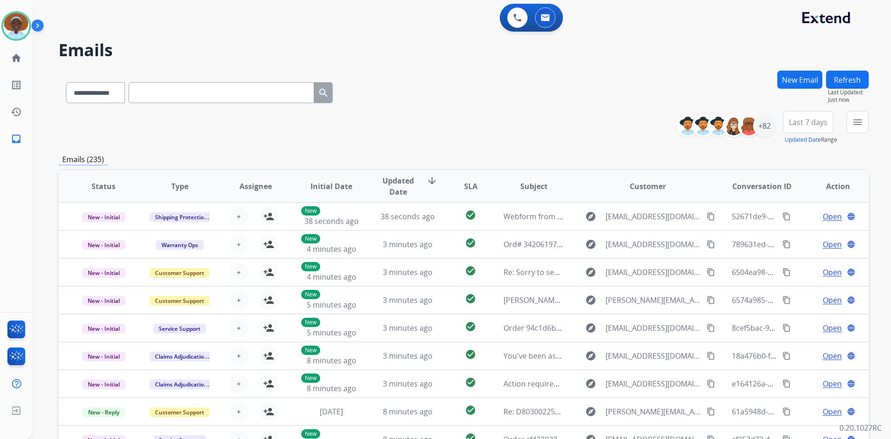
click at [842, 81] on button "Refresh" at bounding box center [847, 80] width 43 height 18
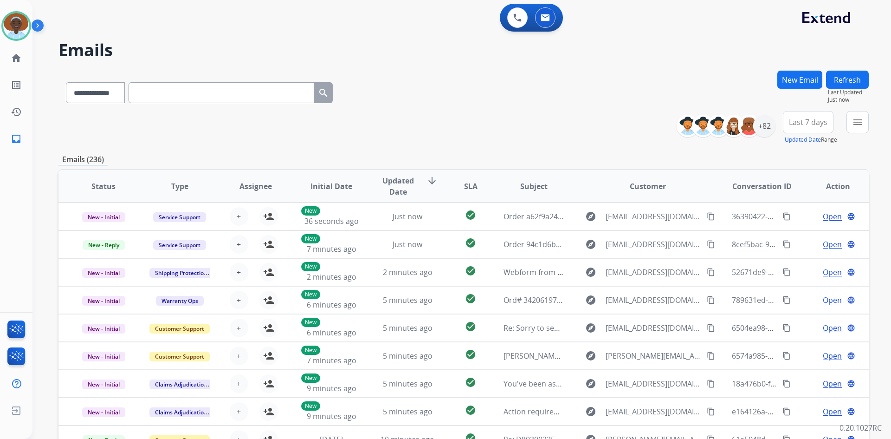
click at [842, 83] on button "Refresh" at bounding box center [847, 80] width 43 height 18
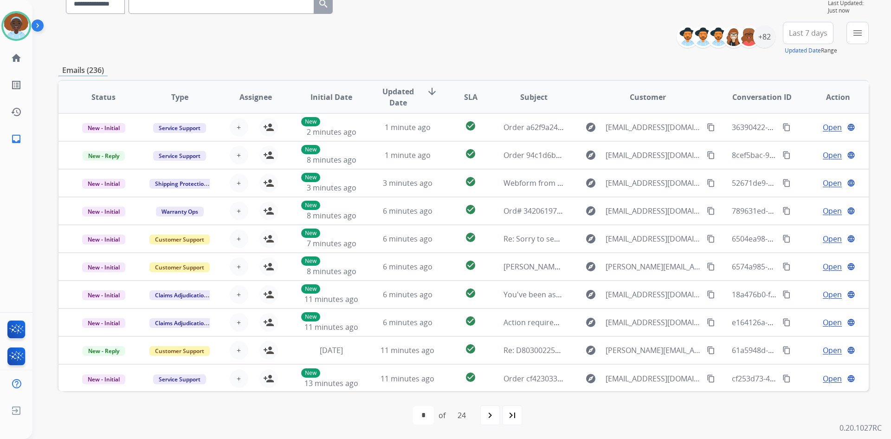
scroll to position [90, 0]
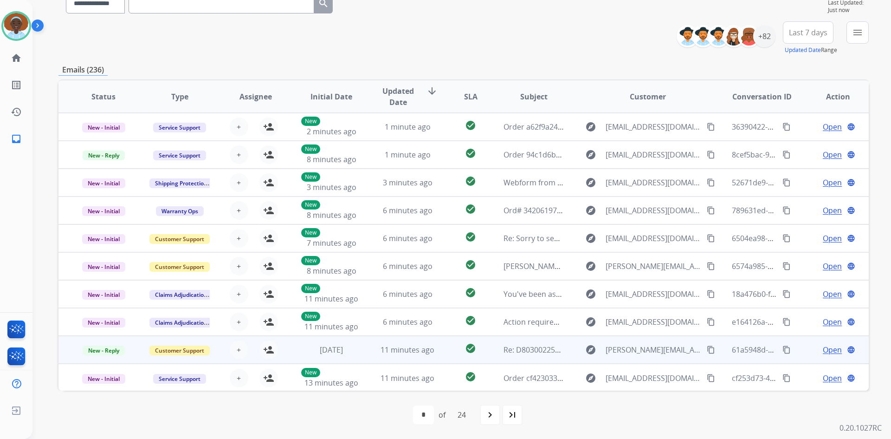
click at [826, 347] on span "Open" at bounding box center [832, 349] width 19 height 11
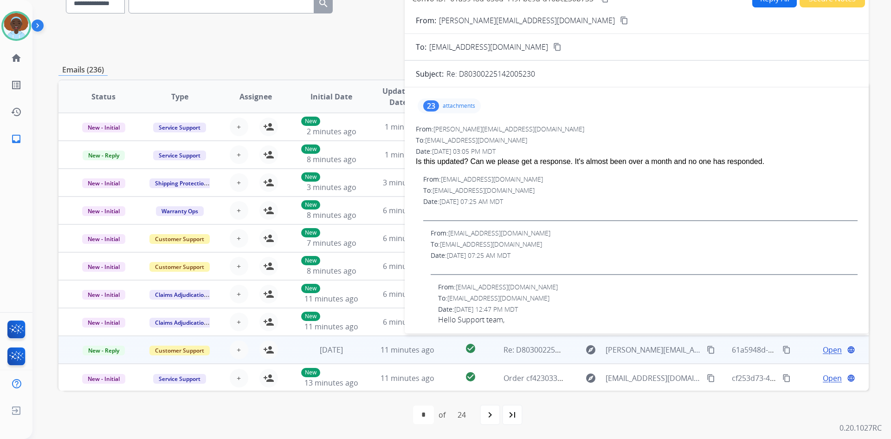
click at [439, 104] on div "23 attachments" at bounding box center [449, 105] width 63 height 15
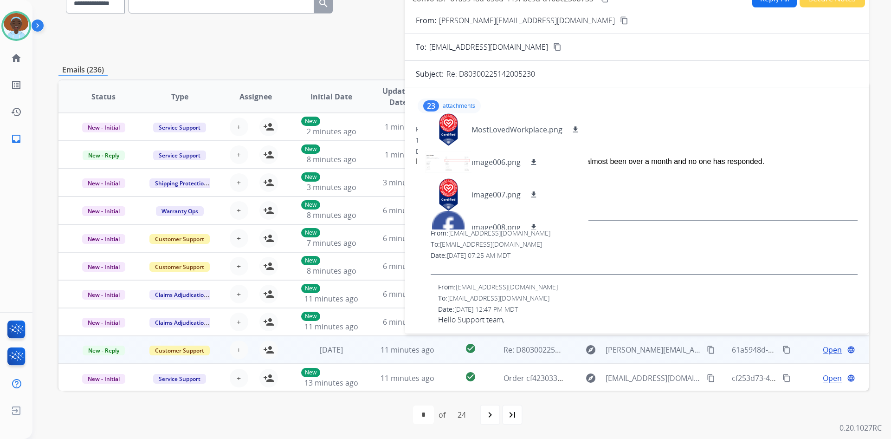
click at [439, 104] on div "23 attachments MostLovedWorkplace.png download image006.png download image007.p…" at bounding box center [449, 105] width 63 height 15
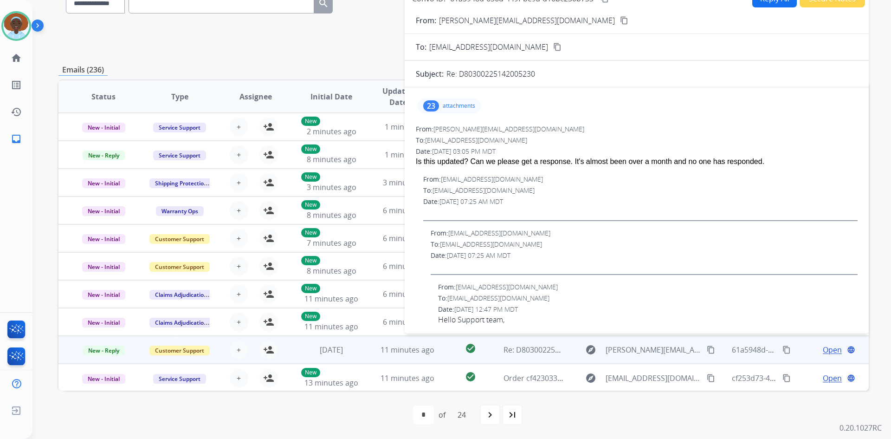
click at [439, 104] on div "23 attachments" at bounding box center [449, 105] width 63 height 15
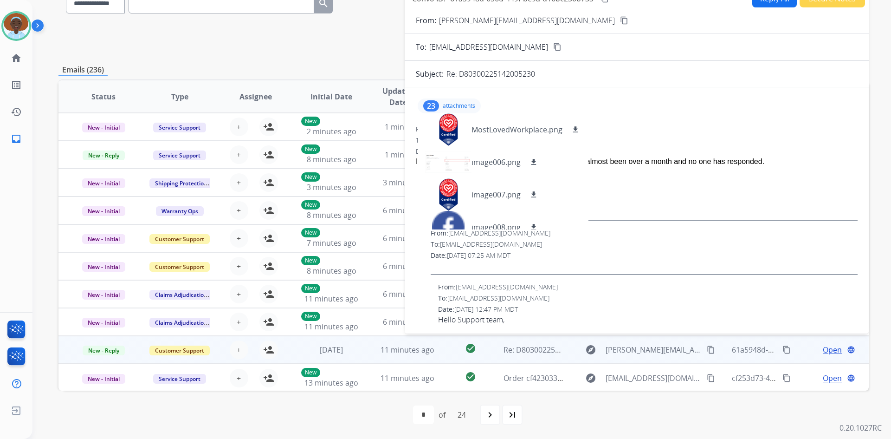
click at [440, 104] on div "23 attachments MostLovedWorkplace.png download image006.png download image007.p…" at bounding box center [449, 105] width 63 height 15
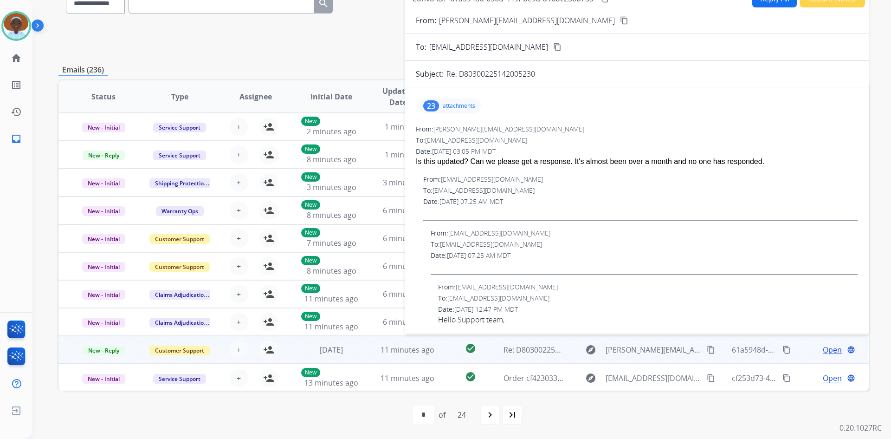
click at [433, 108] on div "23" at bounding box center [431, 105] width 16 height 11
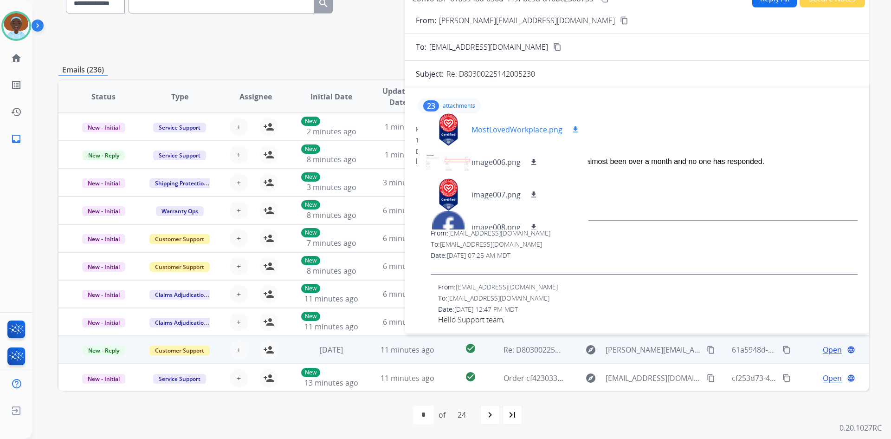
click at [494, 130] on p "MostLovedWorkplace.png" at bounding box center [517, 129] width 91 height 11
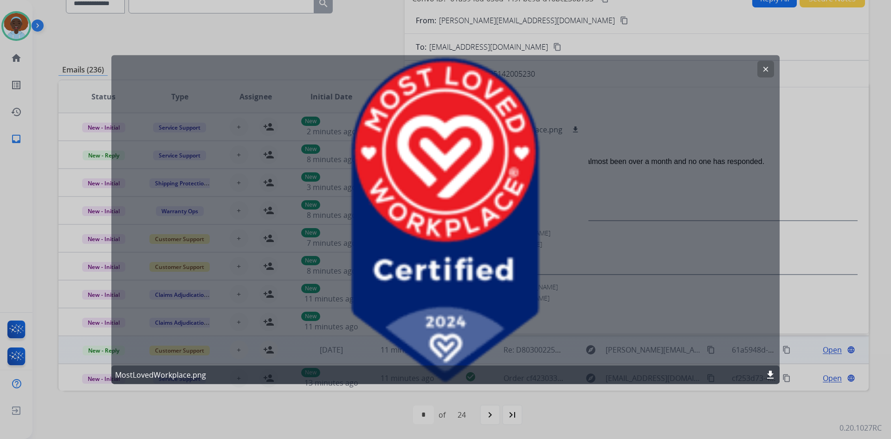
click at [766, 70] on mat-icon "clear" at bounding box center [766, 69] width 8 height 8
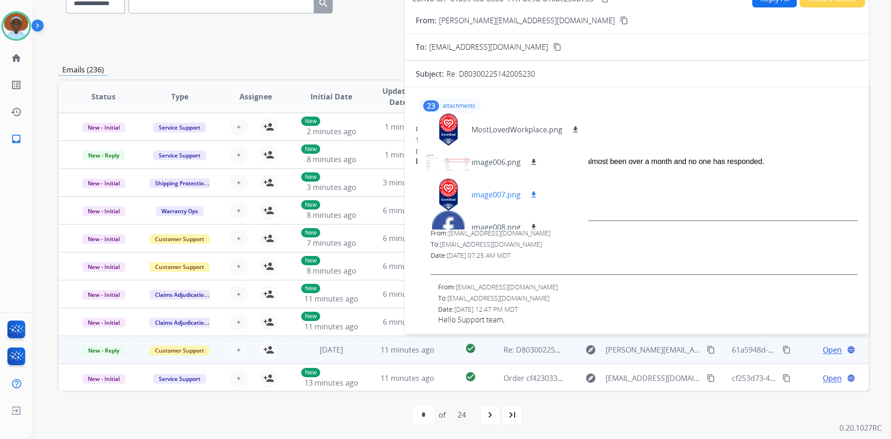
click at [441, 189] on div at bounding box center [448, 194] width 46 height 32
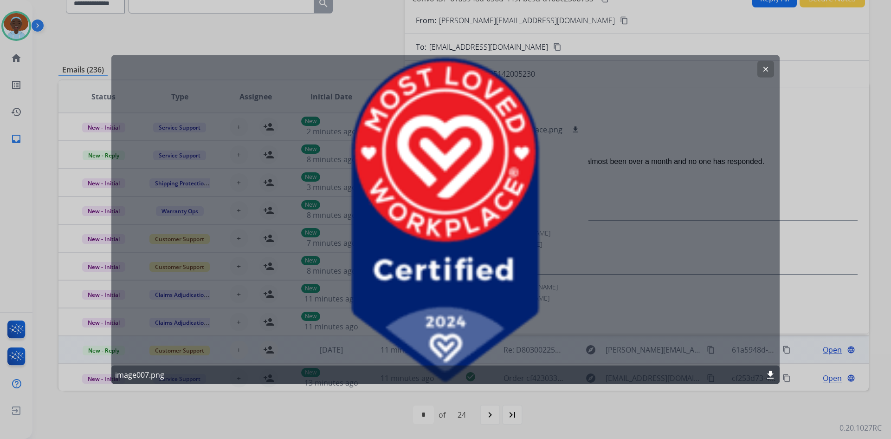
click at [766, 66] on mat-icon "clear" at bounding box center [766, 69] width 8 height 8
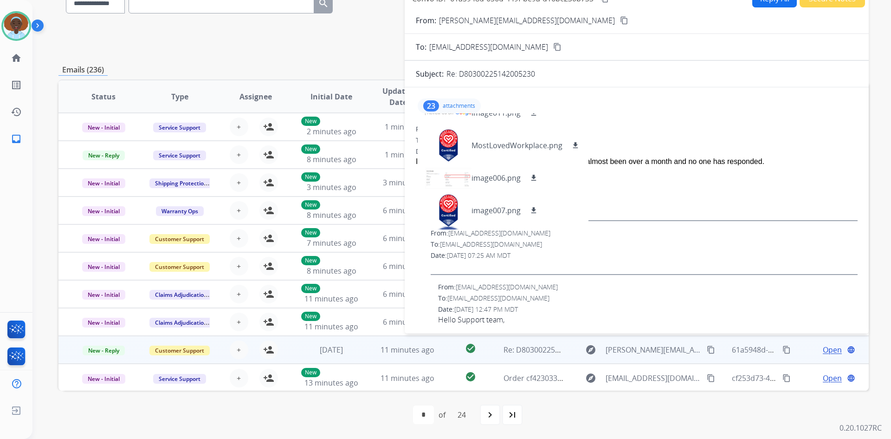
scroll to position [232, 0]
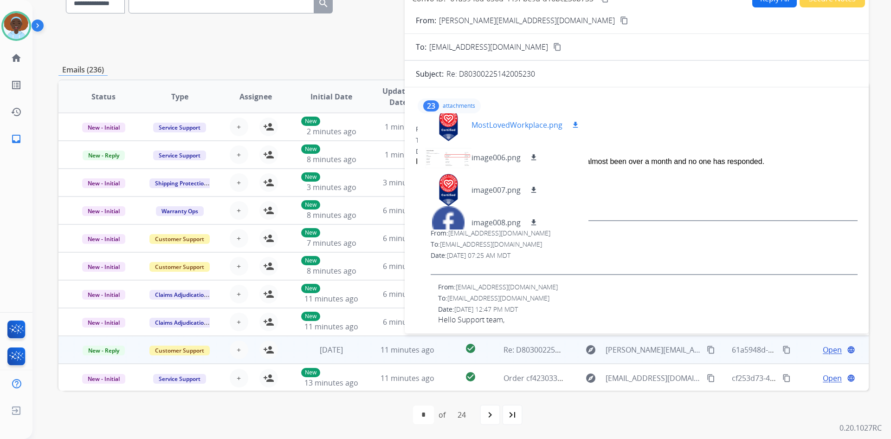
click at [447, 127] on div at bounding box center [448, 125] width 46 height 32
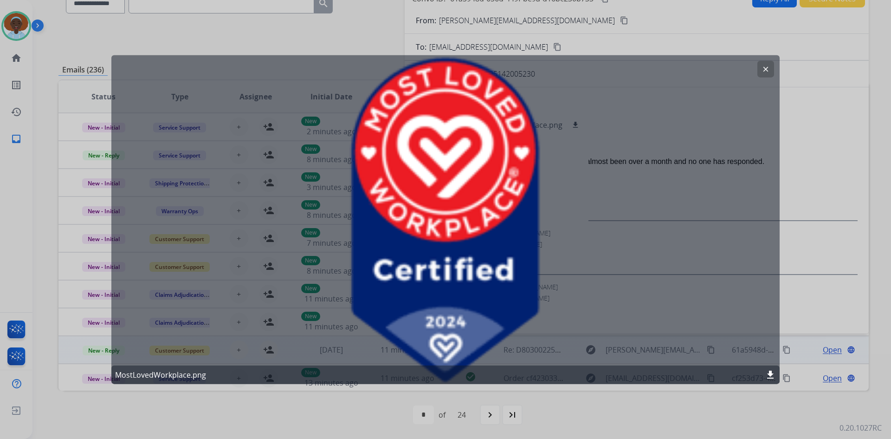
click at [761, 71] on button "clear" at bounding box center [766, 68] width 17 height 17
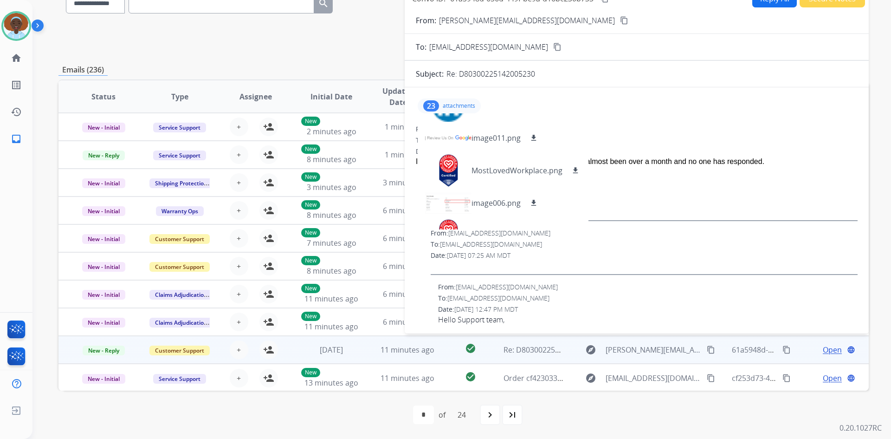
scroll to position [186, 0]
click at [455, 201] on div at bounding box center [448, 204] width 46 height 32
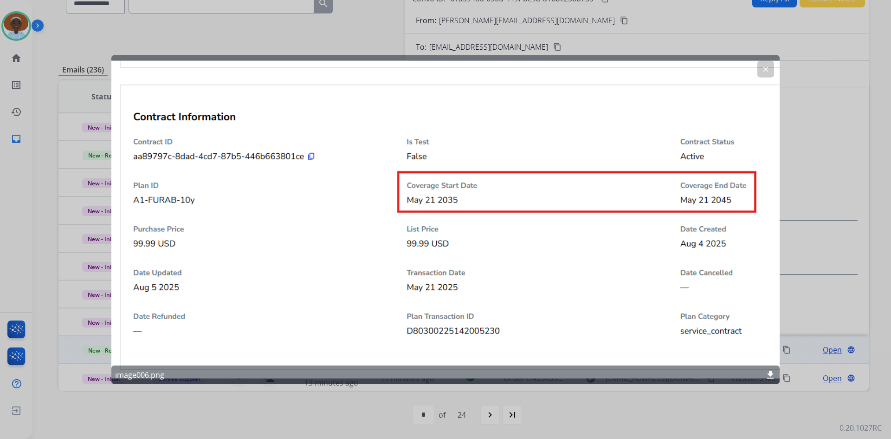
drag, startPoint x: 761, startPoint y: 68, endPoint x: 763, endPoint y: 78, distance: 10.4
click at [761, 69] on button "clear" at bounding box center [766, 68] width 17 height 17
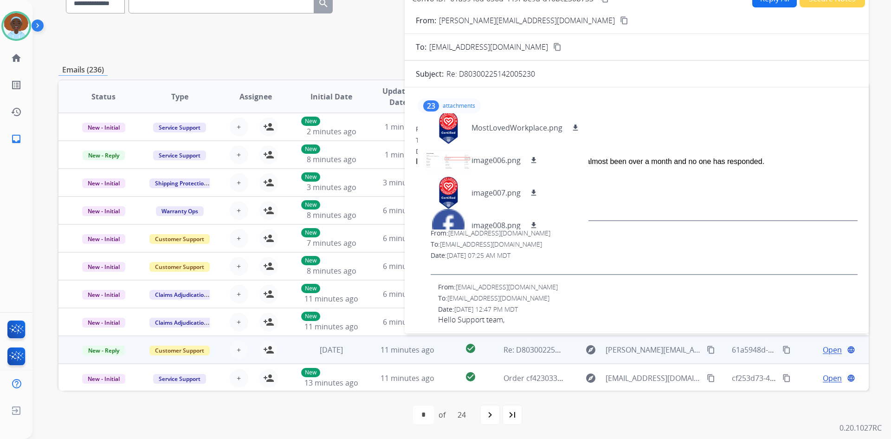
scroll to position [0, 0]
click at [426, 106] on div "23" at bounding box center [431, 105] width 16 height 11
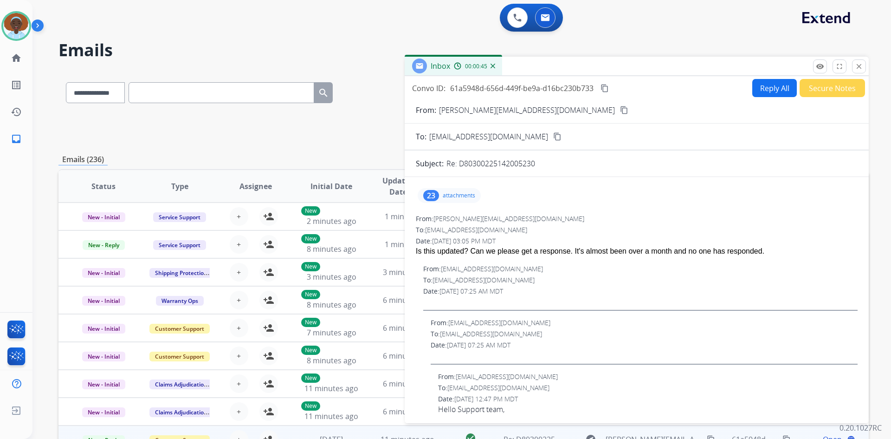
drag, startPoint x: 862, startPoint y: 68, endPoint x: 861, endPoint y: 82, distance: 14.4
click at [862, 70] on mat-icon "close" at bounding box center [859, 66] width 8 height 8
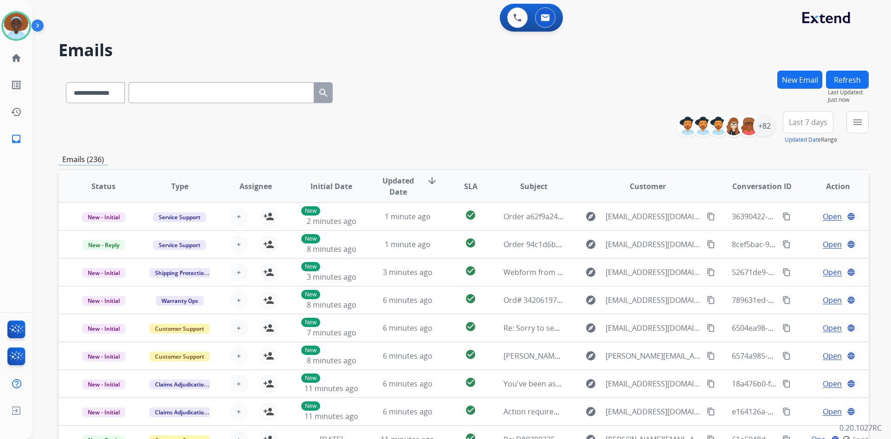
click at [838, 84] on button "Refresh" at bounding box center [847, 80] width 43 height 18
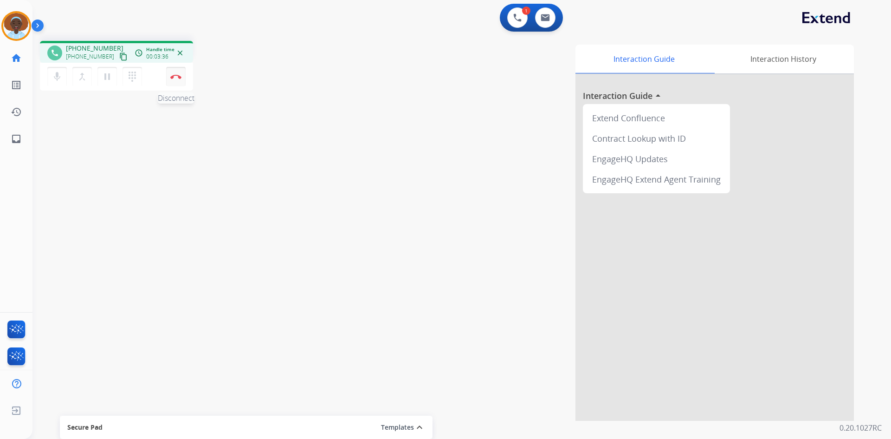
click at [174, 78] on img at bounding box center [175, 76] width 11 height 5
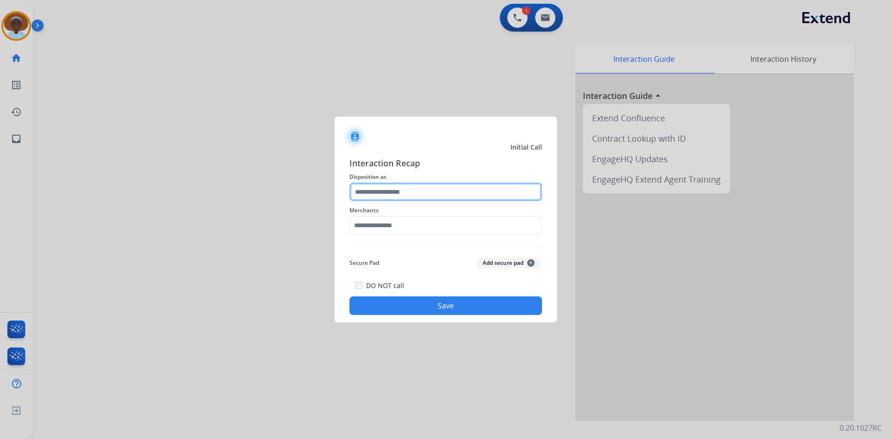
click at [387, 192] on input "text" at bounding box center [446, 191] width 193 height 19
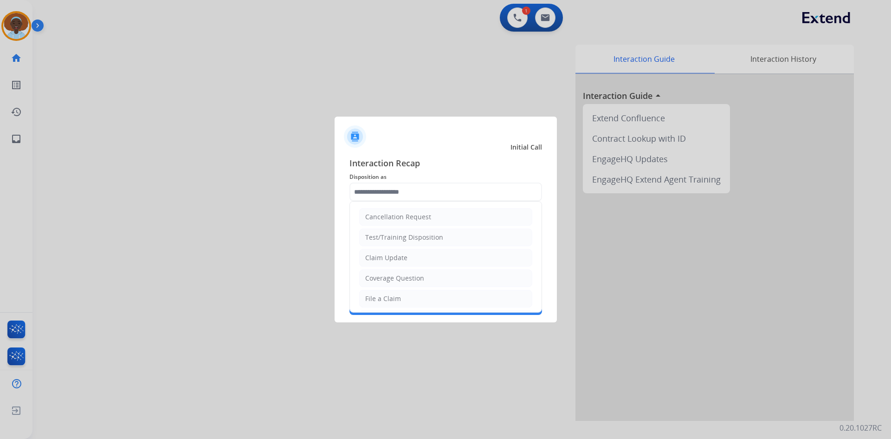
click at [410, 296] on li "File a Claim" at bounding box center [445, 299] width 173 height 18
type input "**********"
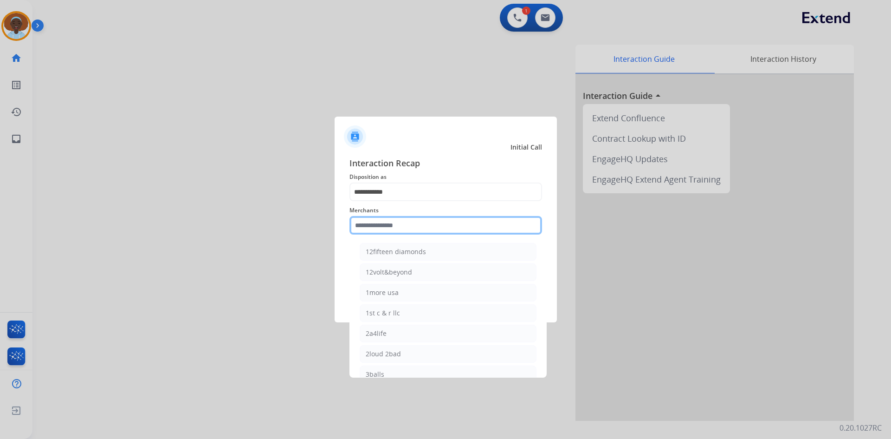
click at [409, 218] on input "text" at bounding box center [446, 225] width 193 height 19
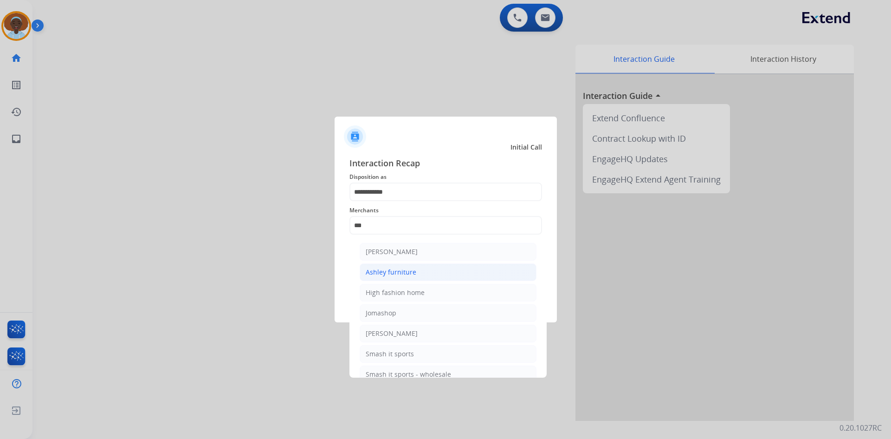
click at [415, 273] on li "Ashley furniture" at bounding box center [448, 272] width 177 height 18
type input "**********"
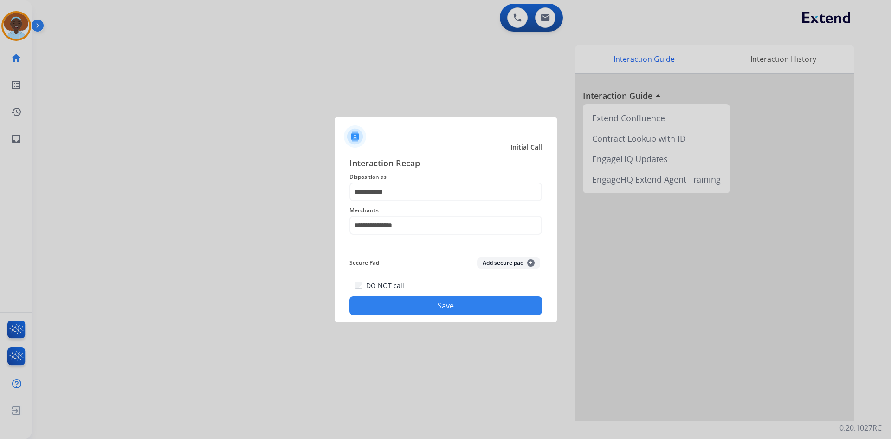
click at [440, 308] on button "Save" at bounding box center [446, 305] width 193 height 19
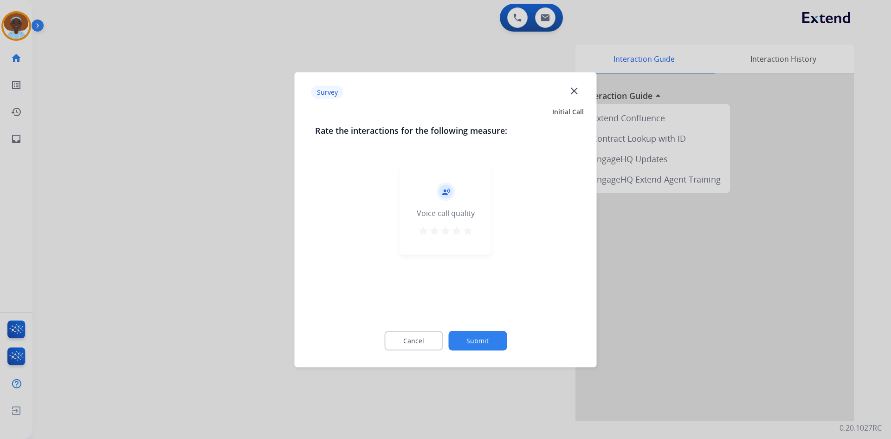
click at [470, 233] on mat-icon "star" at bounding box center [467, 230] width 11 height 11
click at [474, 343] on button "Submit" at bounding box center [477, 340] width 58 height 19
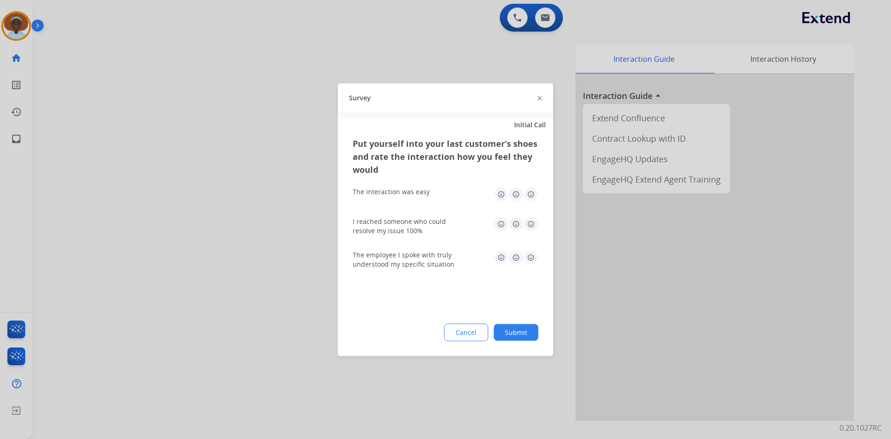
click at [529, 257] on img at bounding box center [531, 257] width 15 height 15
click at [528, 195] on img at bounding box center [531, 194] width 15 height 15
click at [531, 224] on img at bounding box center [531, 223] width 15 height 15
click at [531, 332] on button "Submit" at bounding box center [516, 332] width 45 height 17
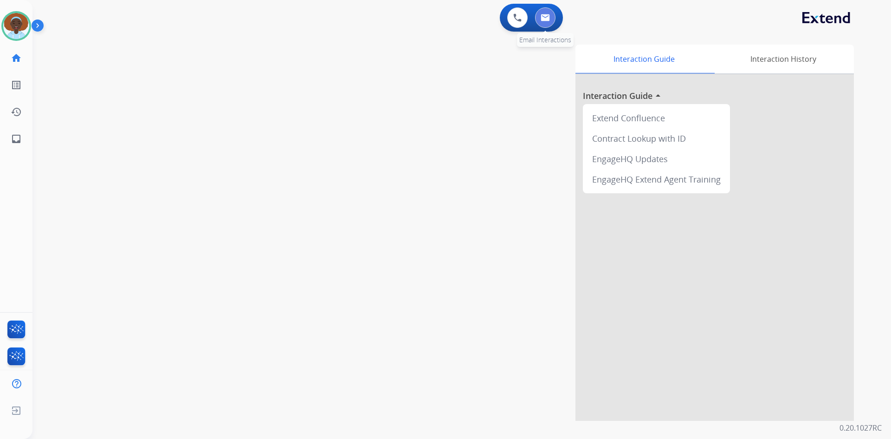
click at [547, 17] on img at bounding box center [545, 17] width 9 height 7
select select "**********"
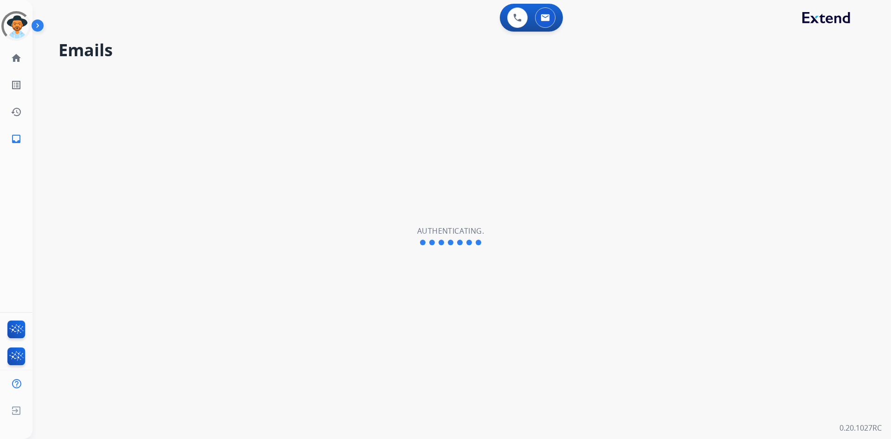
select select "**********"
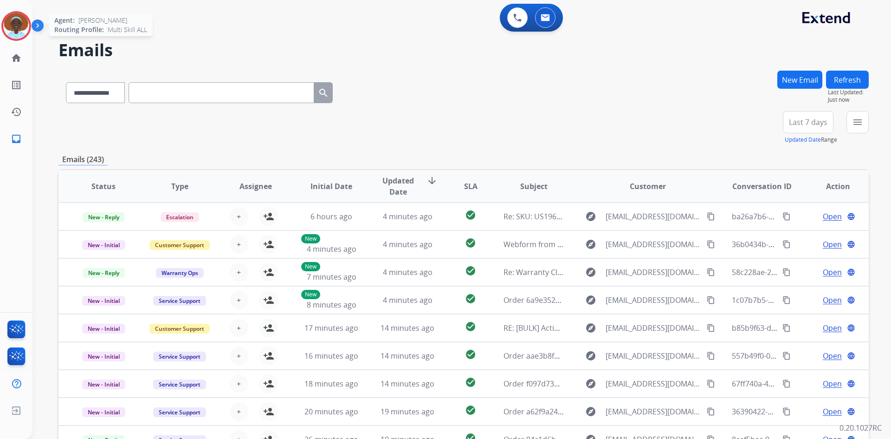
click at [19, 25] on img at bounding box center [16, 26] width 26 height 26
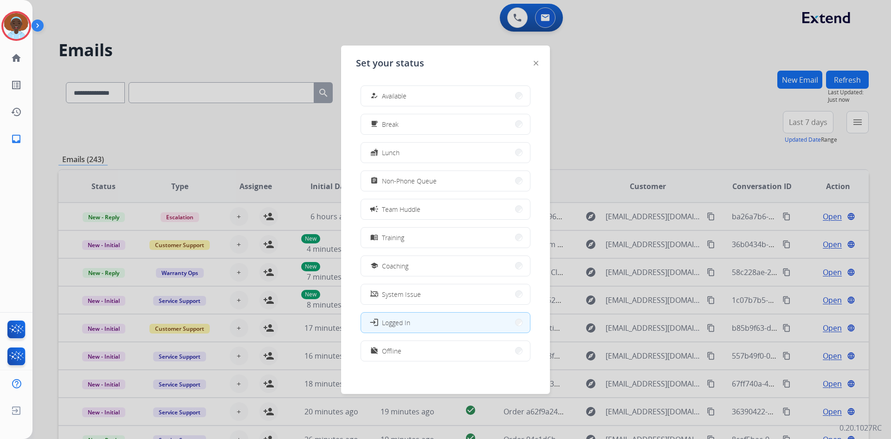
drag, startPoint x: 401, startPoint y: 99, endPoint x: 385, endPoint y: 82, distance: 23.3
click at [400, 99] on span "Available" at bounding box center [394, 96] width 25 height 10
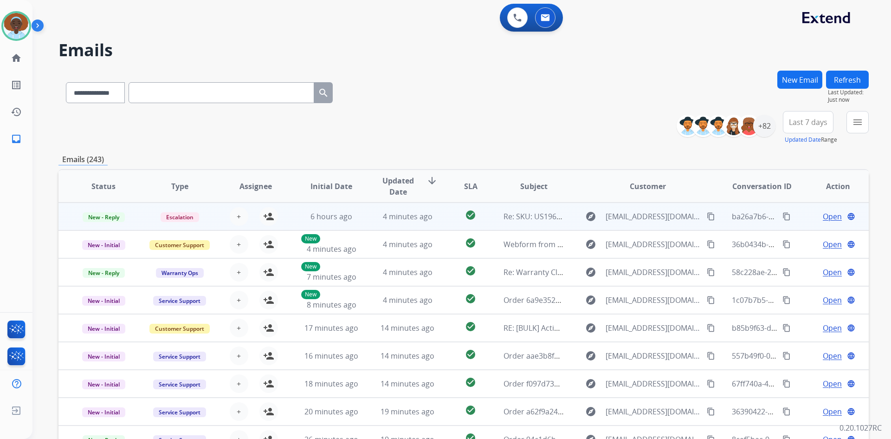
click at [830, 215] on span "Open" at bounding box center [832, 216] width 19 height 11
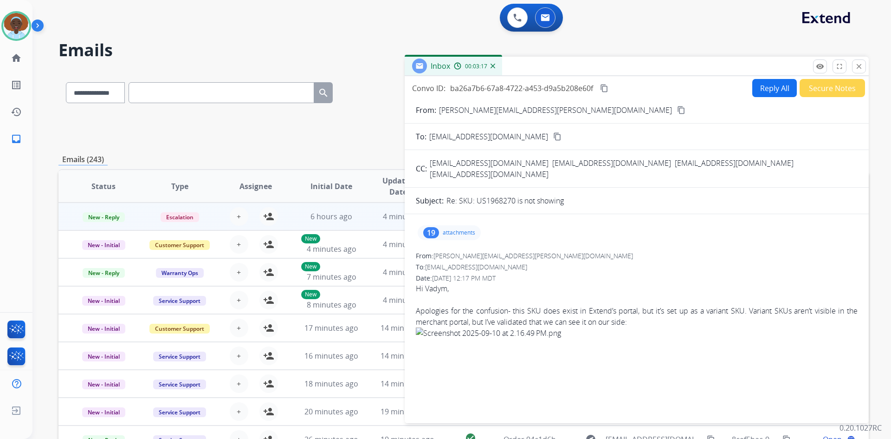
click at [864, 69] on button "close Close" at bounding box center [859, 66] width 14 height 14
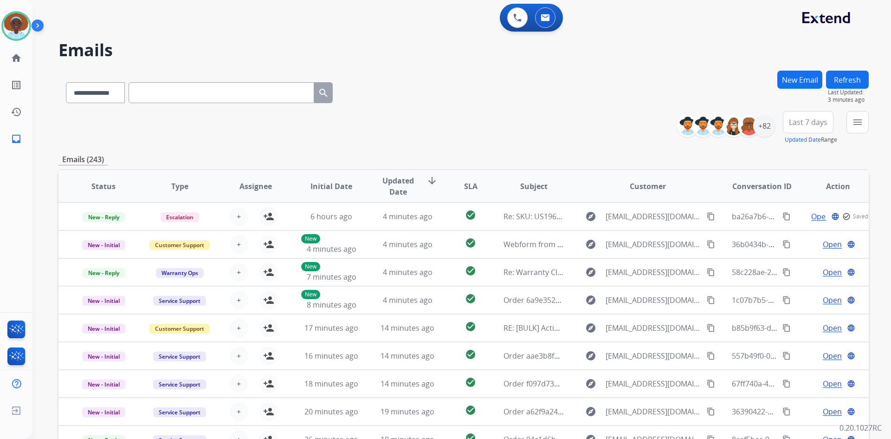
click at [845, 82] on button "Refresh" at bounding box center [847, 80] width 43 height 18
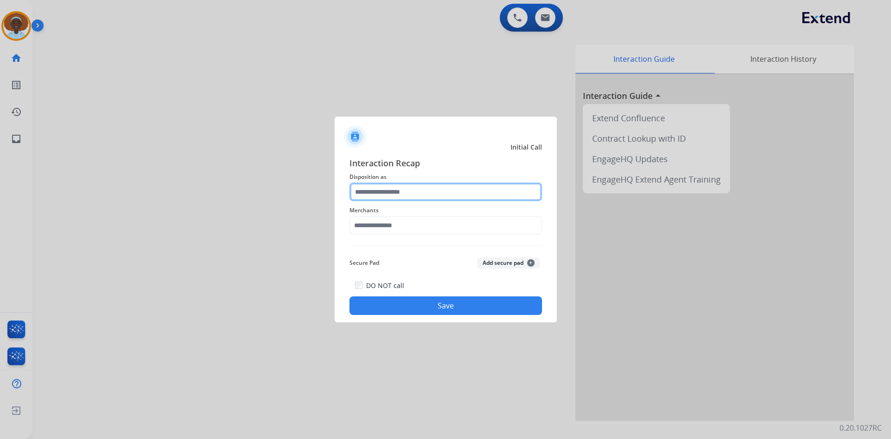
click at [416, 191] on input "text" at bounding box center [446, 191] width 193 height 19
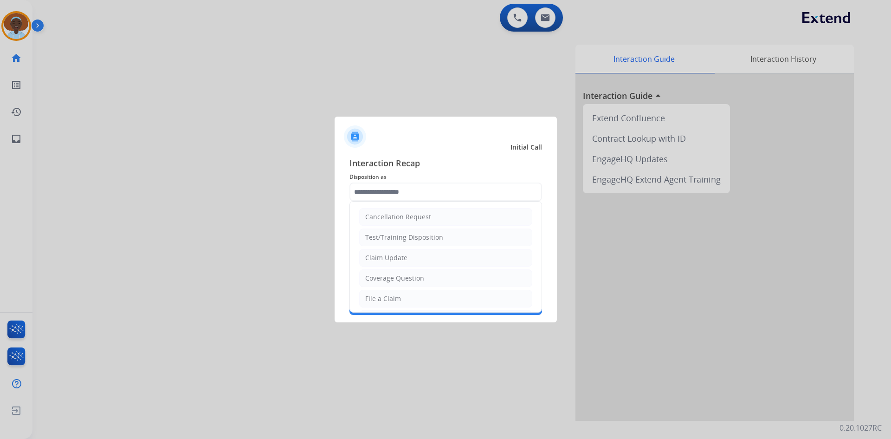
drag, startPoint x: 419, startPoint y: 263, endPoint x: 418, endPoint y: 256, distance: 6.6
click at [419, 263] on li "Claim Update" at bounding box center [445, 258] width 173 height 18
type input "**********"
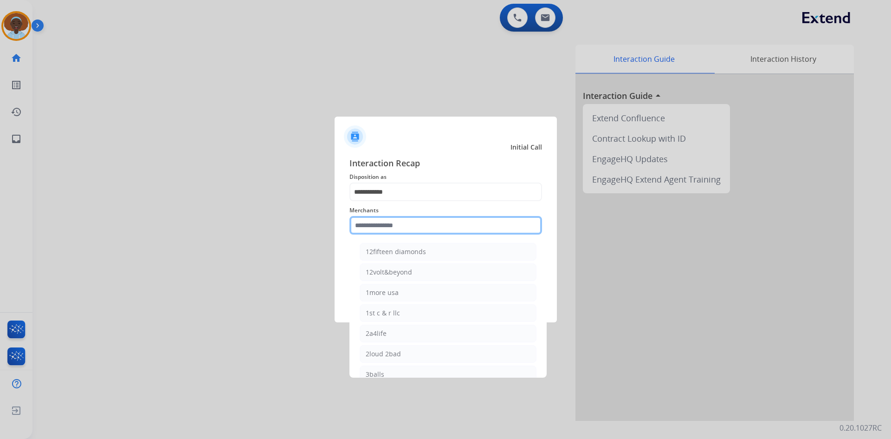
click at [415, 226] on input "text" at bounding box center [446, 225] width 193 height 19
click at [424, 268] on li "Ashley furniture" at bounding box center [448, 272] width 177 height 18
type input "**********"
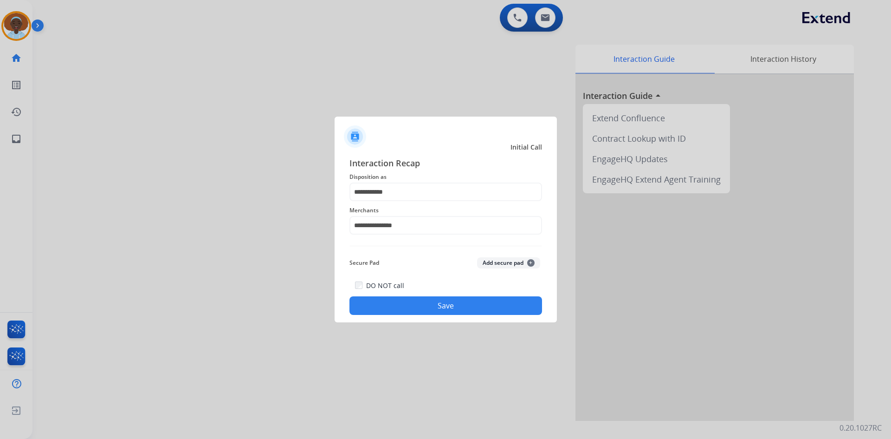
click at [441, 309] on button "Save" at bounding box center [446, 305] width 193 height 19
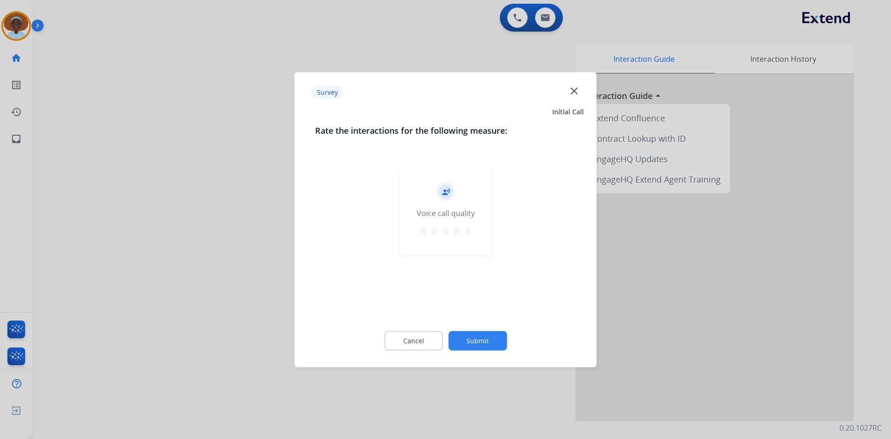
click at [464, 230] on mat-icon "star" at bounding box center [467, 230] width 11 height 11
click at [482, 334] on button "Submit" at bounding box center [477, 340] width 58 height 19
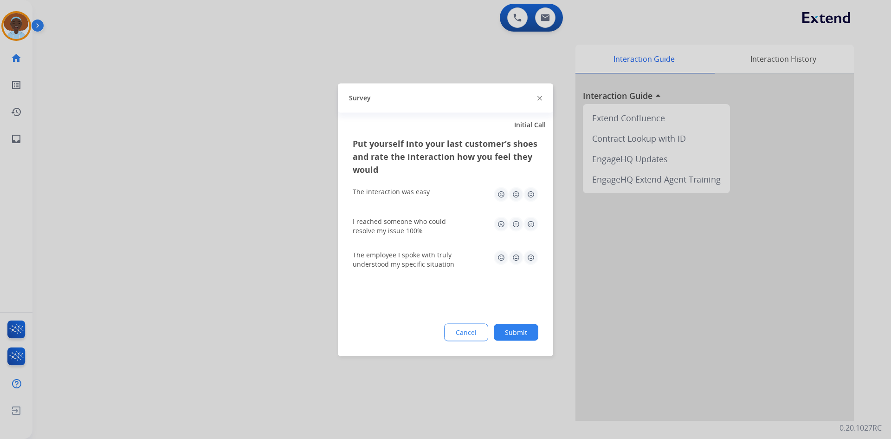
click at [532, 195] on img at bounding box center [531, 194] width 15 height 15
click at [530, 226] on img at bounding box center [531, 223] width 15 height 15
click at [531, 257] on img at bounding box center [531, 257] width 15 height 15
click at [512, 333] on button "Submit" at bounding box center [516, 332] width 45 height 17
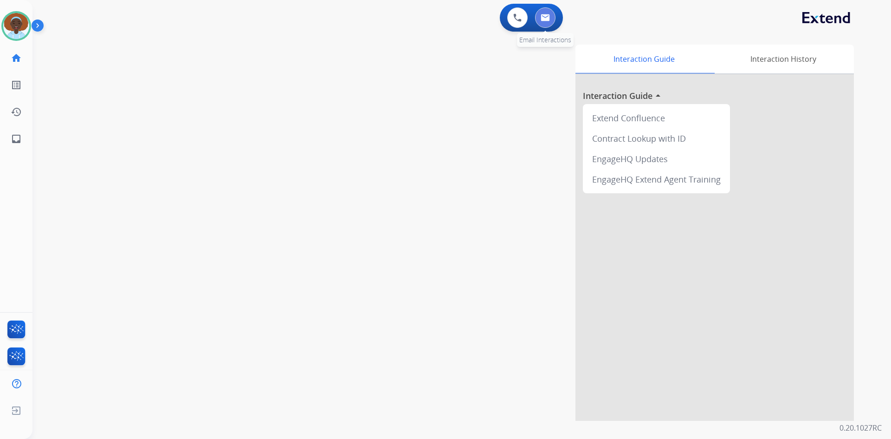
click at [539, 22] on button at bounding box center [545, 17] width 20 height 20
select select "**********"
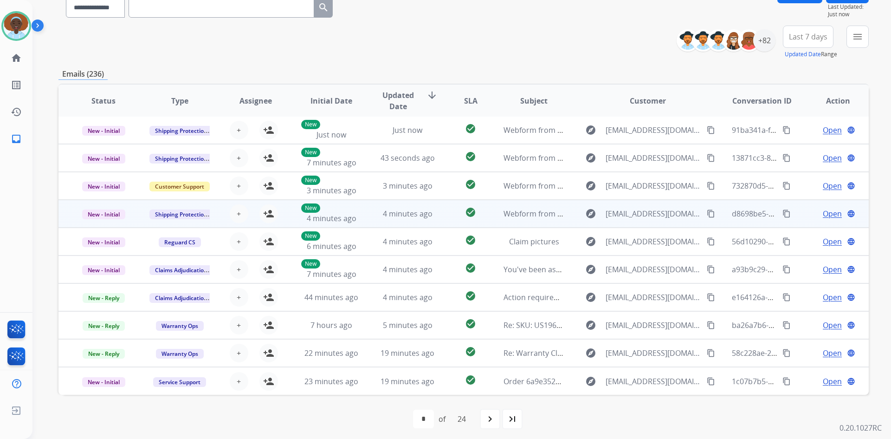
scroll to position [90, 0]
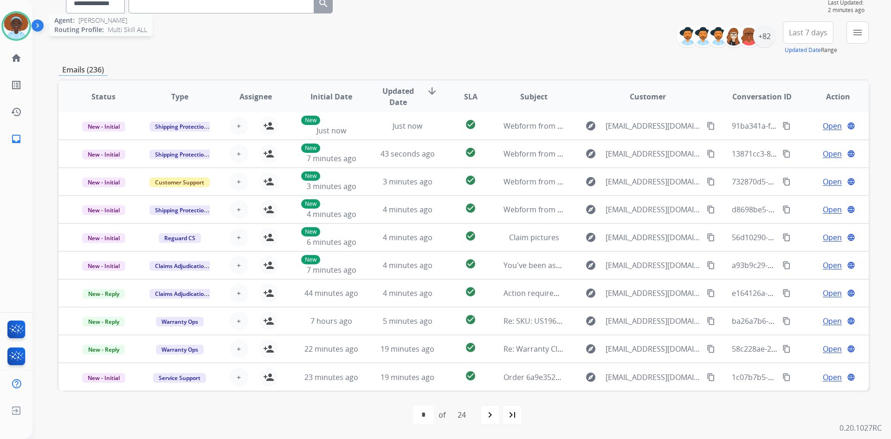
click at [21, 29] on img at bounding box center [16, 26] width 26 height 26
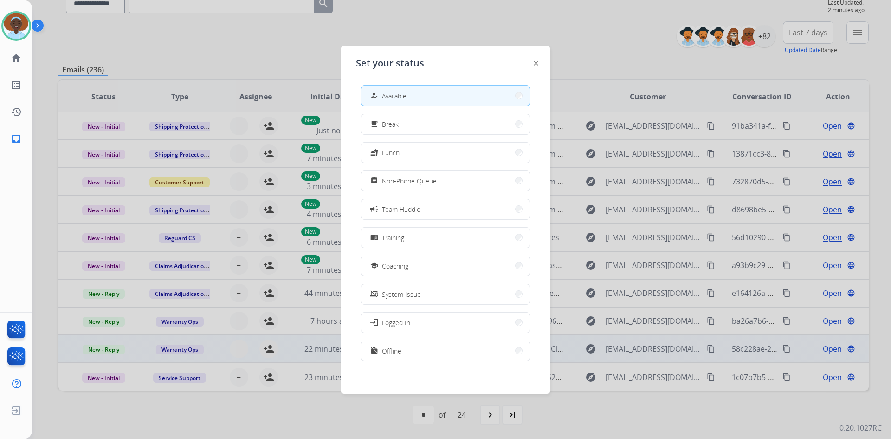
click at [407, 347] on button "work_off Offline" at bounding box center [445, 351] width 169 height 20
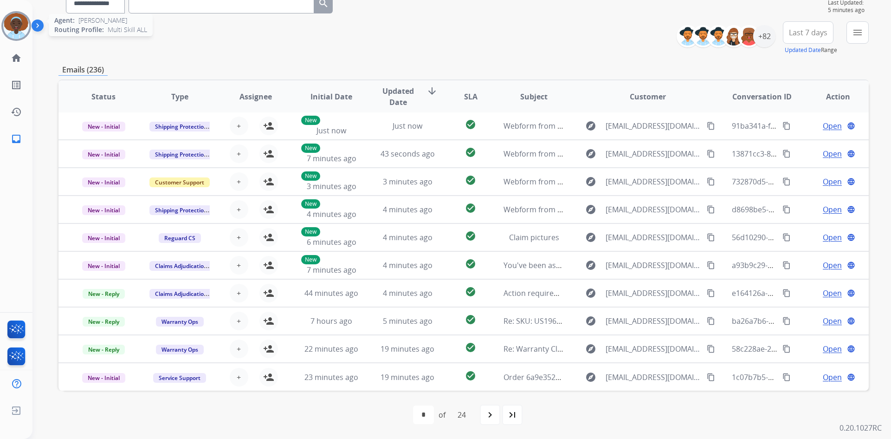
click at [18, 23] on img at bounding box center [16, 26] width 26 height 26
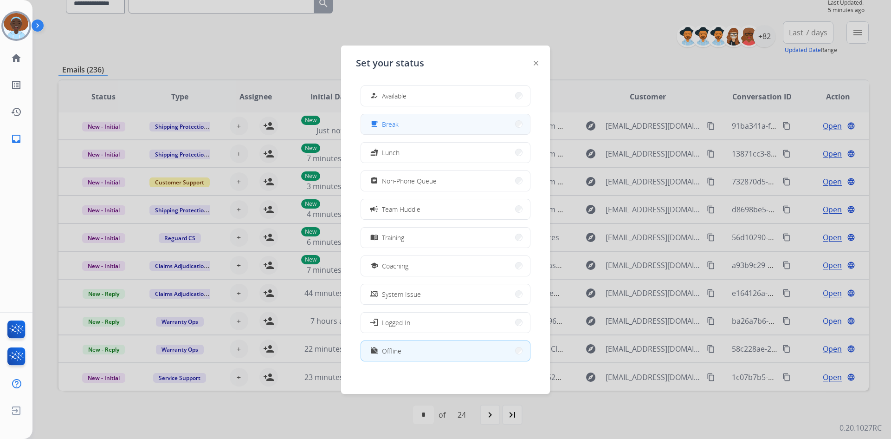
click at [389, 114] on div "free_breakfast Break" at bounding box center [446, 124] width 170 height 21
click at [391, 122] on span "Break" at bounding box center [390, 124] width 17 height 10
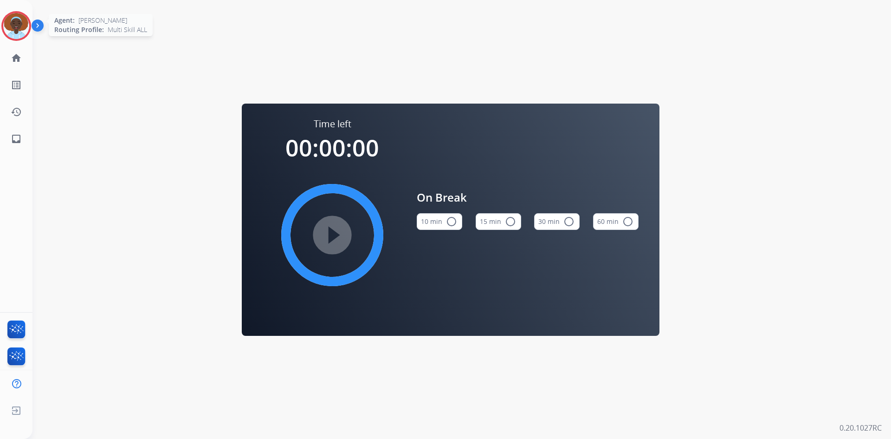
click at [15, 20] on img at bounding box center [16, 26] width 26 height 26
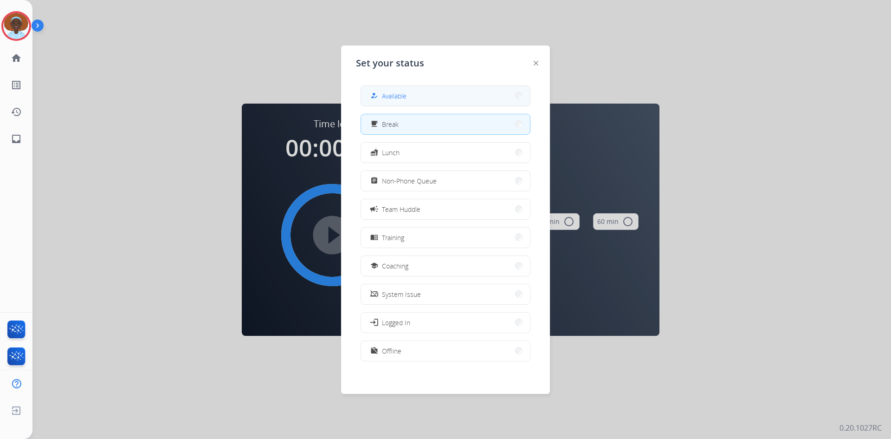
click at [423, 98] on button "how_to_reg Available" at bounding box center [445, 96] width 169 height 20
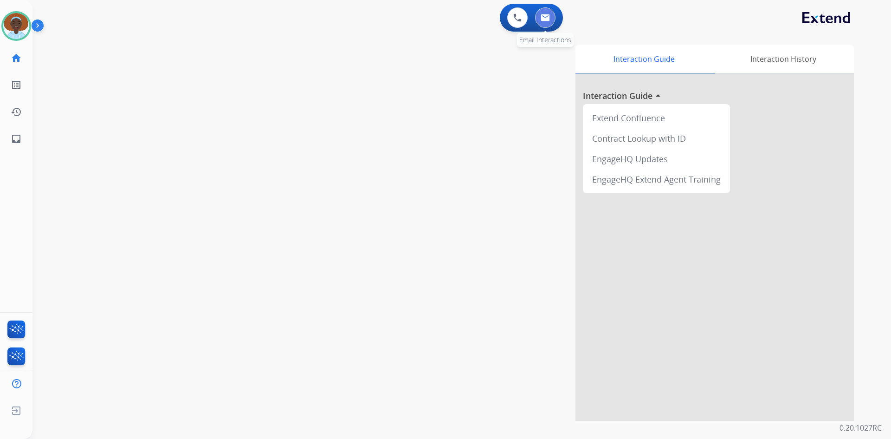
click at [548, 18] on img at bounding box center [545, 17] width 9 height 7
select select "**********"
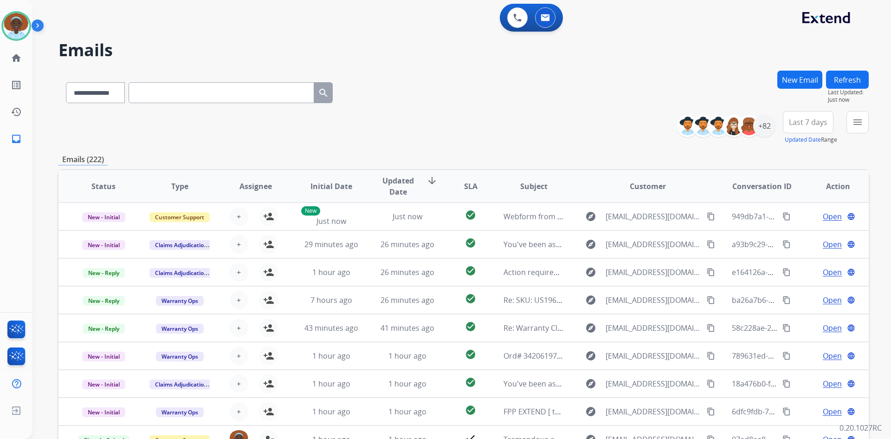
click at [809, 123] on span "Last 7 days" at bounding box center [808, 122] width 39 height 4
click at [785, 232] on div "Last 90 days" at bounding box center [805, 235] width 51 height 14
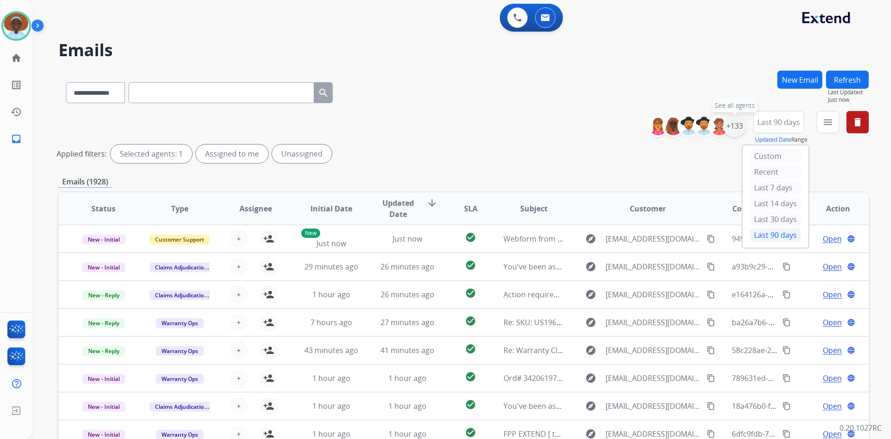
click at [729, 127] on div "+133" at bounding box center [735, 126] width 22 height 22
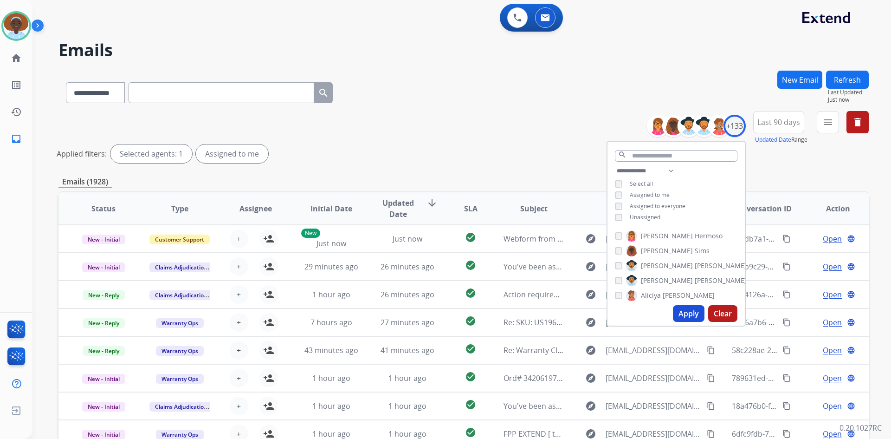
click at [678, 312] on button "Apply" at bounding box center [689, 313] width 32 height 17
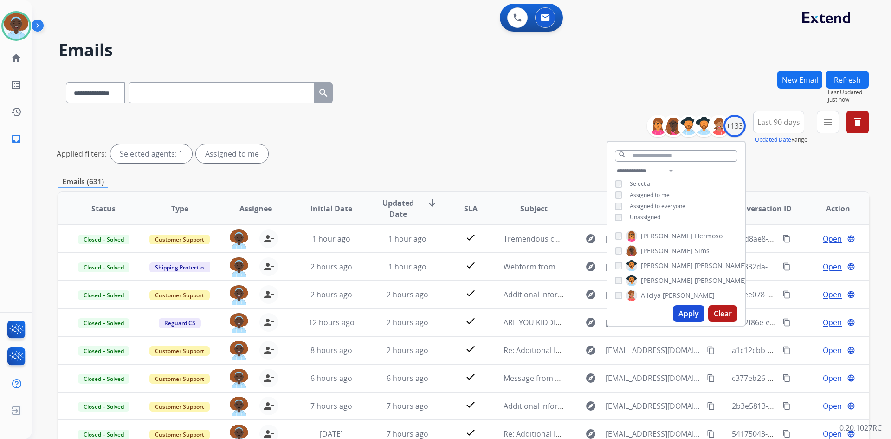
click at [509, 126] on div "**********" at bounding box center [463, 139] width 810 height 56
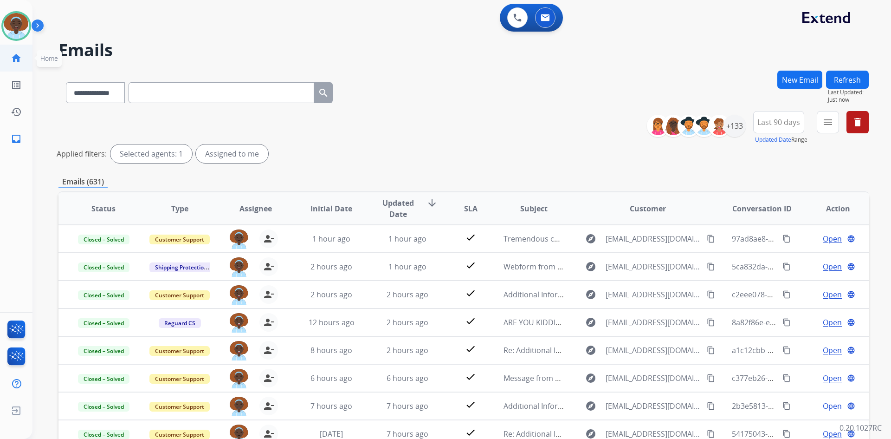
click at [18, 57] on mat-icon "home" at bounding box center [16, 57] width 11 height 11
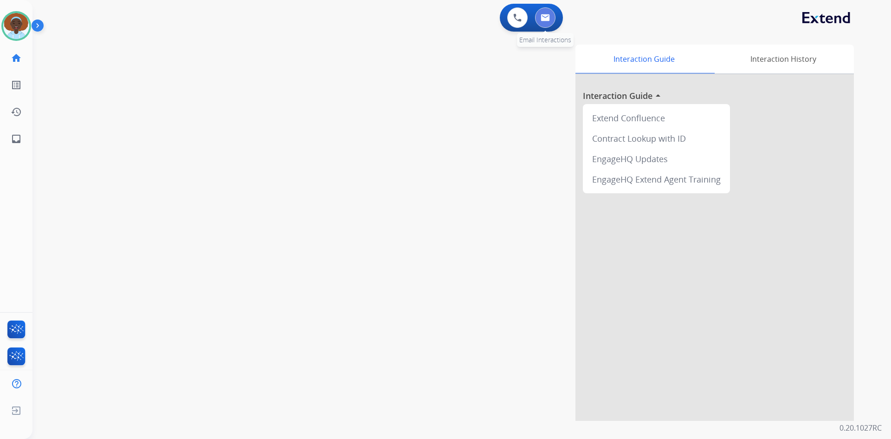
click at [548, 16] on img at bounding box center [545, 17] width 9 height 7
select select "**********"
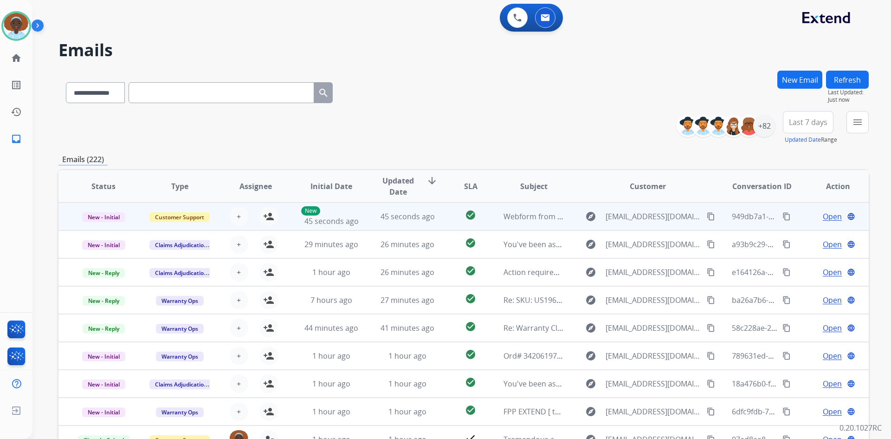
click at [833, 217] on span "Open" at bounding box center [832, 216] width 19 height 11
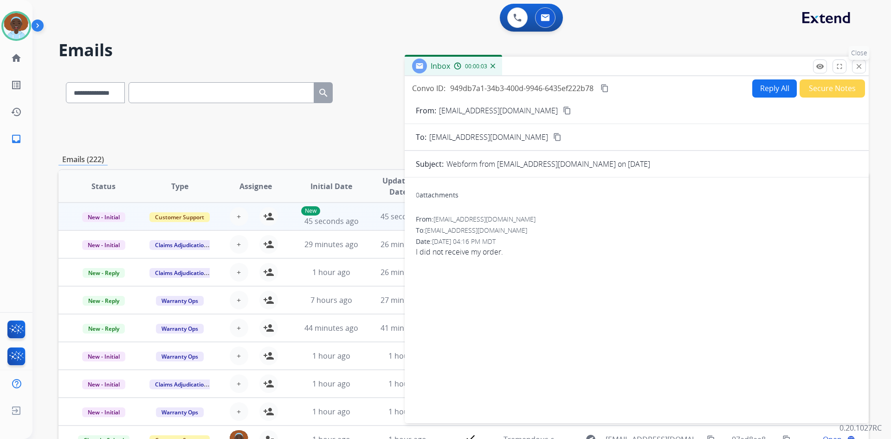
click at [860, 69] on mat-icon "close" at bounding box center [859, 66] width 8 height 8
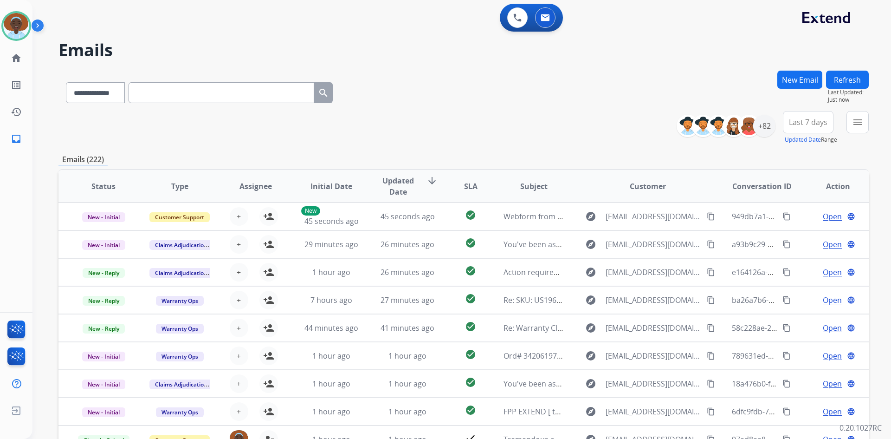
click at [841, 79] on button "Refresh" at bounding box center [847, 80] width 43 height 18
click at [843, 75] on button "Refresh" at bounding box center [847, 80] width 43 height 18
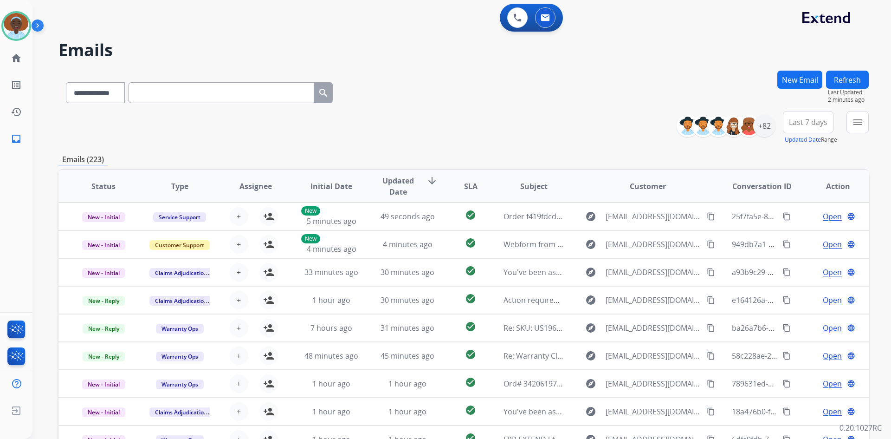
click at [850, 78] on button "Refresh" at bounding box center [847, 80] width 43 height 18
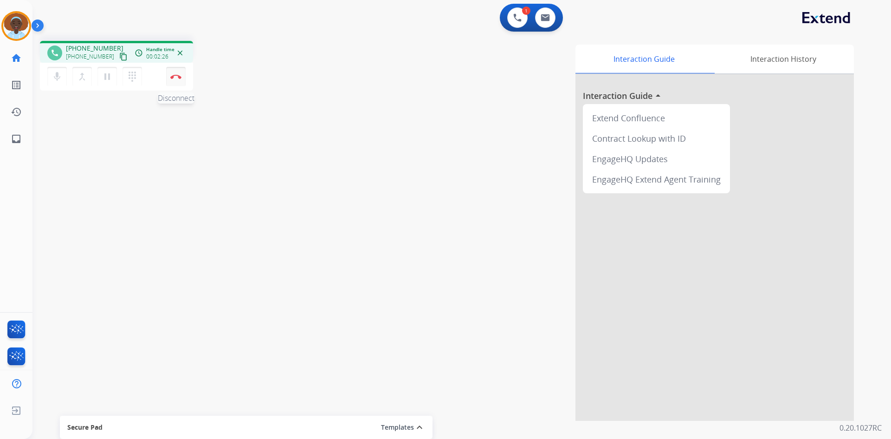
click at [177, 76] on img at bounding box center [175, 76] width 11 height 5
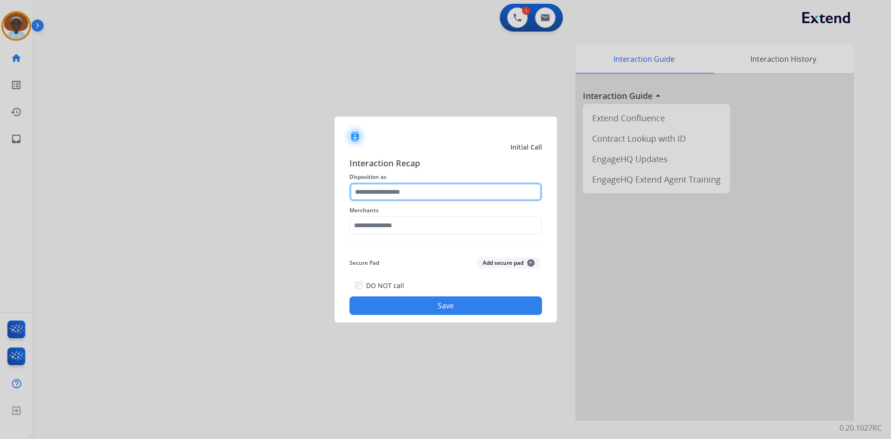
click at [409, 188] on input "text" at bounding box center [446, 191] width 193 height 19
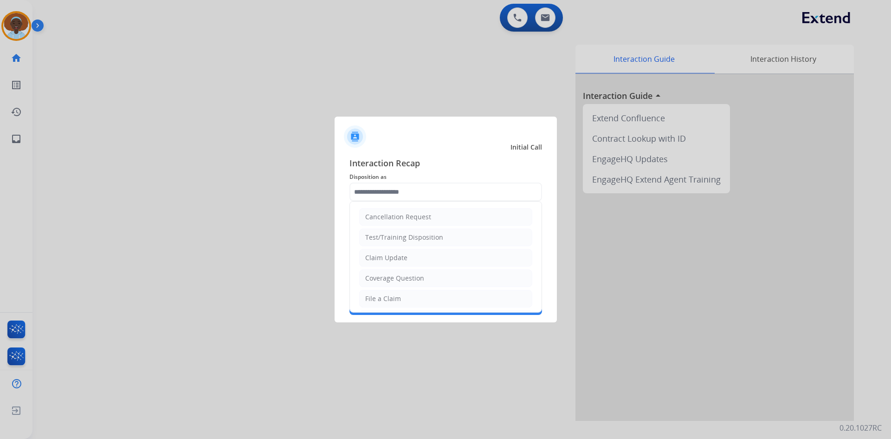
drag, startPoint x: 421, startPoint y: 301, endPoint x: 410, endPoint y: 255, distance: 47.6
click at [421, 299] on li "File a Claim" at bounding box center [445, 299] width 173 height 18
type input "**********"
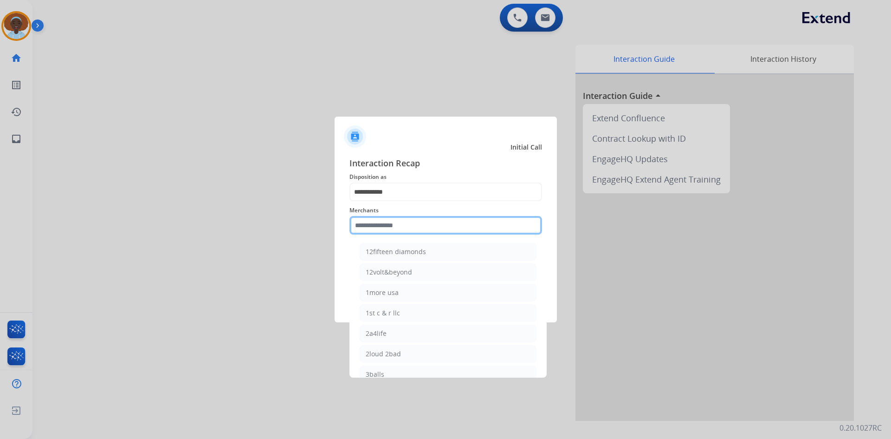
click at [402, 224] on input "text" at bounding box center [446, 225] width 193 height 19
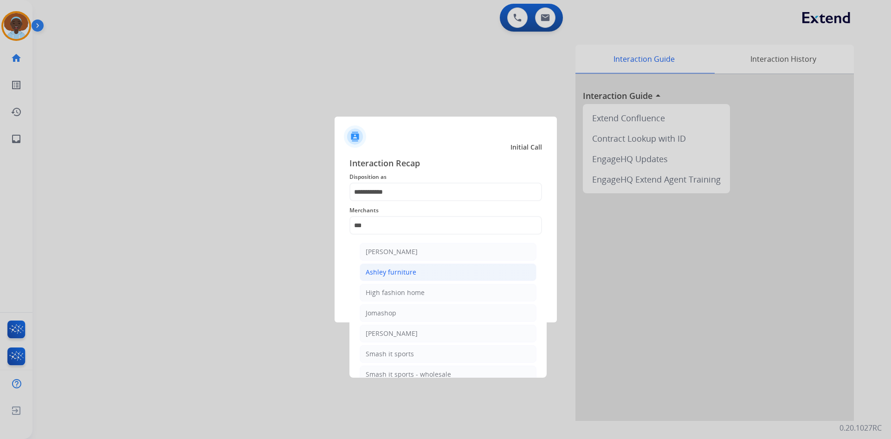
click at [408, 276] on div "Ashley furniture" at bounding box center [391, 271] width 51 height 9
type input "**********"
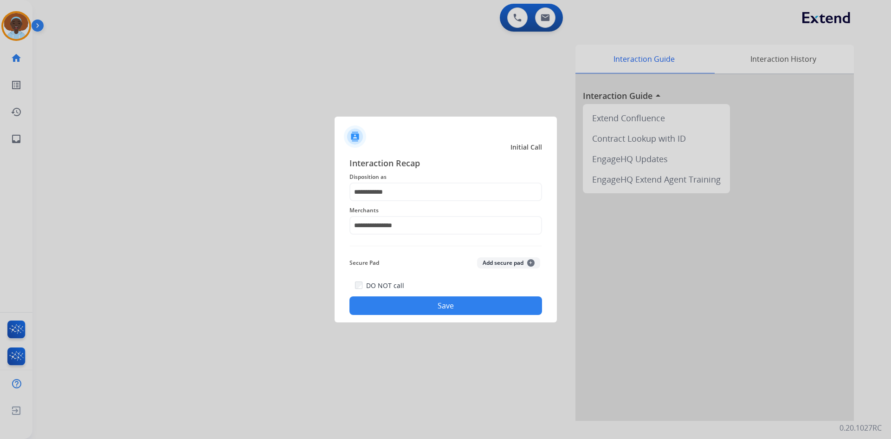
click at [428, 314] on button "Save" at bounding box center [446, 305] width 193 height 19
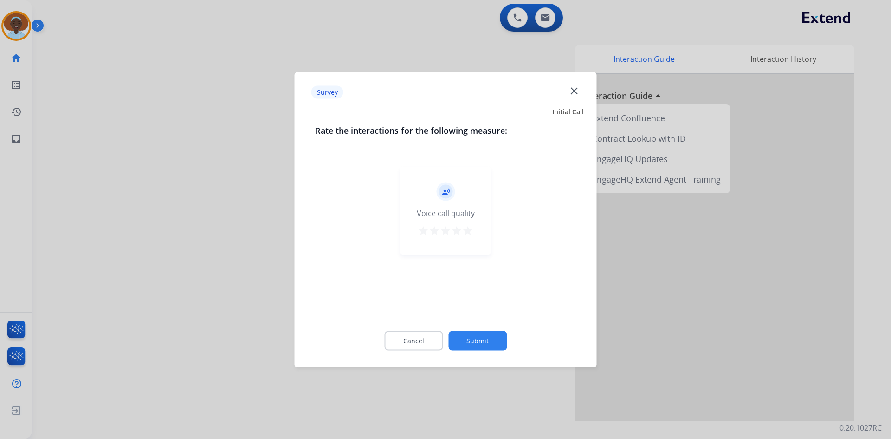
click at [466, 232] on mat-icon "star" at bounding box center [467, 230] width 11 height 11
click at [501, 340] on button "Submit" at bounding box center [477, 340] width 58 height 19
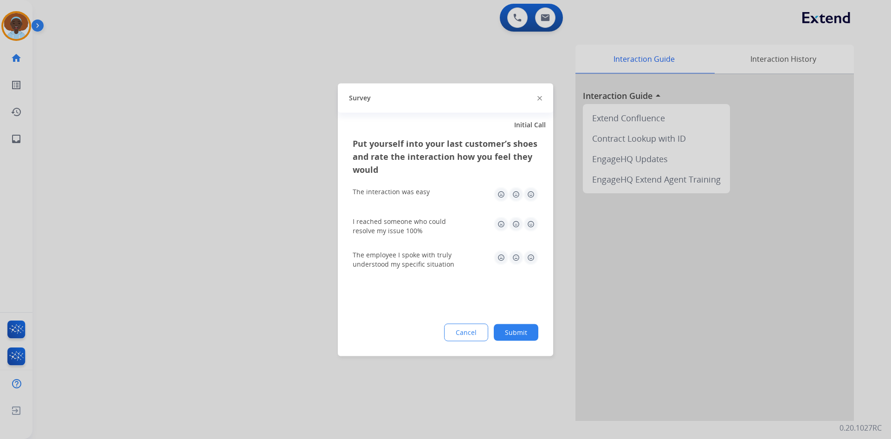
drag, startPoint x: 530, startPoint y: 259, endPoint x: 529, endPoint y: 248, distance: 10.2
click at [529, 259] on img at bounding box center [531, 257] width 15 height 15
click at [532, 196] on img at bounding box center [531, 194] width 15 height 15
click at [531, 226] on img at bounding box center [531, 223] width 15 height 15
click at [513, 336] on button "Submit" at bounding box center [516, 332] width 45 height 17
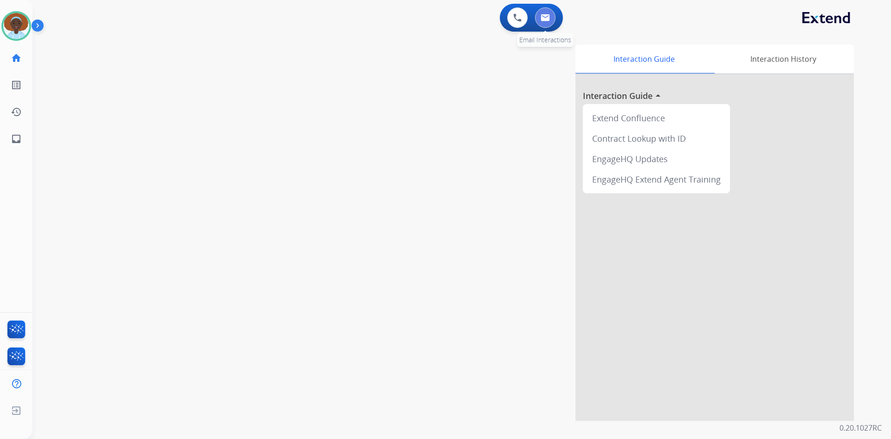
click at [544, 15] on img at bounding box center [545, 17] width 9 height 7
select select "**********"
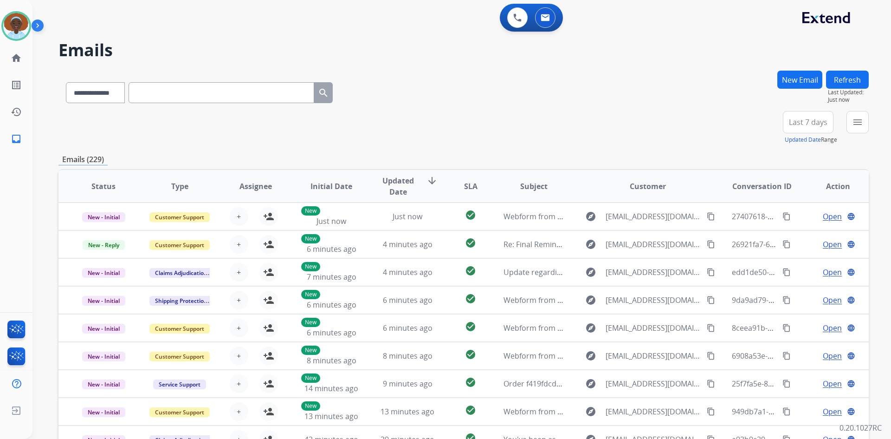
click at [835, 82] on button "Refresh" at bounding box center [847, 80] width 43 height 18
click at [840, 74] on button "Refresh" at bounding box center [847, 80] width 43 height 18
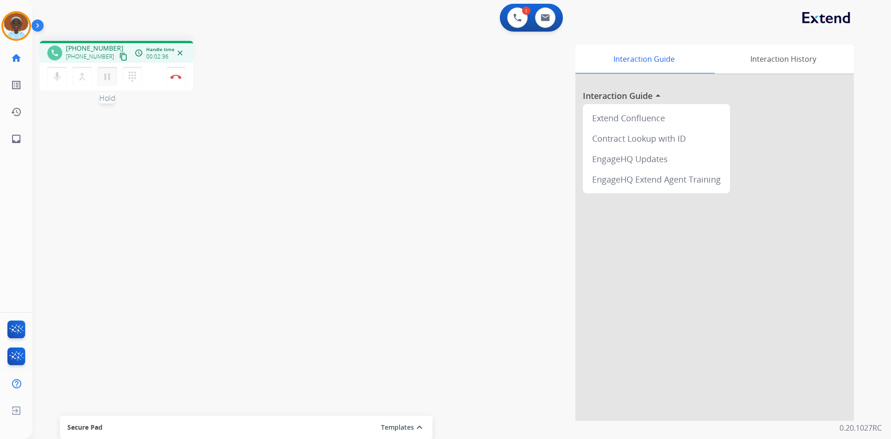
click at [105, 81] on mat-icon "pause" at bounding box center [107, 76] width 11 height 11
click at [105, 79] on mat-icon "play_arrow" at bounding box center [107, 76] width 11 height 11
click at [176, 76] on img at bounding box center [175, 76] width 11 height 5
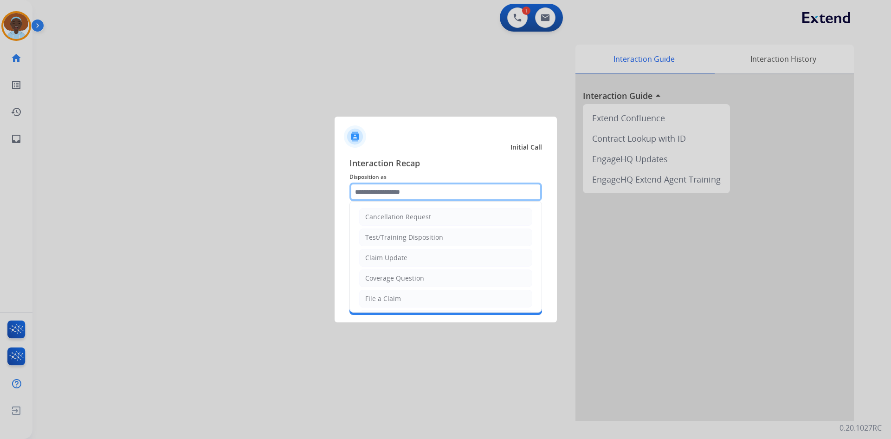
click at [440, 193] on input "text" at bounding box center [446, 191] width 193 height 19
drag, startPoint x: 417, startPoint y: 255, endPoint x: 414, endPoint y: 246, distance: 10.0
click at [417, 256] on li "Claim Update" at bounding box center [445, 258] width 173 height 18
type input "**********"
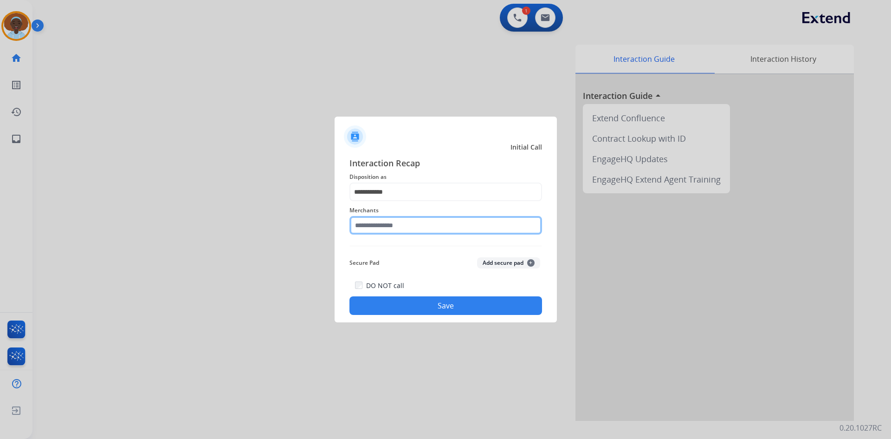
click at [387, 226] on input "text" at bounding box center [446, 225] width 193 height 19
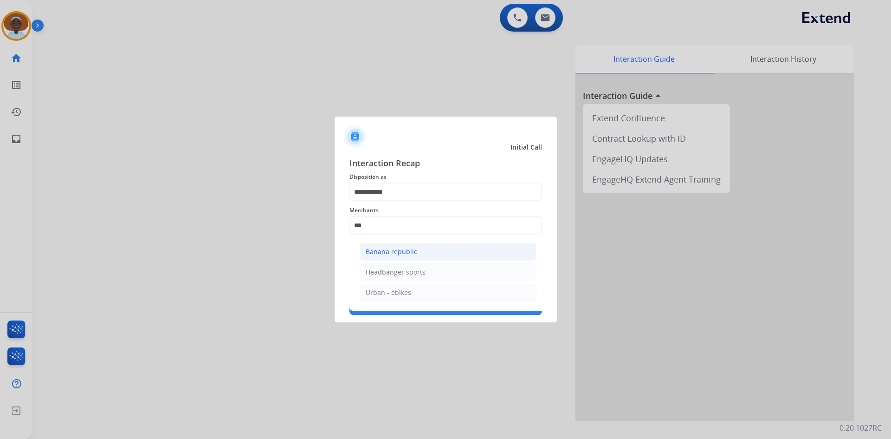
click at [408, 249] on div "Banana republic" at bounding box center [392, 251] width 52 height 9
type input "**********"
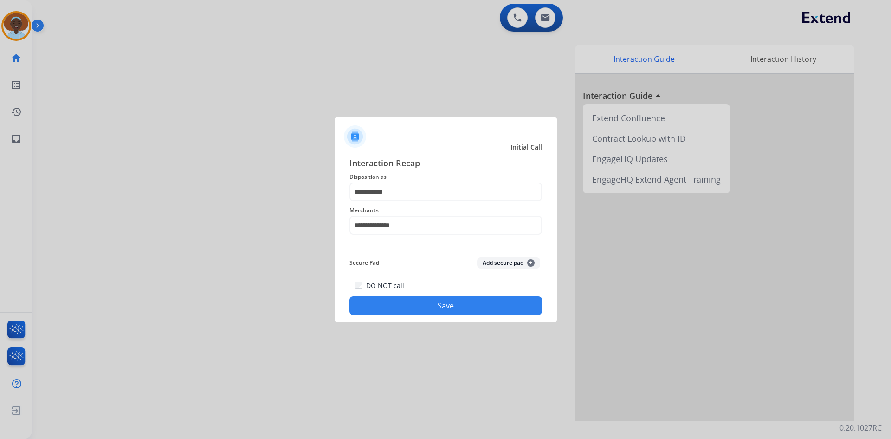
click at [419, 307] on button "Save" at bounding box center [446, 305] width 193 height 19
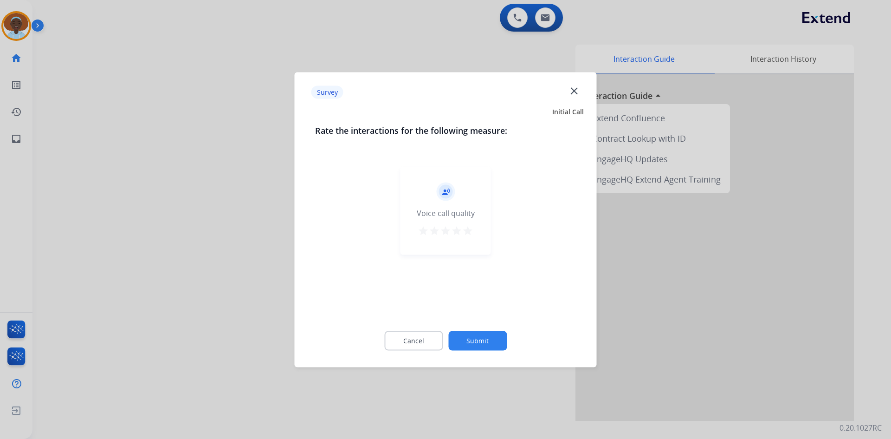
click at [466, 232] on mat-icon "star" at bounding box center [467, 230] width 11 height 11
click at [481, 339] on button "Submit" at bounding box center [477, 340] width 58 height 19
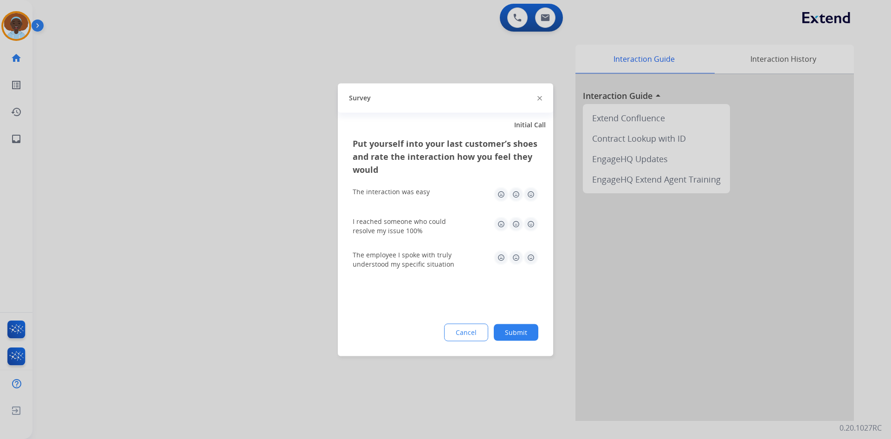
click at [531, 253] on img at bounding box center [531, 257] width 15 height 15
drag, startPoint x: 528, startPoint y: 220, endPoint x: 526, endPoint y: 211, distance: 8.5
click at [528, 218] on img at bounding box center [531, 223] width 15 height 15
click at [529, 191] on img at bounding box center [531, 194] width 15 height 15
click at [512, 326] on button "Submit" at bounding box center [516, 332] width 45 height 17
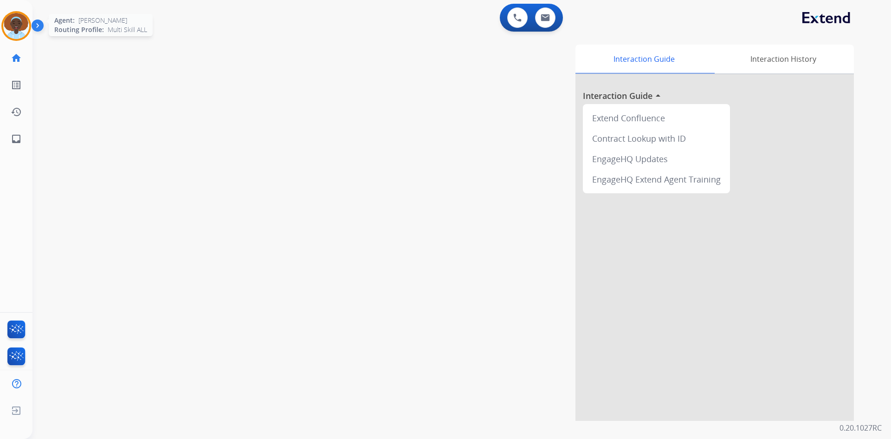
click at [14, 28] on img at bounding box center [16, 26] width 26 height 26
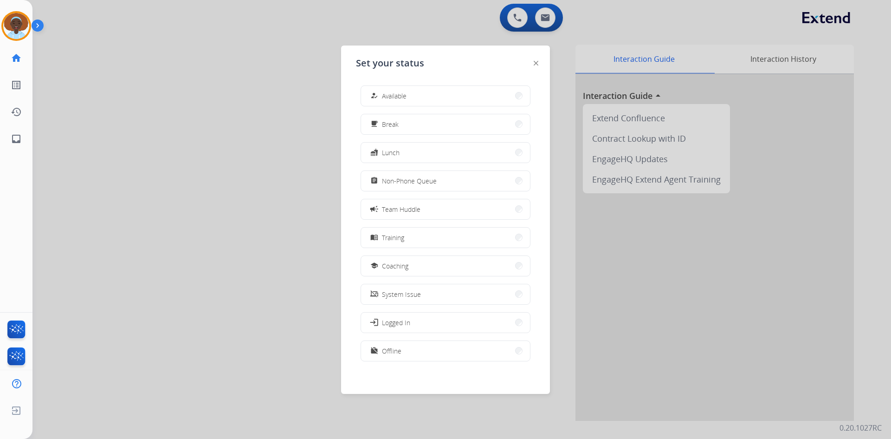
click at [439, 181] on button "assignment Non-Phone Queue" at bounding box center [445, 181] width 169 height 20
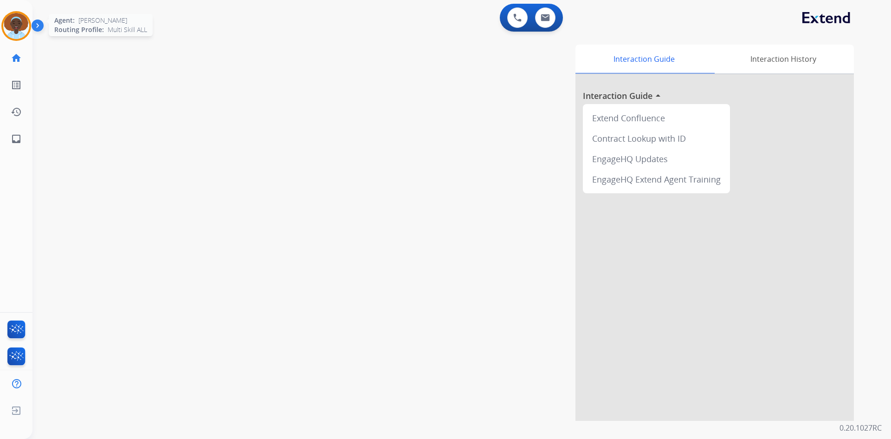
click at [20, 25] on img at bounding box center [16, 26] width 26 height 26
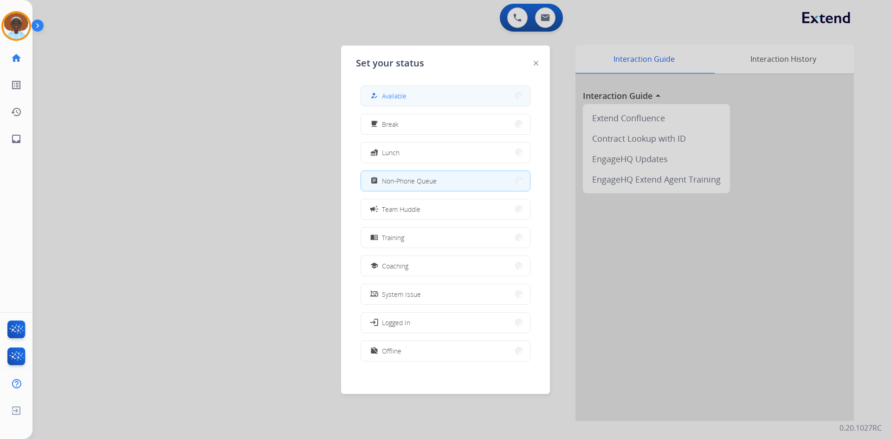
click at [407, 92] on span "Available" at bounding box center [394, 96] width 25 height 10
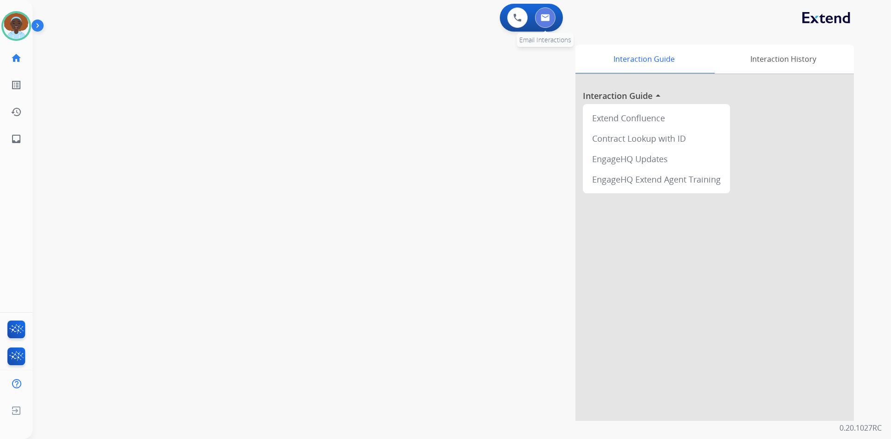
click at [542, 20] on img at bounding box center [545, 17] width 9 height 7
select select "**********"
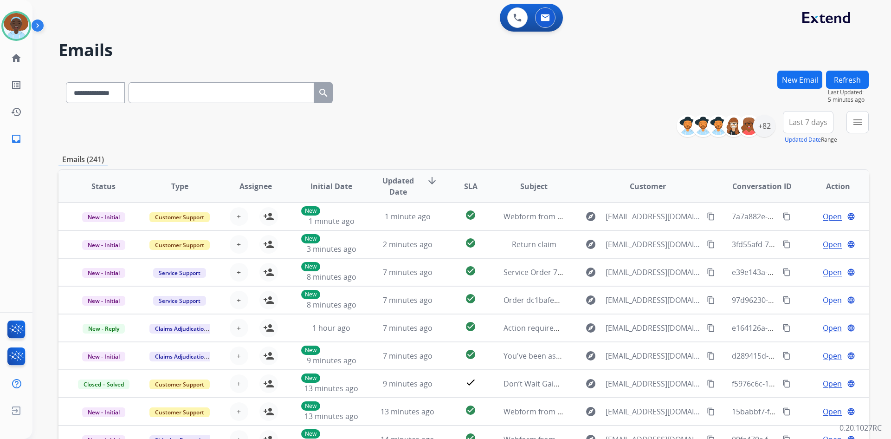
click at [846, 81] on button "Refresh" at bounding box center [847, 80] width 43 height 18
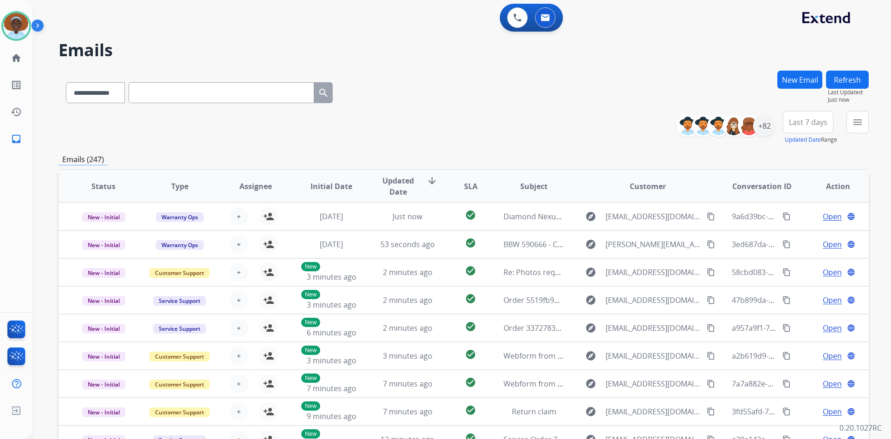
scroll to position [90, 0]
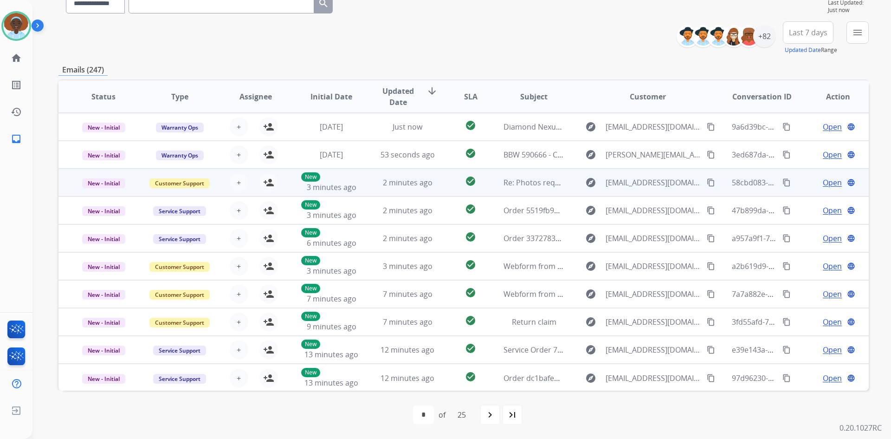
click at [824, 184] on span "Open" at bounding box center [832, 182] width 19 height 11
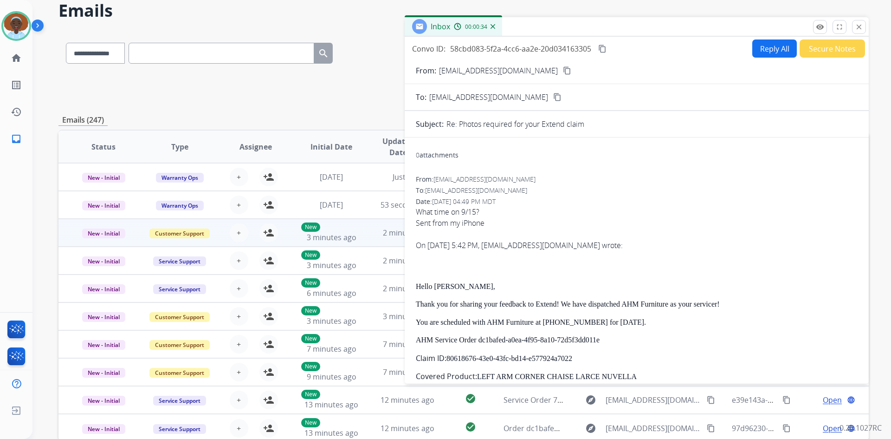
scroll to position [0, 0]
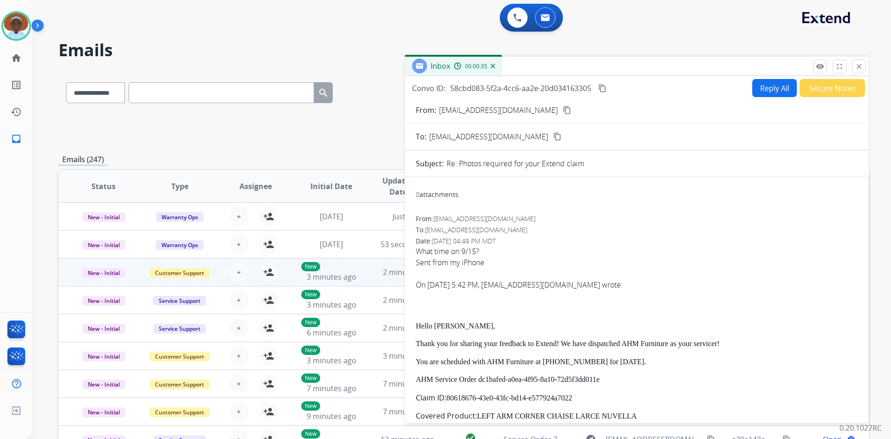
drag, startPoint x: 860, startPoint y: 65, endPoint x: 860, endPoint y: 72, distance: 7.4
click at [860, 65] on mat-icon "close" at bounding box center [859, 66] width 8 height 8
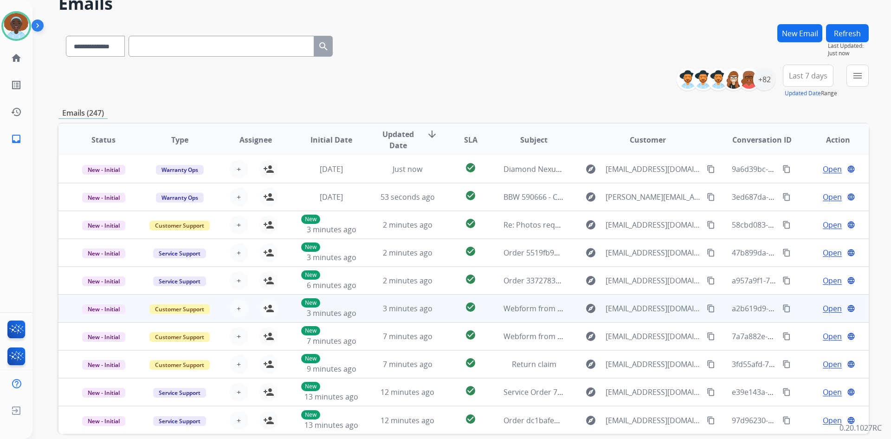
scroll to position [90, 0]
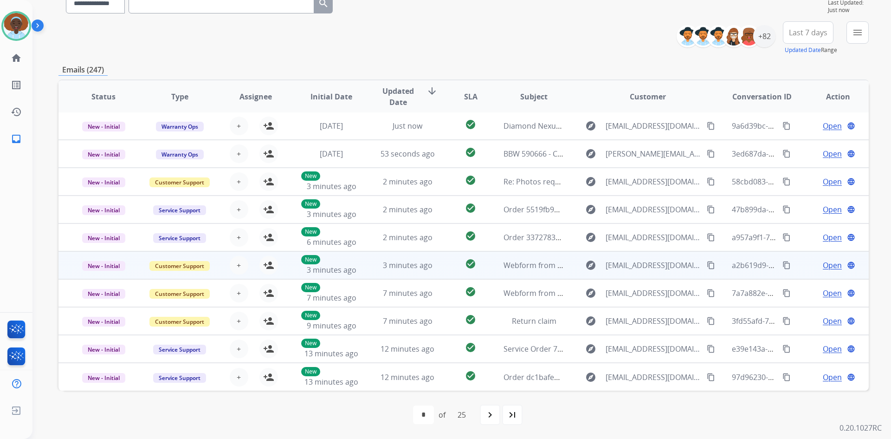
click at [823, 266] on span "Open" at bounding box center [832, 264] width 19 height 11
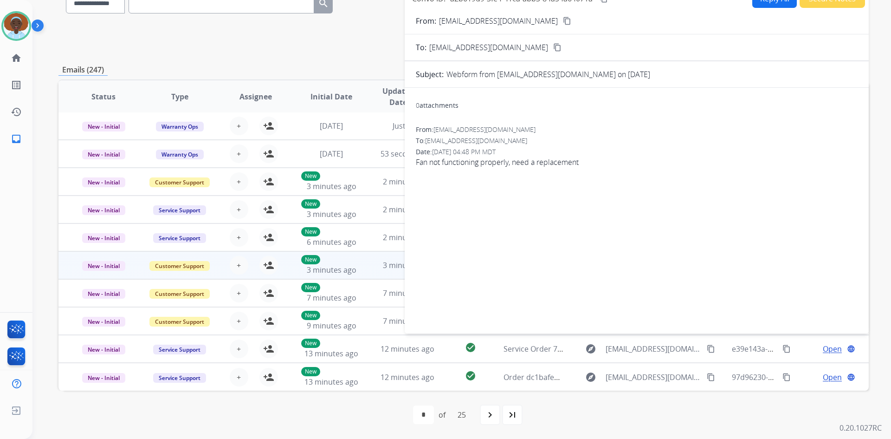
scroll to position [0, 0]
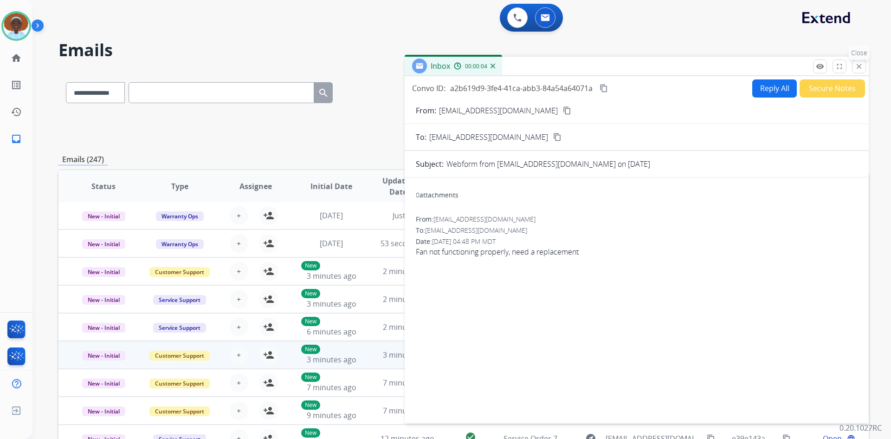
click at [858, 71] on button "close Close" at bounding box center [859, 66] width 14 height 14
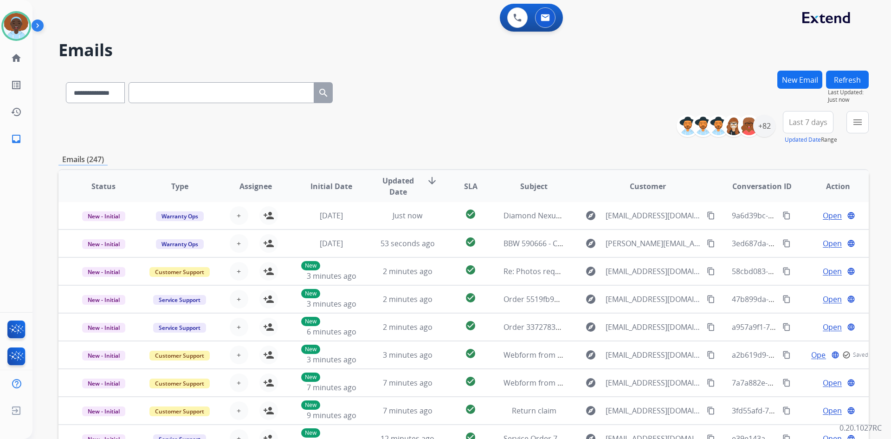
click at [851, 74] on button "Refresh" at bounding box center [847, 80] width 43 height 18
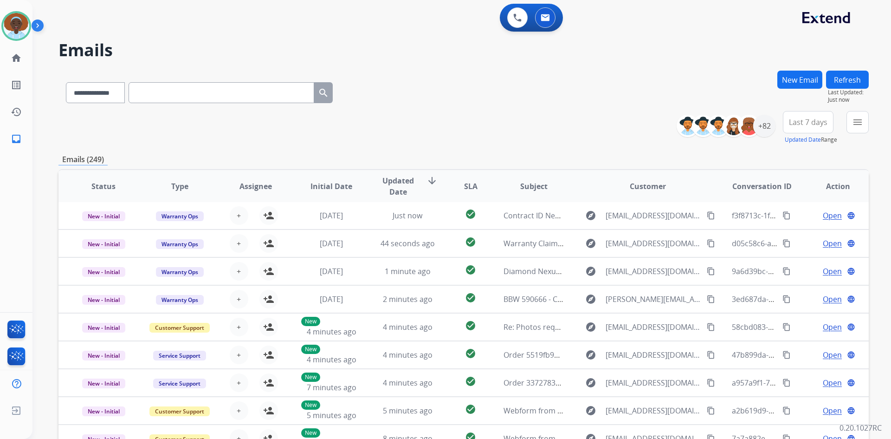
scroll to position [90, 0]
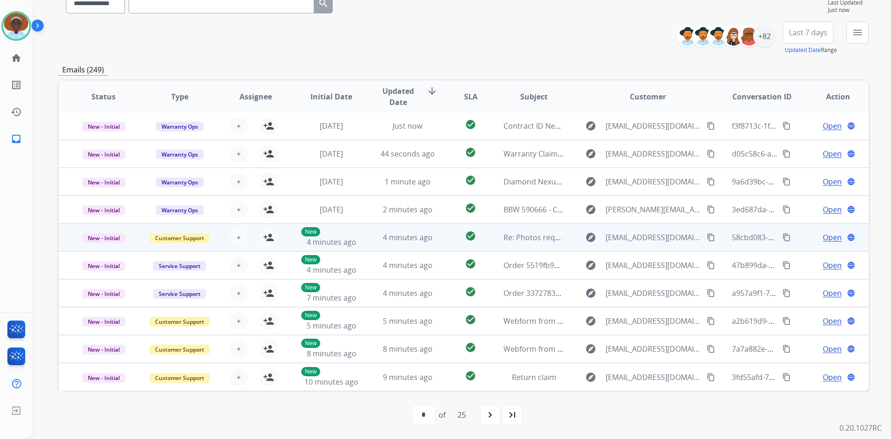
click at [823, 240] on span "Open" at bounding box center [832, 237] width 19 height 11
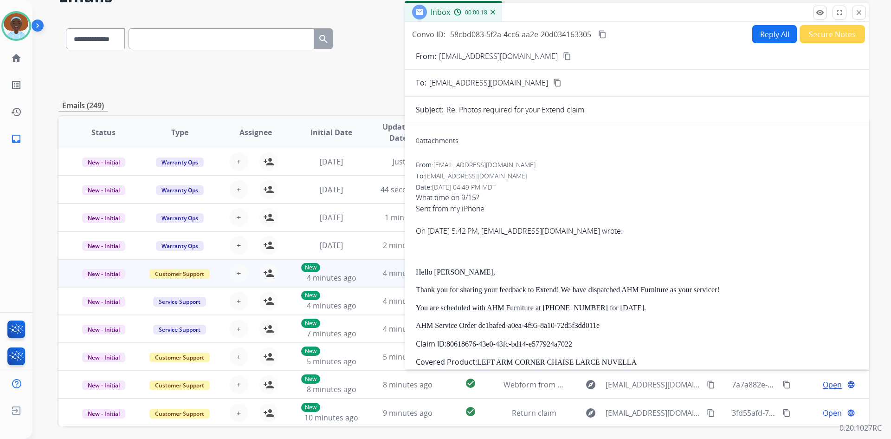
scroll to position [43, 0]
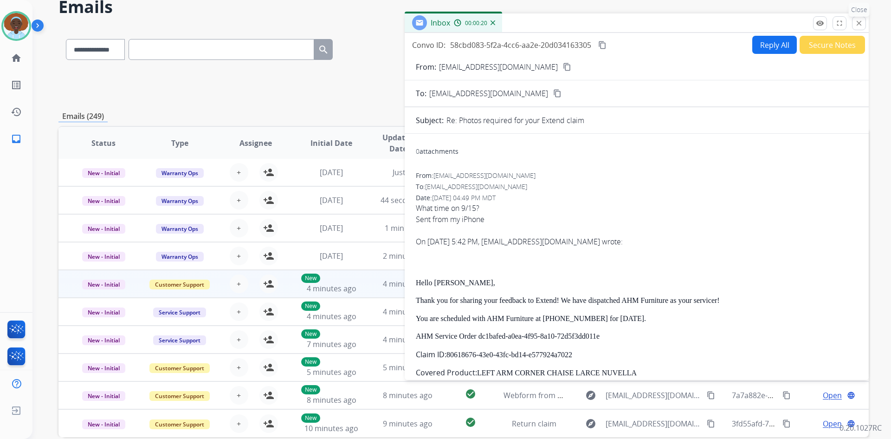
click at [864, 25] on button "close Close" at bounding box center [859, 23] width 14 height 14
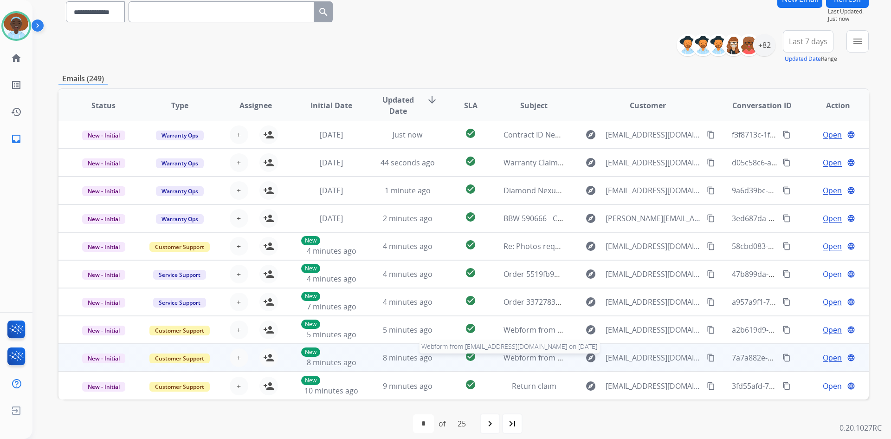
scroll to position [90, 0]
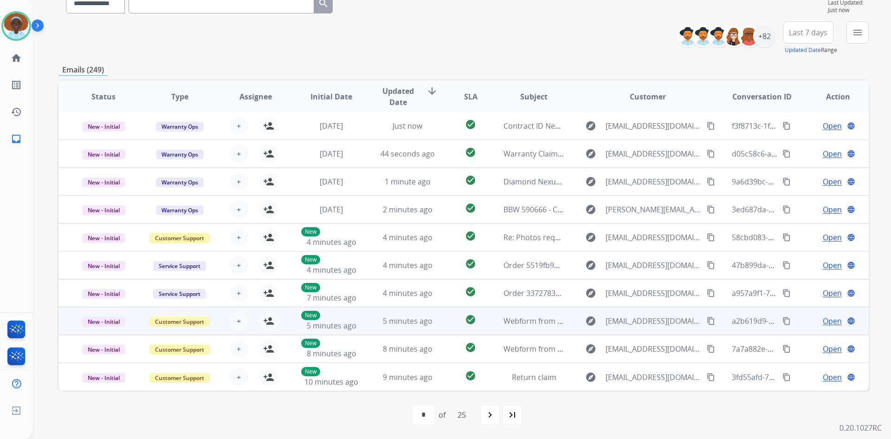
click at [823, 322] on span "Open" at bounding box center [832, 320] width 19 height 11
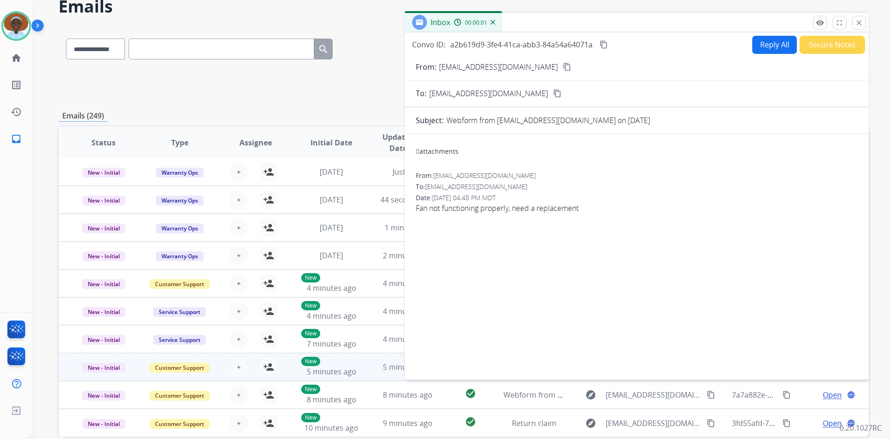
scroll to position [0, 0]
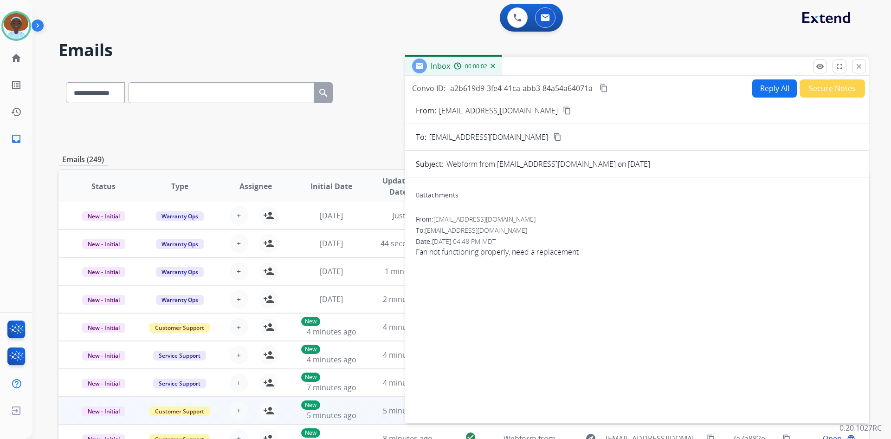
drag, startPoint x: 861, startPoint y: 66, endPoint x: 825, endPoint y: 139, distance: 80.8
click at [862, 67] on mat-icon "close" at bounding box center [859, 66] width 8 height 8
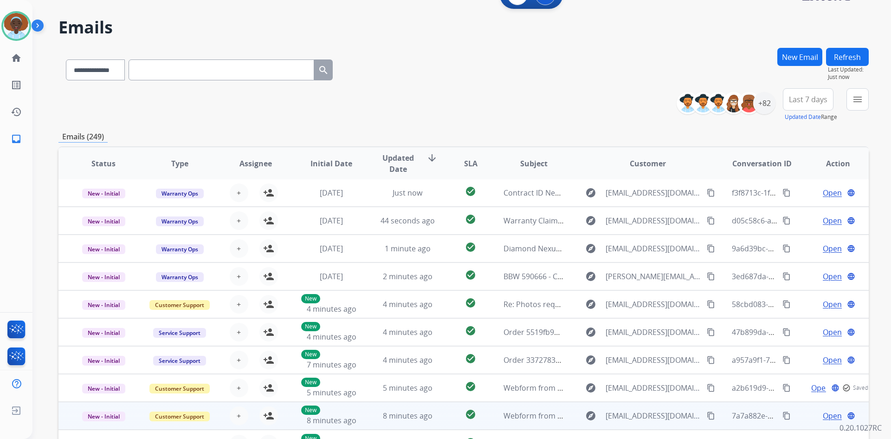
scroll to position [90, 0]
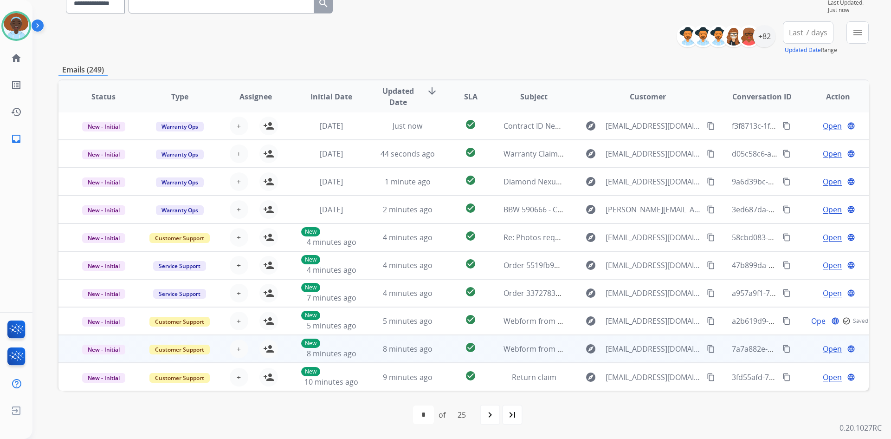
click at [823, 349] on span "Open" at bounding box center [832, 348] width 19 height 11
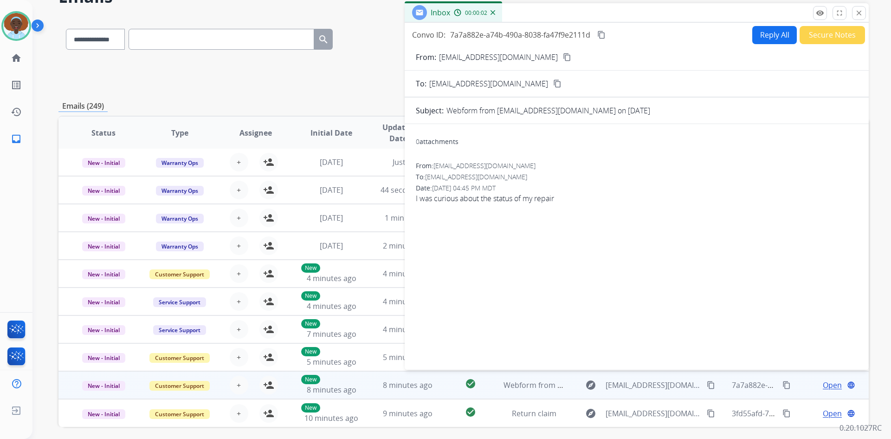
scroll to position [43, 0]
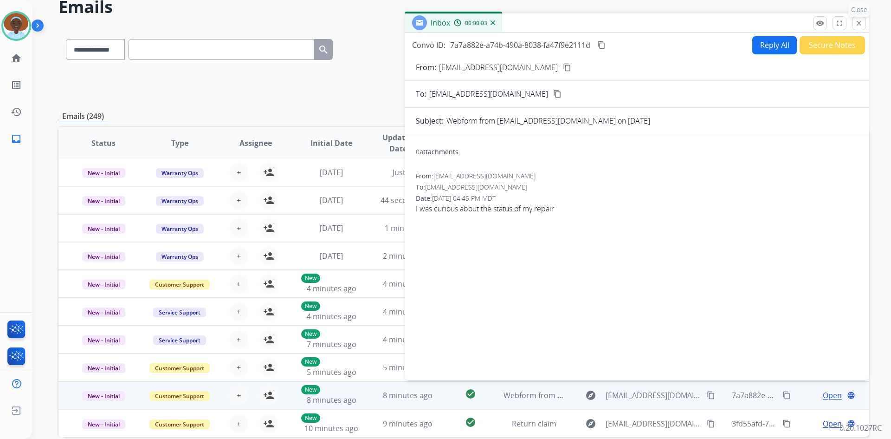
click at [859, 21] on mat-icon "close" at bounding box center [859, 23] width 8 height 8
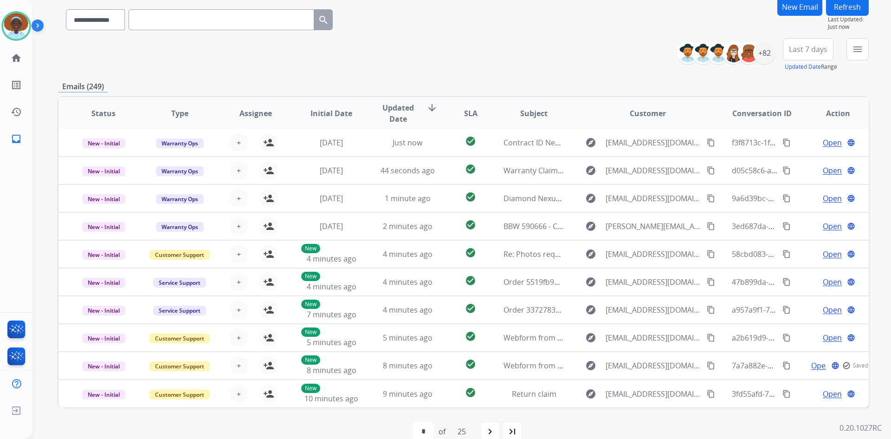
scroll to position [90, 0]
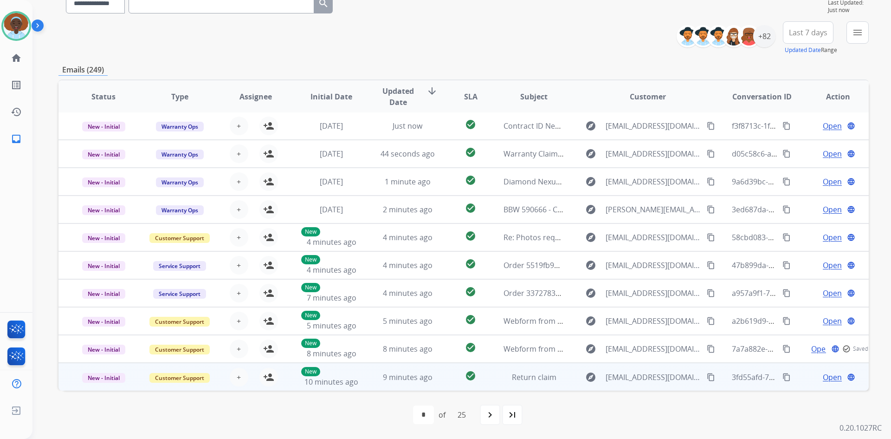
click at [826, 375] on span "Open" at bounding box center [832, 376] width 19 height 11
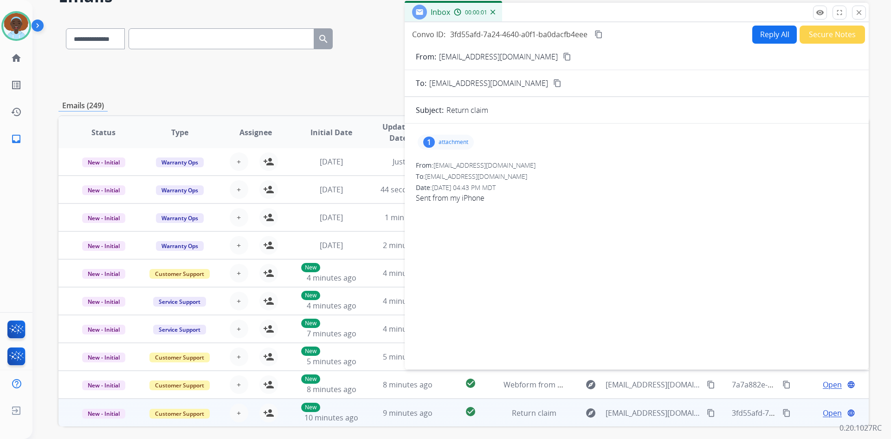
scroll to position [43, 0]
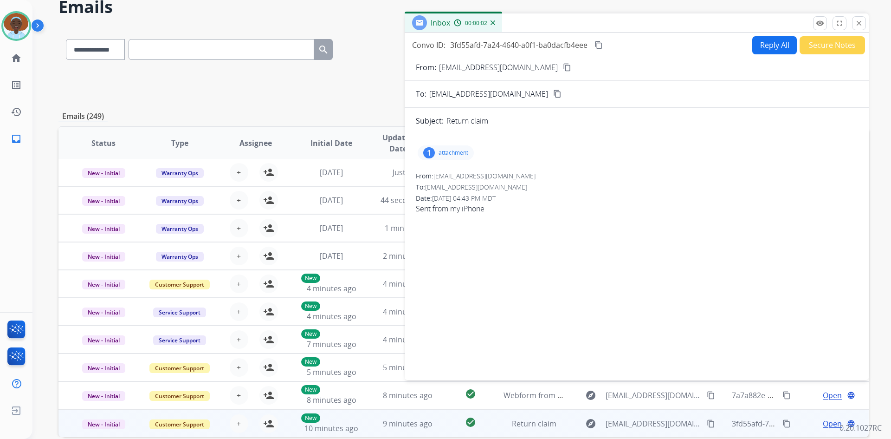
click at [429, 152] on div "1" at bounding box center [429, 152] width 12 height 11
click at [447, 180] on div at bounding box center [448, 176] width 46 height 32
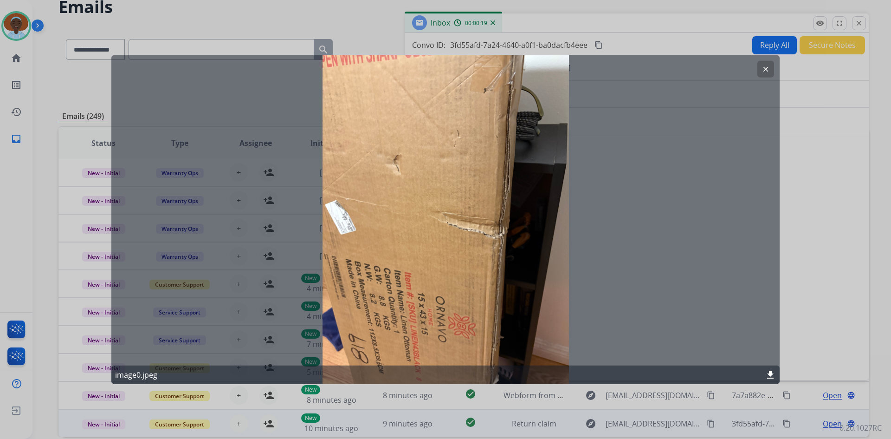
click at [768, 69] on mat-icon "clear" at bounding box center [766, 69] width 8 height 8
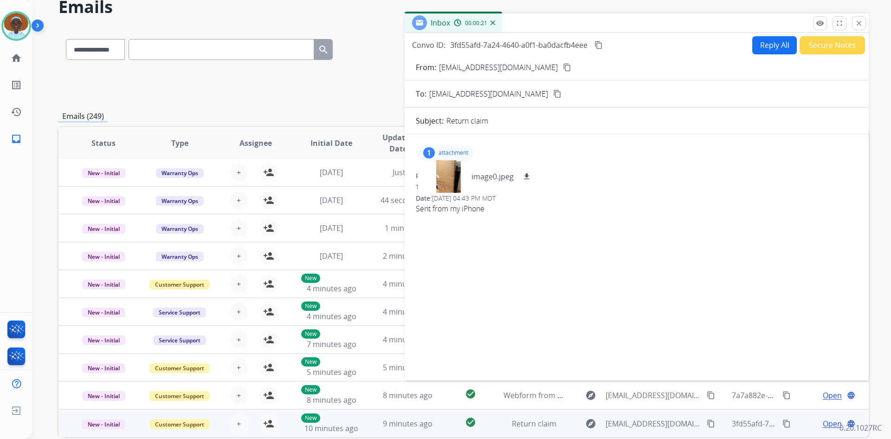
click at [427, 152] on div "1" at bounding box center [429, 152] width 12 height 11
click at [862, 22] on mat-icon "close" at bounding box center [859, 23] width 8 height 8
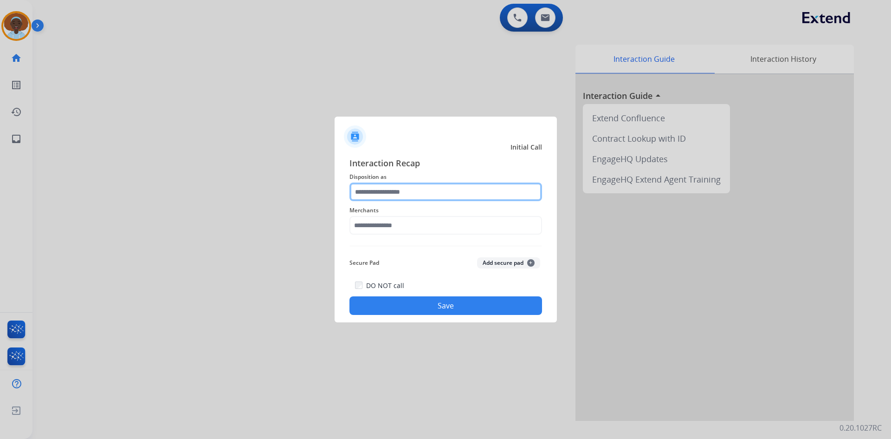
click at [420, 190] on input "text" at bounding box center [446, 191] width 193 height 19
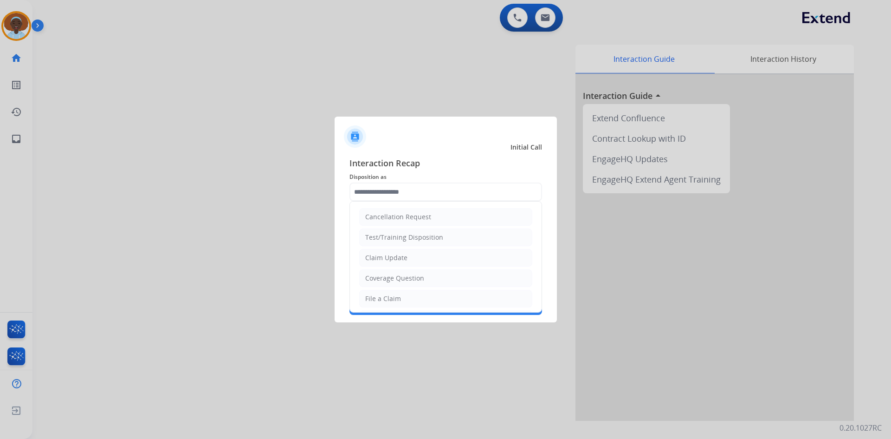
click at [402, 292] on li "File a Claim" at bounding box center [445, 299] width 173 height 18
type input "**********"
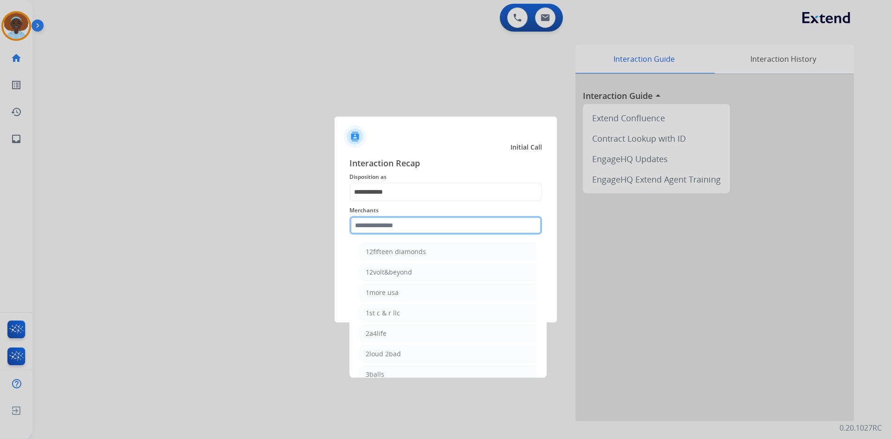
click at [420, 226] on input "text" at bounding box center [446, 225] width 193 height 19
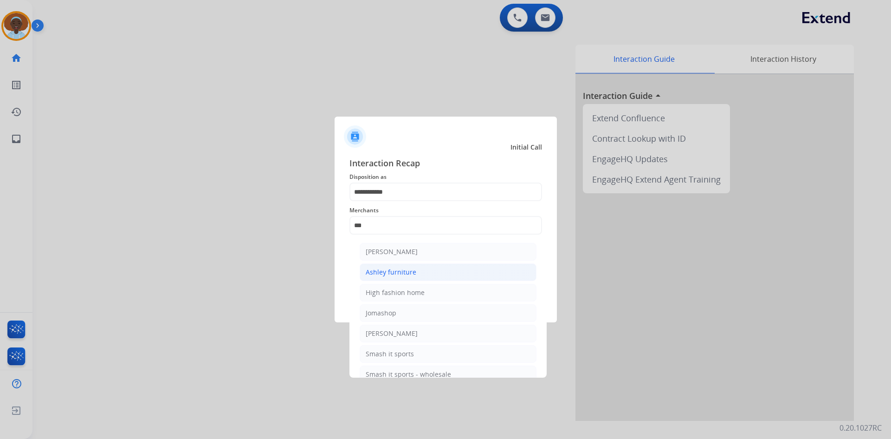
click at [415, 269] on li "Ashley furniture" at bounding box center [448, 272] width 177 height 18
type input "**********"
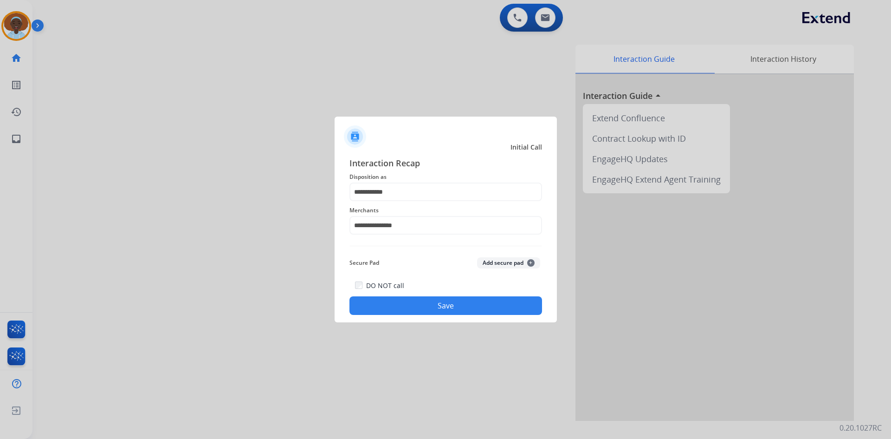
click at [437, 304] on button "Save" at bounding box center [446, 305] width 193 height 19
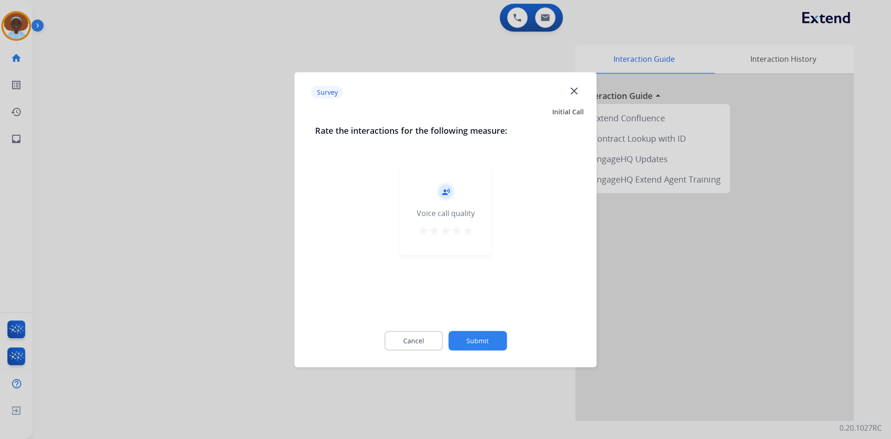
click at [471, 230] on mat-icon "star" at bounding box center [467, 230] width 11 height 11
click at [489, 338] on button "Submit" at bounding box center [477, 340] width 58 height 19
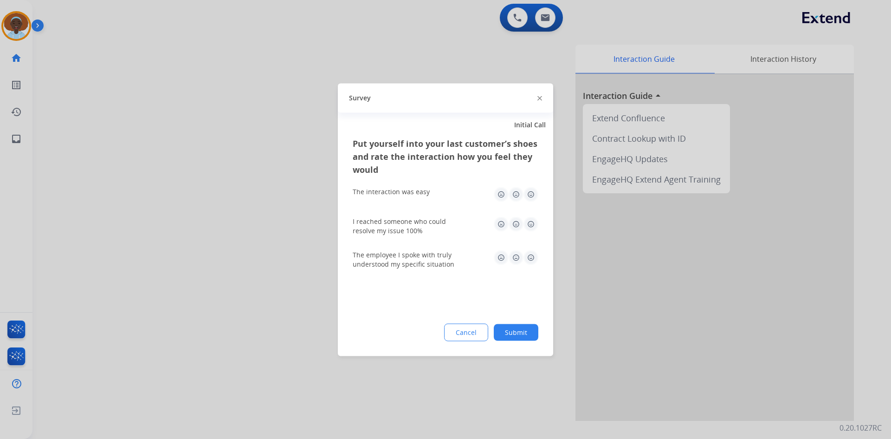
click at [530, 255] on img at bounding box center [531, 257] width 15 height 15
drag, startPoint x: 528, startPoint y: 225, endPoint x: 526, endPoint y: 215, distance: 9.5
click at [528, 224] on img at bounding box center [531, 223] width 15 height 15
click at [530, 191] on img at bounding box center [531, 194] width 15 height 15
click at [514, 332] on button "Submit" at bounding box center [516, 332] width 45 height 17
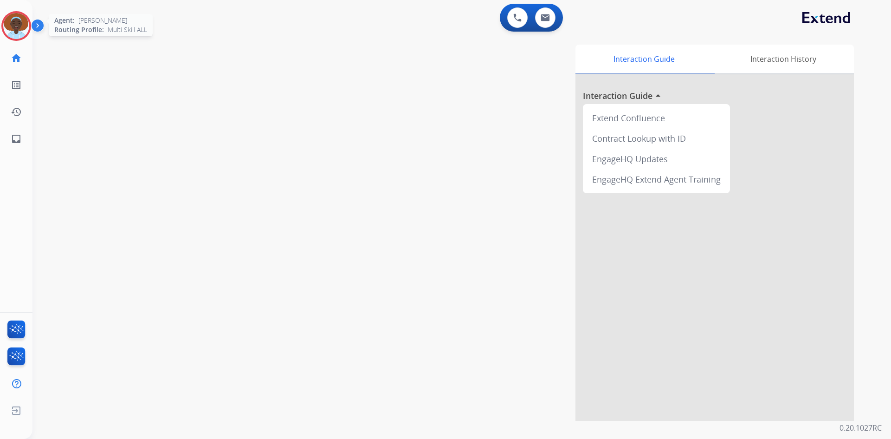
click at [17, 27] on img at bounding box center [16, 26] width 26 height 26
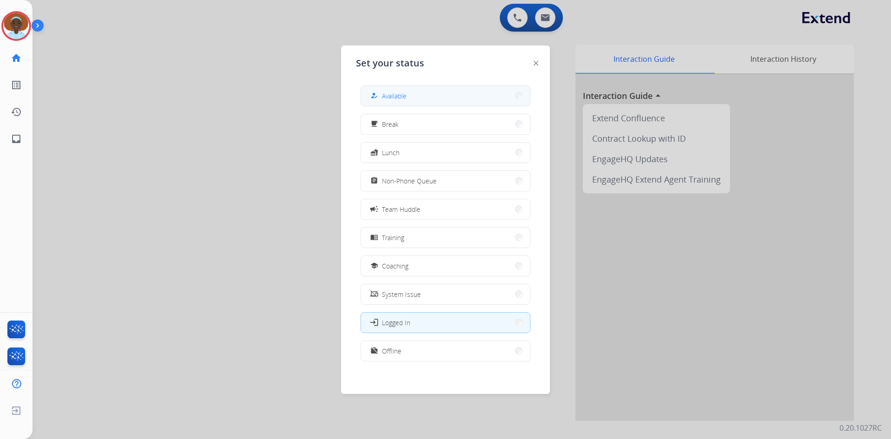
click at [384, 92] on div "how_to_reg Available" at bounding box center [388, 95] width 38 height 11
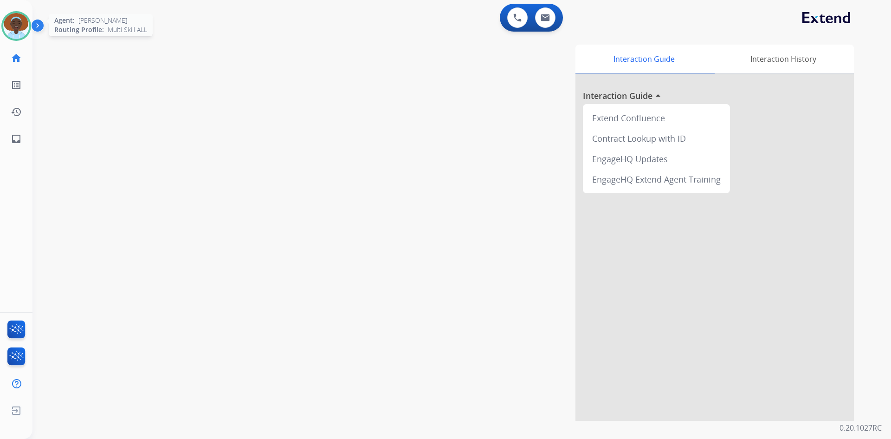
click at [14, 19] on img at bounding box center [16, 26] width 26 height 26
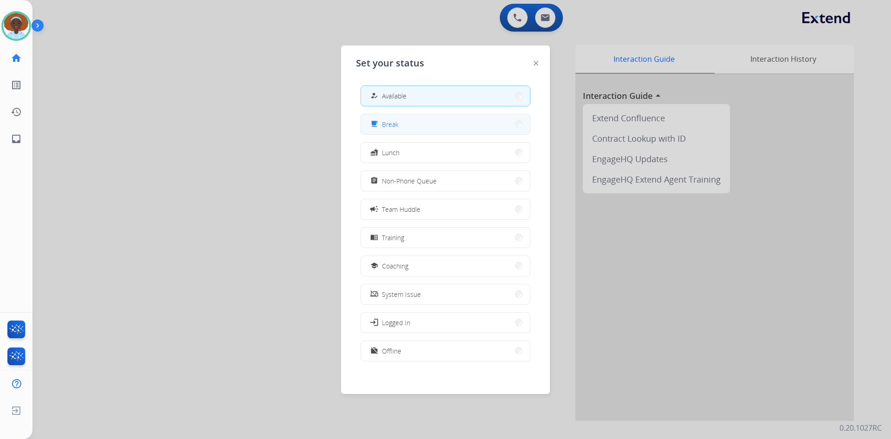
click at [423, 126] on button "free_breakfast Break" at bounding box center [445, 124] width 169 height 20
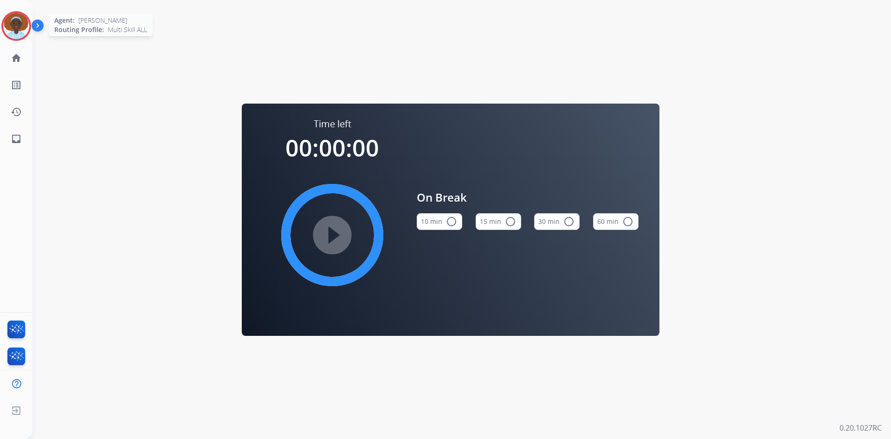
click at [12, 24] on img at bounding box center [16, 26] width 26 height 26
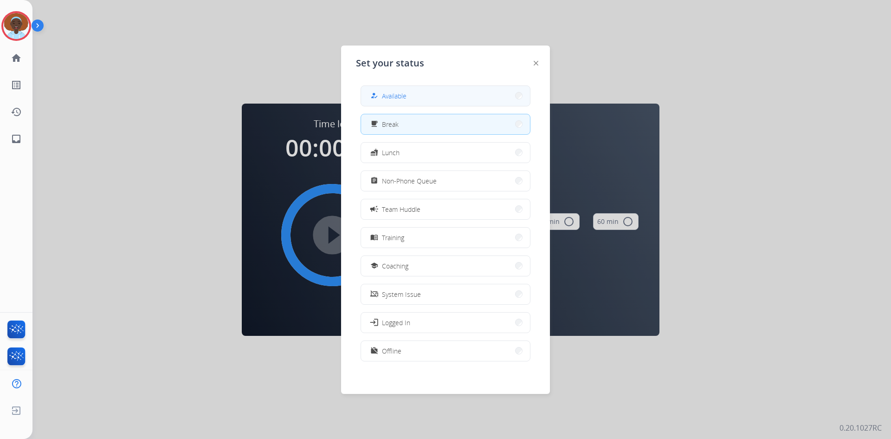
click at [477, 94] on button "how_to_reg Available" at bounding box center [445, 96] width 169 height 20
